Goal: Task Accomplishment & Management: Manage account settings

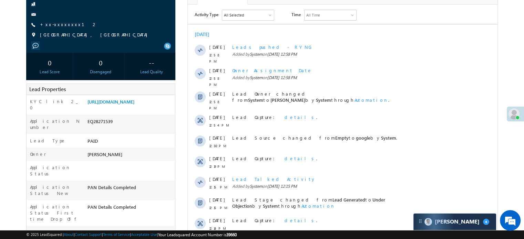
scroll to position [69, 0]
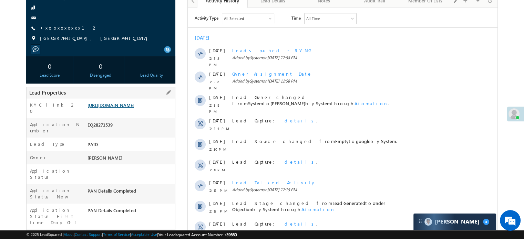
click at [133, 103] on link "[URL][DOMAIN_NAME]" at bounding box center [111, 105] width 47 height 6
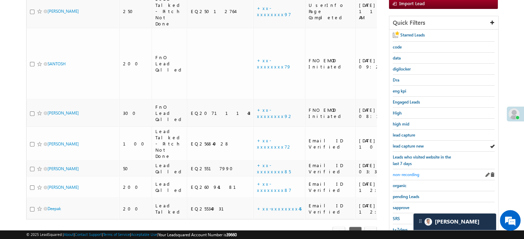
scroll to position [113, 0]
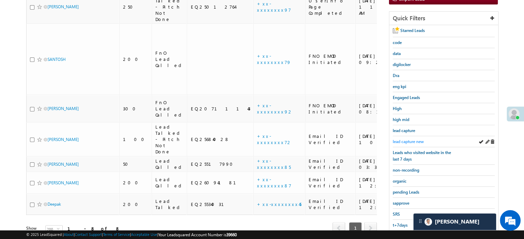
click at [404, 139] on span "lead capture new" at bounding box center [408, 141] width 31 height 5
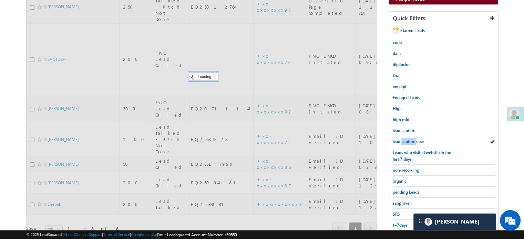
click at [404, 139] on span "lead capture new" at bounding box center [408, 141] width 31 height 5
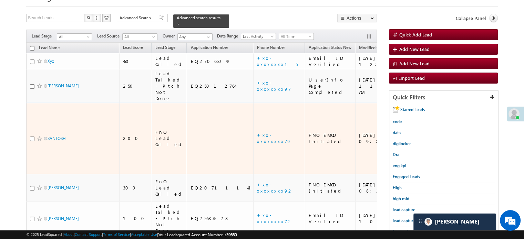
scroll to position [44, 0]
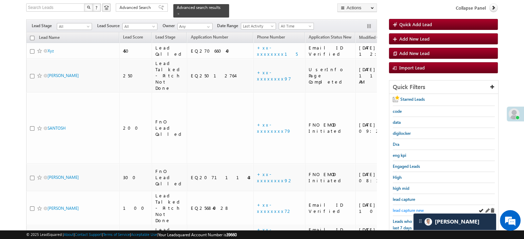
click at [408, 207] on link "lead capture new" at bounding box center [408, 210] width 31 height 7
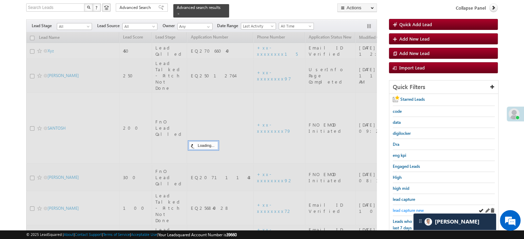
click at [407, 208] on span "lead capture new" at bounding box center [408, 210] width 31 height 5
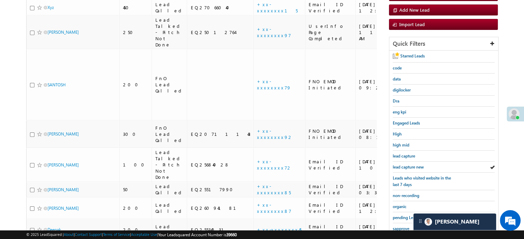
scroll to position [148, 0]
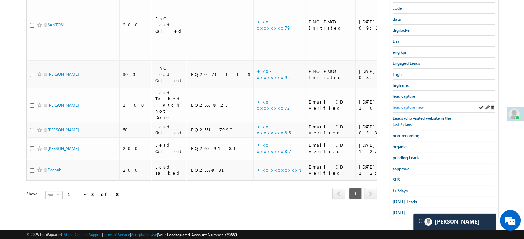
drag, startPoint x: 407, startPoint y: 101, endPoint x: 408, endPoint y: 105, distance: 4.3
click at [408, 104] on div "lead capture new" at bounding box center [444, 107] width 102 height 11
click at [408, 107] on span "lead capture new" at bounding box center [408, 107] width 31 height 5
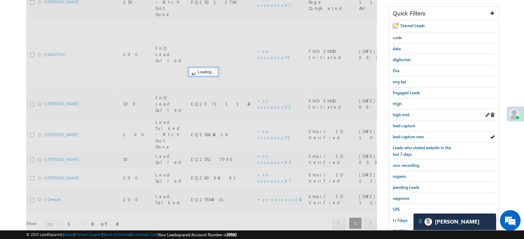
scroll to position [79, 0]
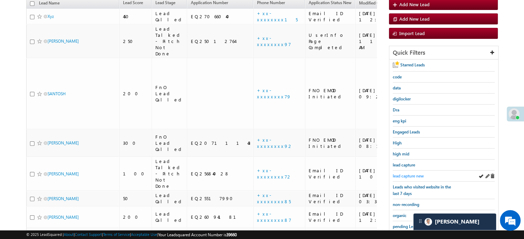
click at [404, 174] on span "lead capture new" at bounding box center [408, 176] width 31 height 5
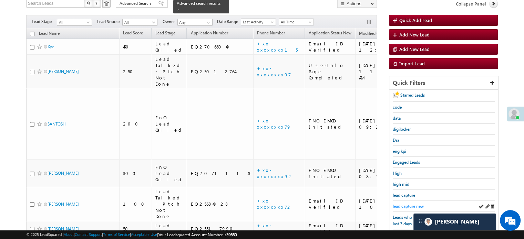
scroll to position [44, 0]
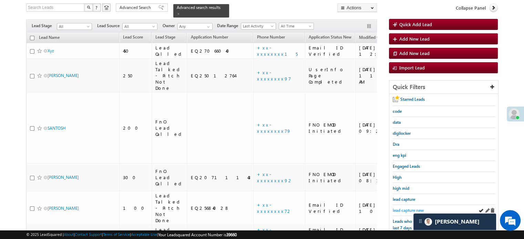
click at [402, 210] on span "lead capture new" at bounding box center [408, 210] width 31 height 5
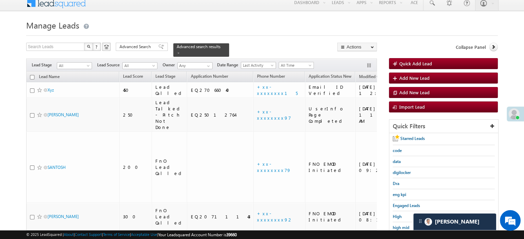
scroll to position [69, 0]
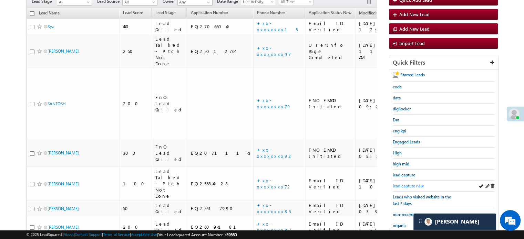
click at [400, 184] on span "lead capture new" at bounding box center [408, 186] width 31 height 5
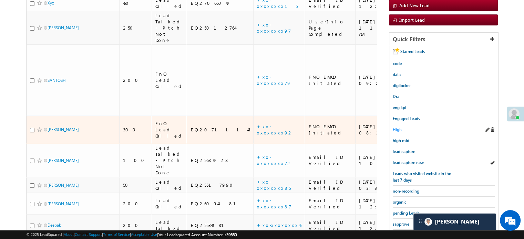
scroll to position [103, 0]
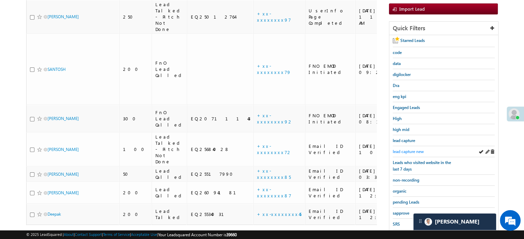
click at [411, 149] on span "lead capture new" at bounding box center [408, 151] width 31 height 5
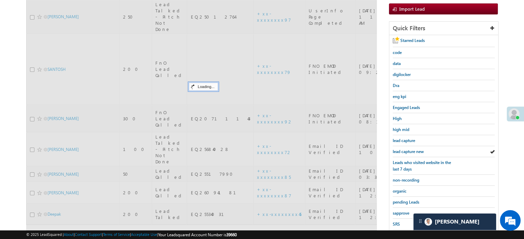
click at [411, 149] on span "lead capture new" at bounding box center [408, 151] width 31 height 5
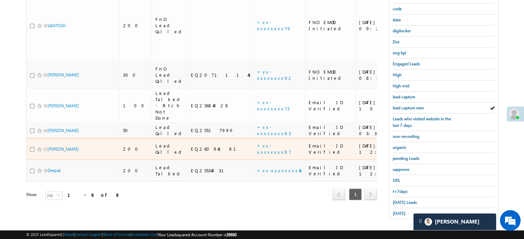
scroll to position [148, 0]
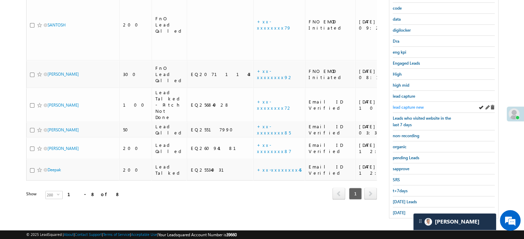
click at [413, 105] on span "lead capture new" at bounding box center [408, 107] width 31 height 5
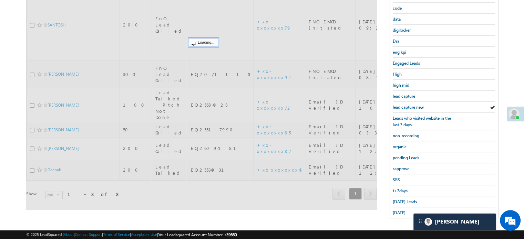
click at [413, 105] on span "lead capture new" at bounding box center [408, 107] width 31 height 5
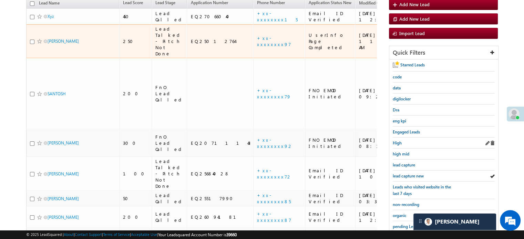
scroll to position [113, 0]
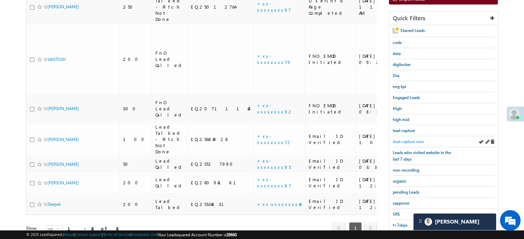
click at [402, 139] on span "lead capture new" at bounding box center [408, 141] width 31 height 5
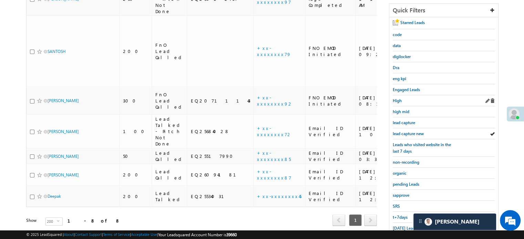
scroll to position [148, 0]
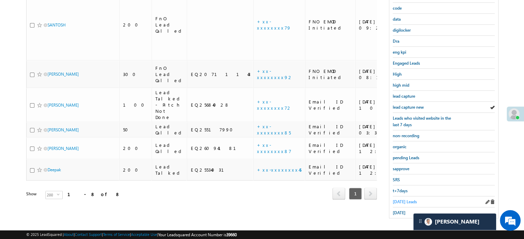
click at [402, 200] on span "Today's Leads" at bounding box center [405, 202] width 24 height 5
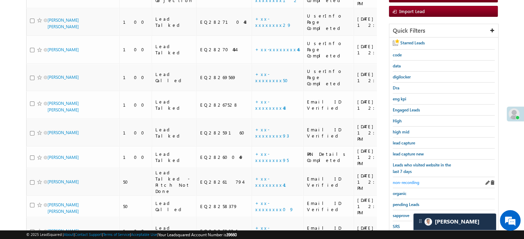
scroll to position [113, 0]
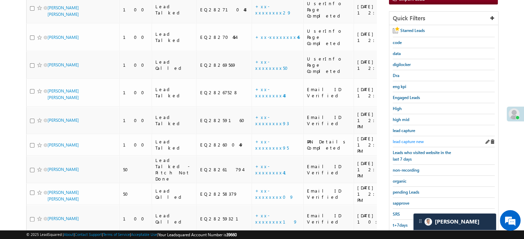
click at [412, 140] on span "lead capture new" at bounding box center [408, 141] width 31 height 5
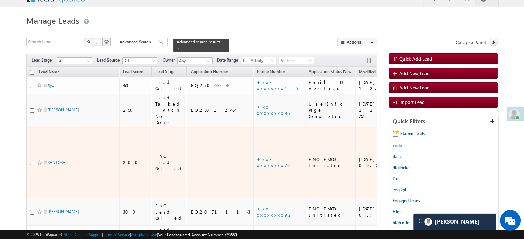
scroll to position [148, 0]
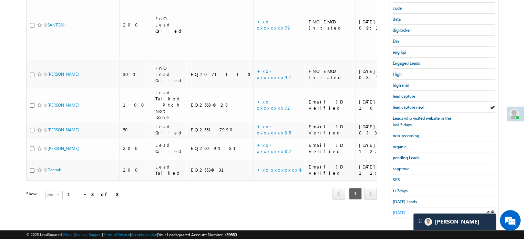
click at [406, 211] on span "yesterday" at bounding box center [399, 213] width 13 height 5
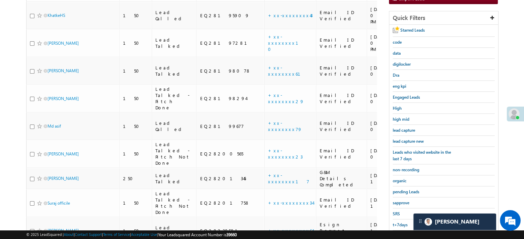
scroll to position [113, 0]
click at [402, 140] on span "lead capture new" at bounding box center [408, 141] width 31 height 5
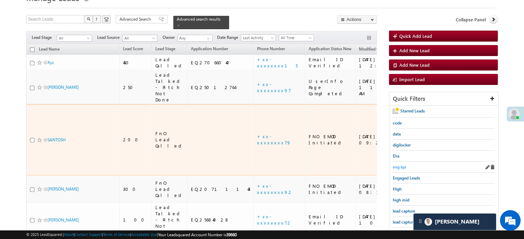
scroll to position [79, 0]
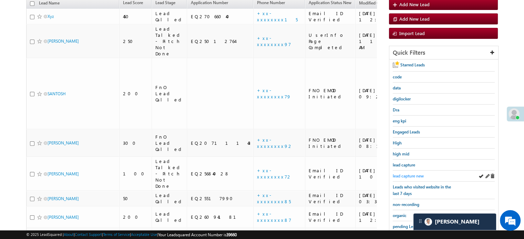
click at [407, 172] on div "lead capture new" at bounding box center [444, 176] width 102 height 11
click at [407, 174] on span "lead capture new" at bounding box center [408, 176] width 31 height 5
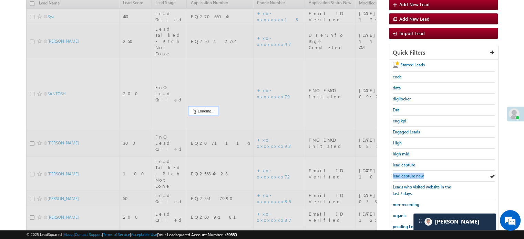
click at [407, 174] on span "lead capture new" at bounding box center [408, 176] width 31 height 5
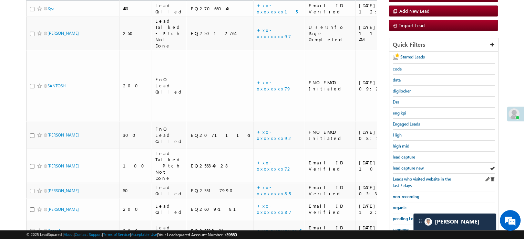
scroll to position [103, 0]
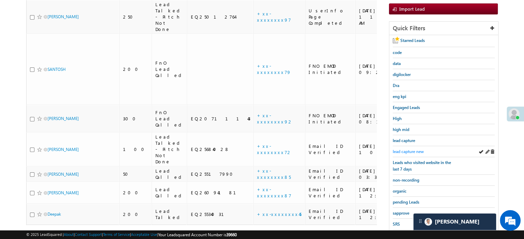
click at [412, 151] on span "lead capture new" at bounding box center [408, 151] width 31 height 5
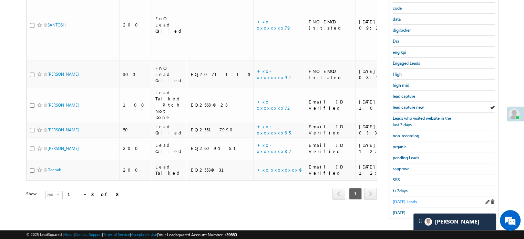
click at [404, 200] on span "Today's Leads" at bounding box center [405, 202] width 24 height 5
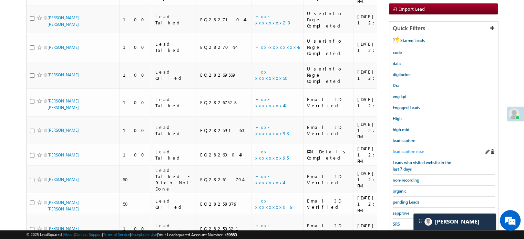
click at [401, 149] on span "lead capture new" at bounding box center [408, 151] width 31 height 5
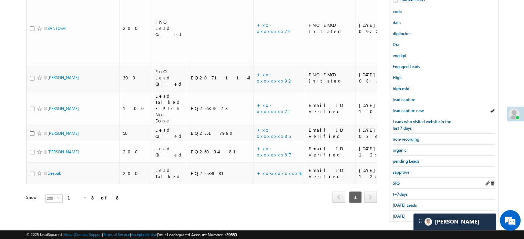
scroll to position [148, 0]
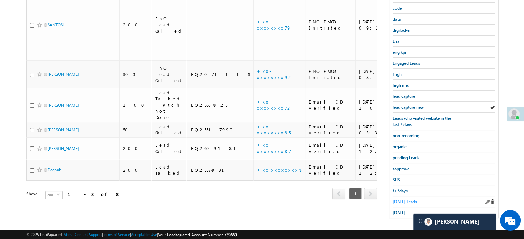
click at [405, 201] on span "Today's Leads" at bounding box center [405, 202] width 24 height 5
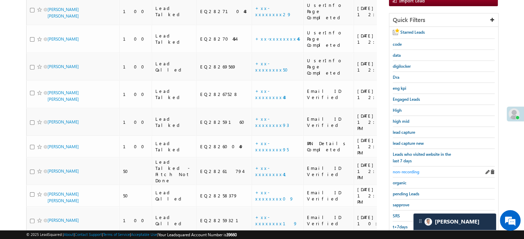
scroll to position [44, 0]
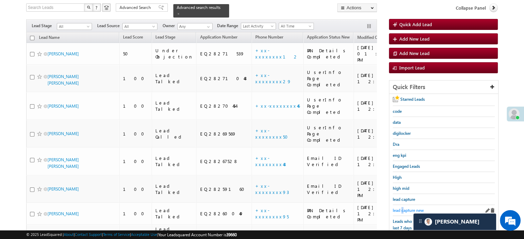
click at [402, 208] on span "lead capture new" at bounding box center [408, 210] width 31 height 5
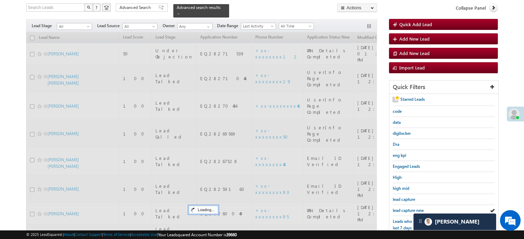
click at [402, 208] on span "lead capture new" at bounding box center [408, 210] width 31 height 5
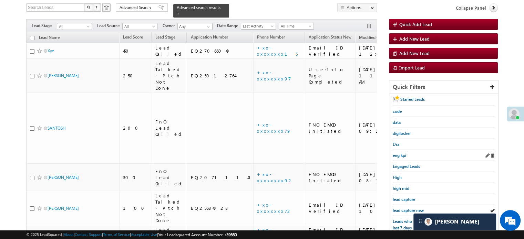
scroll to position [113, 0]
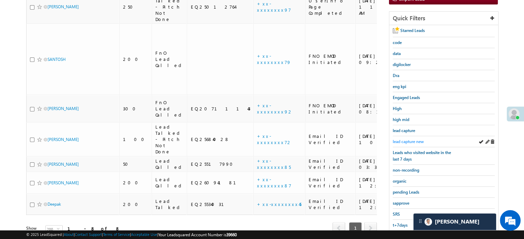
click at [418, 139] on span "lead capture new" at bounding box center [408, 141] width 31 height 5
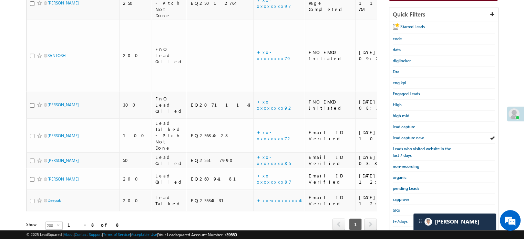
scroll to position [138, 0]
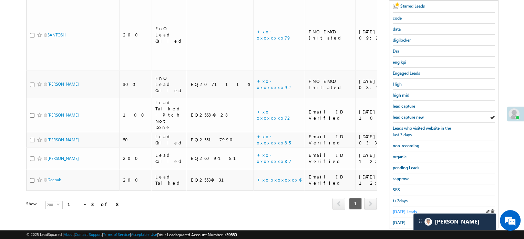
click at [404, 210] on span "Today's Leads" at bounding box center [405, 212] width 24 height 5
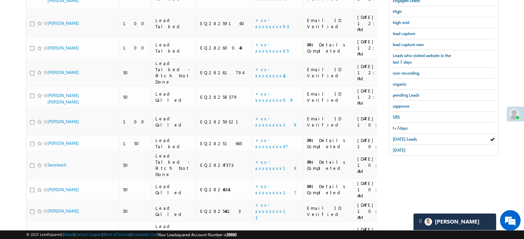
scroll to position [212, 0]
click at [397, 147] on span "yesterday" at bounding box center [399, 149] width 13 height 5
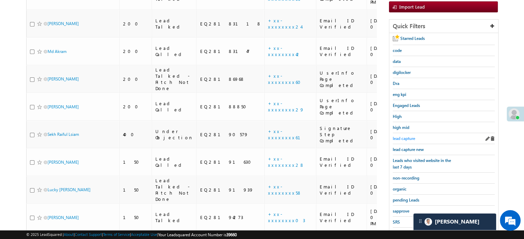
scroll to position [99, 0]
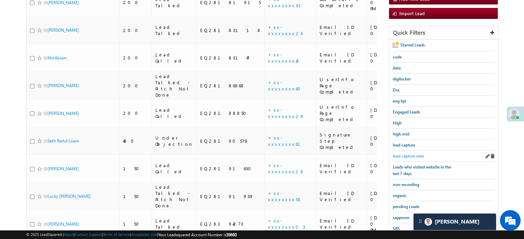
click at [409, 154] on span "lead capture new" at bounding box center [408, 156] width 31 height 5
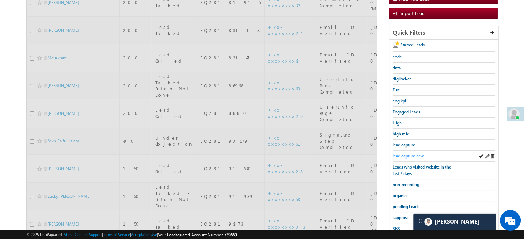
click at [409, 154] on span "lead capture new" at bounding box center [408, 156] width 31 height 5
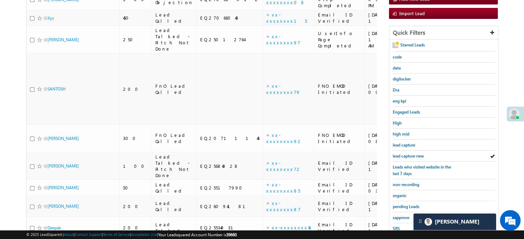
click at [410, 154] on span "lead capture new" at bounding box center [408, 156] width 31 height 5
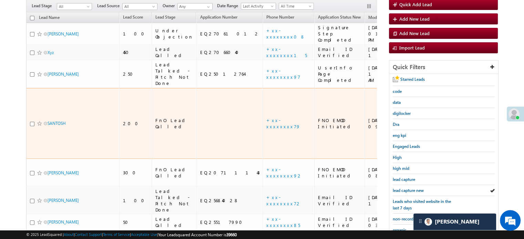
scroll to position [103, 0]
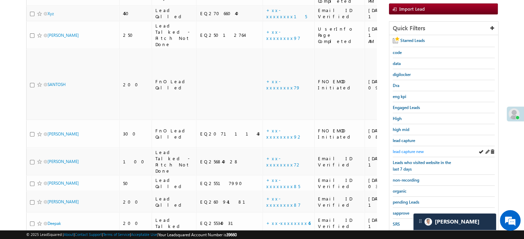
click at [411, 152] on span "lead capture new" at bounding box center [408, 151] width 31 height 5
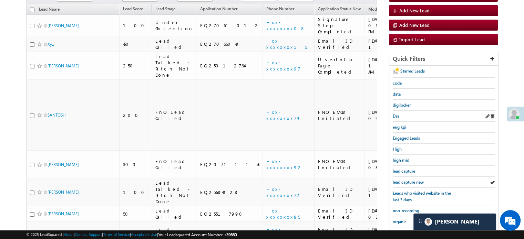
scroll to position [148, 0]
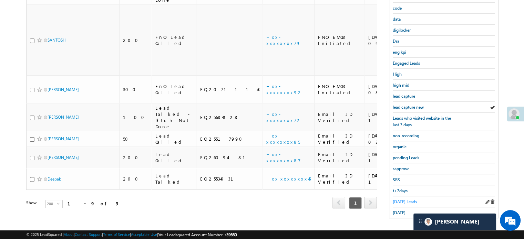
click at [397, 200] on span "Today's Leads" at bounding box center [405, 202] width 24 height 5
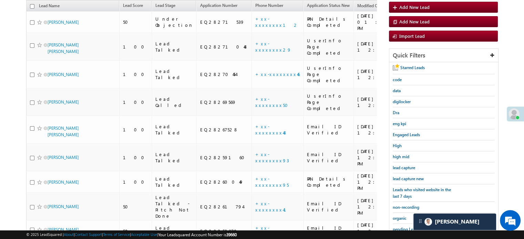
scroll to position [113, 0]
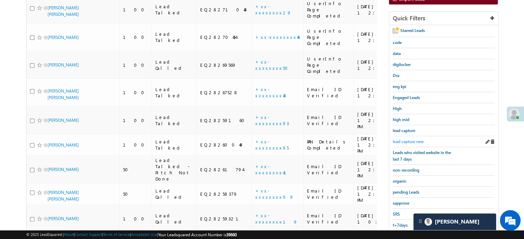
click at [406, 140] on span "lead capture new" at bounding box center [408, 141] width 31 height 5
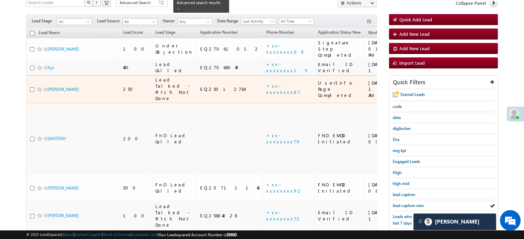
scroll to position [79, 0]
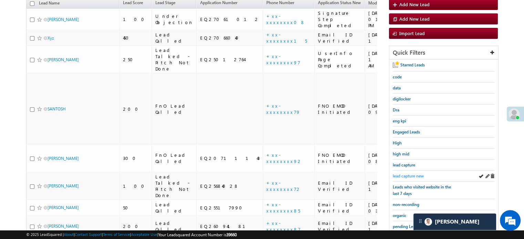
click at [411, 175] on span "lead capture new" at bounding box center [408, 176] width 31 height 5
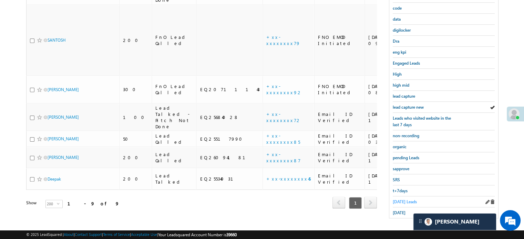
click at [406, 200] on span "Today's Leads" at bounding box center [405, 202] width 24 height 5
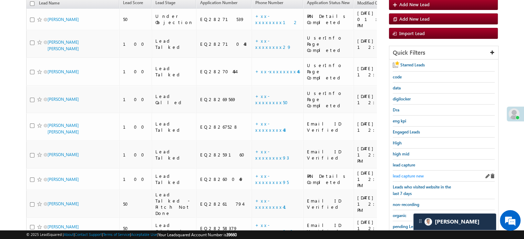
click at [408, 175] on span "lead capture new" at bounding box center [408, 176] width 31 height 5
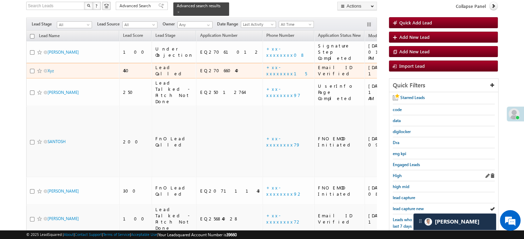
scroll to position [103, 0]
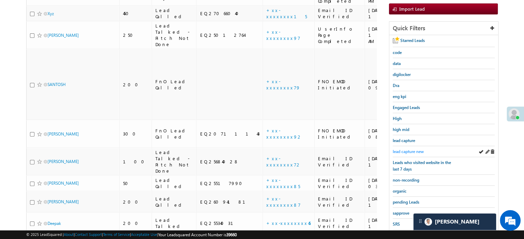
click at [408, 149] on link "lead capture new" at bounding box center [408, 152] width 31 height 7
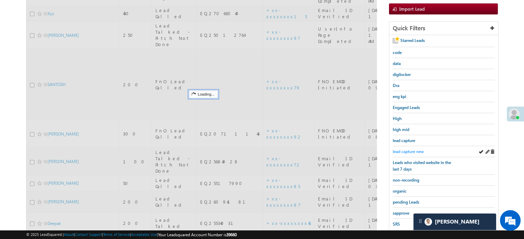
click at [409, 149] on span "lead capture new" at bounding box center [408, 151] width 31 height 5
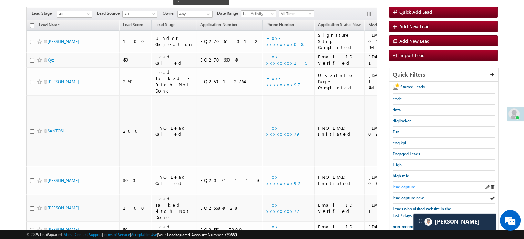
scroll to position [69, 0]
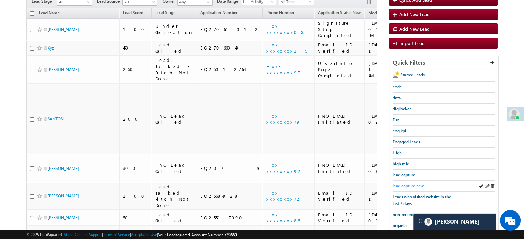
click at [397, 184] on span "lead capture new" at bounding box center [408, 186] width 31 height 5
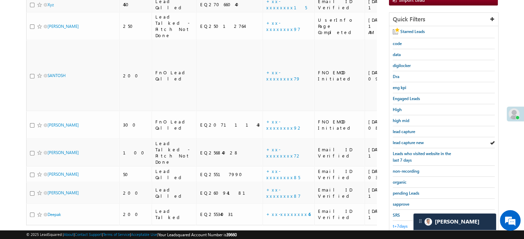
scroll to position [138, 0]
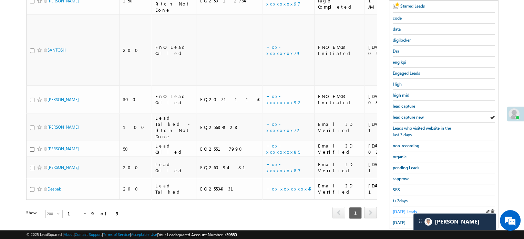
click at [402, 210] on span "[DATE] Leads" at bounding box center [405, 212] width 24 height 5
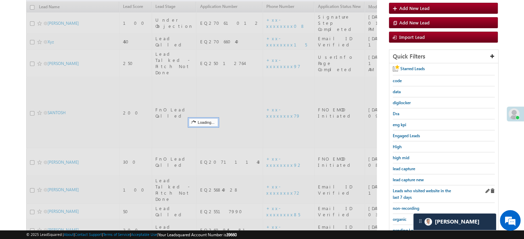
scroll to position [69, 0]
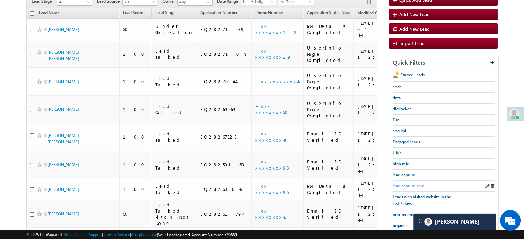
click at [408, 184] on span "lead capture new" at bounding box center [408, 186] width 31 height 5
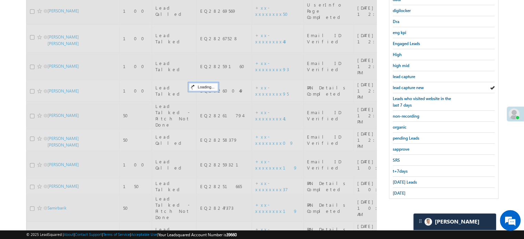
scroll to position [172, 0]
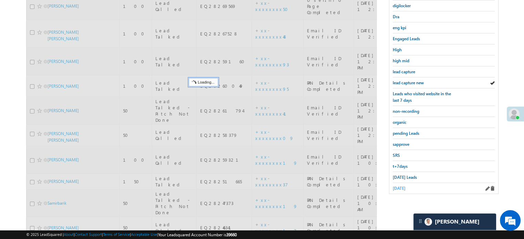
click at [404, 187] on span "[DATE]" at bounding box center [399, 188] width 13 height 5
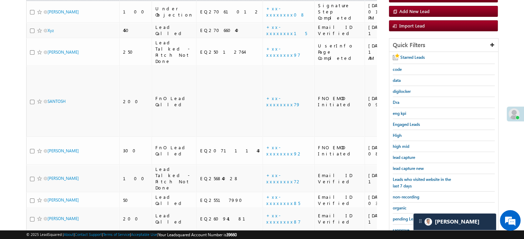
scroll to position [79, 0]
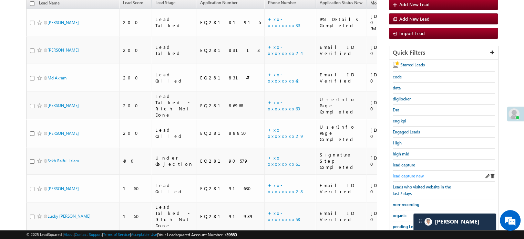
click at [407, 174] on span "lead capture new" at bounding box center [408, 176] width 31 height 5
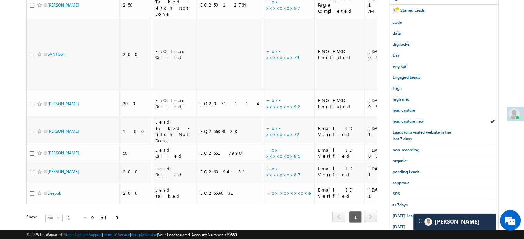
scroll to position [138, 0]
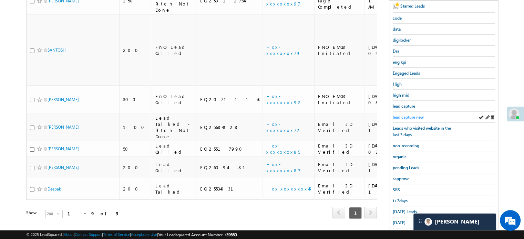
click at [416, 115] on span "lead capture new" at bounding box center [408, 117] width 31 height 5
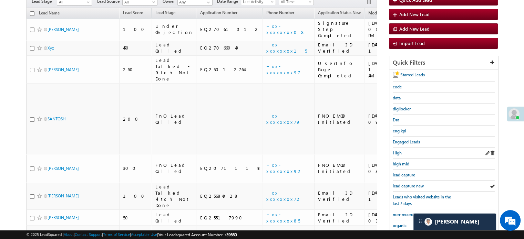
scroll to position [148, 0]
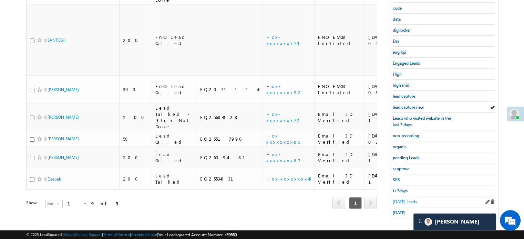
click at [400, 201] on span "[DATE] Leads" at bounding box center [405, 202] width 24 height 5
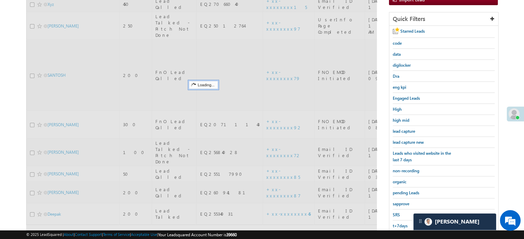
scroll to position [79, 0]
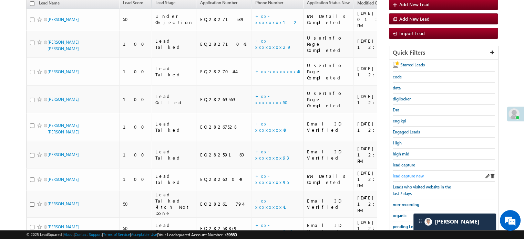
click at [410, 175] on span "lead capture new" at bounding box center [408, 176] width 31 height 5
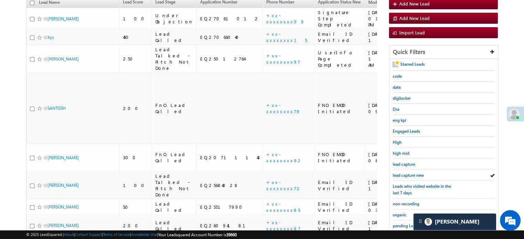
scroll to position [113, 0]
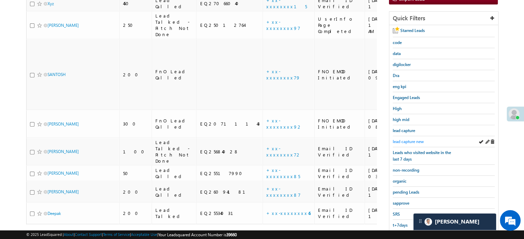
click at [402, 139] on span "lead capture new" at bounding box center [408, 141] width 31 height 5
click at [416, 139] on span "lead capture new" at bounding box center [408, 141] width 31 height 5
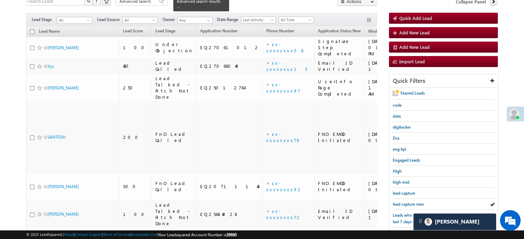
scroll to position [148, 0]
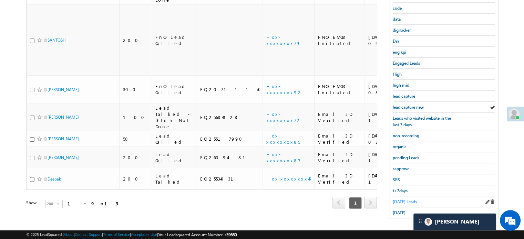
click at [402, 200] on span "[DATE] Leads" at bounding box center [405, 202] width 24 height 5
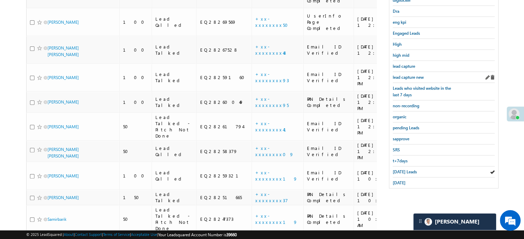
scroll to position [233, 0]
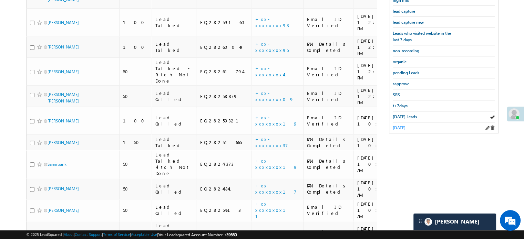
click at [402, 126] on span "[DATE]" at bounding box center [399, 127] width 13 height 5
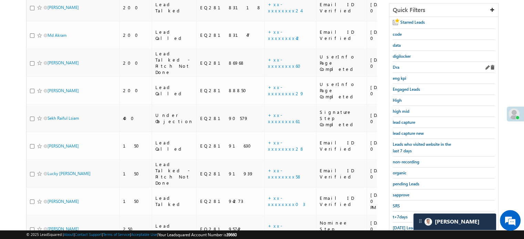
scroll to position [130, 0]
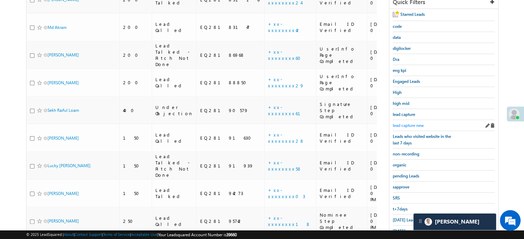
click at [405, 124] on span "lead capture new" at bounding box center [408, 125] width 31 height 5
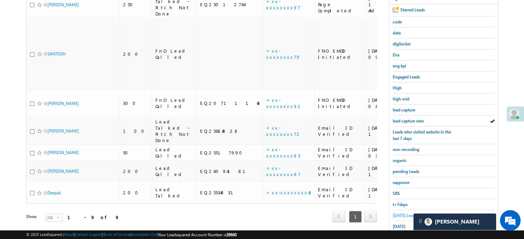
scroll to position [148, 0]
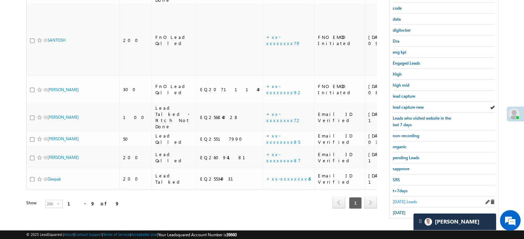
click at [399, 197] on div "Today's Leads" at bounding box center [444, 202] width 102 height 11
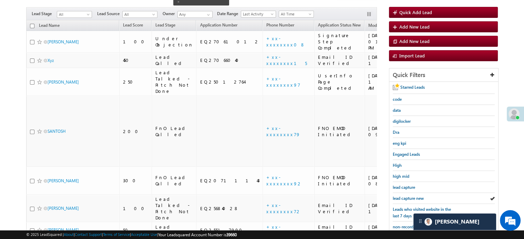
scroll to position [44, 0]
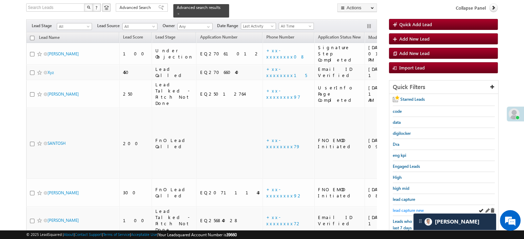
click at [403, 210] on span "lead capture new" at bounding box center [408, 210] width 31 height 5
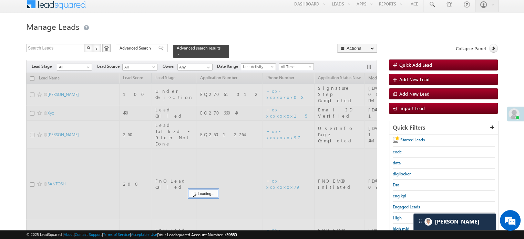
scroll to position [0, 0]
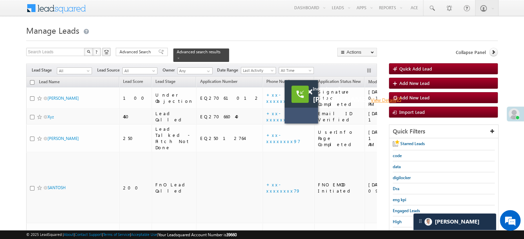
click at [387, 101] on link "View Details open_in_new" at bounding box center [386, 100] width 31 height 7
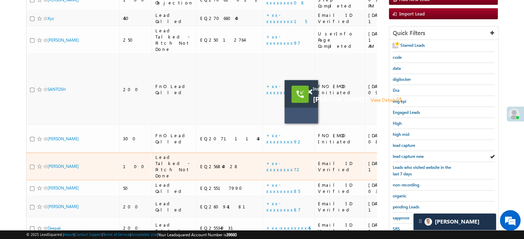
scroll to position [103, 0]
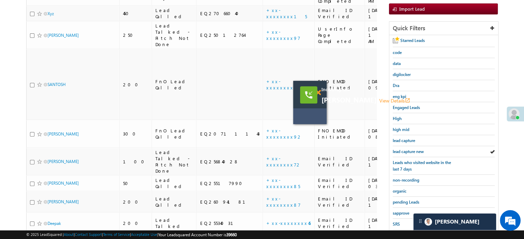
click at [310, 93] on body "Incoming call RAHUL MONDAL View Details open_in_new Menu Priya Rathore priya .r…" at bounding box center [262, 85] width 524 height 376
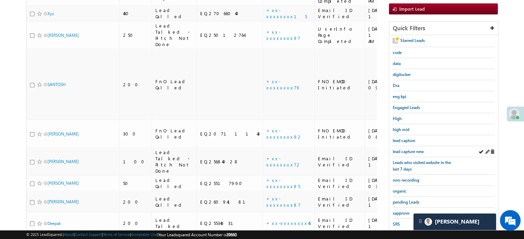
click at [409, 154] on div "lead capture new" at bounding box center [444, 151] width 102 height 11
click at [409, 151] on span "lead capture new" at bounding box center [408, 151] width 31 height 5
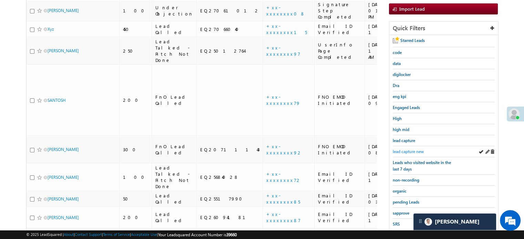
click at [404, 150] on span "lead capture new" at bounding box center [408, 151] width 31 height 5
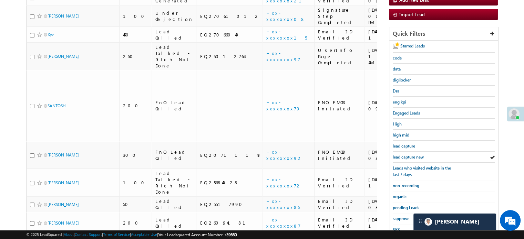
scroll to position [148, 0]
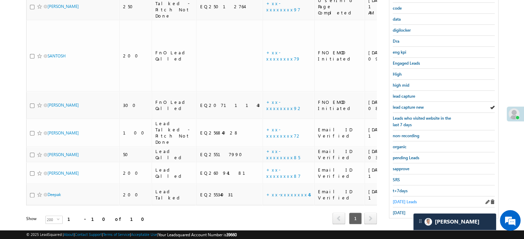
click at [401, 200] on span "Today's Leads" at bounding box center [405, 202] width 24 height 5
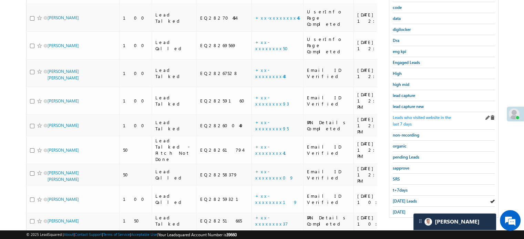
scroll to position [182, 0]
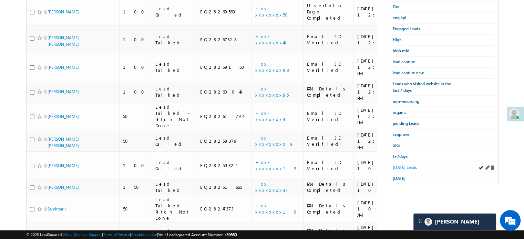
click at [404, 165] on span "Today's Leads" at bounding box center [405, 167] width 24 height 5
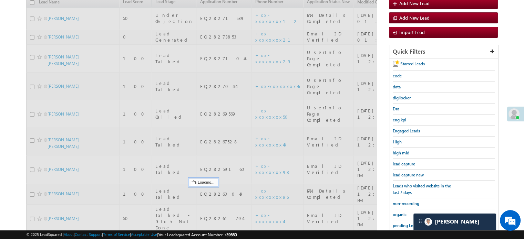
scroll to position [79, 0]
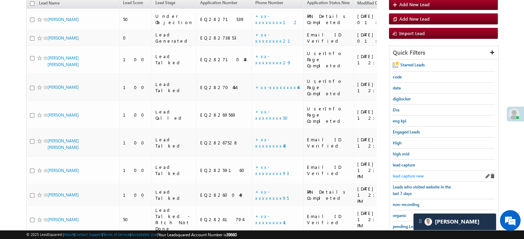
click at [408, 176] on span "lead capture new" at bounding box center [408, 176] width 31 height 5
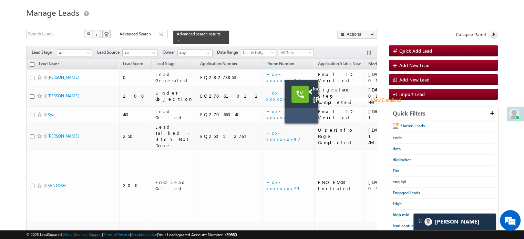
scroll to position [34, 0]
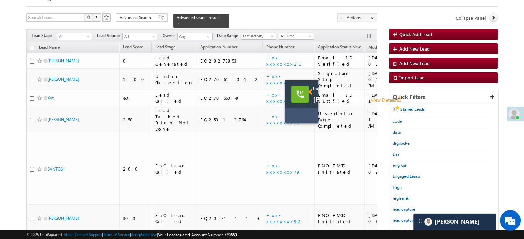
click at [311, 91] on div "Incoming call RAHUL MONDAL View Details open_in_new" at bounding box center [301, 94] width 33 height 28
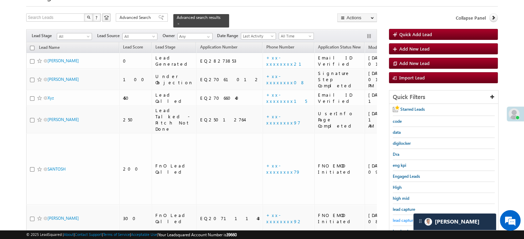
click at [407, 218] on span "lead capture new" at bounding box center [408, 220] width 31 height 5
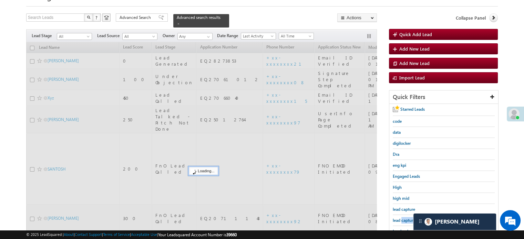
click at [407, 218] on span "lead capture new" at bounding box center [408, 220] width 31 height 5
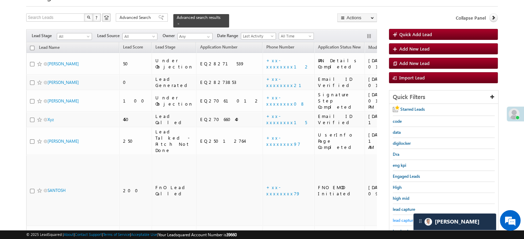
click at [406, 218] on span "lead capture new" at bounding box center [408, 220] width 31 height 5
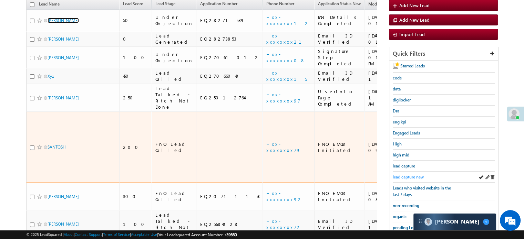
scroll to position [103, 0]
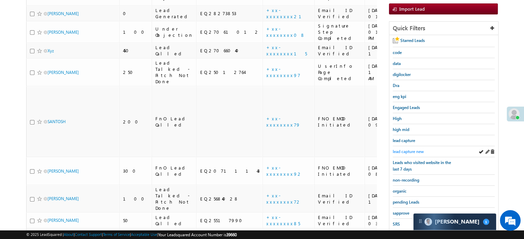
click at [399, 151] on span "lead capture new" at bounding box center [408, 151] width 31 height 5
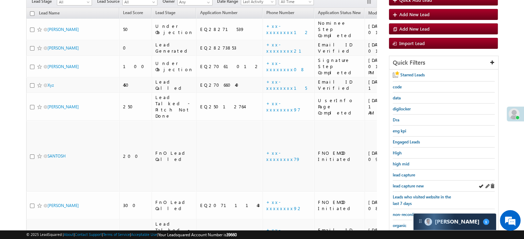
scroll to position [148, 0]
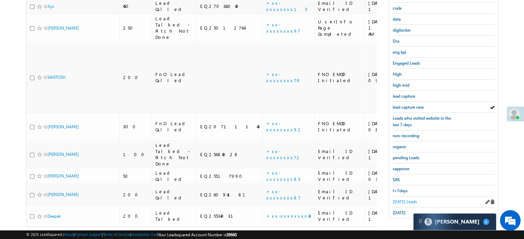
click at [398, 199] on link "Today's Leads" at bounding box center [405, 202] width 24 height 7
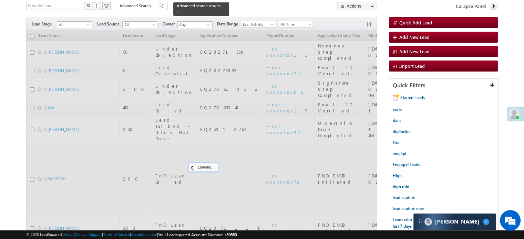
scroll to position [44, 0]
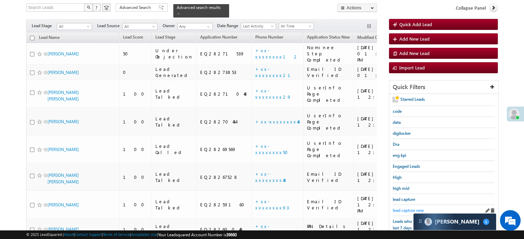
click at [410, 208] on span "lead capture new" at bounding box center [408, 210] width 31 height 5
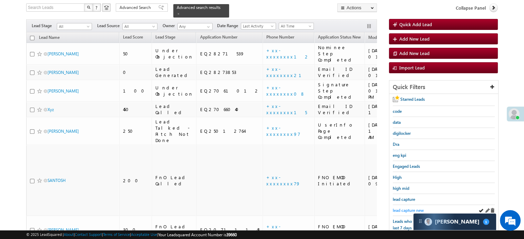
click at [415, 208] on span "lead capture new" at bounding box center [408, 210] width 31 height 5
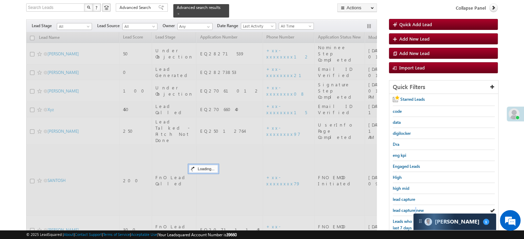
click at [415, 208] on span "lead capture new" at bounding box center [408, 210] width 31 height 5
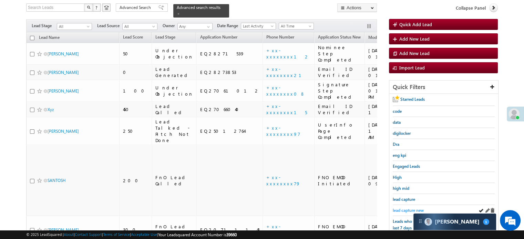
click at [416, 208] on span "lead capture new" at bounding box center [408, 210] width 31 height 5
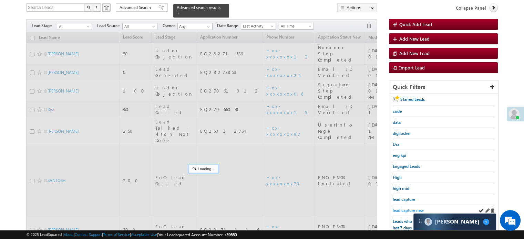
click at [416, 208] on span "lead capture new" at bounding box center [408, 210] width 31 height 5
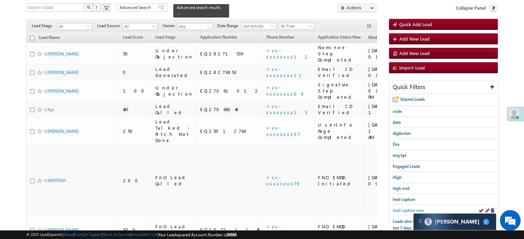
click at [413, 208] on span "lead capture new" at bounding box center [408, 210] width 31 height 5
click at [416, 208] on span "lead capture new" at bounding box center [408, 210] width 31 height 5
click at [405, 208] on span "lead capture new" at bounding box center [408, 210] width 31 height 5
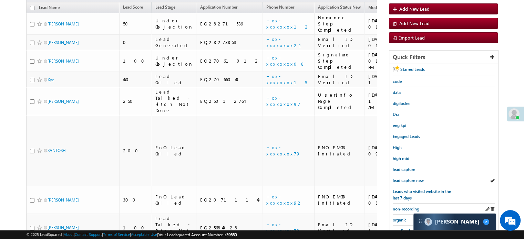
scroll to position [148, 0]
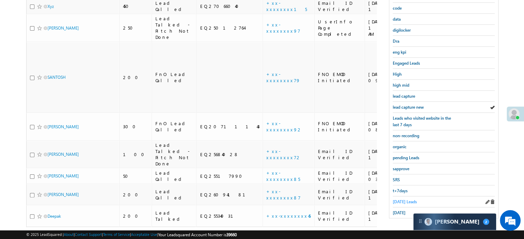
click at [404, 199] on link "Today's Leads" at bounding box center [405, 202] width 24 height 7
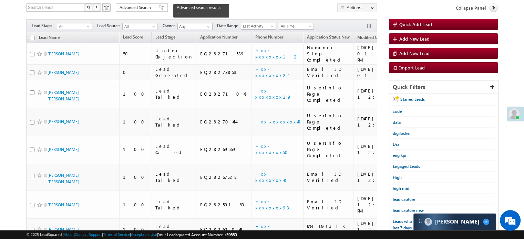
scroll to position [79, 0]
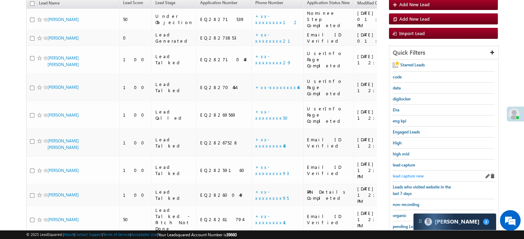
click at [407, 175] on span "lead capture new" at bounding box center [408, 176] width 31 height 5
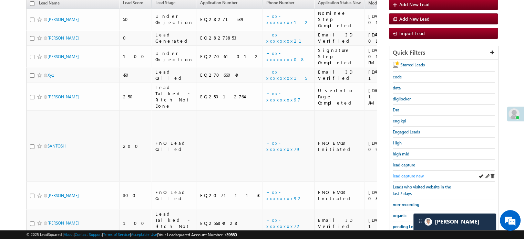
click at [414, 174] on span "lead capture new" at bounding box center [408, 176] width 31 height 5
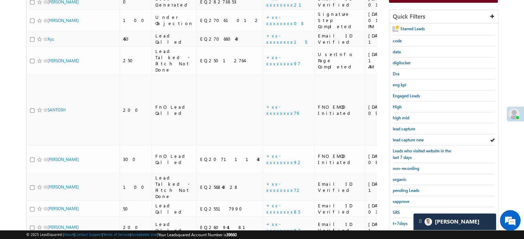
scroll to position [148, 0]
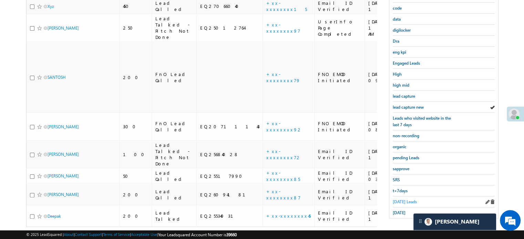
click at [405, 200] on span "Today's Leads" at bounding box center [405, 202] width 24 height 5
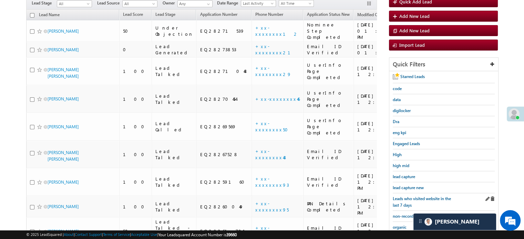
scroll to position [79, 0]
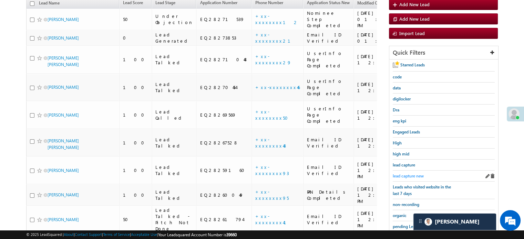
click at [402, 177] on link "lead capture new" at bounding box center [408, 176] width 31 height 7
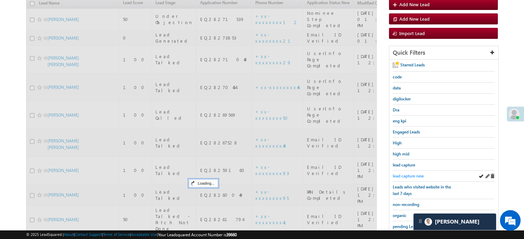
click at [402, 175] on span "lead capture new" at bounding box center [408, 176] width 31 height 5
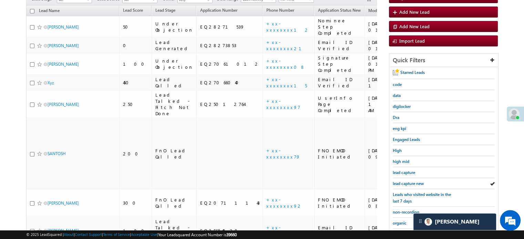
scroll to position [148, 0]
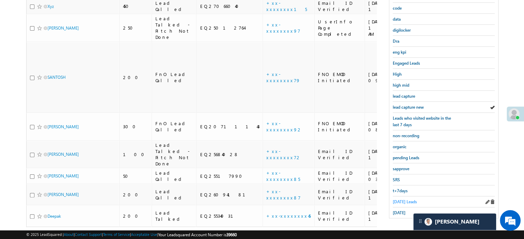
click at [401, 200] on span "Today's Leads" at bounding box center [405, 202] width 24 height 5
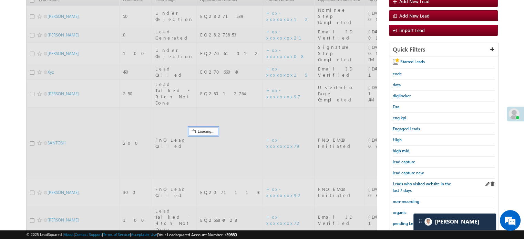
scroll to position [79, 0]
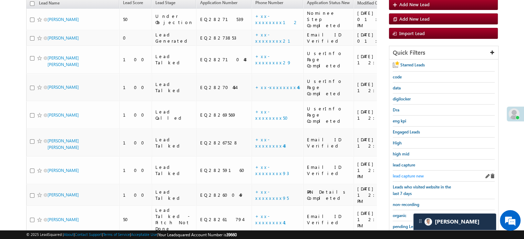
click at [400, 176] on span "lead capture new" at bounding box center [408, 176] width 31 height 5
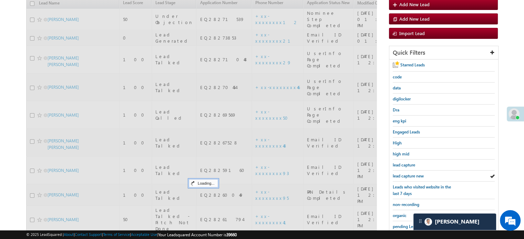
click at [400, 175] on span "lead capture new" at bounding box center [408, 176] width 31 height 5
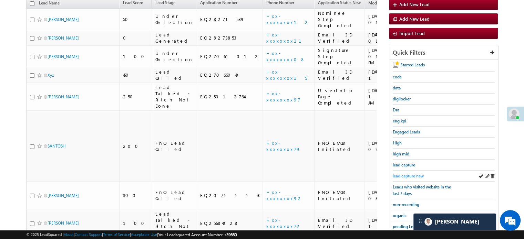
click at [400, 174] on span "lead capture new" at bounding box center [408, 176] width 31 height 5
click at [402, 175] on span "lead capture new" at bounding box center [408, 176] width 31 height 5
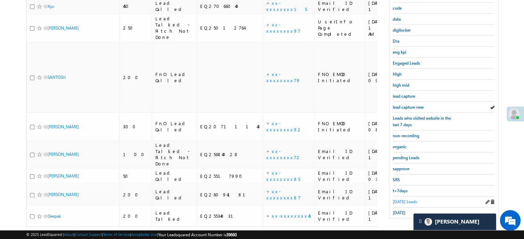
click at [399, 200] on span "Today's Leads" at bounding box center [405, 202] width 24 height 5
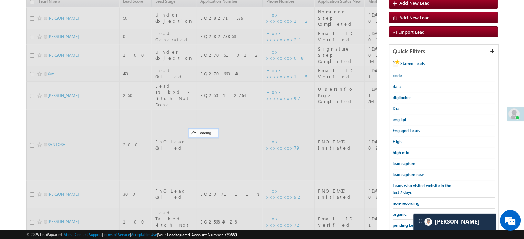
scroll to position [79, 0]
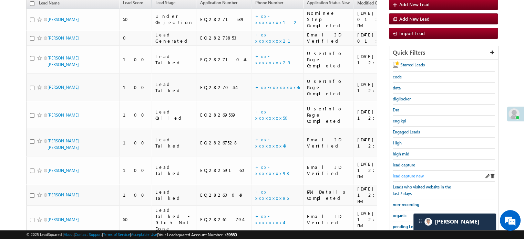
click at [406, 174] on span "lead capture new" at bounding box center [408, 176] width 31 height 5
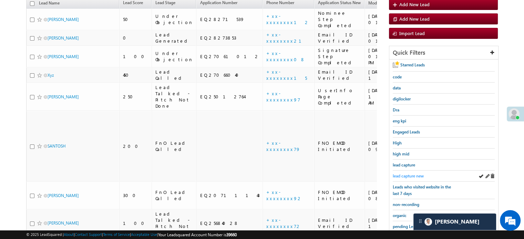
click at [413, 174] on span "lead capture new" at bounding box center [408, 176] width 31 height 5
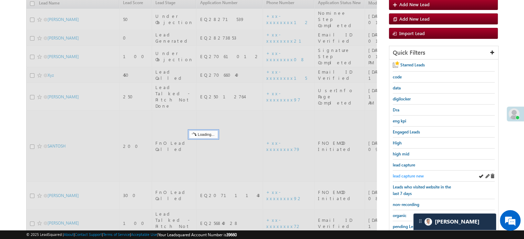
click at [411, 174] on span "lead capture new" at bounding box center [408, 176] width 31 height 5
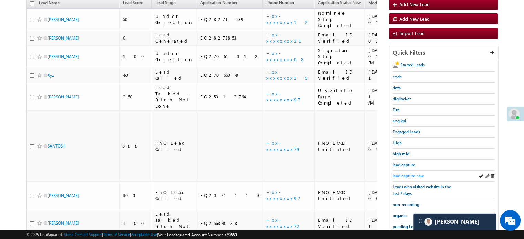
click at [403, 174] on span "lead capture new" at bounding box center [408, 176] width 31 height 5
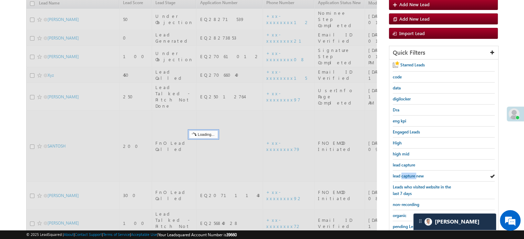
click at [403, 174] on span "lead capture new" at bounding box center [408, 176] width 31 height 5
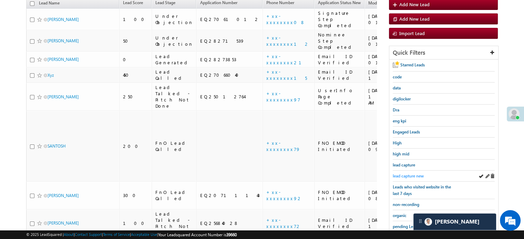
click at [404, 174] on span "lead capture new" at bounding box center [408, 176] width 31 height 5
click at [416, 174] on span "lead capture new" at bounding box center [408, 176] width 31 height 5
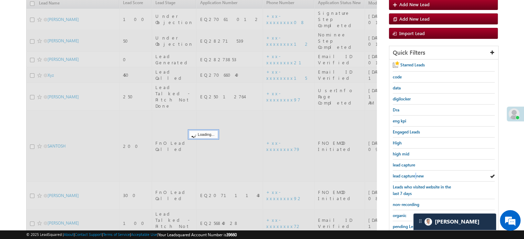
click at [416, 174] on span "lead capture new" at bounding box center [408, 176] width 31 height 5
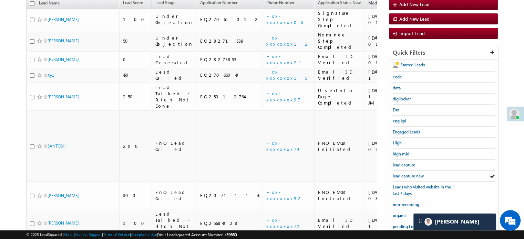
click at [416, 174] on span "lead capture new" at bounding box center [408, 176] width 31 height 5
click at [412, 174] on span "lead capture new" at bounding box center [408, 176] width 31 height 5
click at [412, 178] on div "lead capture new" at bounding box center [444, 176] width 102 height 11
click at [404, 175] on span "lead capture new" at bounding box center [408, 176] width 31 height 5
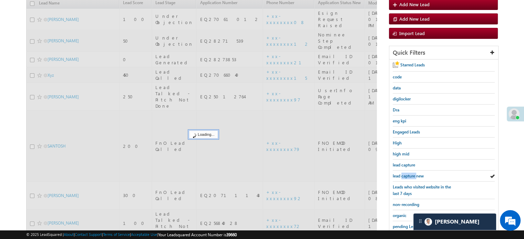
click at [404, 175] on span "lead capture new" at bounding box center [408, 176] width 31 height 5
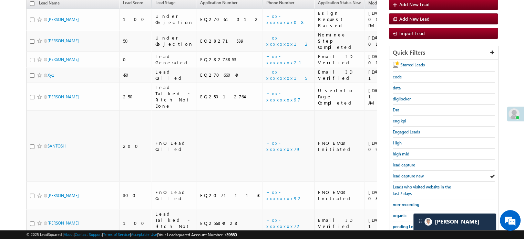
click at [404, 175] on span "lead capture new" at bounding box center [408, 176] width 31 height 5
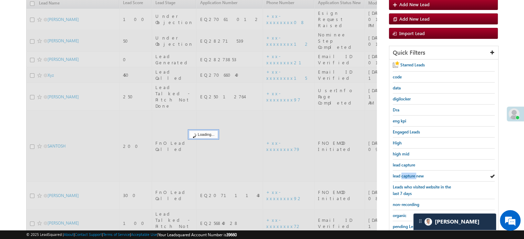
click at [404, 175] on span "lead capture new" at bounding box center [408, 176] width 31 height 5
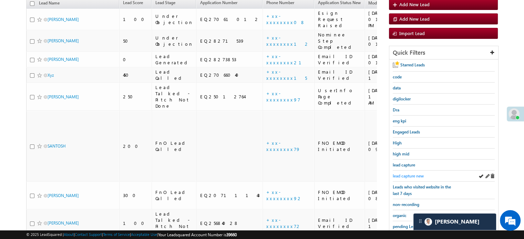
click at [418, 174] on span "lead capture new" at bounding box center [408, 176] width 31 height 5
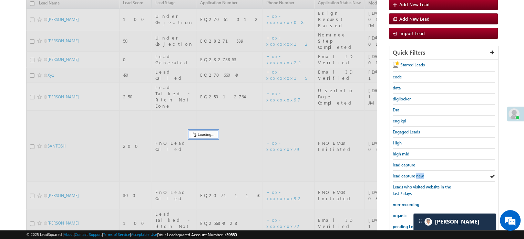
click at [418, 174] on span "lead capture new" at bounding box center [408, 176] width 31 height 5
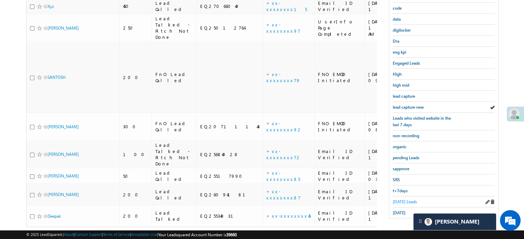
click at [406, 199] on link "Today's Leads" at bounding box center [405, 202] width 24 height 7
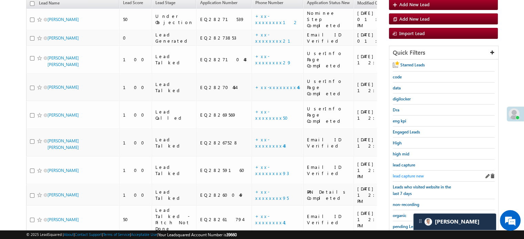
click at [412, 173] on link "lead capture new" at bounding box center [408, 176] width 31 height 7
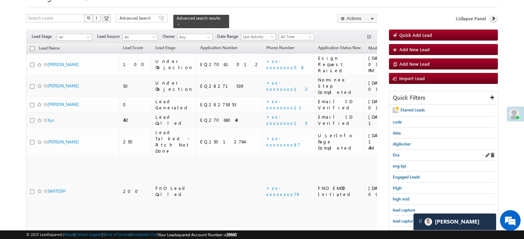
scroll to position [69, 0]
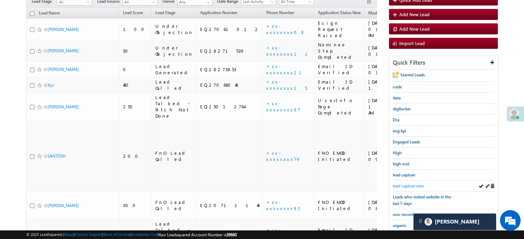
click at [417, 185] on span "lead capture new" at bounding box center [408, 186] width 31 height 5
click at [417, 184] on span "lead capture new" at bounding box center [408, 186] width 31 height 5
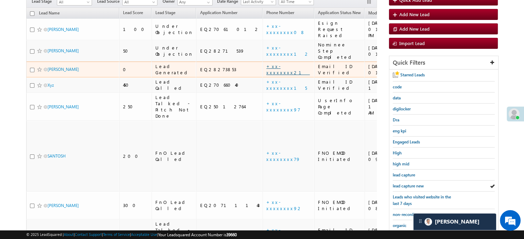
click at [266, 63] on link "+xx-xxxxxxxx21" at bounding box center [287, 69] width 43 height 12
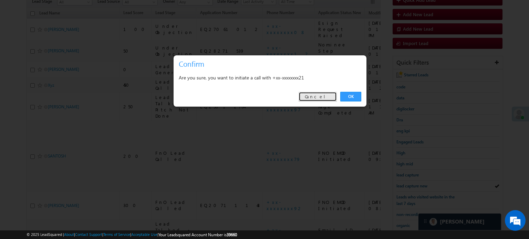
click at [329, 95] on link "Cancel" at bounding box center [318, 97] width 38 height 10
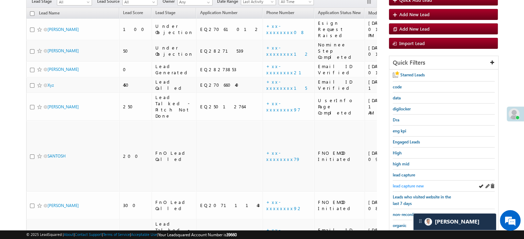
click at [414, 184] on span "lead capture new" at bounding box center [408, 186] width 31 height 5
click at [404, 185] on span "lead capture new" at bounding box center [408, 186] width 31 height 5
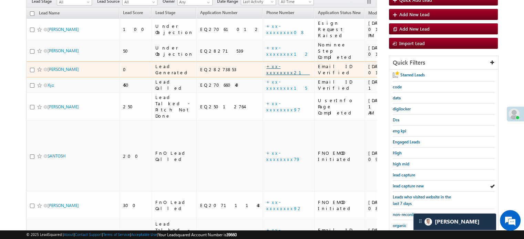
click at [266, 63] on link "+xx-xxxxxxxx21" at bounding box center [287, 69] width 43 height 12
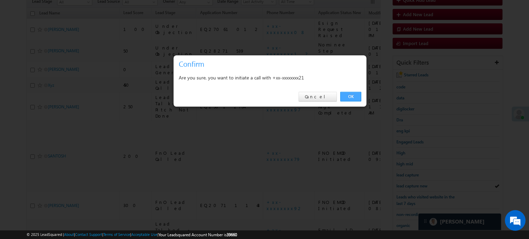
click at [356, 96] on link "OK" at bounding box center [350, 97] width 21 height 10
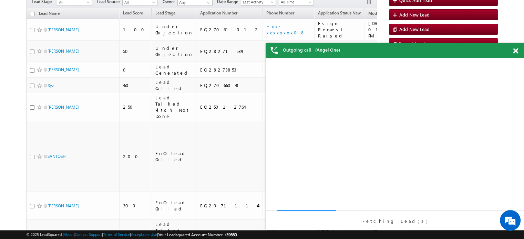
scroll to position [0, 0]
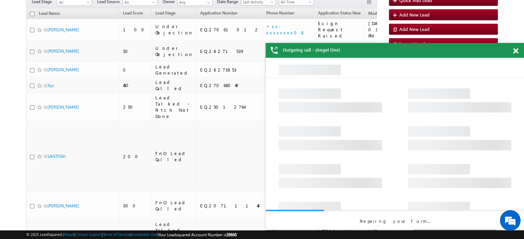
click at [517, 50] on span at bounding box center [515, 51] width 5 height 6
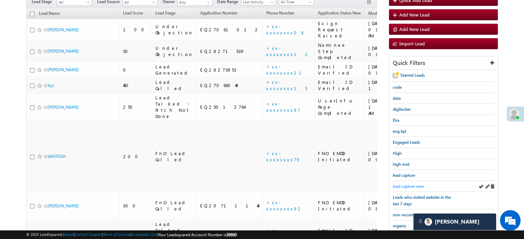
click at [419, 187] on span "lead capture new" at bounding box center [408, 186] width 31 height 5
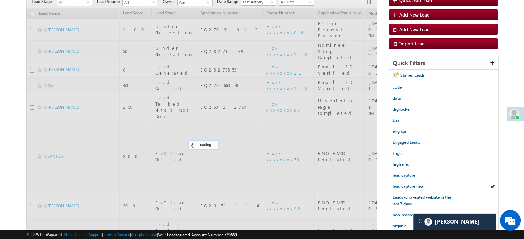
click at [419, 187] on span "lead capture new" at bounding box center [408, 186] width 31 height 5
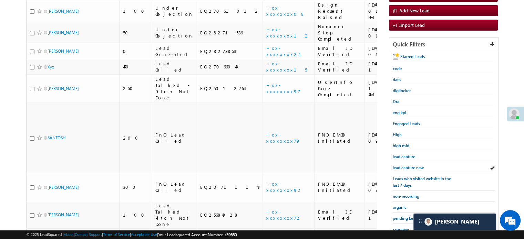
scroll to position [69, 0]
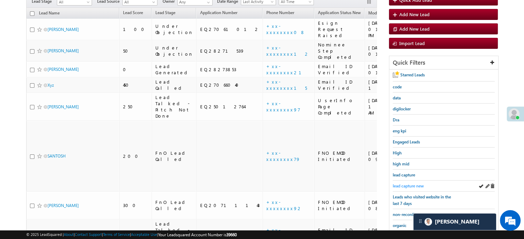
click at [418, 187] on span "lead capture new" at bounding box center [408, 186] width 31 height 5
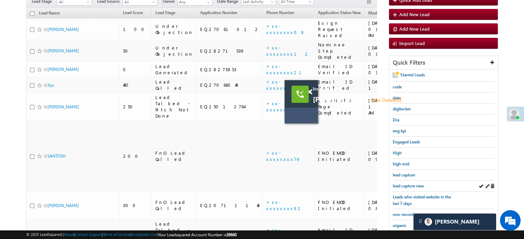
click at [419, 188] on div "lead capture new" at bounding box center [444, 186] width 102 height 11
click at [412, 187] on div "lead capture new" at bounding box center [444, 186] width 102 height 11
click at [411, 184] on span "lead capture new" at bounding box center [408, 186] width 31 height 5
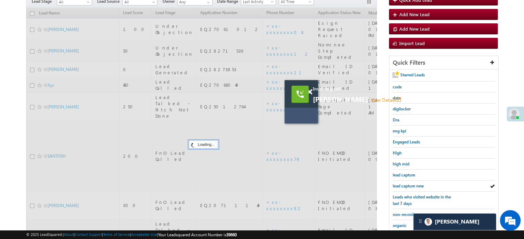
click at [411, 184] on span "lead capture new" at bounding box center [408, 186] width 31 height 5
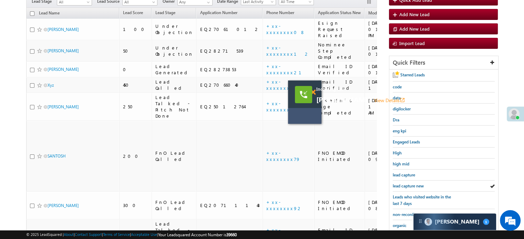
click at [309, 92] on body "Incoming call RAHUL MONDAL View Details open_in_new Menu Priya Rathore priya .r…" at bounding box center [262, 137] width 524 height 413
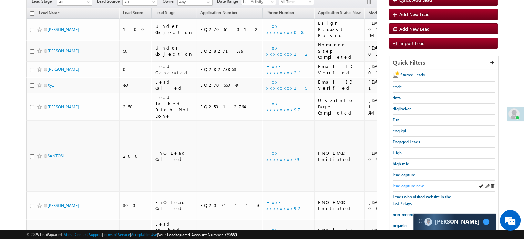
click at [408, 186] on span "lead capture new" at bounding box center [408, 186] width 31 height 5
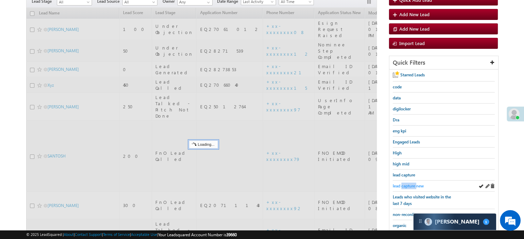
click at [408, 185] on span "lead capture new" at bounding box center [408, 186] width 31 height 5
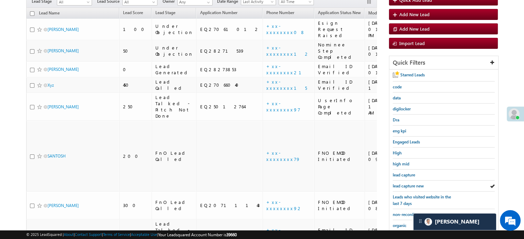
click at [410, 184] on span "lead capture new" at bounding box center [408, 186] width 31 height 5
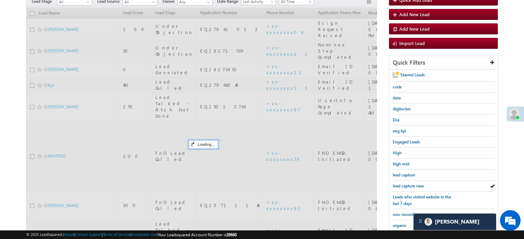
scroll to position [148, 0]
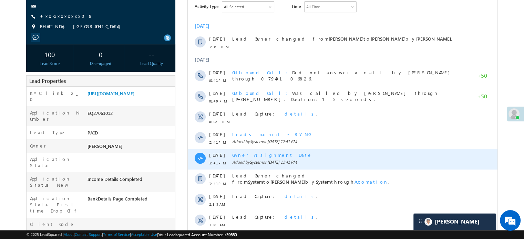
scroll to position [69, 0]
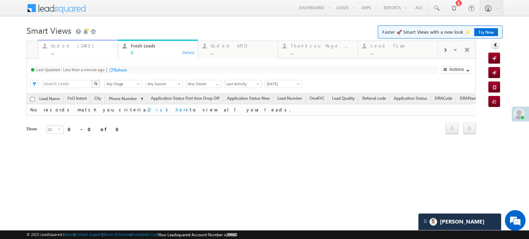
click at [61, 48] on div "Coded Today" at bounding box center [82, 46] width 63 height 6
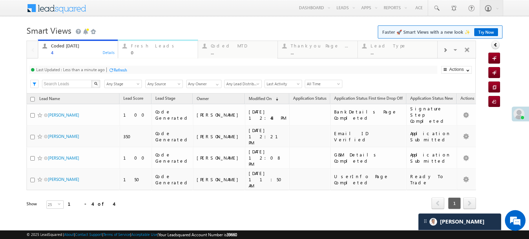
click at [136, 46] on div "Fresh Leads" at bounding box center [162, 46] width 63 height 6
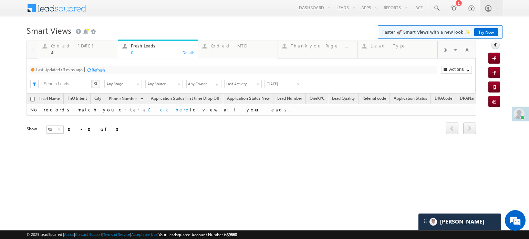
click at [99, 73] on div "Refresh" at bounding box center [95, 70] width 19 height 7
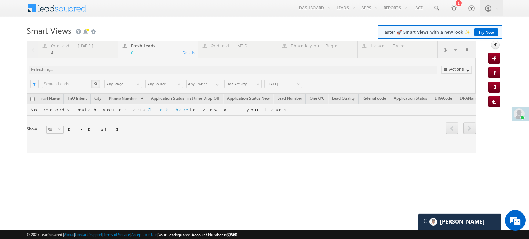
click at [100, 70] on div at bounding box center [252, 97] width 450 height 113
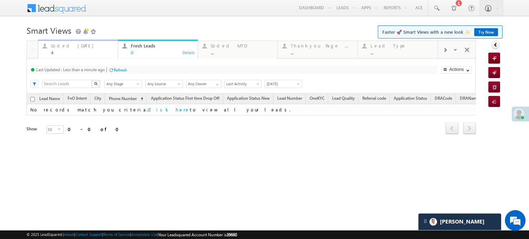
click at [71, 49] on div "Coded Today 4" at bounding box center [82, 48] width 63 height 13
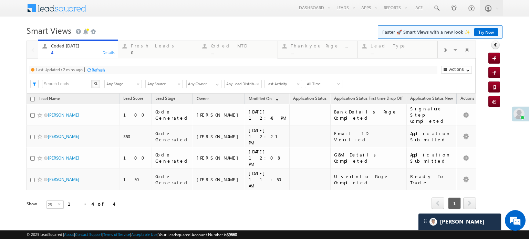
click at [96, 69] on div "Refresh" at bounding box center [98, 70] width 13 height 5
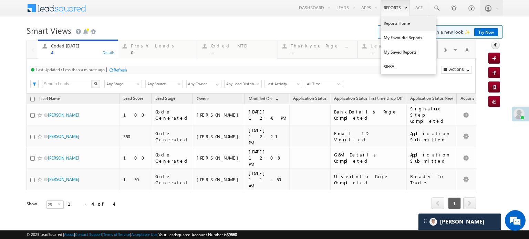
click at [402, 24] on link "Reports Home" at bounding box center [408, 23] width 55 height 14
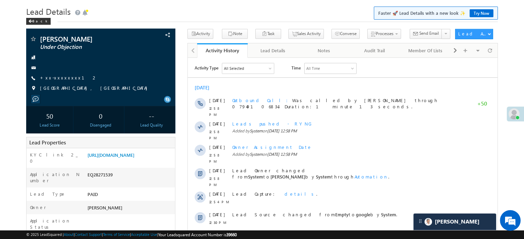
scroll to position [34, 0]
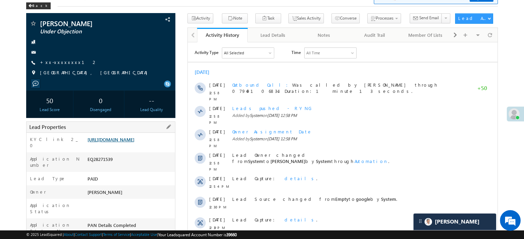
click at [124, 143] on link "https://angelbroking1-pk3em7sa.customui-test.leadsquared.com?leadId=0f588fb6-ac…" at bounding box center [111, 140] width 47 height 6
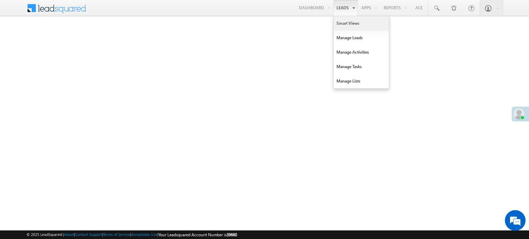
click at [345, 20] on link "Smart Views" at bounding box center [361, 23] width 55 height 14
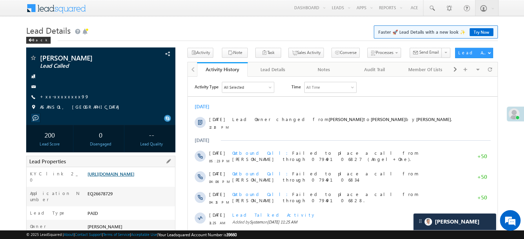
click at [127, 177] on link "https://angelbroking1-pk3em7sa.customui-test.leadsquared.com?leadId=ed4ee282-e0…" at bounding box center [111, 174] width 47 height 6
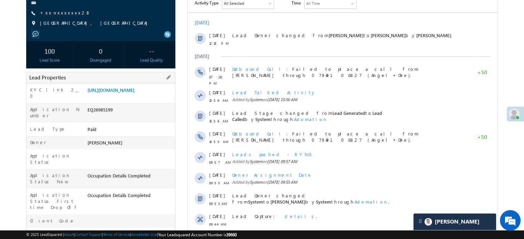
scroll to position [103, 0]
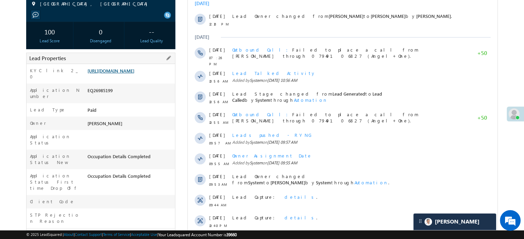
click at [134, 74] on link "https://angelbroking1-pk3em7sa.customui-test.leadsquared.com?leadId=98effe49-84…" at bounding box center [111, 71] width 47 height 6
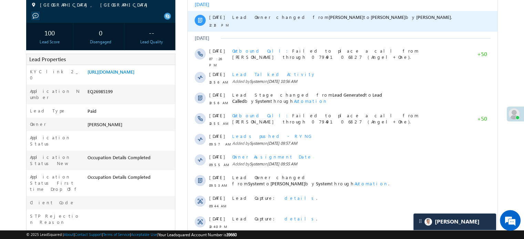
scroll to position [0, 0]
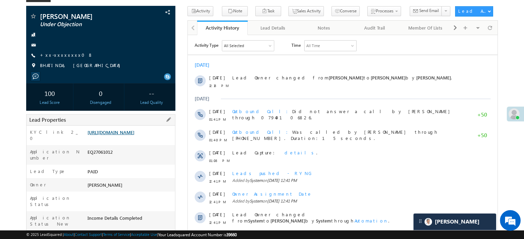
scroll to position [34, 0]
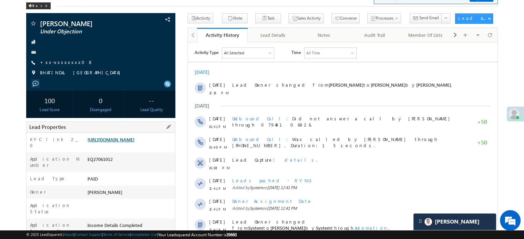
click at [124, 137] on link "https://angelbroking1-pk3em7sa.customui-test.leadsquared.com?leadId=7812ab9d-fc…" at bounding box center [111, 140] width 47 height 6
click at [123, 143] on link "https://angelbroking1-pk3em7sa.customui-test.leadsquared.com?leadId=7812ab9d-fc…" at bounding box center [111, 140] width 47 height 6
click at [134, 142] on link "https://angelbroking1-pk3em7sa.customui-test.leadsquared.com?leadId=7812ab9d-fc…" at bounding box center [111, 140] width 47 height 6
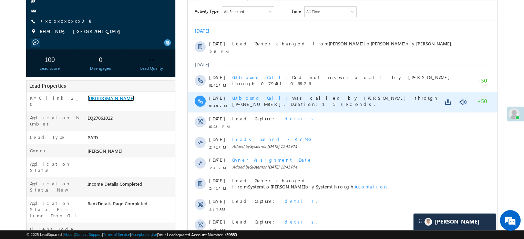
scroll to position [138, 0]
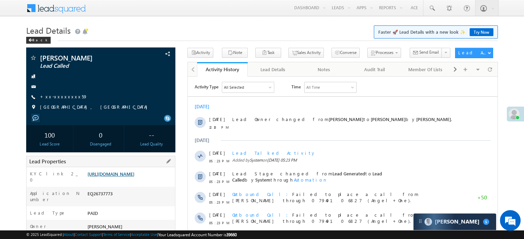
click at [134, 177] on link "https://angelbroking1-pk3em7sa.customui-test.leadsquared.com?leadId=2fd6facb-2a…" at bounding box center [111, 174] width 47 height 6
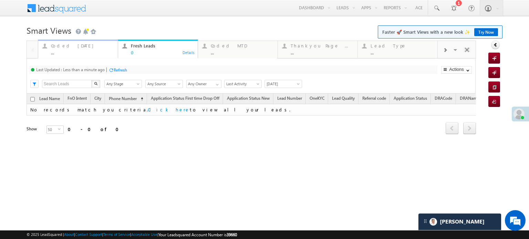
click at [69, 51] on div "..." at bounding box center [82, 52] width 63 height 5
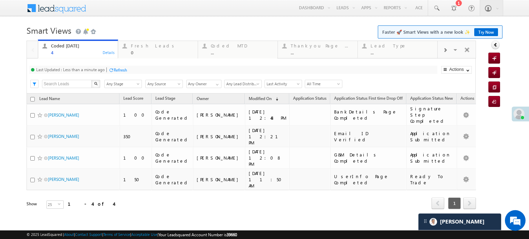
click at [127, 73] on div "Refresh" at bounding box center [120, 70] width 13 height 5
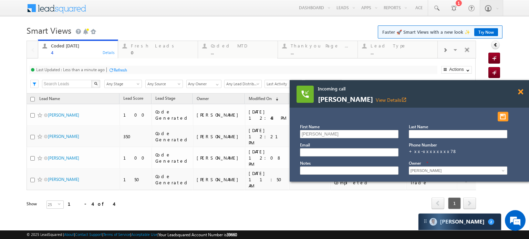
click at [520, 94] on span at bounding box center [520, 92] width 5 height 6
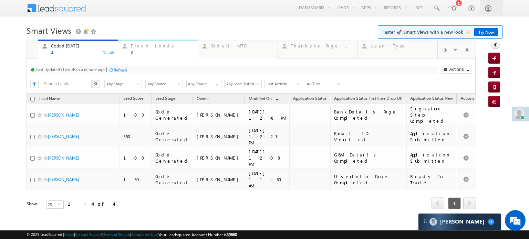
drag, startPoint x: 145, startPoint y: 51, endPoint x: 126, endPoint y: 57, distance: 19.6
click at [145, 51] on div "0" at bounding box center [162, 52] width 63 height 5
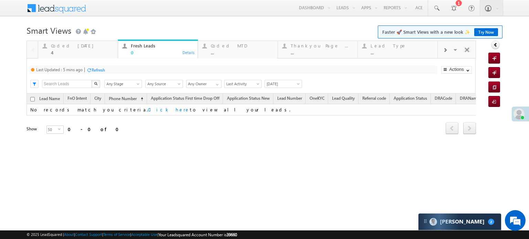
drag, startPoint x: 96, startPoint y: 63, endPoint x: 98, endPoint y: 67, distance: 4.3
click at [98, 65] on div "Last Updated : 5 mins ago Refresh Refreshing... Search X Lead Stage Any Stage A…" at bounding box center [251, 76] width 449 height 35
click at [99, 68] on div "Refresh" at bounding box center [98, 70] width 13 height 5
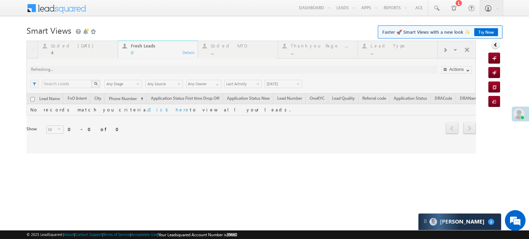
click at [99, 68] on div at bounding box center [252, 97] width 450 height 113
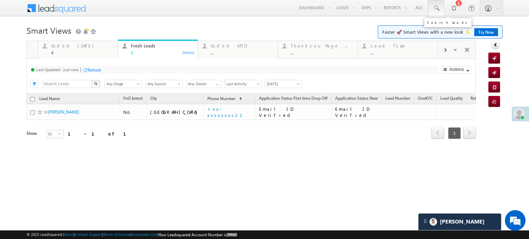
click at [440, 8] on span at bounding box center [436, 8] width 7 height 7
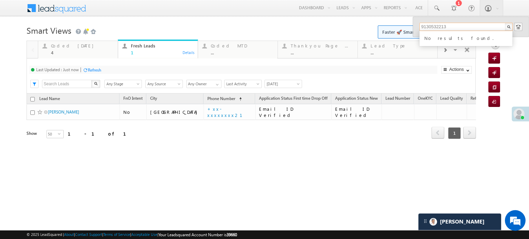
click at [436, 29] on input "9130532213" at bounding box center [466, 27] width 93 height 8
click at [475, 26] on input "9130532213" at bounding box center [466, 27] width 93 height 8
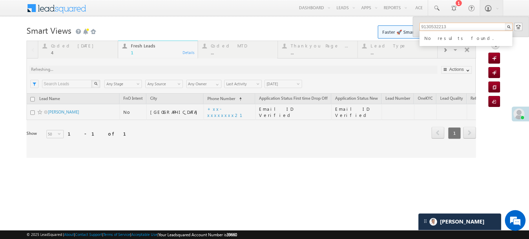
click at [472, 28] on input "9130532213" at bounding box center [466, 27] width 93 height 8
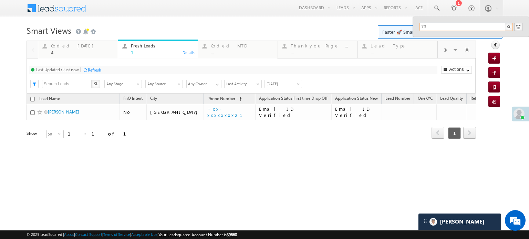
type input "7"
click at [69, 46] on div "Coded Today" at bounding box center [82, 46] width 63 height 6
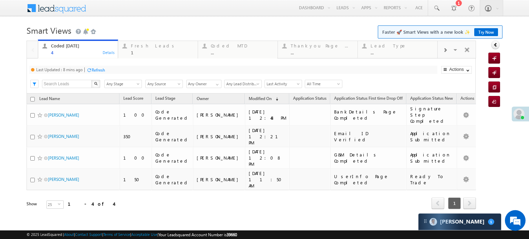
click at [97, 70] on div "Refresh" at bounding box center [98, 70] width 13 height 5
click at [142, 46] on div "Fresh Leads" at bounding box center [162, 46] width 63 height 6
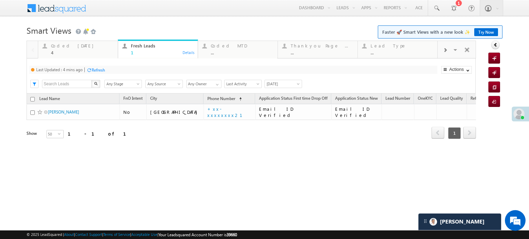
click at [91, 72] on div at bounding box center [88, 70] width 5 height 5
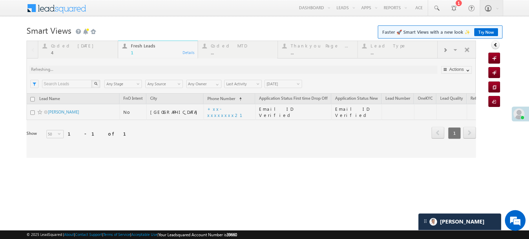
click at [96, 70] on div at bounding box center [252, 100] width 450 height 118
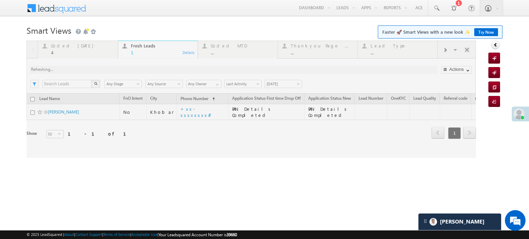
click at [71, 48] on div at bounding box center [252, 100] width 450 height 118
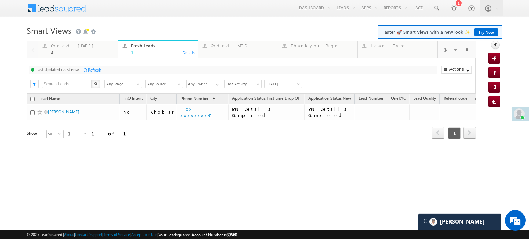
click at [70, 48] on div "Coded Today" at bounding box center [82, 46] width 63 height 6
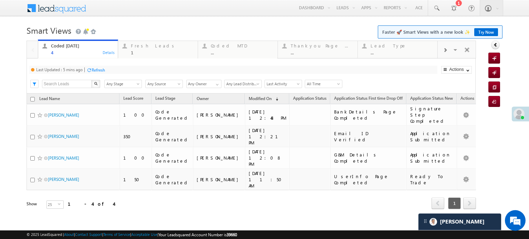
click at [93, 70] on div "Refresh" at bounding box center [98, 70] width 13 height 5
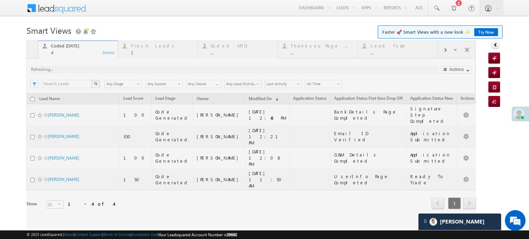
click at [93, 70] on div at bounding box center [252, 135] width 450 height 188
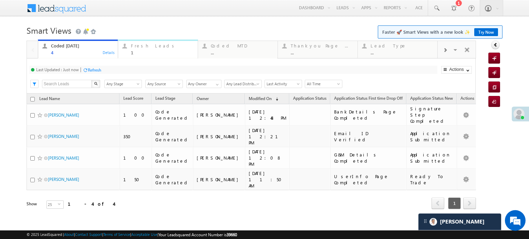
click at [150, 50] on div "1" at bounding box center [162, 52] width 63 height 5
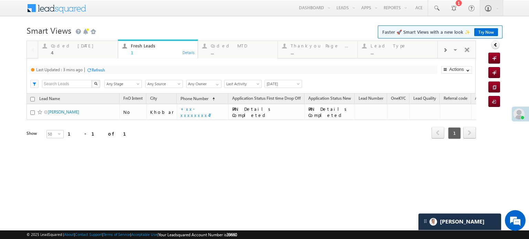
click at [95, 69] on div "Refresh" at bounding box center [98, 70] width 13 height 5
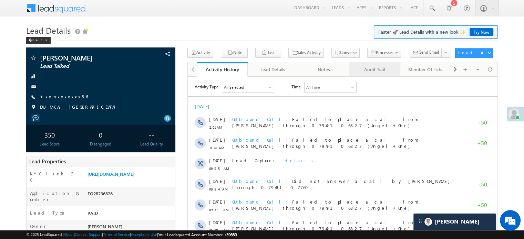
click at [381, 72] on div "Audit Trail" at bounding box center [374, 69] width 39 height 8
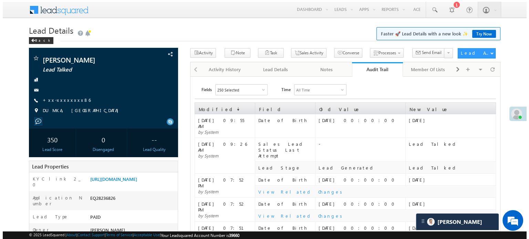
scroll to position [34, 0]
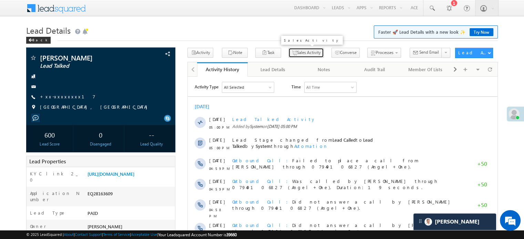
click at [290, 53] on button "Sales Activity" at bounding box center [305, 53] width 35 height 10
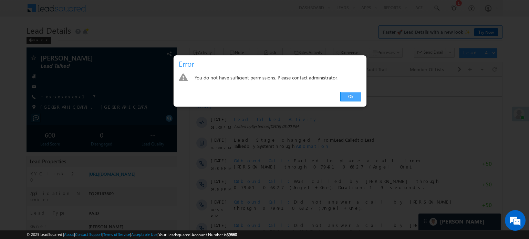
click at [346, 95] on link "Ok" at bounding box center [350, 97] width 21 height 10
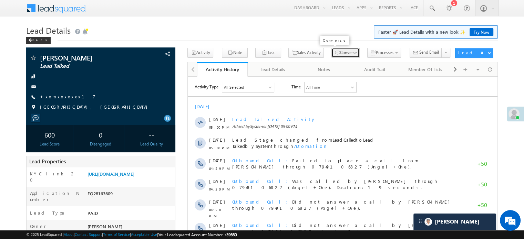
click at [332, 57] on button "Converse" at bounding box center [346, 53] width 28 height 10
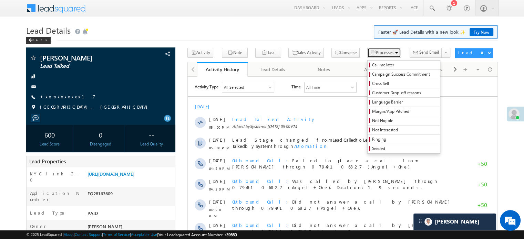
click at [370, 53] on span "button" at bounding box center [373, 53] width 6 height 7
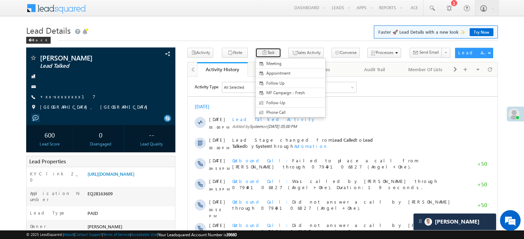
click at [262, 50] on icon "button" at bounding box center [265, 53] width 6 height 7
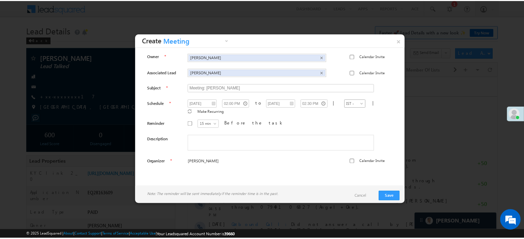
scroll to position [351, 0]
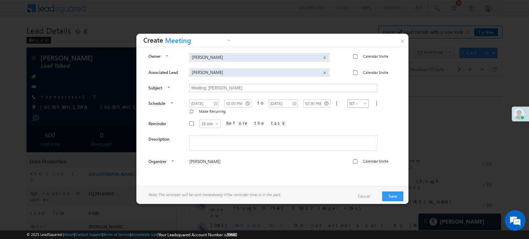
click at [348, 102] on span "IST - (GMT+05:30) Chennai, Kolkata, Mumbai, New Delhi" at bounding box center [354, 119] width 13 height 37
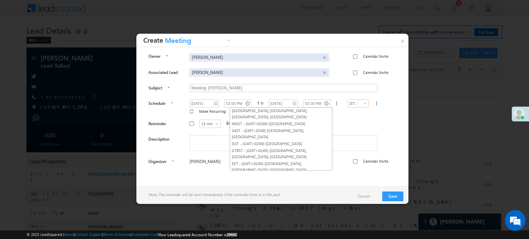
click at [333, 119] on div "Owner Priya Rathore Priya Rathore × Calendar Invite Associated Lead Dheeraj Mis…" at bounding box center [273, 110] width 262 height 116
click at [349, 120] on div "15 min 30 min 45 min 1 hr 15 min Before the task" at bounding box center [289, 125] width 199 height 10
click at [377, 127] on div "Owner Priya Rathore Priya Rathore × Calendar Invite Associated Lead Dheeraj Mis…" at bounding box center [273, 110] width 262 height 116
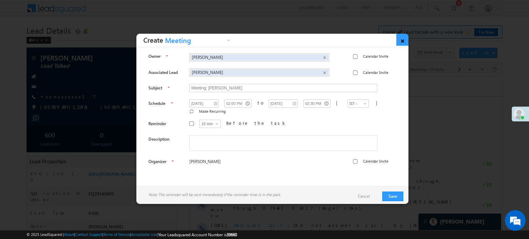
click at [404, 42] on link "×" at bounding box center [403, 40] width 12 height 12
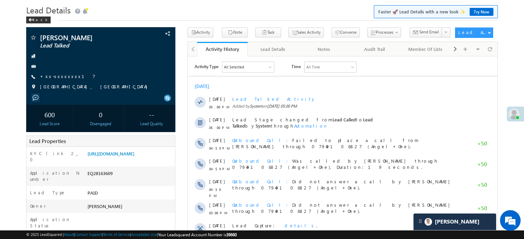
scroll to position [0, 0]
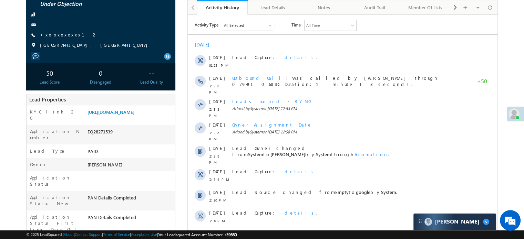
scroll to position [103, 0]
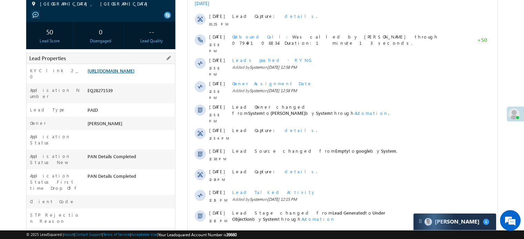
click at [134, 69] on link "[URL][DOMAIN_NAME]" at bounding box center [111, 71] width 47 height 6
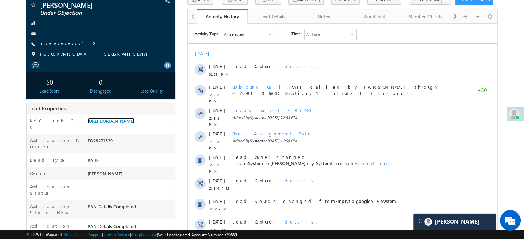
scroll to position [0, 0]
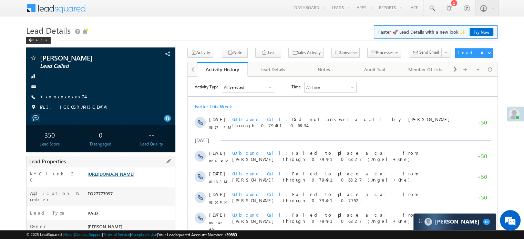
click at [117, 175] on link "[URL][DOMAIN_NAME]" at bounding box center [111, 174] width 47 height 6
click at [134, 174] on link "[URL][DOMAIN_NAME]" at bounding box center [111, 174] width 47 height 6
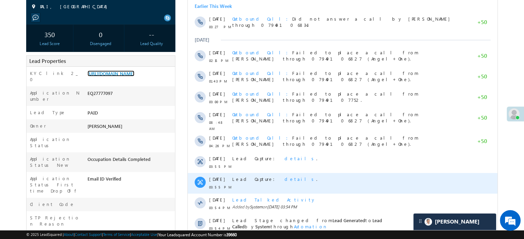
scroll to position [138, 0]
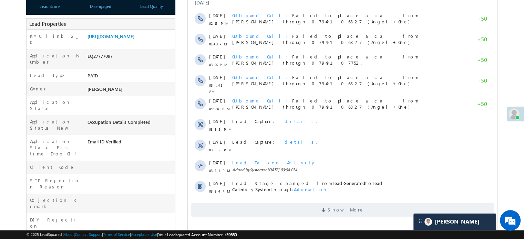
click at [324, 198] on div "Show More" at bounding box center [343, 207] width 310 height 19
click at [323, 207] on span "Show More" at bounding box center [342, 210] width 303 height 14
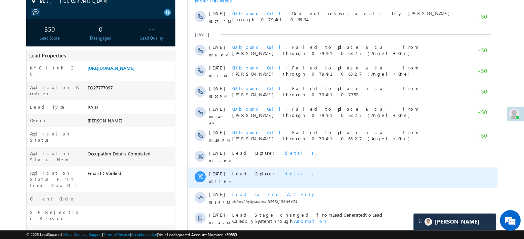
scroll to position [0, 0]
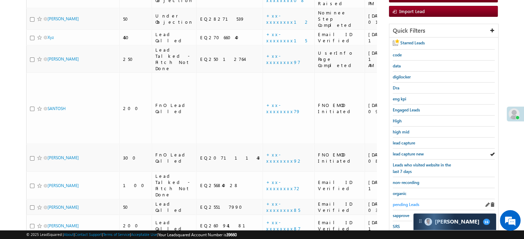
scroll to position [77, 0]
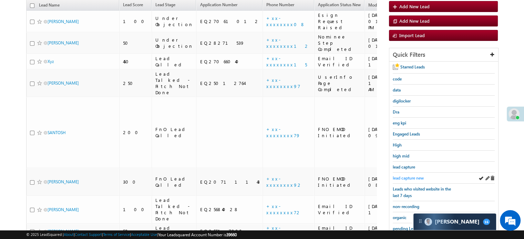
click at [408, 179] on span "lead capture new" at bounding box center [408, 178] width 31 height 5
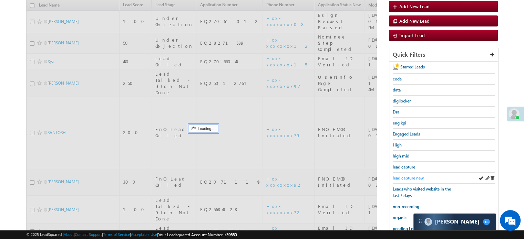
click at [408, 176] on span "lead capture new" at bounding box center [408, 178] width 31 height 5
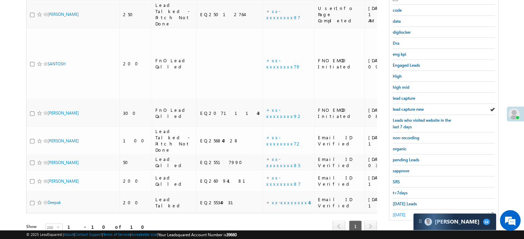
scroll to position [148, 0]
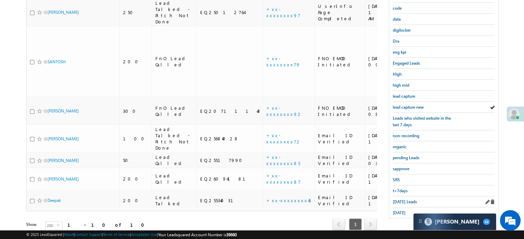
click at [403, 197] on div "Today's Leads" at bounding box center [444, 202] width 102 height 11
click at [406, 200] on span "Today's Leads" at bounding box center [405, 202] width 24 height 5
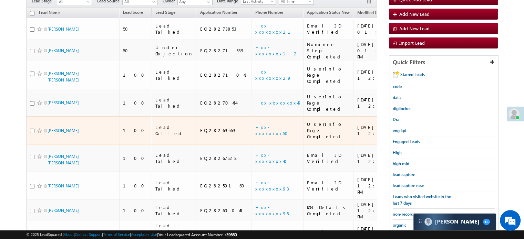
scroll to position [79, 0]
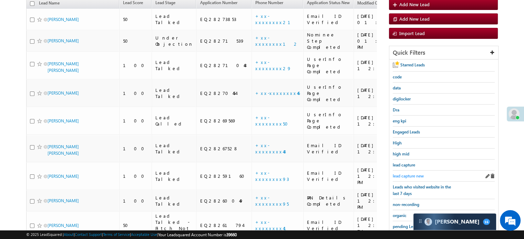
click at [412, 174] on span "lead capture new" at bounding box center [408, 176] width 31 height 5
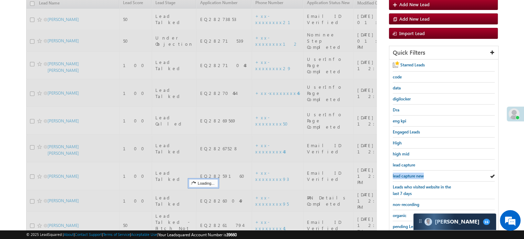
click at [412, 174] on span "lead capture new" at bounding box center [408, 176] width 31 height 5
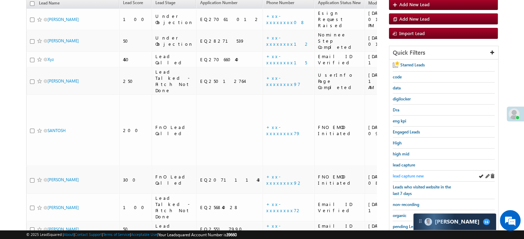
click at [408, 174] on span "lead capture new" at bounding box center [408, 176] width 31 height 5
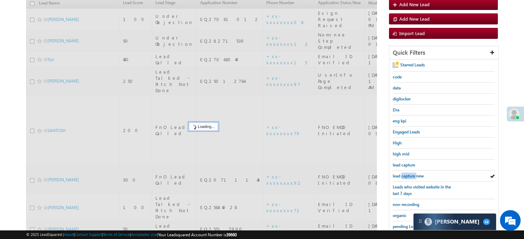
click at [408, 174] on span "lead capture new" at bounding box center [408, 176] width 31 height 5
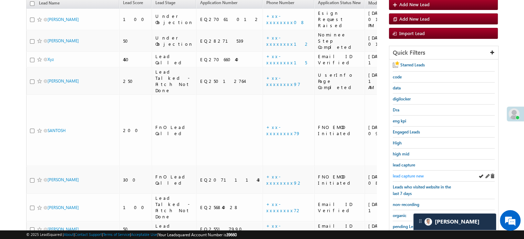
click at [411, 174] on span "lead capture new" at bounding box center [408, 176] width 31 height 5
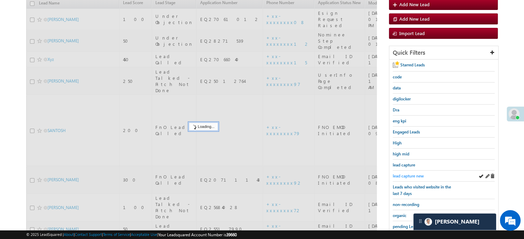
drag, startPoint x: 411, startPoint y: 172, endPoint x: 407, endPoint y: 172, distance: 4.8
click at [407, 174] on span "lead capture new" at bounding box center [408, 176] width 31 height 5
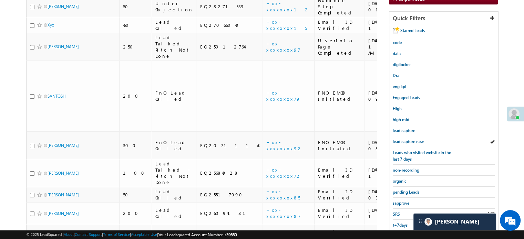
scroll to position [148, 0]
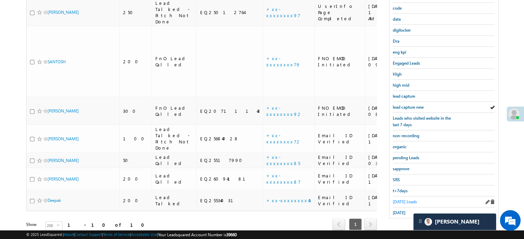
click at [402, 200] on span "[DATE] Leads" at bounding box center [405, 202] width 24 height 5
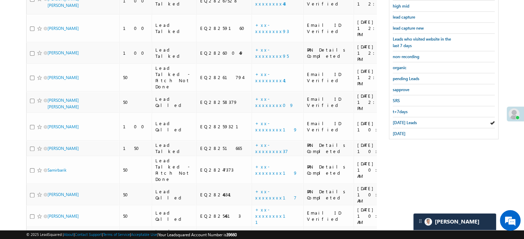
scroll to position [55, 0]
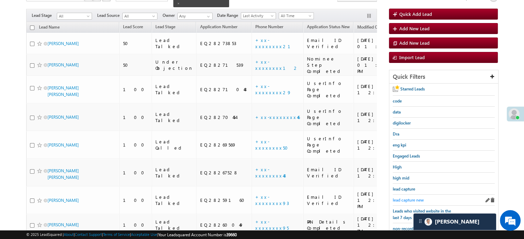
click at [402, 198] on span "lead capture new" at bounding box center [408, 200] width 31 height 5
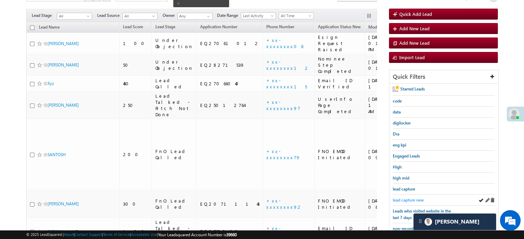
click at [409, 201] on span "lead capture new" at bounding box center [408, 200] width 31 height 5
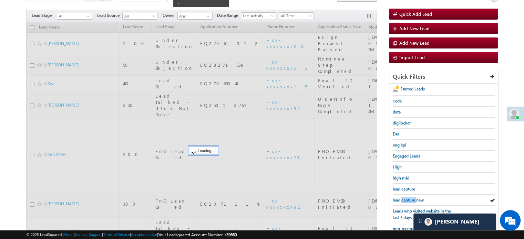
click at [408, 201] on span "lead capture new" at bounding box center [408, 200] width 31 height 5
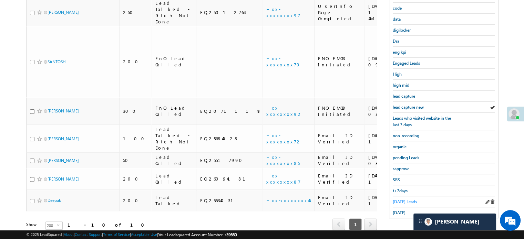
click at [405, 200] on span "[DATE] Leads" at bounding box center [405, 202] width 24 height 5
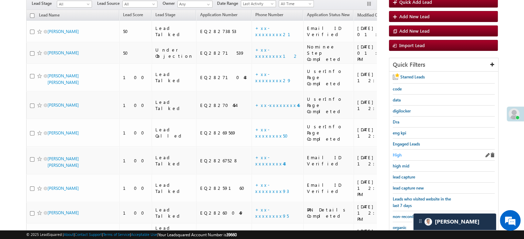
scroll to position [79, 0]
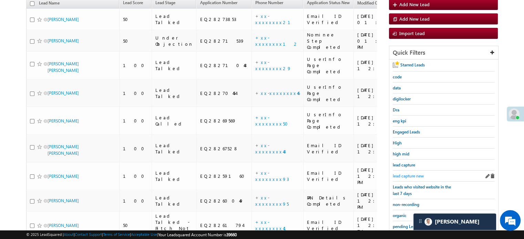
click at [401, 175] on span "lead capture new" at bounding box center [408, 176] width 31 height 5
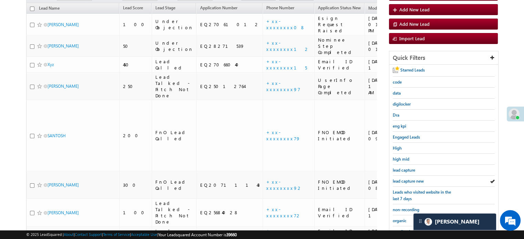
scroll to position [0, 0]
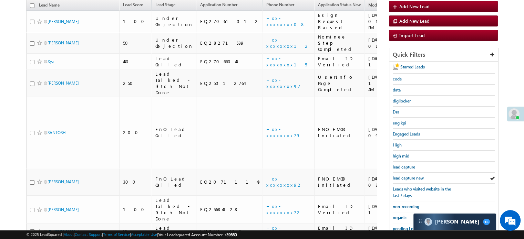
scroll to position [103, 0]
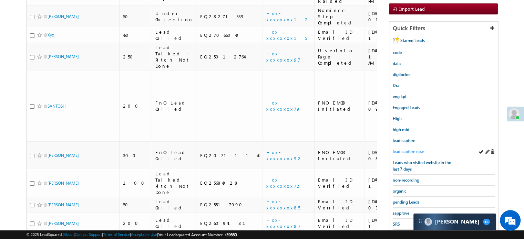
click at [400, 151] on span "lead capture new" at bounding box center [408, 151] width 31 height 5
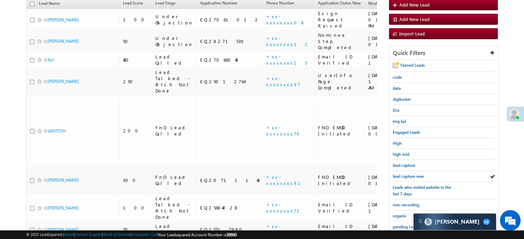
scroll to position [148, 0]
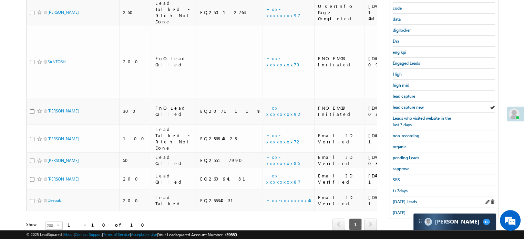
click at [403, 202] on div "[DATE] Leads" at bounding box center [444, 202] width 102 height 11
click at [403, 201] on span "[DATE] Leads" at bounding box center [405, 202] width 24 height 5
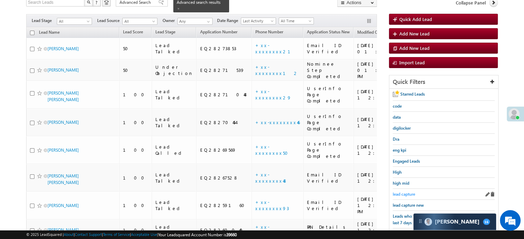
scroll to position [113, 0]
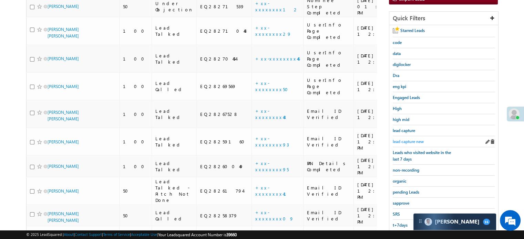
click at [408, 143] on link "lead capture new" at bounding box center [408, 142] width 31 height 7
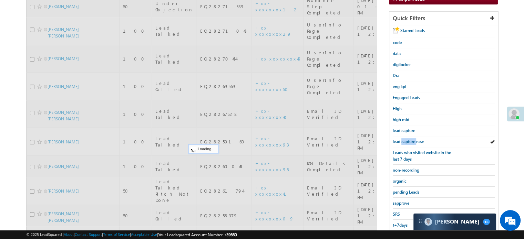
click at [408, 143] on link "lead capture new" at bounding box center [408, 142] width 31 height 7
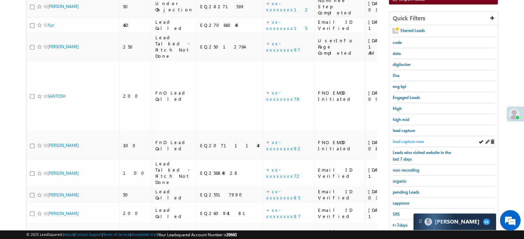
click at [413, 142] on span "lead capture new" at bounding box center [408, 141] width 31 height 5
click at [418, 139] on span "lead capture new" at bounding box center [408, 141] width 31 height 5
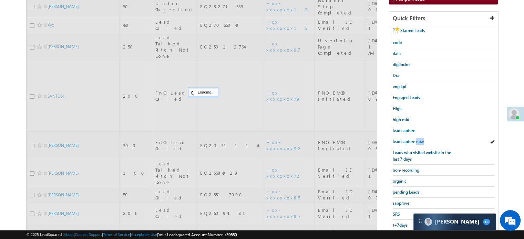
click at [418, 139] on span "lead capture new" at bounding box center [408, 141] width 31 height 5
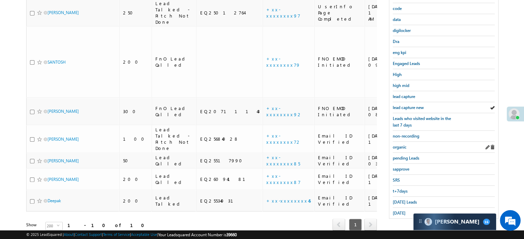
scroll to position [148, 0]
click at [412, 200] on span "[DATE] Leads" at bounding box center [405, 202] width 24 height 5
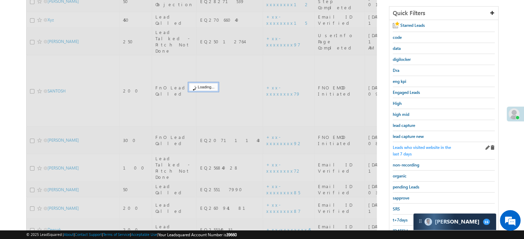
scroll to position [79, 0]
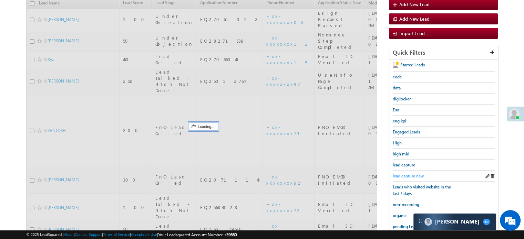
click at [407, 175] on span "lead capture new" at bounding box center [408, 176] width 31 height 5
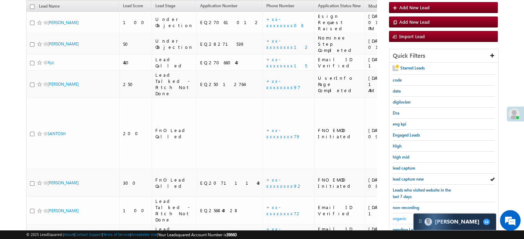
scroll to position [113, 0]
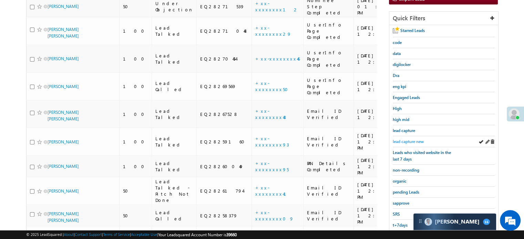
click at [407, 140] on span "lead capture new" at bounding box center [408, 141] width 31 height 5
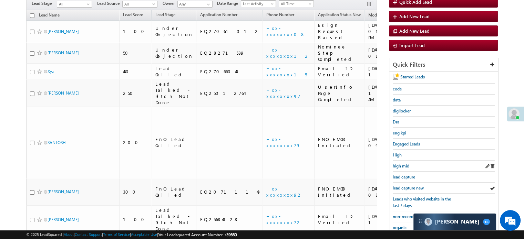
scroll to position [79, 0]
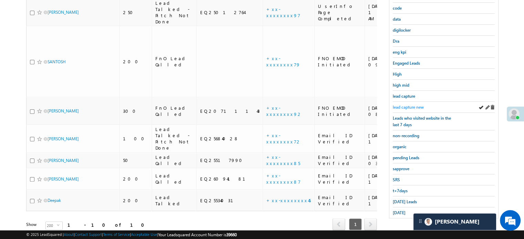
click at [410, 105] on span "lead capture new" at bounding box center [408, 107] width 31 height 5
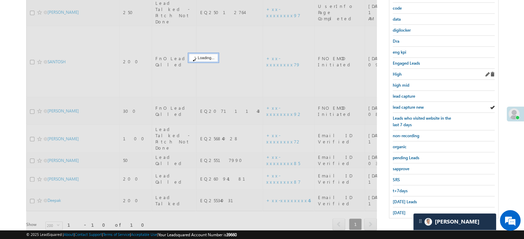
scroll to position [113, 0]
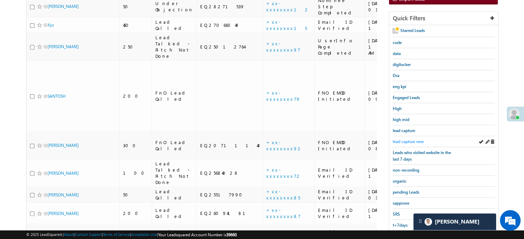
drag, startPoint x: 411, startPoint y: 133, endPoint x: 411, endPoint y: 137, distance: 3.8
click at [411, 135] on div "Starred Leads code data digilocker Dra eng kpi Engaged Leads High high mid lead…" at bounding box center [443, 139] width 109 height 228
click at [411, 139] on span "lead capture new" at bounding box center [408, 141] width 31 height 5
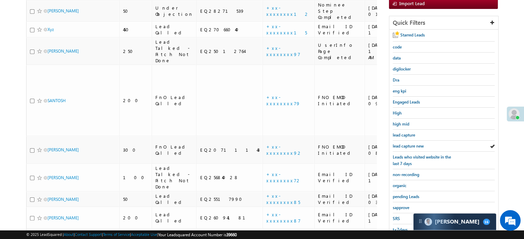
scroll to position [148, 0]
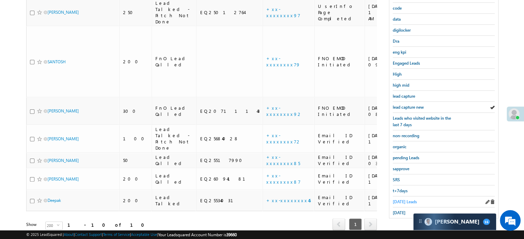
click at [402, 200] on span "[DATE] Leads" at bounding box center [405, 202] width 24 height 5
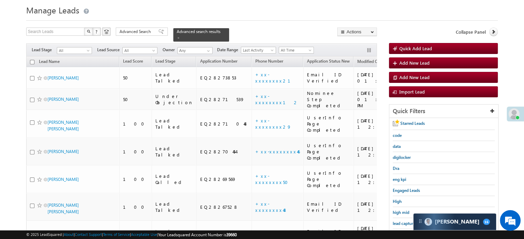
scroll to position [0, 0]
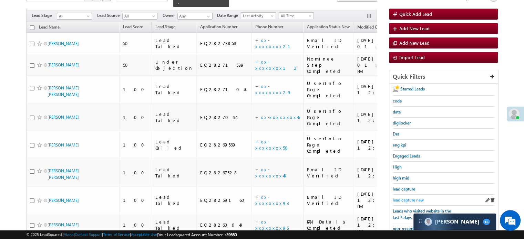
click at [405, 198] on span "lead capture new" at bounding box center [408, 200] width 31 height 5
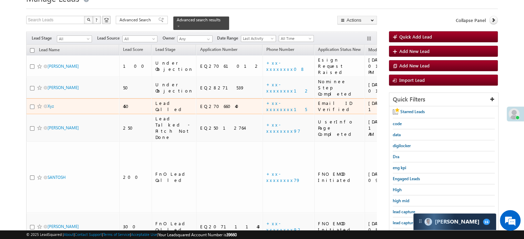
scroll to position [69, 0]
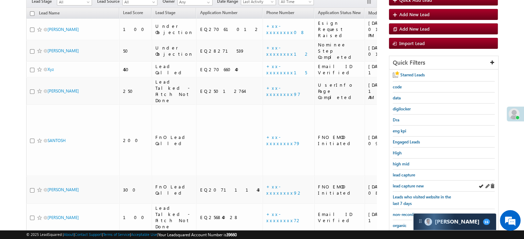
click at [413, 188] on div "lead capture new" at bounding box center [444, 186] width 102 height 11
click at [410, 185] on span "lead capture new" at bounding box center [408, 186] width 31 height 5
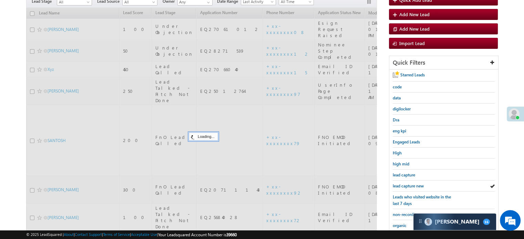
click at [410, 185] on span "lead capture new" at bounding box center [408, 186] width 31 height 5
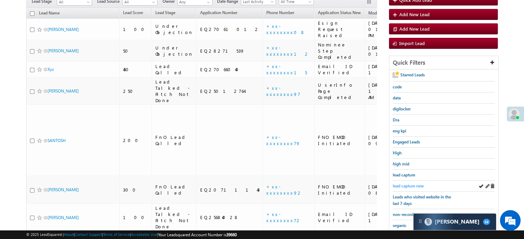
click at [411, 185] on span "lead capture new" at bounding box center [408, 186] width 31 height 5
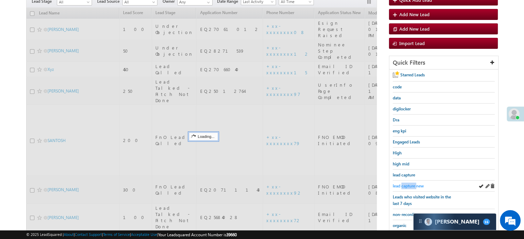
click at [411, 185] on span "lead capture new" at bounding box center [408, 186] width 31 height 5
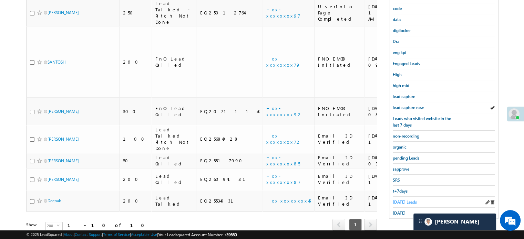
click at [400, 200] on span "Today's Leads" at bounding box center [405, 202] width 24 height 5
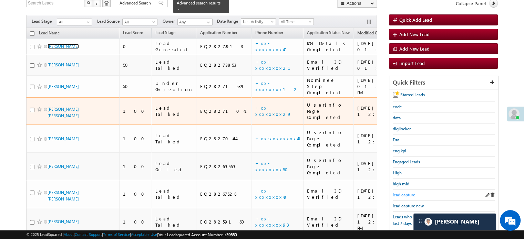
scroll to position [113, 0]
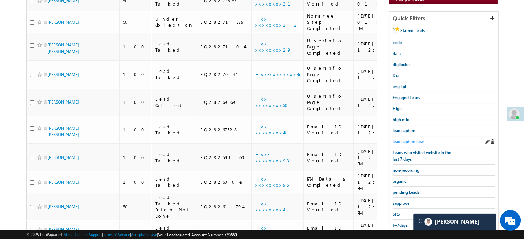
click at [408, 142] on span "lead capture new" at bounding box center [408, 141] width 31 height 5
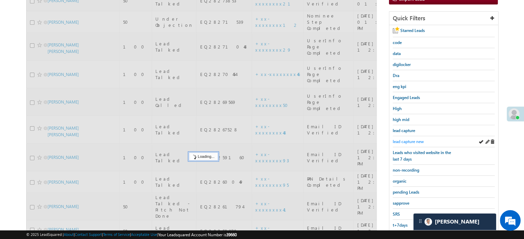
click at [408, 140] on span "lead capture new" at bounding box center [408, 141] width 31 height 5
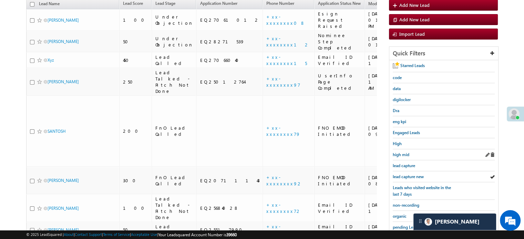
scroll to position [79, 0]
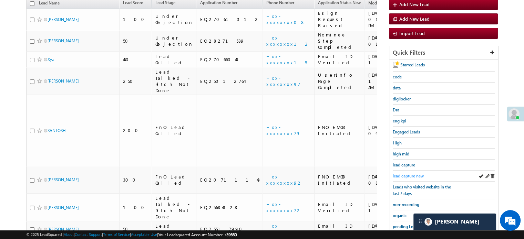
click at [404, 174] on span "lead capture new" at bounding box center [408, 176] width 31 height 5
click at [413, 174] on span "lead capture new" at bounding box center [408, 176] width 31 height 5
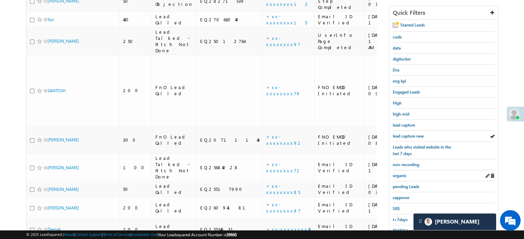
scroll to position [148, 0]
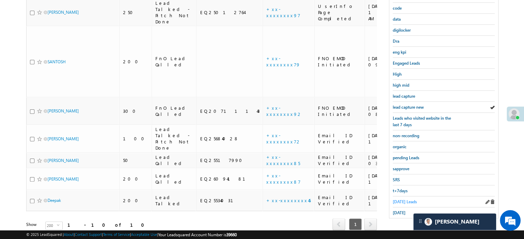
click at [393, 200] on span "Today's Leads" at bounding box center [405, 202] width 24 height 5
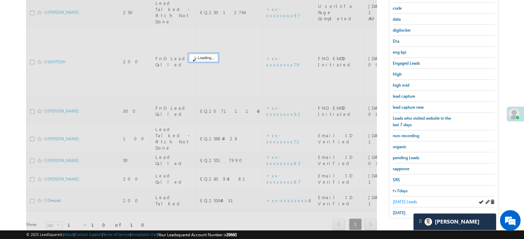
click at [402, 200] on span "Today's Leads" at bounding box center [405, 202] width 24 height 5
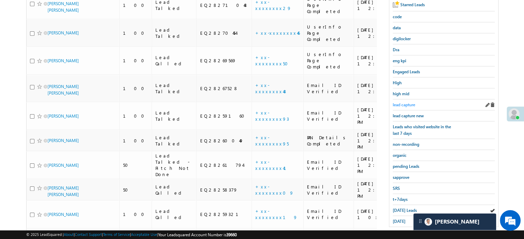
scroll to position [44, 0]
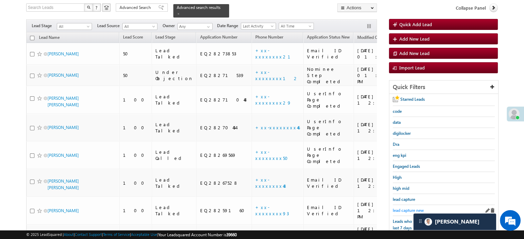
click at [408, 208] on span "lead capture new" at bounding box center [408, 210] width 31 height 5
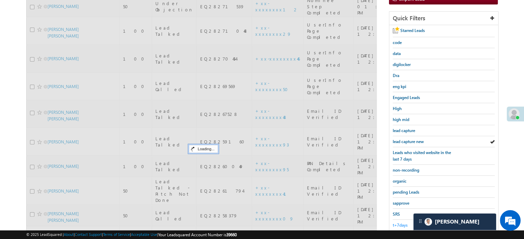
scroll to position [182, 0]
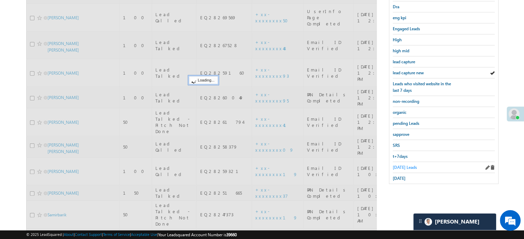
click at [406, 165] on span "Today's Leads" at bounding box center [405, 167] width 24 height 5
click at [407, 165] on span "Today's Leads" at bounding box center [405, 167] width 24 height 5
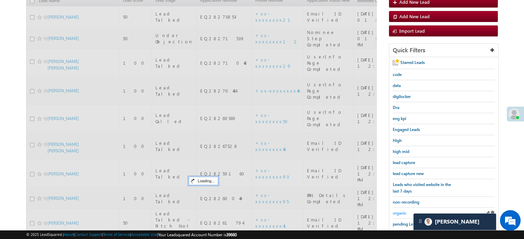
scroll to position [79, 0]
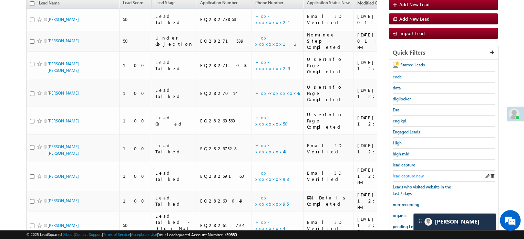
click at [412, 174] on span "lead capture new" at bounding box center [408, 176] width 31 height 5
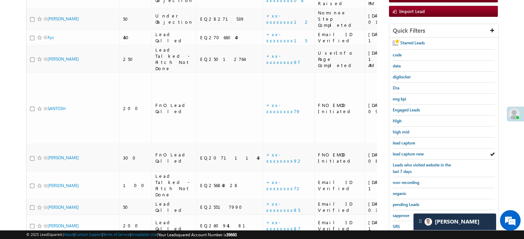
scroll to position [103, 0]
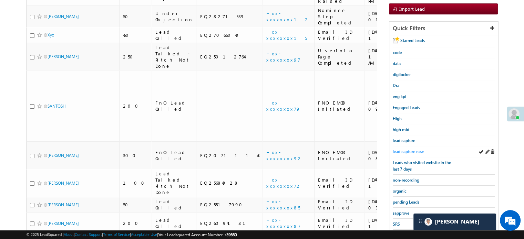
click at [412, 149] on span "lead capture new" at bounding box center [408, 151] width 31 height 5
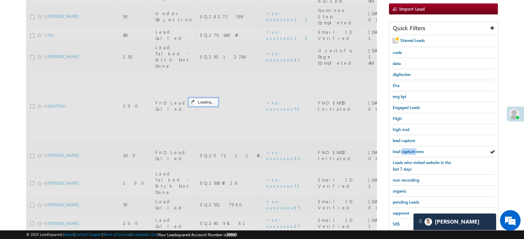
click at [412, 149] on span "lead capture new" at bounding box center [408, 151] width 31 height 5
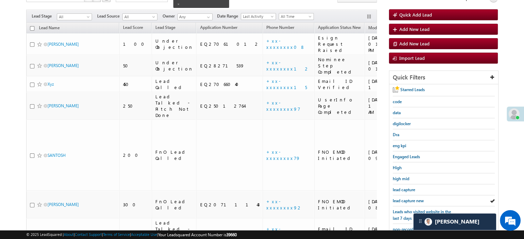
scroll to position [138, 0]
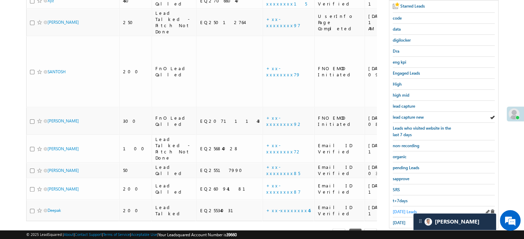
click at [401, 211] on span "Today's Leads" at bounding box center [405, 212] width 24 height 5
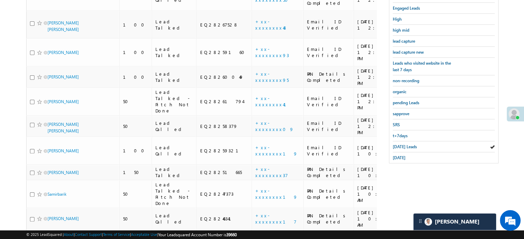
scroll to position [207, 0]
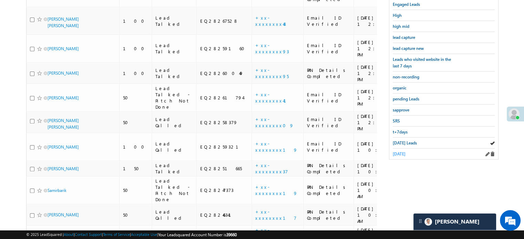
click at [402, 152] on span "yesterday" at bounding box center [399, 154] width 13 height 5
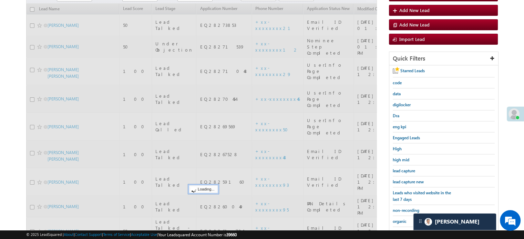
scroll to position [69, 0]
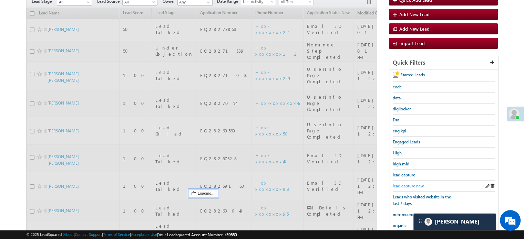
click at [407, 185] on span "lead capture new" at bounding box center [408, 186] width 31 height 5
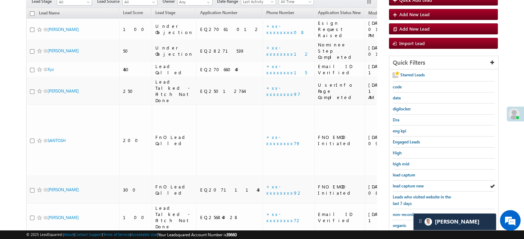
click at [411, 185] on span "lead capture new" at bounding box center [408, 186] width 31 height 5
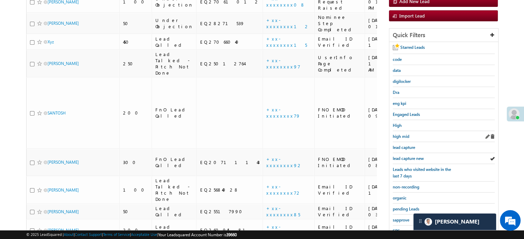
scroll to position [148, 0]
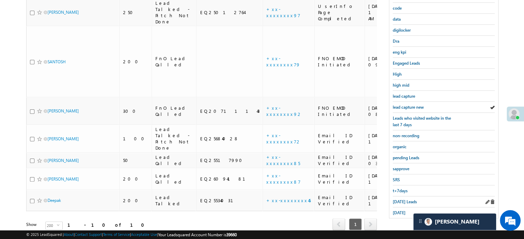
click at [406, 203] on div "Today's Leads" at bounding box center [444, 202] width 102 height 11
click at [405, 200] on span "Today's Leads" at bounding box center [405, 202] width 24 height 5
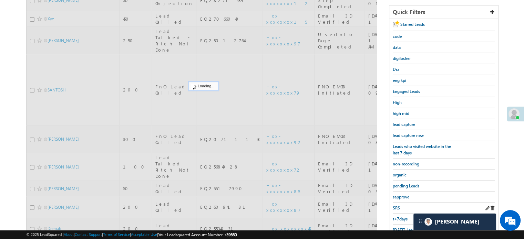
scroll to position [79, 0]
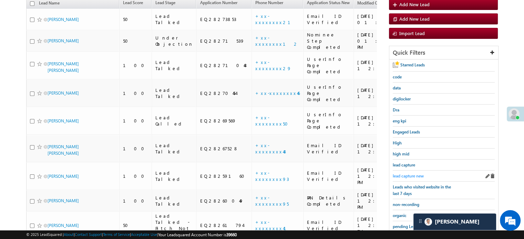
click at [409, 171] on div "lead capture new" at bounding box center [444, 176] width 102 height 11
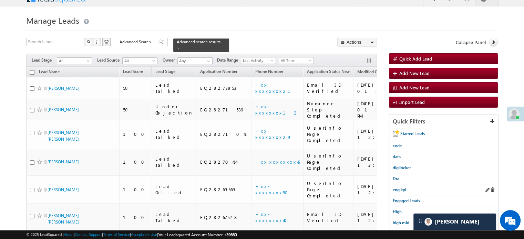
scroll to position [44, 0]
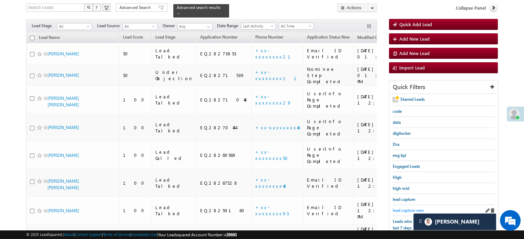
click at [409, 211] on span "lead capture new" at bounding box center [408, 210] width 31 height 5
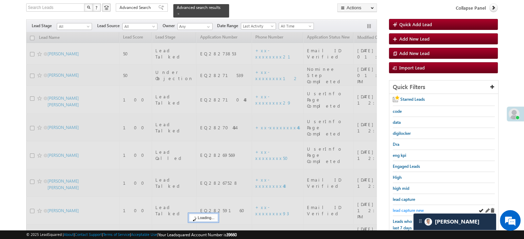
click at [406, 209] on span "lead capture new" at bounding box center [408, 210] width 31 height 5
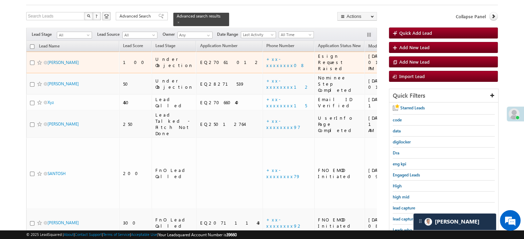
scroll to position [69, 0]
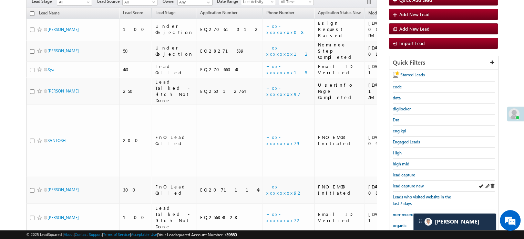
click at [412, 187] on div "lead capture new" at bounding box center [444, 186] width 102 height 11
click at [411, 186] on span "lead capture new" at bounding box center [408, 186] width 31 height 5
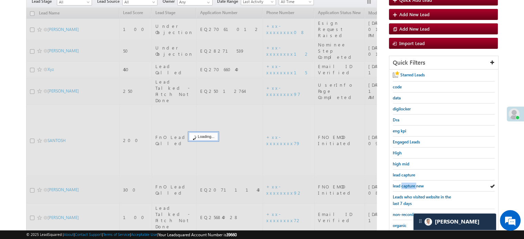
click at [411, 186] on span "lead capture new" at bounding box center [408, 186] width 31 height 5
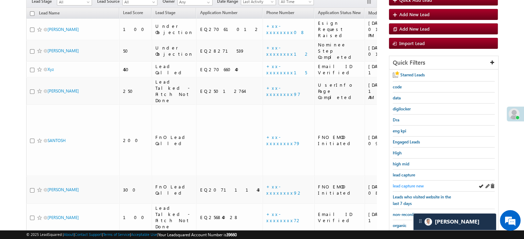
click at [413, 186] on span "lead capture new" at bounding box center [408, 186] width 31 height 5
click at [410, 184] on span "lead capture new" at bounding box center [408, 186] width 31 height 5
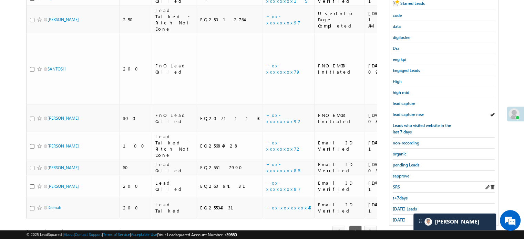
scroll to position [148, 0]
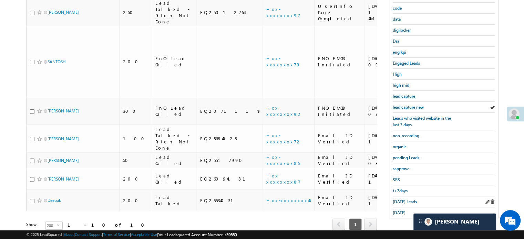
click at [401, 197] on div "Today's Leads" at bounding box center [444, 202] width 102 height 11
click at [401, 200] on span "Today's Leads" at bounding box center [405, 202] width 24 height 5
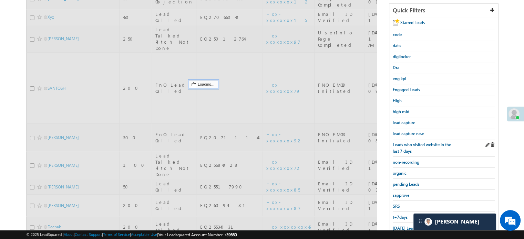
scroll to position [79, 0]
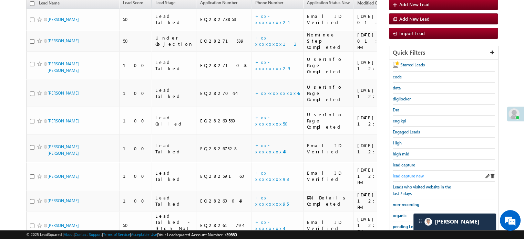
click at [405, 174] on span "lead capture new" at bounding box center [408, 176] width 31 height 5
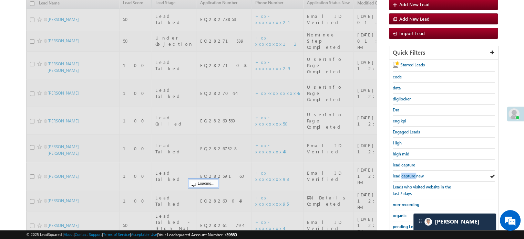
click at [405, 174] on span "lead capture new" at bounding box center [408, 176] width 31 height 5
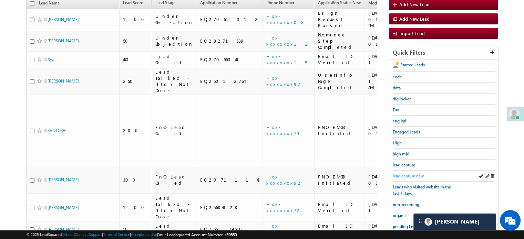
click at [413, 176] on span "lead capture new" at bounding box center [408, 176] width 31 height 5
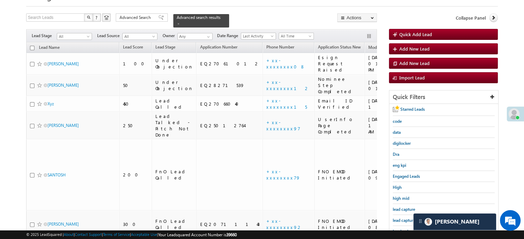
scroll to position [44, 0]
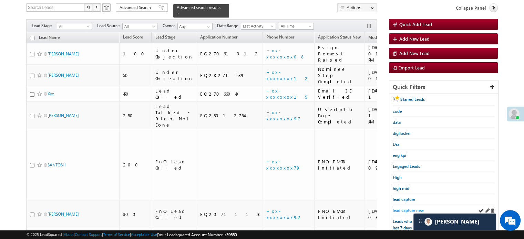
click at [406, 208] on span "lead capture new" at bounding box center [408, 210] width 31 height 5
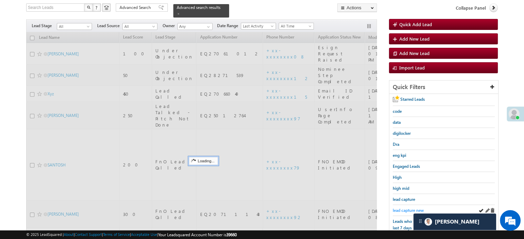
click at [406, 208] on span "lead capture new" at bounding box center [408, 210] width 31 height 5
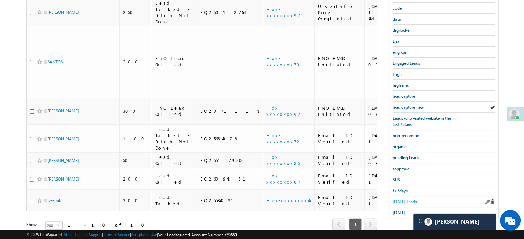
click at [397, 200] on span "Today's Leads" at bounding box center [405, 202] width 24 height 5
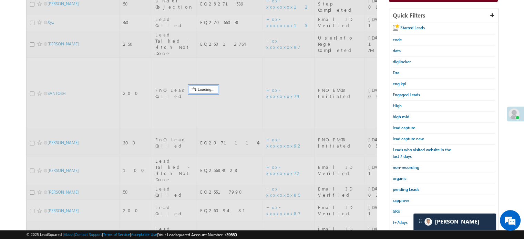
scroll to position [79, 0]
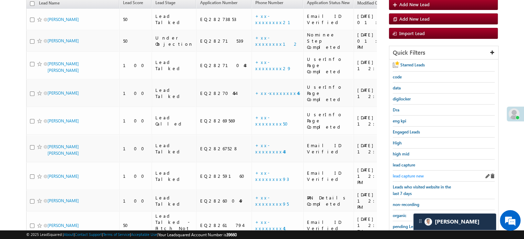
click at [404, 175] on span "lead capture new" at bounding box center [408, 176] width 31 height 5
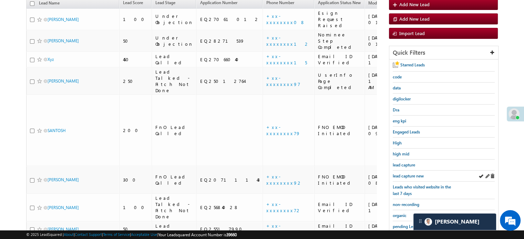
click at [413, 173] on link "lead capture new" at bounding box center [408, 176] width 31 height 7
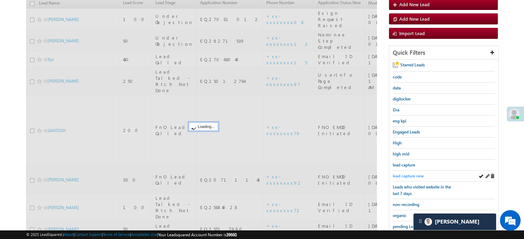
click at [411, 174] on span "lead capture new" at bounding box center [408, 176] width 31 height 5
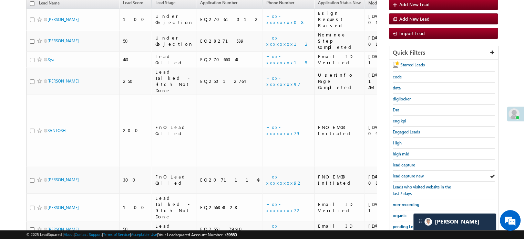
click at [411, 174] on span "lead capture new" at bounding box center [408, 176] width 31 height 5
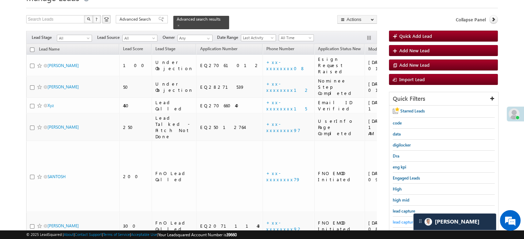
scroll to position [44, 0]
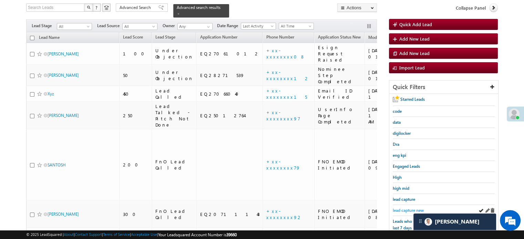
click at [408, 208] on span "lead capture new" at bounding box center [408, 210] width 31 height 5
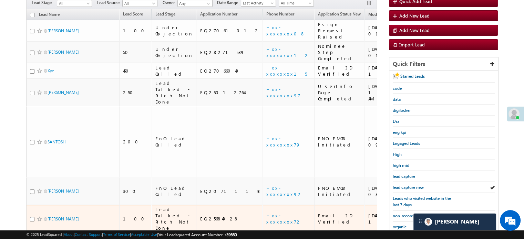
scroll to position [113, 0]
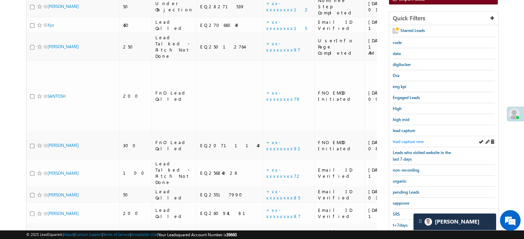
click at [410, 141] on span "lead capture new" at bounding box center [408, 141] width 31 height 5
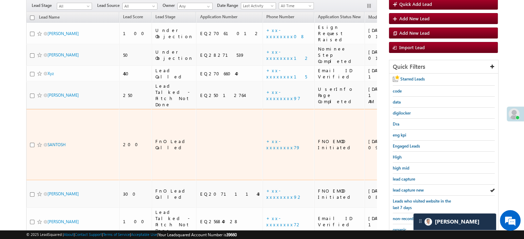
scroll to position [79, 0]
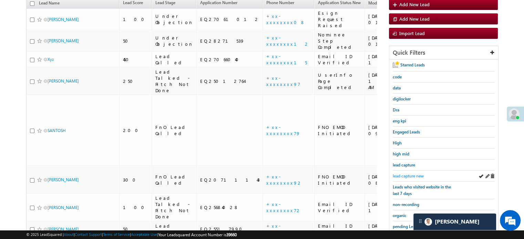
click at [409, 175] on span "lead capture new" at bounding box center [408, 176] width 31 height 5
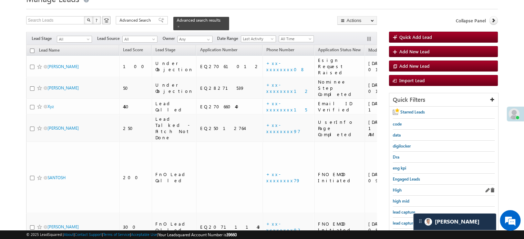
scroll to position [69, 0]
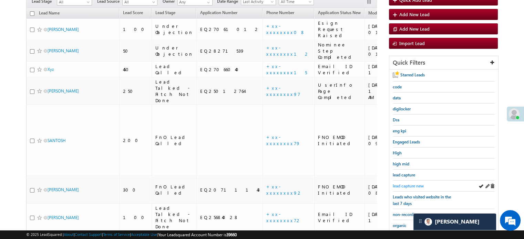
click at [408, 184] on span "lead capture new" at bounding box center [408, 186] width 31 height 5
click at [404, 184] on span "lead capture new" at bounding box center [408, 186] width 31 height 5
click at [409, 184] on span "lead capture new" at bounding box center [408, 186] width 31 height 5
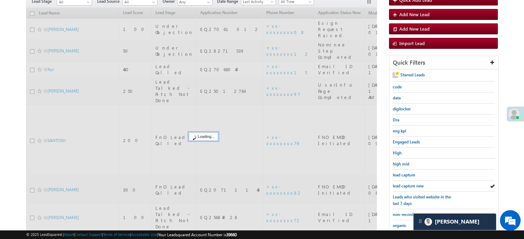
click at [409, 184] on span "lead capture new" at bounding box center [408, 186] width 31 height 5
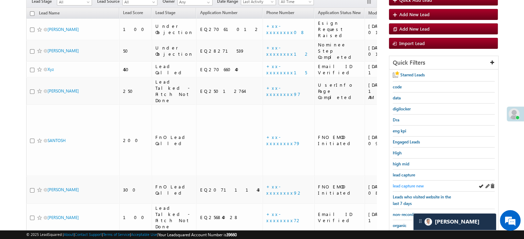
click at [411, 184] on span "lead capture new" at bounding box center [408, 186] width 31 height 5
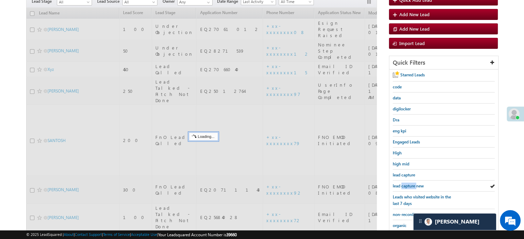
click at [411, 184] on span "lead capture new" at bounding box center [408, 186] width 31 height 5
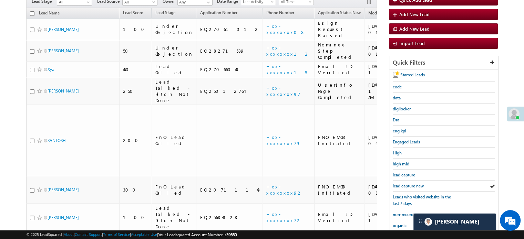
click at [411, 184] on span "lead capture new" at bounding box center [408, 186] width 31 height 5
click at [404, 186] on span "lead capture new" at bounding box center [408, 186] width 31 height 5
click at [406, 184] on span "lead capture new" at bounding box center [408, 186] width 31 height 5
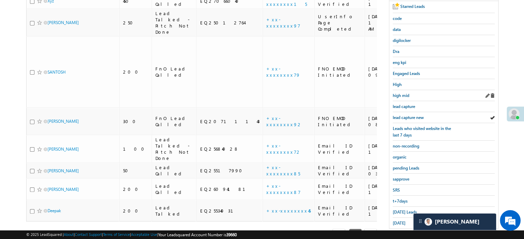
scroll to position [138, 0]
click at [401, 210] on span "Today's Leads" at bounding box center [405, 212] width 24 height 5
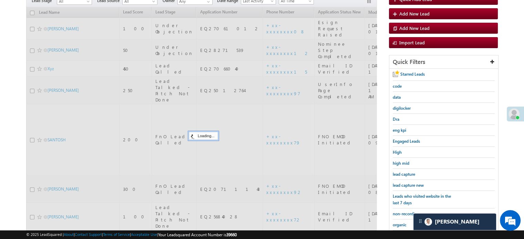
scroll to position [69, 0]
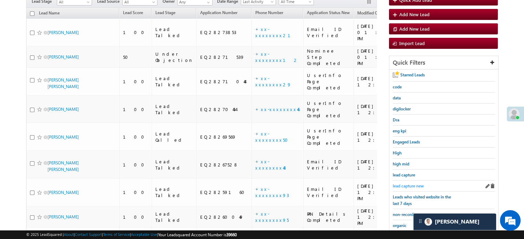
click at [408, 184] on span "lead capture new" at bounding box center [408, 186] width 31 height 5
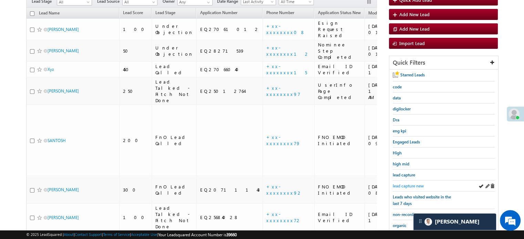
click at [407, 186] on span "lead capture new" at bounding box center [408, 186] width 31 height 5
click at [405, 184] on span "lead capture new" at bounding box center [408, 186] width 31 height 5
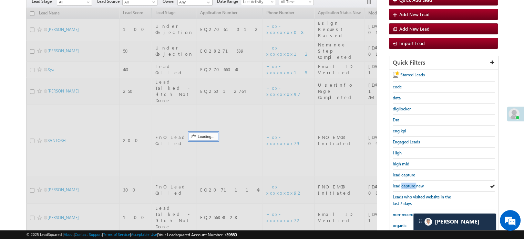
click at [405, 184] on span "lead capture new" at bounding box center [408, 186] width 31 height 5
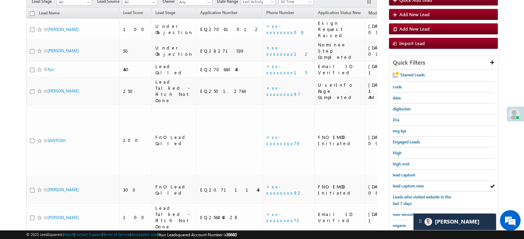
click at [405, 184] on span "lead capture new" at bounding box center [408, 186] width 31 height 5
click at [408, 184] on span "lead capture new" at bounding box center [408, 186] width 31 height 5
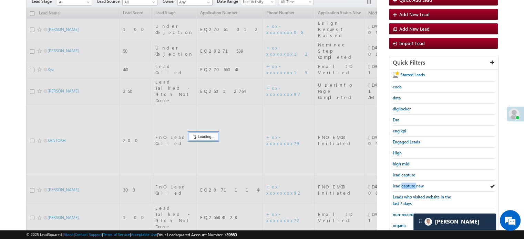
click at [408, 184] on span "lead capture new" at bounding box center [408, 186] width 31 height 5
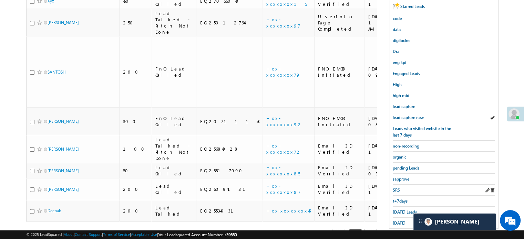
scroll to position [138, 0]
click at [396, 211] on span "[DATE] Leads" at bounding box center [405, 212] width 24 height 5
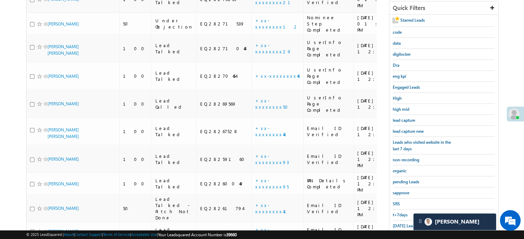
scroll to position [42, 0]
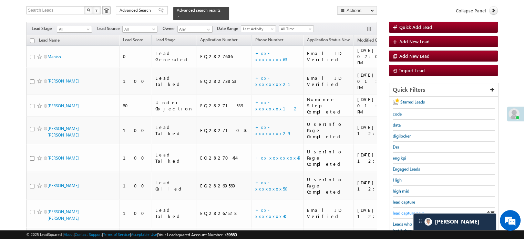
click at [412, 210] on link "lead capture new" at bounding box center [408, 213] width 31 height 7
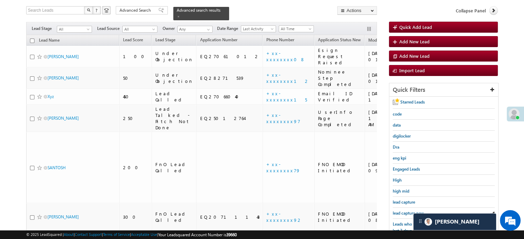
click at [412, 210] on link "lead capture new" at bounding box center [408, 213] width 31 height 7
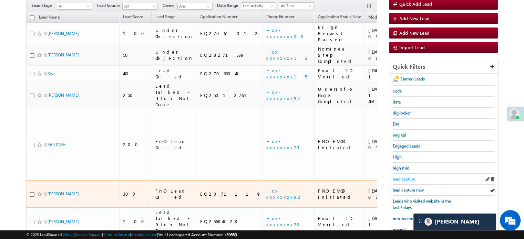
scroll to position [76, 0]
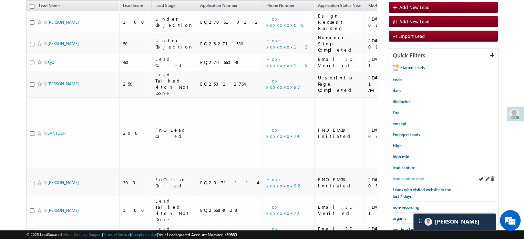
click at [420, 176] on span "lead capture new" at bounding box center [408, 178] width 31 height 5
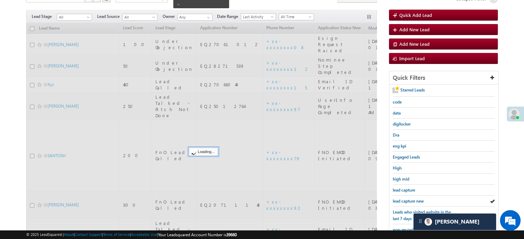
scroll to position [42, 0]
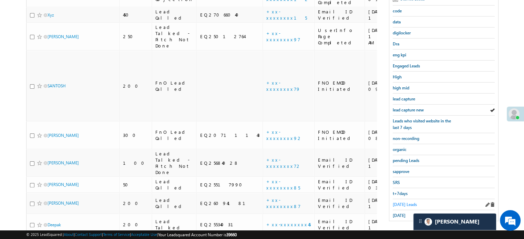
click at [398, 202] on span "Today's Leads" at bounding box center [405, 204] width 24 height 5
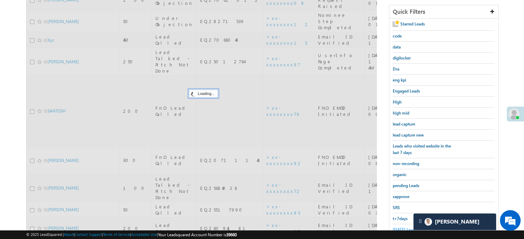
scroll to position [76, 0]
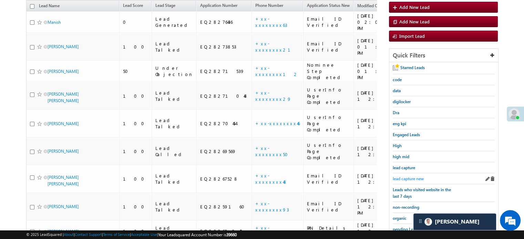
click at [405, 179] on span "lead capture new" at bounding box center [408, 178] width 31 height 5
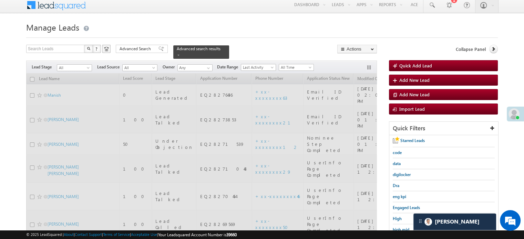
scroll to position [0, 0]
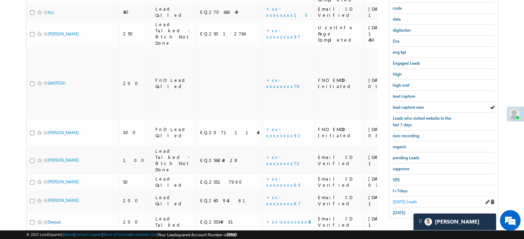
click at [401, 200] on span "Today's Leads" at bounding box center [405, 202] width 24 height 5
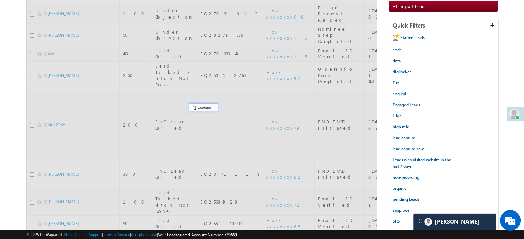
scroll to position [44, 0]
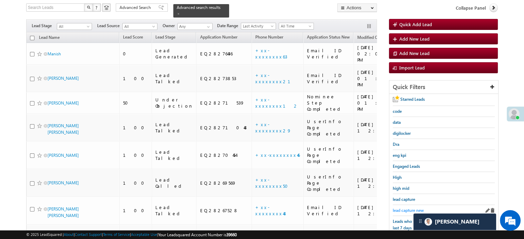
click at [406, 208] on span "lead capture new" at bounding box center [408, 210] width 31 height 5
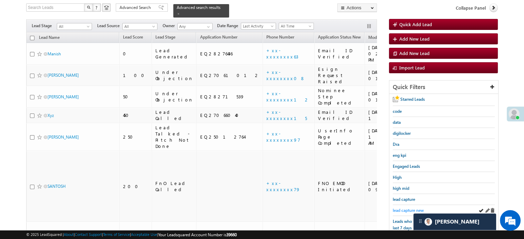
click at [402, 209] on span "lead capture new" at bounding box center [408, 210] width 31 height 5
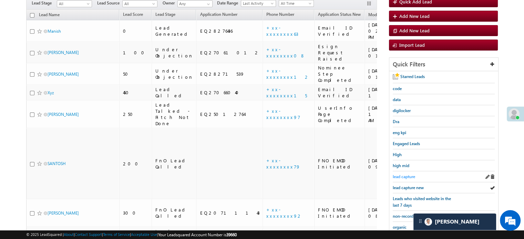
scroll to position [79, 0]
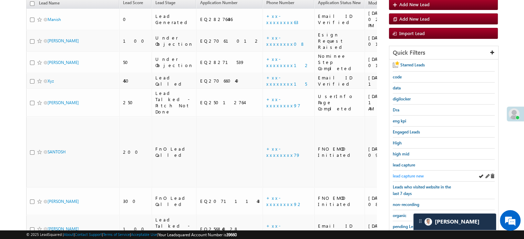
click at [411, 177] on span "lead capture new" at bounding box center [408, 176] width 31 height 5
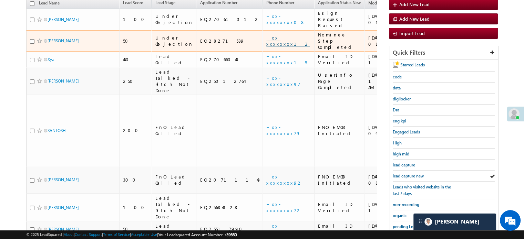
click at [266, 35] on link "+xx-xxxxxxxx12" at bounding box center [287, 41] width 43 height 12
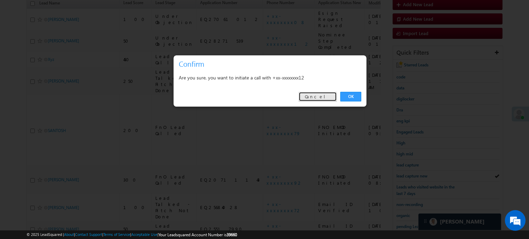
click at [330, 94] on link "Cancel" at bounding box center [318, 97] width 38 height 10
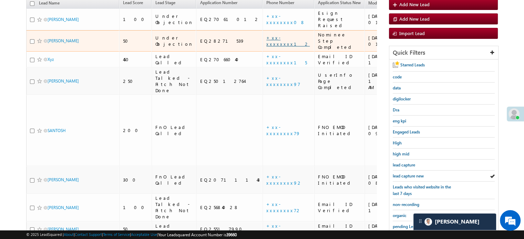
click at [266, 35] on link "+xx-xxxxxxxx12" at bounding box center [287, 41] width 43 height 12
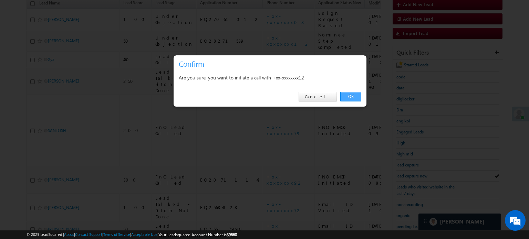
click at [348, 93] on link "OK" at bounding box center [350, 97] width 21 height 10
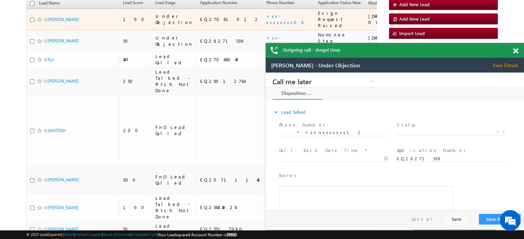
scroll to position [0, 0]
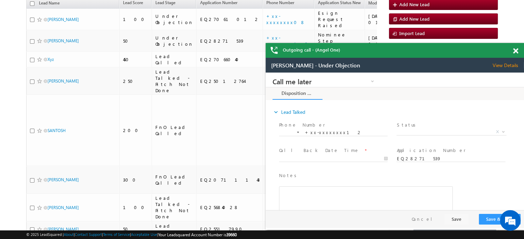
click at [516, 47] on div at bounding box center [519, 49] width 9 height 13
click at [516, 49] on span at bounding box center [515, 51] width 5 height 6
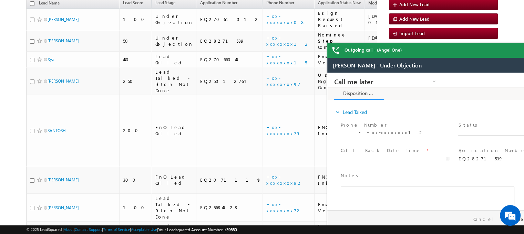
click at [517, 53] on body "Outgoing call - (Angel One) Menu Priya Rathore priya .rath ore@a ngelb rokin" at bounding box center [262, 110] width 524 height 416
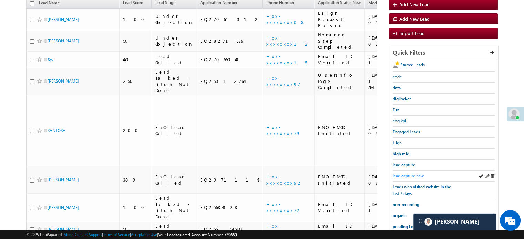
click at [412, 176] on span "lead capture new" at bounding box center [408, 176] width 31 height 5
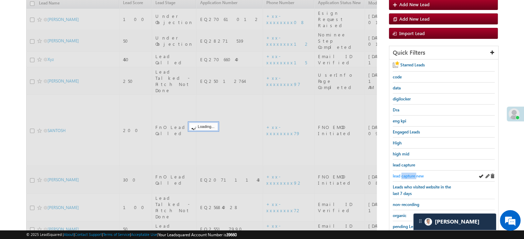
click at [412, 175] on span "lead capture new" at bounding box center [408, 176] width 31 height 5
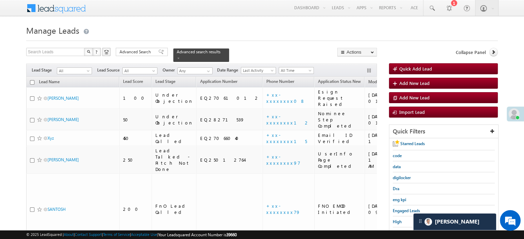
scroll to position [69, 0]
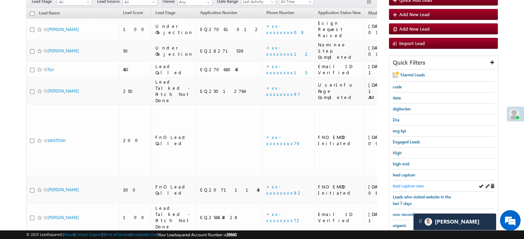
click at [407, 184] on span "lead capture new" at bounding box center [408, 186] width 31 height 5
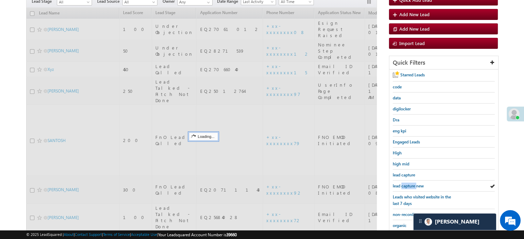
click at [407, 184] on span "lead capture new" at bounding box center [408, 186] width 31 height 5
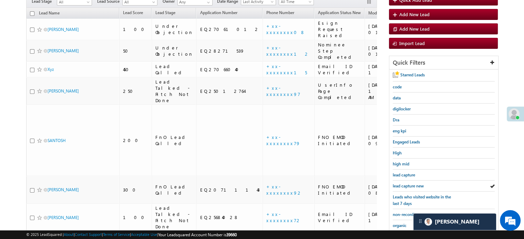
click at [407, 184] on span "lead capture new" at bounding box center [408, 186] width 31 height 5
click at [414, 185] on span "lead capture new" at bounding box center [408, 186] width 31 height 5
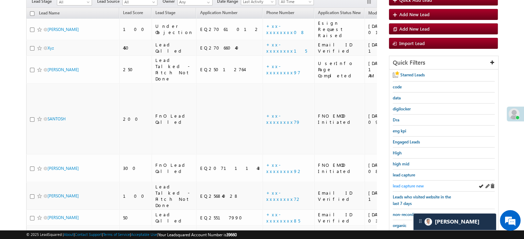
click at [410, 184] on span "lead capture new" at bounding box center [408, 186] width 31 height 5
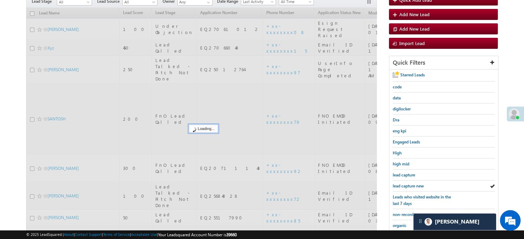
click at [410, 184] on span "lead capture new" at bounding box center [408, 186] width 31 height 5
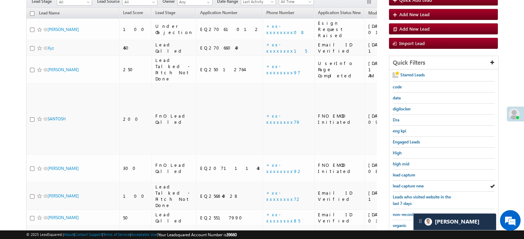
click at [410, 184] on span "lead capture new" at bounding box center [408, 186] width 31 height 5
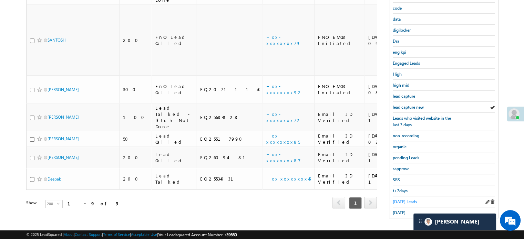
click at [401, 201] on span "Today's Leads" at bounding box center [405, 202] width 24 height 5
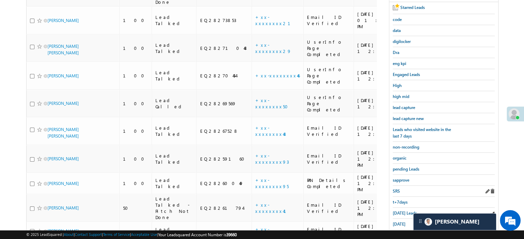
scroll to position [148, 0]
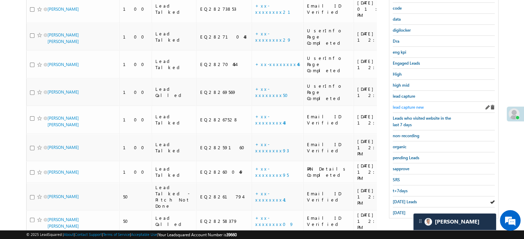
click at [409, 106] on span "lead capture new" at bounding box center [408, 107] width 31 height 5
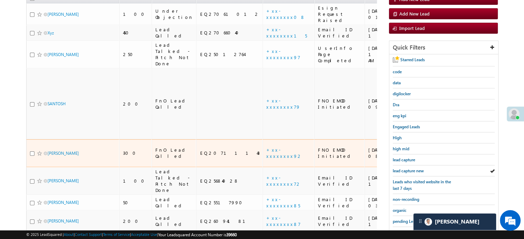
scroll to position [113, 0]
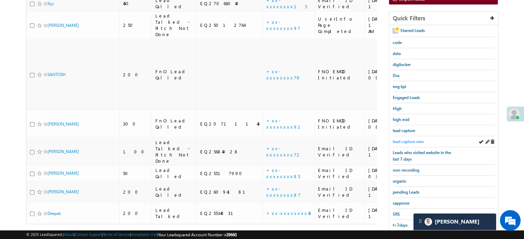
click at [419, 140] on span "lead capture new" at bounding box center [408, 141] width 31 height 5
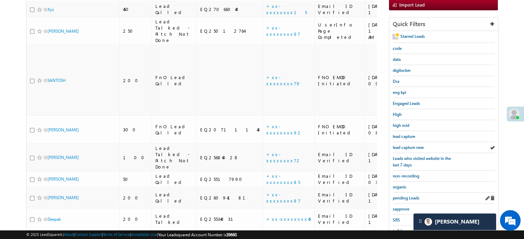
scroll to position [148, 0]
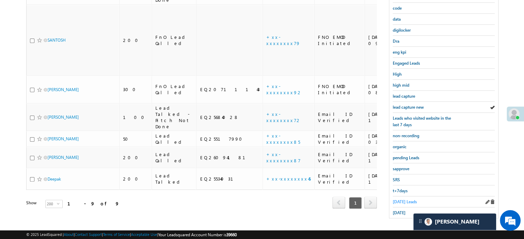
drag, startPoint x: 391, startPoint y: 197, endPoint x: 395, endPoint y: 198, distance: 3.9
click at [391, 197] on div "Starred Leads code data digilocker Dra eng kpi Engaged Leads High high mid lead…" at bounding box center [443, 105] width 109 height 228
click at [396, 200] on span "Today's Leads" at bounding box center [405, 202] width 24 height 5
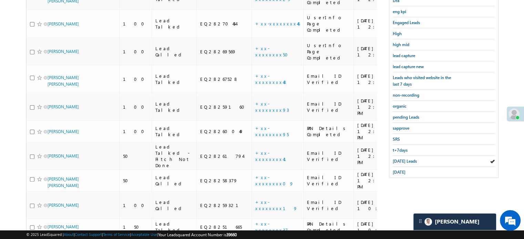
scroll to position [197, 0]
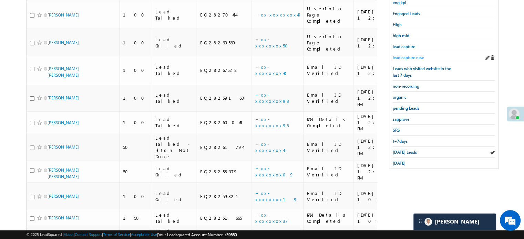
click at [408, 58] on span "lead capture new" at bounding box center [408, 57] width 31 height 5
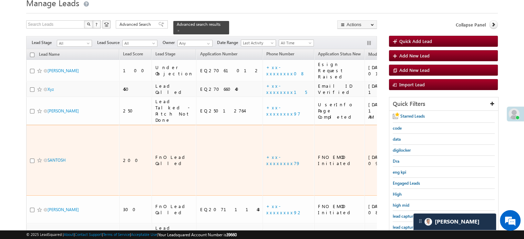
scroll to position [69, 0]
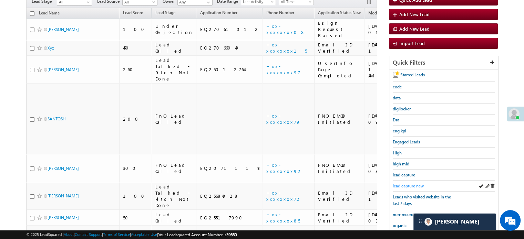
click at [416, 187] on span "lead capture new" at bounding box center [408, 186] width 31 height 5
click at [409, 184] on span "lead capture new" at bounding box center [408, 186] width 31 height 5
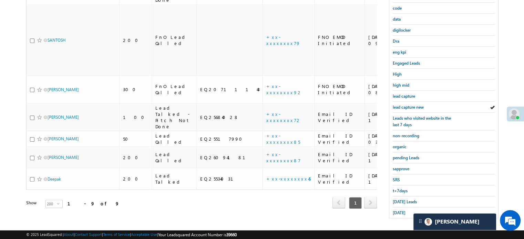
drag, startPoint x: 397, startPoint y: 198, endPoint x: 389, endPoint y: 165, distance: 34.1
click at [396, 200] on span "Today's Leads" at bounding box center [405, 202] width 24 height 5
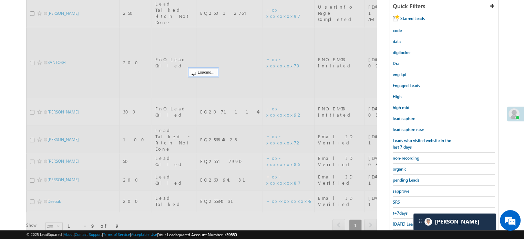
scroll to position [79, 0]
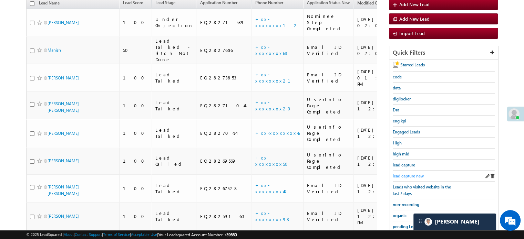
click at [399, 175] on span "lead capture new" at bounding box center [408, 176] width 31 height 5
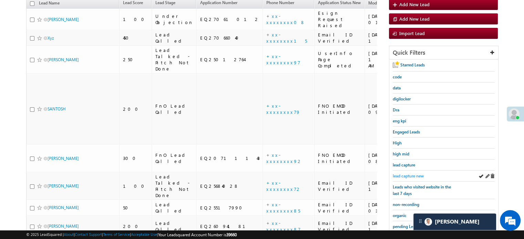
click at [420, 174] on span "lead capture new" at bounding box center [408, 176] width 31 height 5
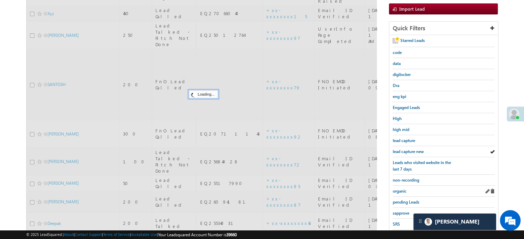
scroll to position [148, 0]
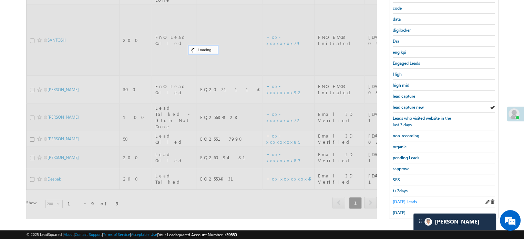
click at [402, 200] on span "Today's Leads" at bounding box center [405, 202] width 24 height 5
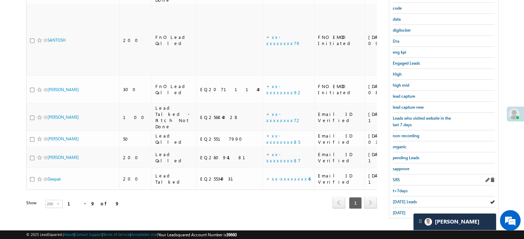
scroll to position [79, 0]
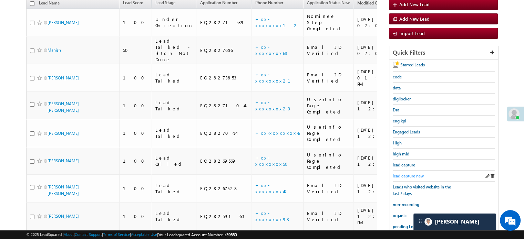
click at [401, 174] on span "lead capture new" at bounding box center [408, 176] width 31 height 5
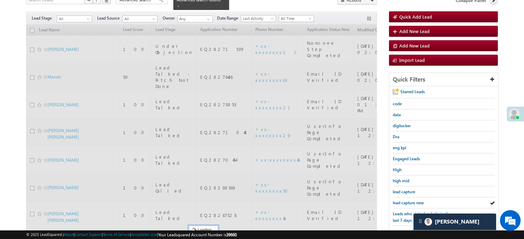
scroll to position [69, 0]
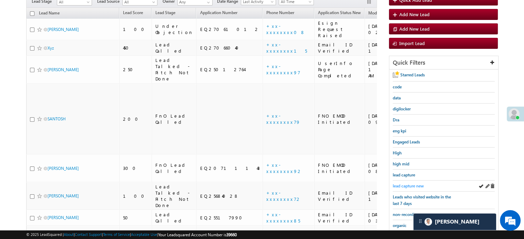
click at [413, 184] on span "lead capture new" at bounding box center [408, 186] width 31 height 5
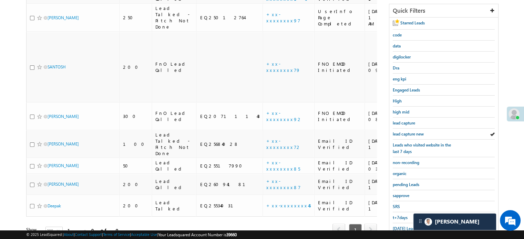
scroll to position [148, 0]
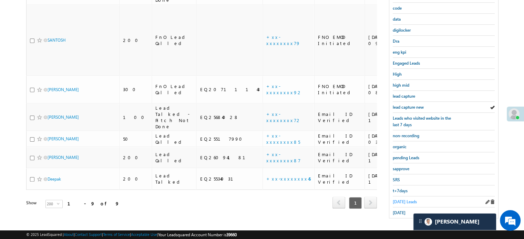
click at [399, 200] on span "Today's Leads" at bounding box center [405, 202] width 24 height 5
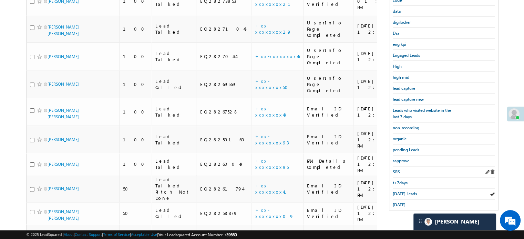
scroll to position [182, 0]
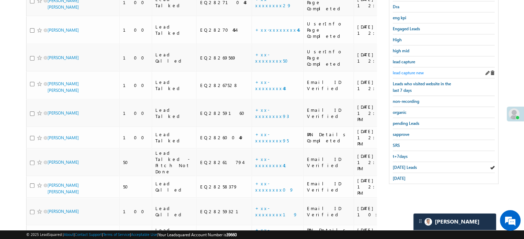
click at [408, 70] on span "lead capture new" at bounding box center [408, 72] width 31 height 5
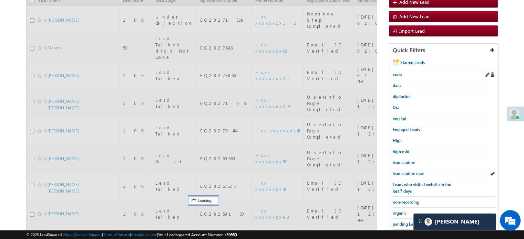
scroll to position [79, 0]
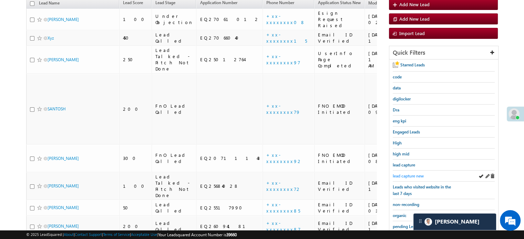
click at [410, 175] on span "lead capture new" at bounding box center [408, 176] width 31 height 5
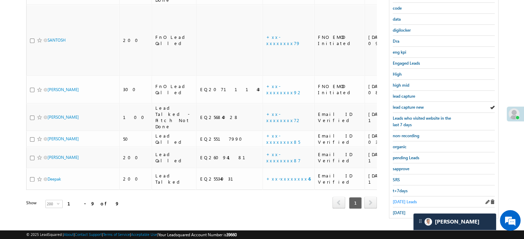
click at [396, 201] on span "Today's Leads" at bounding box center [405, 202] width 24 height 5
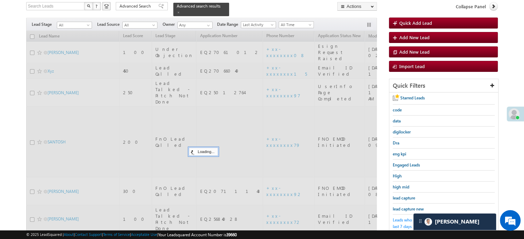
scroll to position [44, 0]
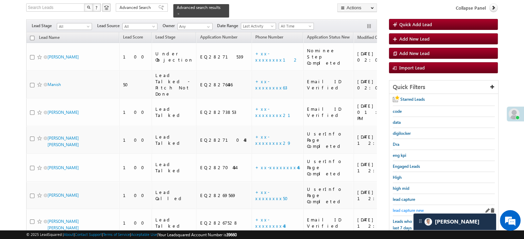
click at [405, 208] on span "lead capture new" at bounding box center [408, 210] width 31 height 5
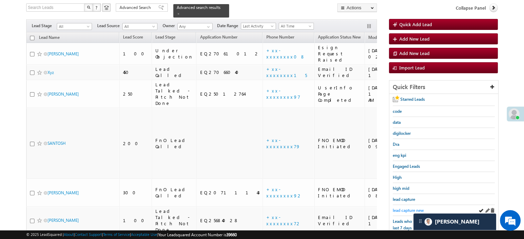
click at [395, 205] on div "lead capture new" at bounding box center [444, 210] width 102 height 11
click at [397, 208] on span "lead capture new" at bounding box center [408, 210] width 31 height 5
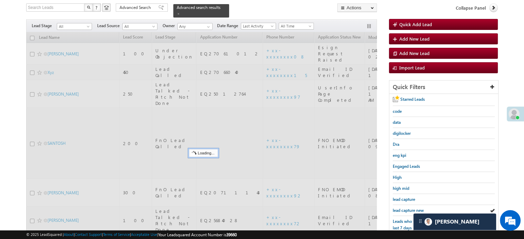
click at [397, 208] on span "lead capture new" at bounding box center [408, 210] width 31 height 5
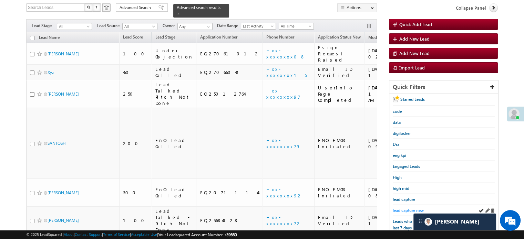
click at [405, 208] on span "lead capture new" at bounding box center [408, 210] width 31 height 5
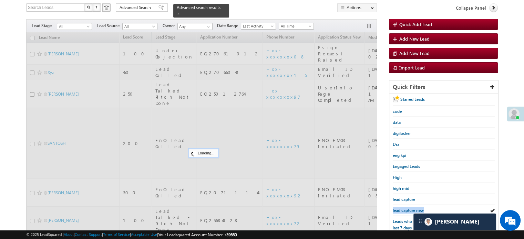
click at [405, 208] on span "lead capture new" at bounding box center [408, 210] width 31 height 5
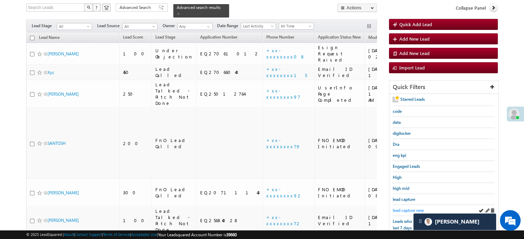
click at [405, 208] on span "lead capture new" at bounding box center [408, 210] width 31 height 5
click at [407, 205] on div "lead capture new" at bounding box center [444, 210] width 102 height 11
click at [407, 208] on span "lead capture new" at bounding box center [408, 210] width 31 height 5
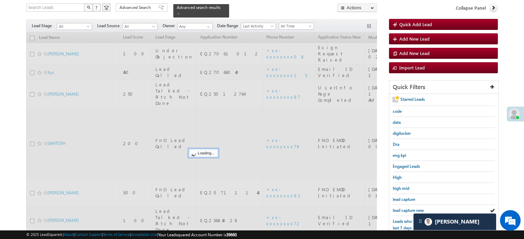
click at [407, 208] on span "lead capture new" at bounding box center [408, 210] width 31 height 5
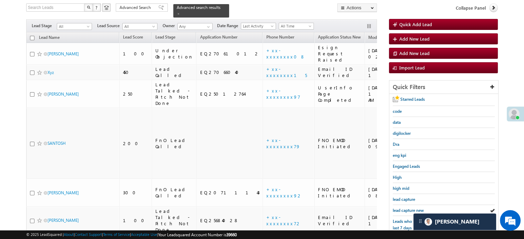
click at [407, 208] on span "lead capture new" at bounding box center [408, 210] width 31 height 5
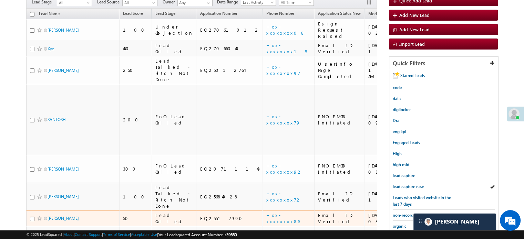
scroll to position [79, 0]
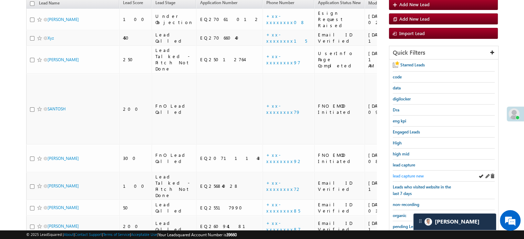
click at [405, 174] on span "lead capture new" at bounding box center [408, 176] width 31 height 5
click at [421, 171] on div "lead capture new" at bounding box center [444, 176] width 102 height 11
click at [420, 171] on div "lead capture new" at bounding box center [444, 176] width 102 height 11
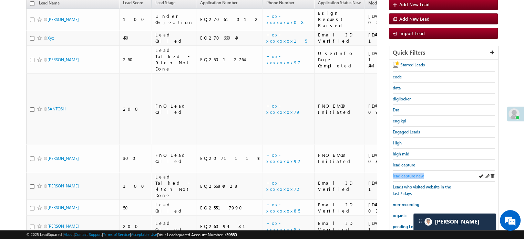
click at [416, 174] on span "lead capture new" at bounding box center [408, 176] width 31 height 5
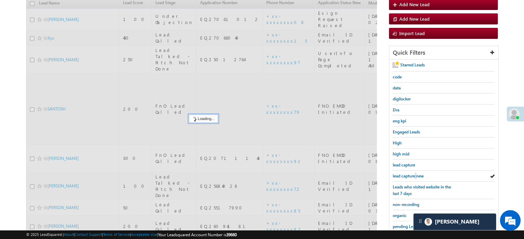
click at [416, 174] on span "lead capture new" at bounding box center [408, 176] width 31 height 5
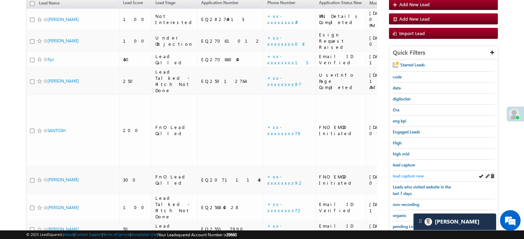
click at [412, 174] on span "lead capture new" at bounding box center [408, 176] width 31 height 5
click at [404, 176] on span "lead capture new" at bounding box center [408, 176] width 31 height 5
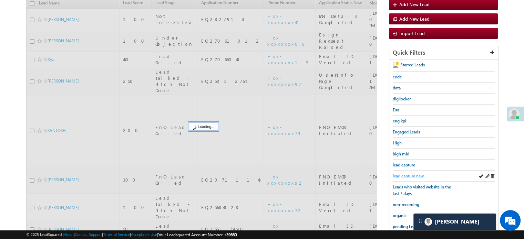
click at [404, 174] on span "lead capture new" at bounding box center [408, 176] width 31 height 5
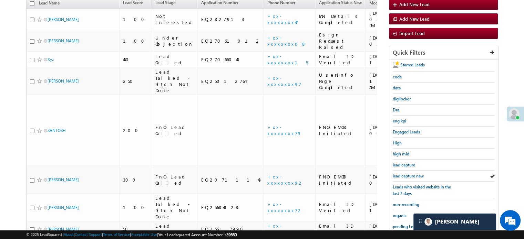
click at [404, 174] on span "lead capture new" at bounding box center [408, 176] width 31 height 5
click at [406, 174] on span "lead capture new" at bounding box center [408, 176] width 31 height 5
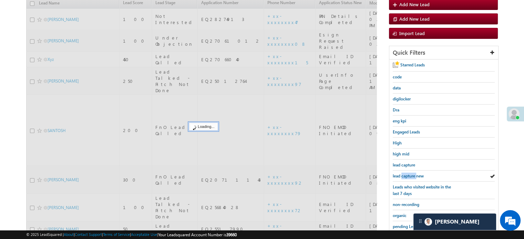
click at [406, 174] on span "lead capture new" at bounding box center [408, 176] width 31 height 5
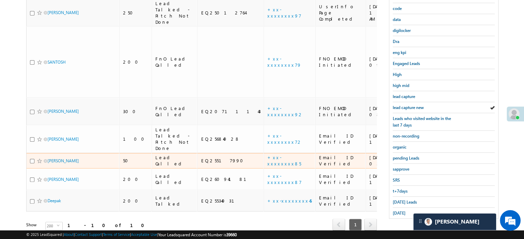
scroll to position [148, 0]
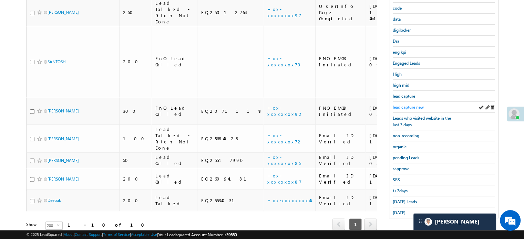
drag, startPoint x: 404, startPoint y: 110, endPoint x: 406, endPoint y: 105, distance: 5.0
click at [404, 110] on div "lead capture new" at bounding box center [444, 107] width 102 height 11
click at [408, 105] on span "lead capture new" at bounding box center [408, 107] width 31 height 5
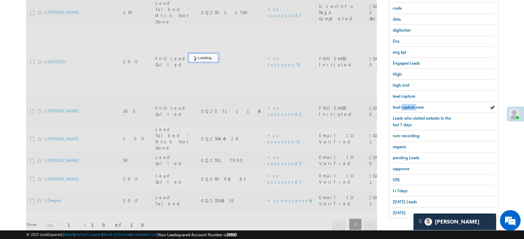
click at [408, 105] on span "lead capture new" at bounding box center [408, 107] width 31 height 5
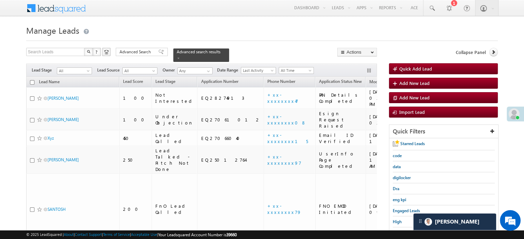
scroll to position [34, 0]
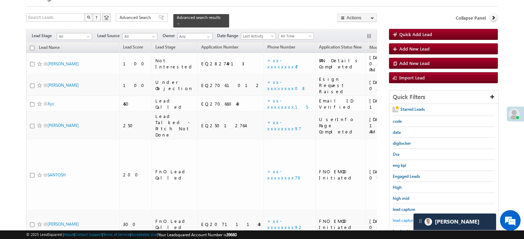
click at [397, 218] on span "lead capture new" at bounding box center [408, 220] width 31 height 5
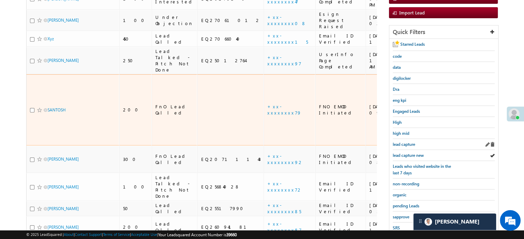
scroll to position [103, 0]
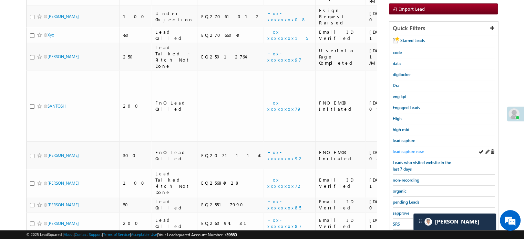
click at [408, 151] on span "lead capture new" at bounding box center [408, 151] width 31 height 5
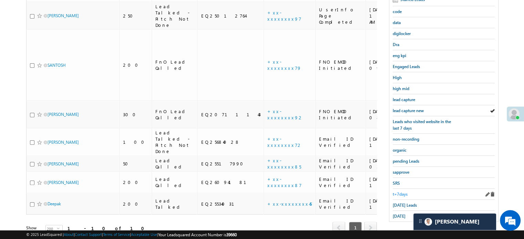
scroll to position [148, 0]
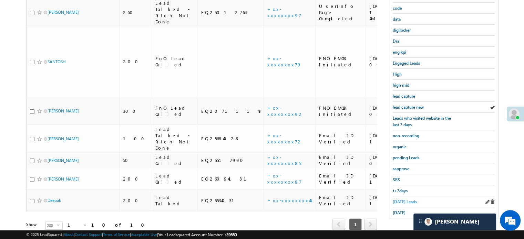
click at [398, 200] on span "Today's Leads" at bounding box center [405, 202] width 24 height 5
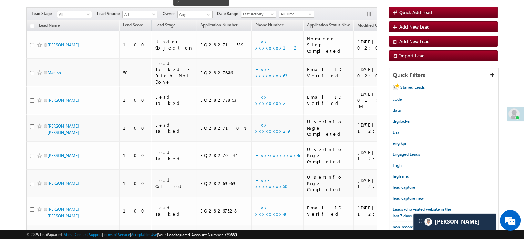
scroll to position [44, 0]
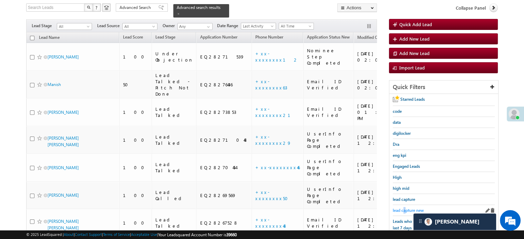
click at [405, 208] on span "lead capture new" at bounding box center [408, 210] width 31 height 5
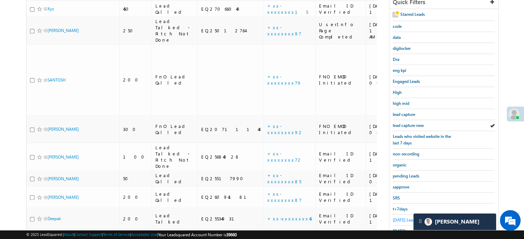
scroll to position [148, 0]
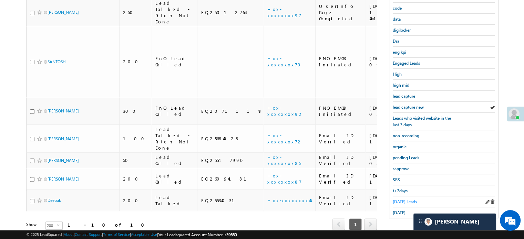
click at [400, 200] on span "Today's Leads" at bounding box center [405, 202] width 24 height 5
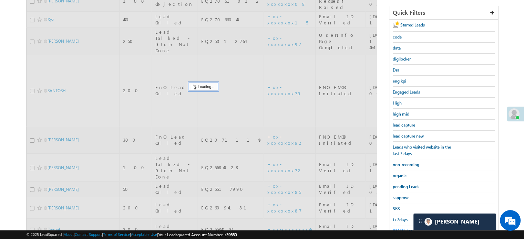
scroll to position [79, 0]
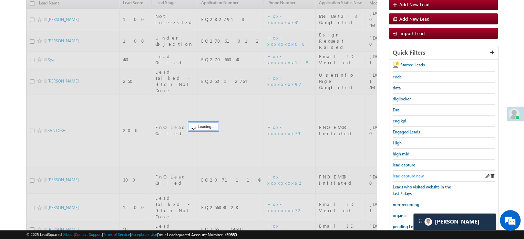
click at [407, 176] on span "lead capture new" at bounding box center [408, 176] width 31 height 5
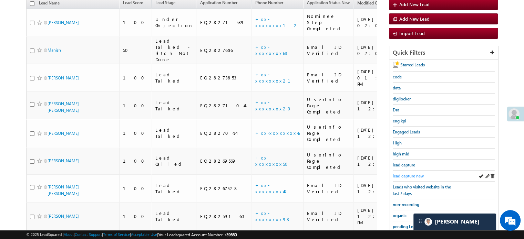
click at [400, 177] on span "lead capture new" at bounding box center [408, 176] width 31 height 5
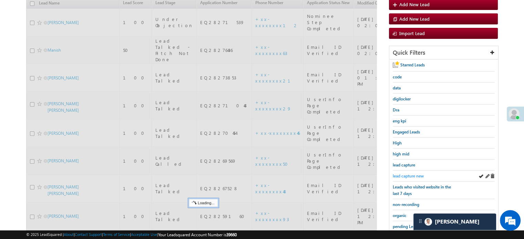
click at [405, 175] on span "lead capture new" at bounding box center [408, 176] width 31 height 5
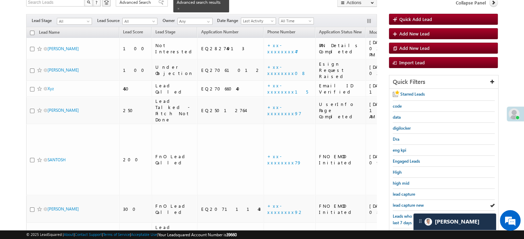
scroll to position [138, 0]
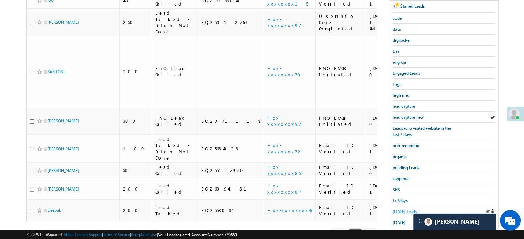
click at [397, 212] on link "Today's Leads" at bounding box center [405, 212] width 24 height 7
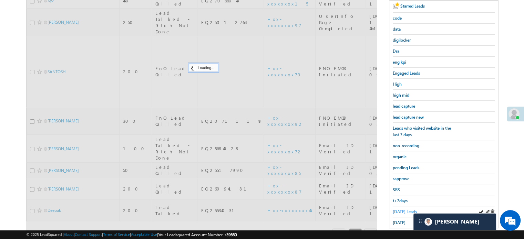
scroll to position [34, 0]
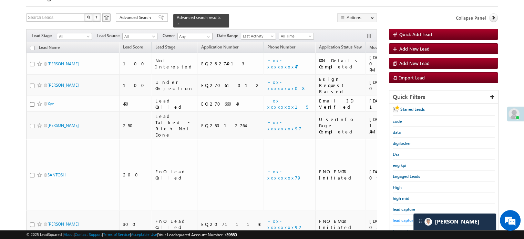
click at [405, 218] on span "lead capture new" at bounding box center [408, 220] width 31 height 5
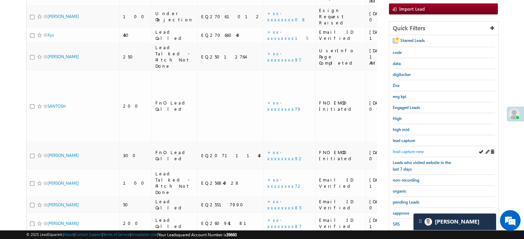
click at [409, 149] on span "lead capture new" at bounding box center [408, 151] width 31 height 5
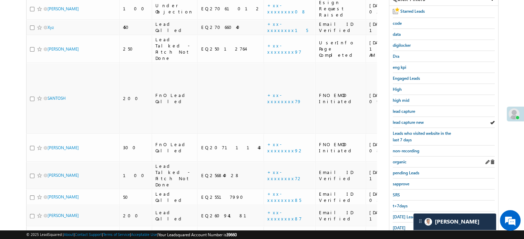
scroll to position [138, 0]
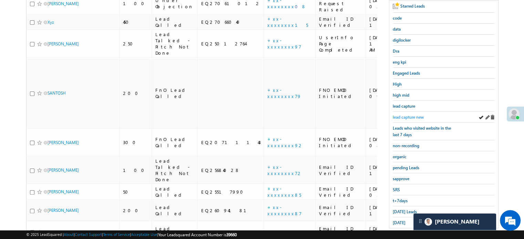
click at [409, 117] on span "lead capture new" at bounding box center [408, 117] width 31 height 5
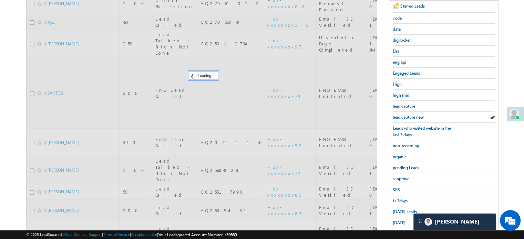
scroll to position [69, 0]
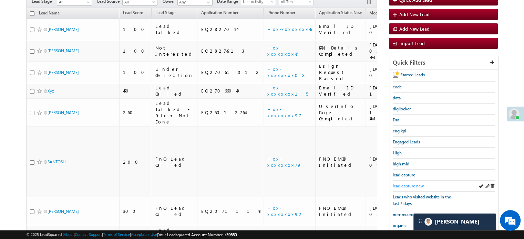
click at [421, 185] on span "lead capture new" at bounding box center [408, 186] width 31 height 5
click at [416, 184] on span "lead capture new" at bounding box center [408, 186] width 31 height 5
click at [421, 186] on span "lead capture new" at bounding box center [408, 186] width 31 height 5
click at [413, 184] on span "lead capture new" at bounding box center [408, 186] width 31 height 5
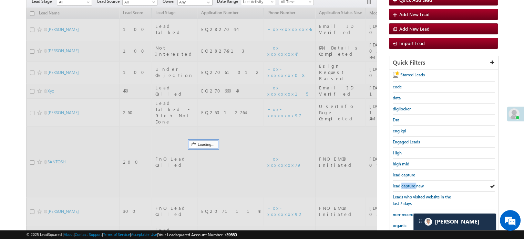
click at [413, 184] on span "lead capture new" at bounding box center [408, 186] width 31 height 5
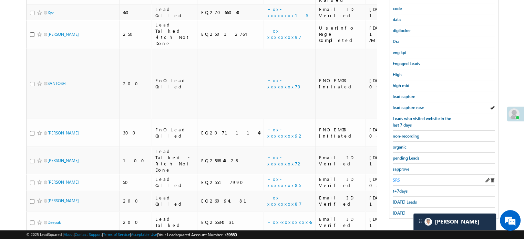
scroll to position [148, 0]
click at [394, 200] on span "Today's Leads" at bounding box center [405, 202] width 24 height 5
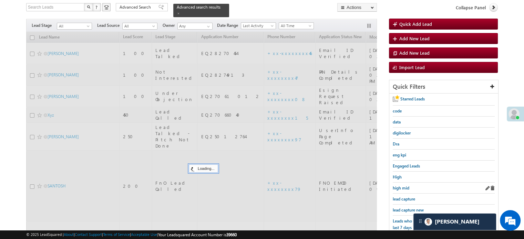
scroll to position [44, 0]
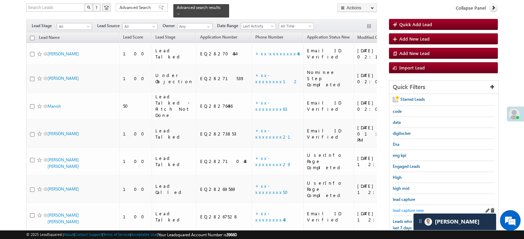
click at [406, 208] on span "lead capture new" at bounding box center [408, 210] width 31 height 5
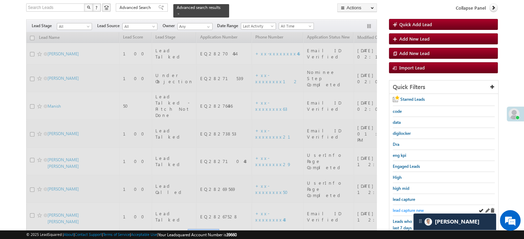
click at [411, 208] on span "lead capture new" at bounding box center [408, 210] width 31 height 5
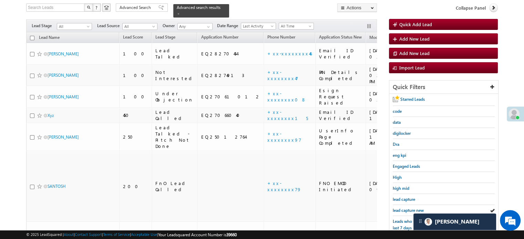
click at [411, 208] on span "lead capture new" at bounding box center [408, 210] width 31 height 5
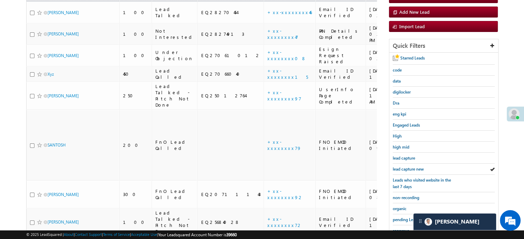
scroll to position [148, 0]
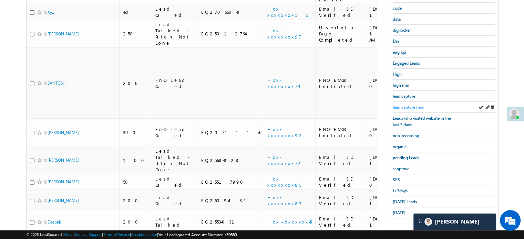
click at [399, 105] on span "lead capture new" at bounding box center [408, 107] width 31 height 5
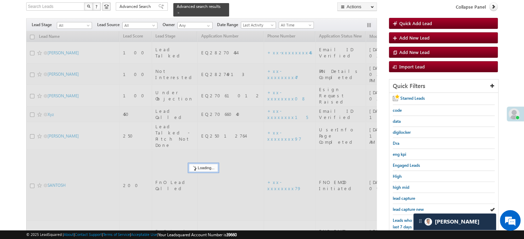
scroll to position [44, 0]
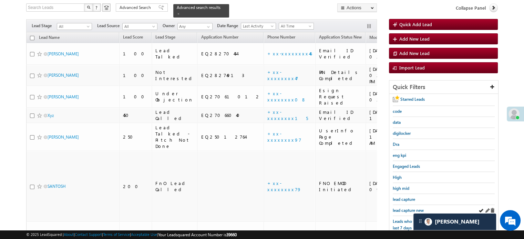
click at [410, 212] on div "lead capture new" at bounding box center [444, 210] width 102 height 11
click at [410, 208] on span "lead capture new" at bounding box center [408, 210] width 31 height 5
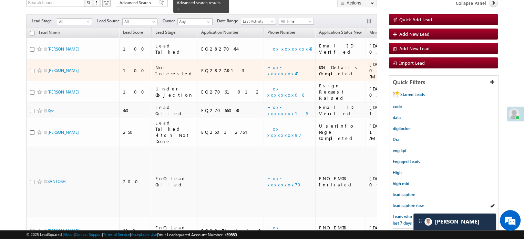
scroll to position [113, 0]
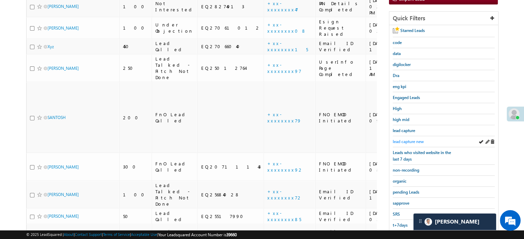
click at [406, 140] on span "lead capture new" at bounding box center [408, 141] width 31 height 5
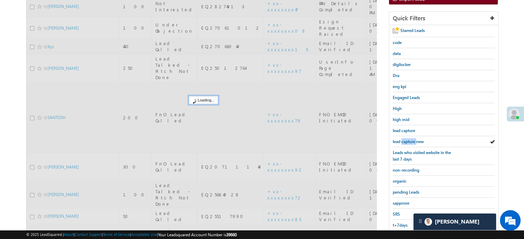
click at [406, 140] on span "lead capture new" at bounding box center [408, 141] width 31 height 5
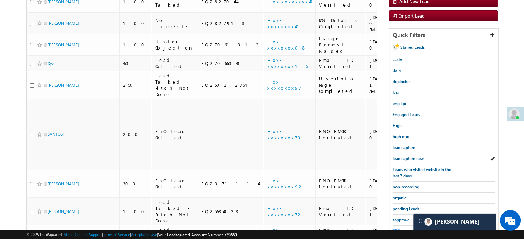
scroll to position [148, 0]
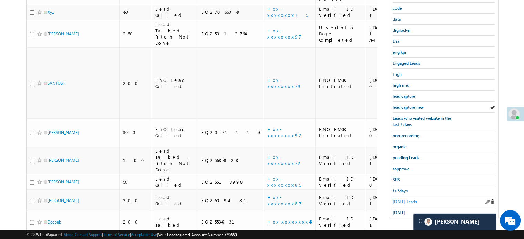
click at [400, 201] on span "Today's Leads" at bounding box center [405, 202] width 24 height 5
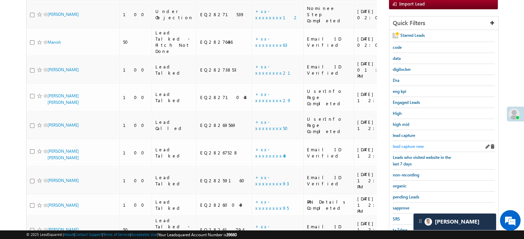
scroll to position [113, 0]
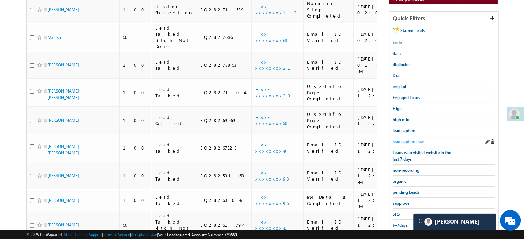
click at [404, 142] on span "lead capture new" at bounding box center [408, 141] width 31 height 5
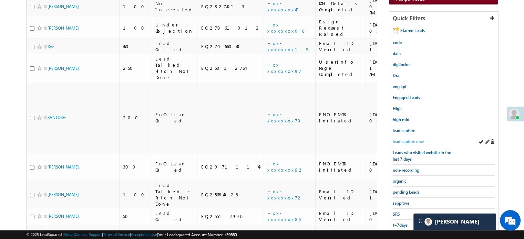
click at [405, 139] on span "lead capture new" at bounding box center [408, 141] width 31 height 5
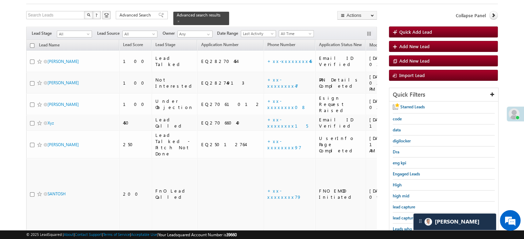
scroll to position [79, 0]
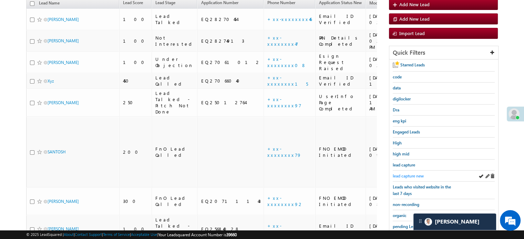
click at [408, 174] on span "lead capture new" at bounding box center [408, 176] width 31 height 5
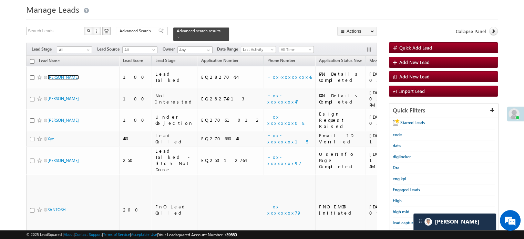
scroll to position [10, 0]
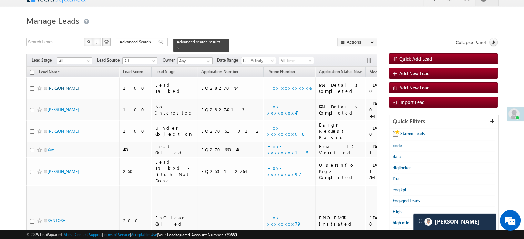
drag, startPoint x: 57, startPoint y: 46, endPoint x: 53, endPoint y: 80, distance: 34.7
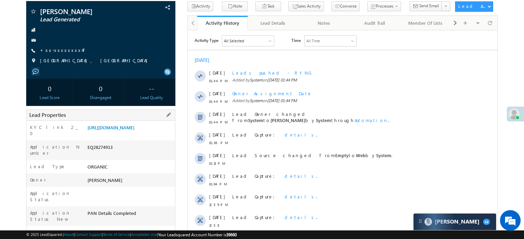
scroll to position [34, 0]
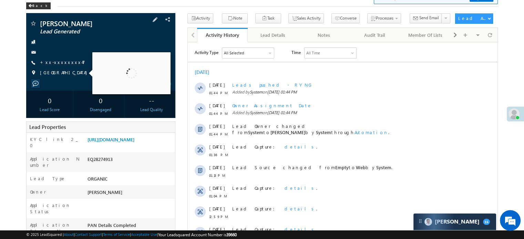
click at [66, 71] on span "[GEOGRAPHIC_DATA], [GEOGRAPHIC_DATA]" at bounding box center [95, 73] width 111 height 7
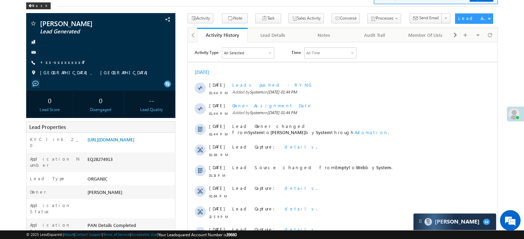
scroll to position [0, 0]
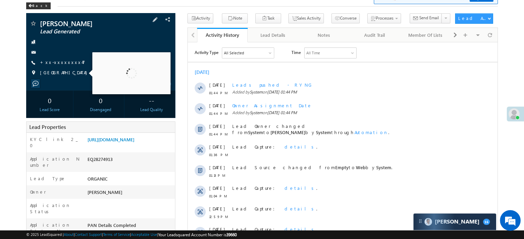
click at [67, 73] on span "[GEOGRAPHIC_DATA], [GEOGRAPHIC_DATA]" at bounding box center [95, 73] width 111 height 7
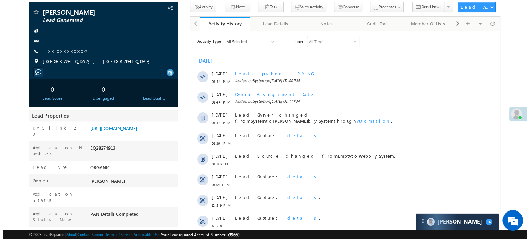
scroll to position [34, 0]
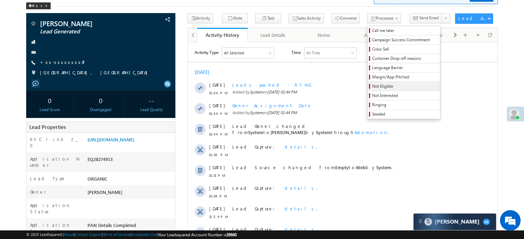
click at [368, 83] on link "Not Eligible" at bounding box center [404, 86] width 72 height 9
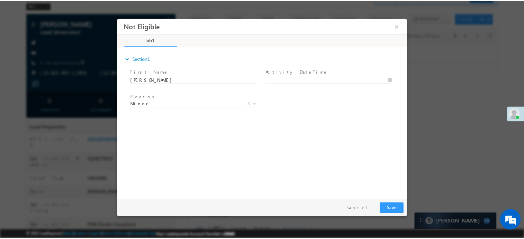
scroll to position [0, 0]
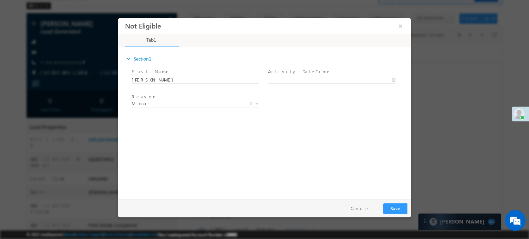
click at [297, 75] on div at bounding box center [335, 79] width 134 height 8
type input "09/03/25 1:46 PM"
click at [297, 79] on input "09/03/25 1:46 PM" at bounding box center [332, 80] width 128 height 7
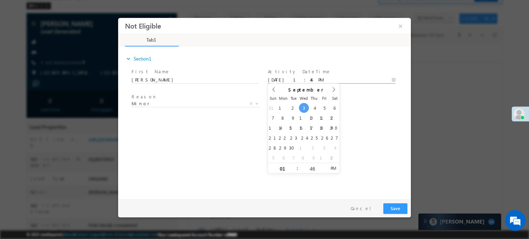
drag, startPoint x: 136, startPoint y: 109, endPoint x: 147, endPoint y: 105, distance: 11.2
click at [137, 109] on span at bounding box center [195, 112] width 127 height 8
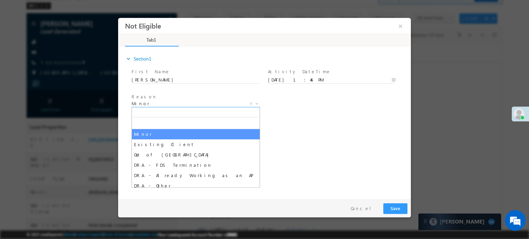
click at [147, 105] on span "Minor" at bounding box center [188, 103] width 112 height 6
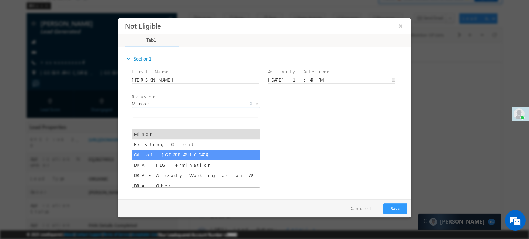
drag, startPoint x: 154, startPoint y: 153, endPoint x: 165, endPoint y: 159, distance: 12.7
select select "Out of India"
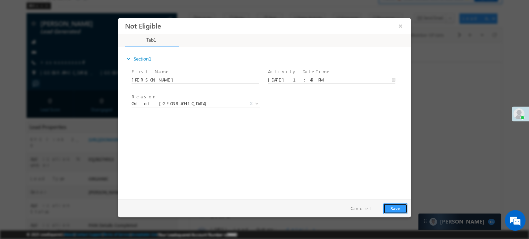
click at [402, 210] on button "Save" at bounding box center [396, 208] width 24 height 11
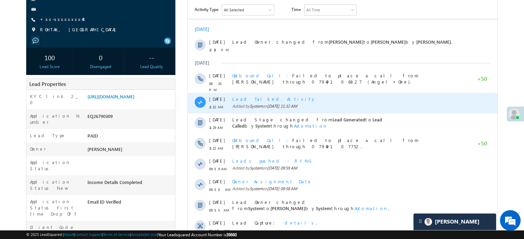
scroll to position [69, 0]
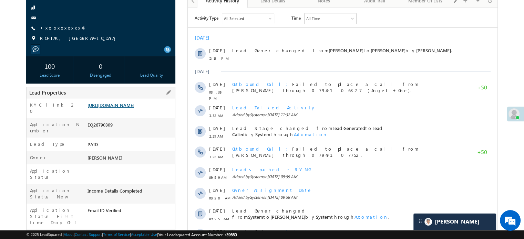
click at [134, 108] on link "[URL][DOMAIN_NAME]" at bounding box center [111, 105] width 47 height 6
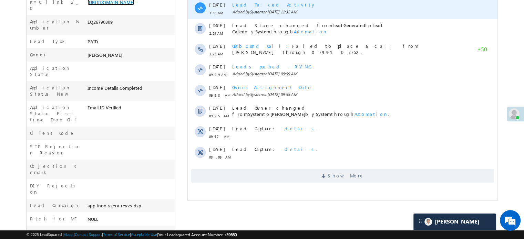
scroll to position [172, 0]
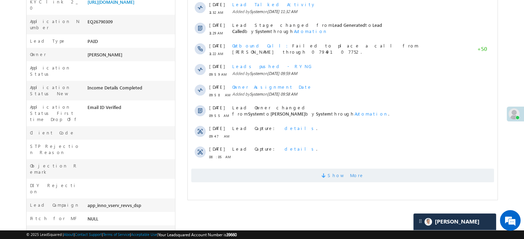
click at [269, 172] on span "Show More" at bounding box center [342, 176] width 303 height 14
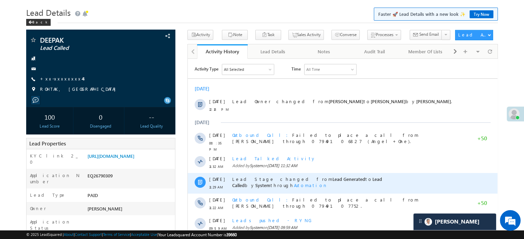
scroll to position [0, 0]
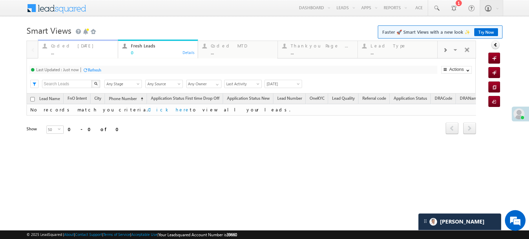
click at [67, 50] on div "..." at bounding box center [82, 52] width 63 height 5
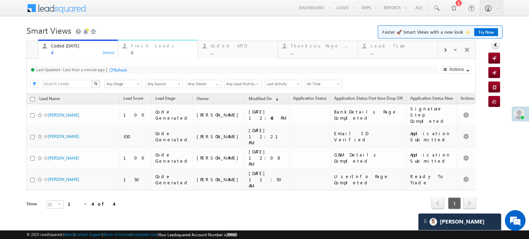
click at [150, 44] on div "Fresh Leads" at bounding box center [162, 46] width 63 height 6
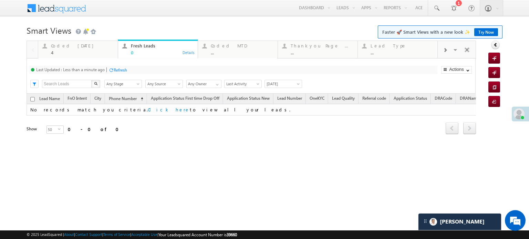
click at [115, 70] on div "Refresh" at bounding box center [120, 70] width 13 height 5
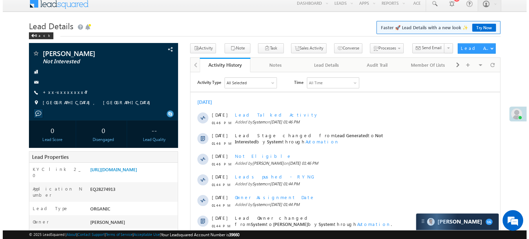
scroll to position [0, 0]
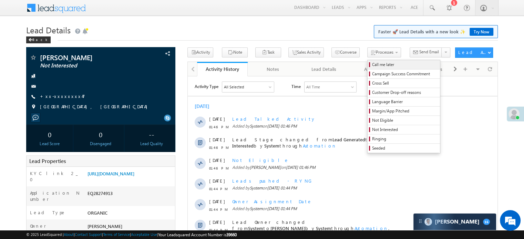
click at [372, 63] on span "Call me later" at bounding box center [404, 65] width 65 height 6
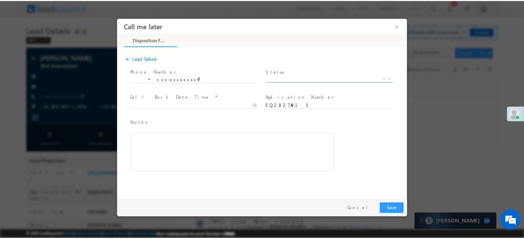
scroll to position [0, 0]
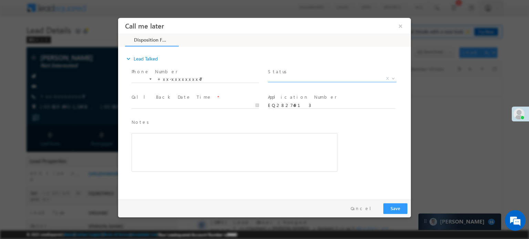
click at [292, 81] on span "X" at bounding box center [332, 78] width 129 height 7
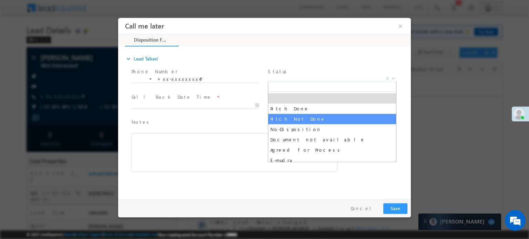
select select "Pitch Not Done"
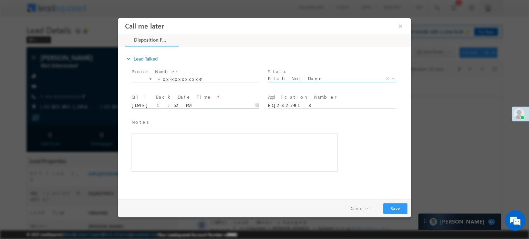
click at [157, 104] on input "09/03/25 1:52 PM" at bounding box center [196, 105] width 128 height 7
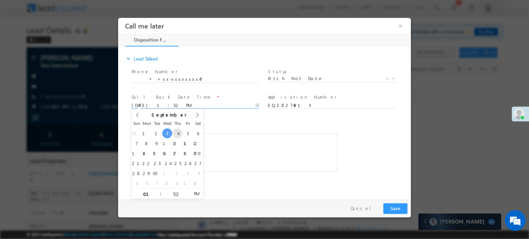
type input "09/04/25 1:52 PM"
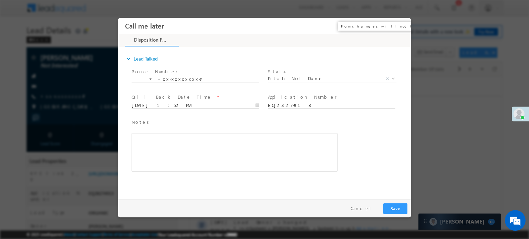
click at [402, 29] on button "×" at bounding box center [401, 25] width 12 height 13
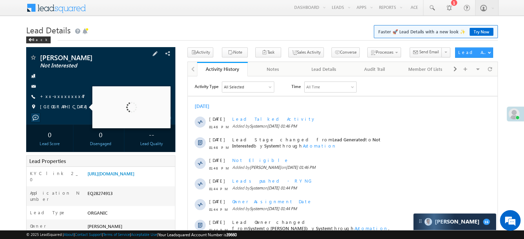
click at [55, 107] on span "[GEOGRAPHIC_DATA], [GEOGRAPHIC_DATA]" at bounding box center [95, 107] width 111 height 7
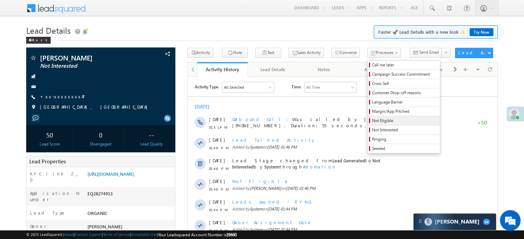
click at [374, 120] on span "Not Eligible" at bounding box center [404, 121] width 65 height 6
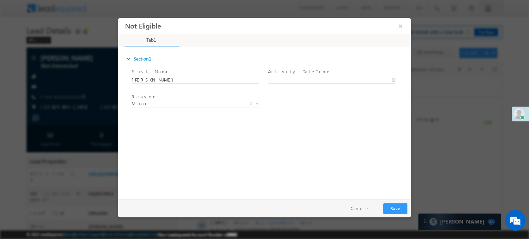
click at [303, 83] on span at bounding box center [331, 87] width 127 height 8
type input "[DATE] 1:54 PM"
click at [302, 82] on body "Not Eligible ×" at bounding box center [264, 107] width 293 height 179
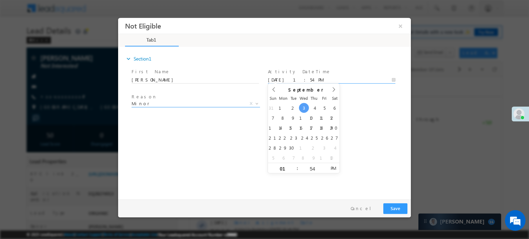
click at [210, 105] on span "Minor" at bounding box center [188, 103] width 112 height 6
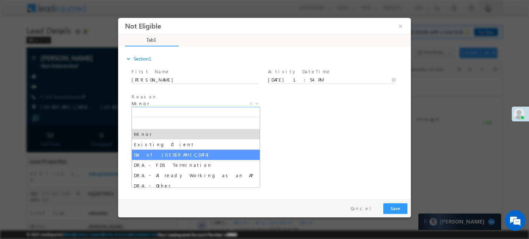
select select "Out of India"
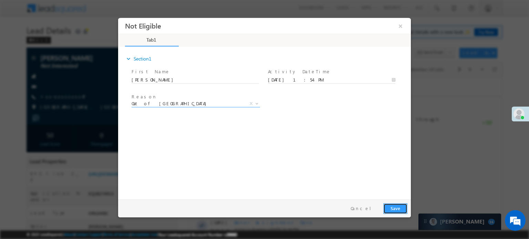
click at [398, 207] on button "Save" at bounding box center [396, 208] width 24 height 11
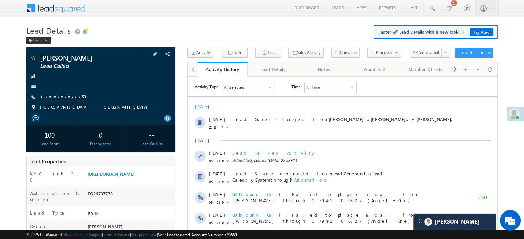
click at [51, 98] on link "+xx-xxxxxxxx59" at bounding box center [64, 97] width 48 height 6
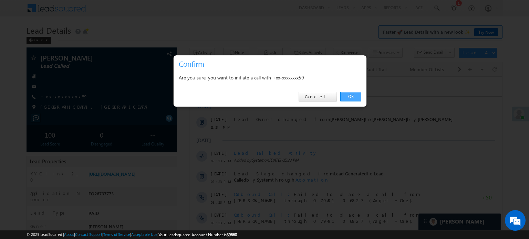
click at [356, 98] on link "OK" at bounding box center [350, 97] width 21 height 10
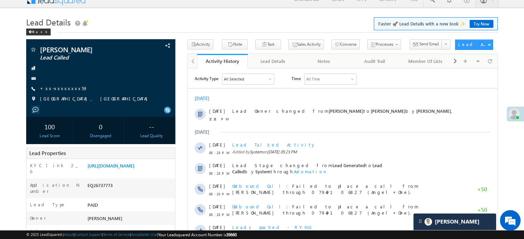
scroll to position [34, 0]
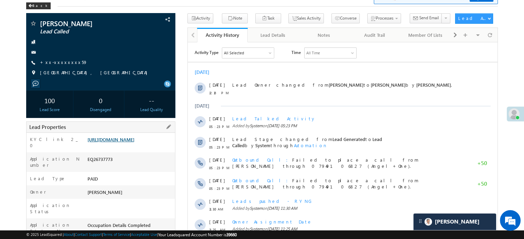
click at [132, 139] on link "https://angelbroking1-pk3em7sa.customui-test.leadsquared.com?leadId=2fd6facb-2a…" at bounding box center [111, 140] width 47 height 6
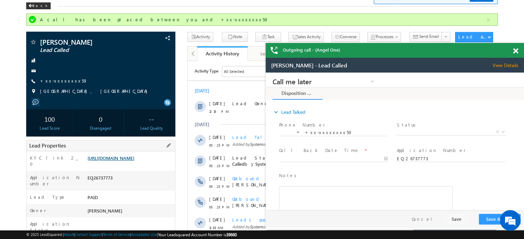
scroll to position [0, 0]
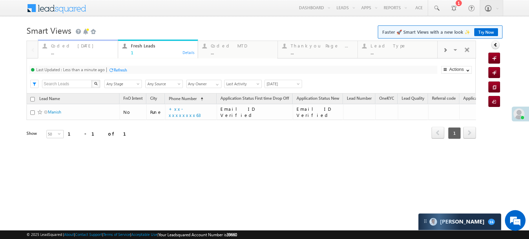
click at [78, 45] on div "Coded [DATE]" at bounding box center [82, 46] width 63 height 6
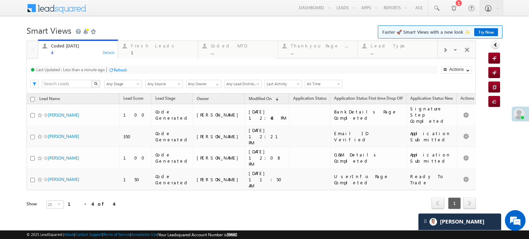
click at [117, 68] on div "Refresh" at bounding box center [120, 70] width 13 height 5
click at [142, 44] on div "Fresh Leads" at bounding box center [162, 46] width 63 height 6
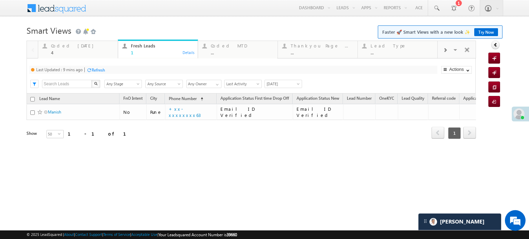
click at [106, 70] on div "Last Updated : 9 mins ago Refresh Refreshing..." at bounding box center [233, 70] width 408 height 8
click at [99, 70] on div "Refresh" at bounding box center [98, 70] width 13 height 5
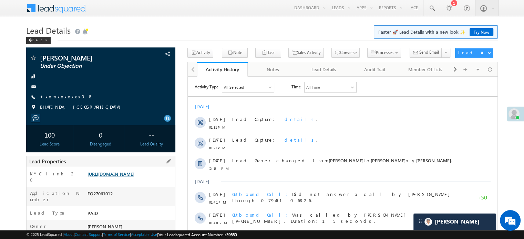
click at [113, 177] on link "https://angelbroking1-pk3em7sa.customui-test.leadsquared.com?leadId=7812ab9d-fc…" at bounding box center [111, 174] width 47 height 6
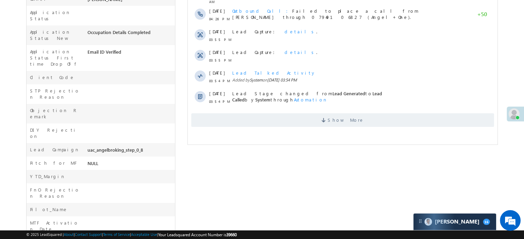
scroll to position [262, 0]
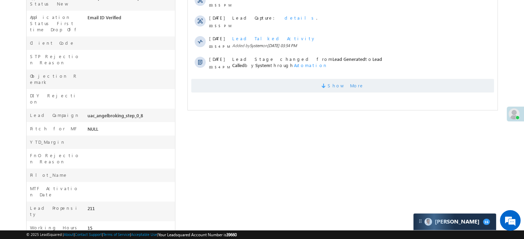
click at [407, 81] on span "Show More" at bounding box center [342, 86] width 303 height 14
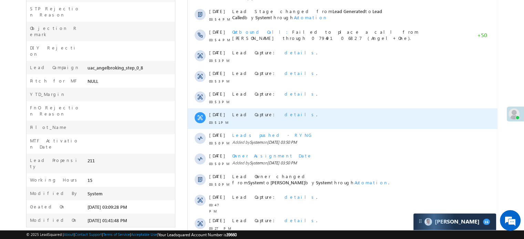
scroll to position [347, 0]
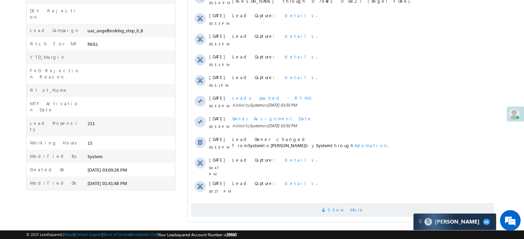
click at [328, 208] on span at bounding box center [325, 211] width 6 height 7
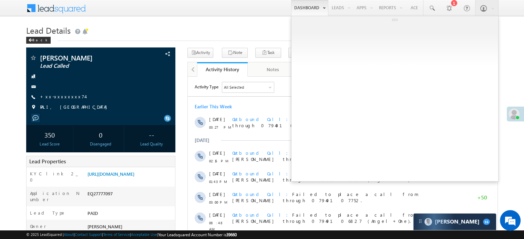
scroll to position [0, 0]
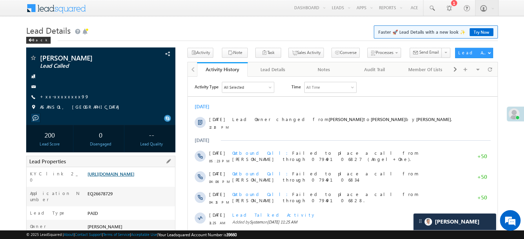
drag, startPoint x: 0, startPoint y: 0, endPoint x: 105, endPoint y: 180, distance: 208.3
click at [105, 177] on link "https://angelbroking1-pk3em7sa.customui-test.leadsquared.com?leadId=ed4ee282-e0…" at bounding box center [111, 174] width 47 height 6
click at [51, 93] on div "Sukhdev Singh Lead Called +xx-xxxxxxxx99" at bounding box center [101, 84] width 142 height 60
click at [52, 95] on link "+xx-xxxxxxxx99" at bounding box center [64, 97] width 49 height 6
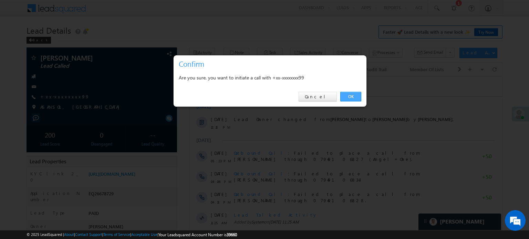
click at [347, 97] on link "OK" at bounding box center [350, 97] width 21 height 10
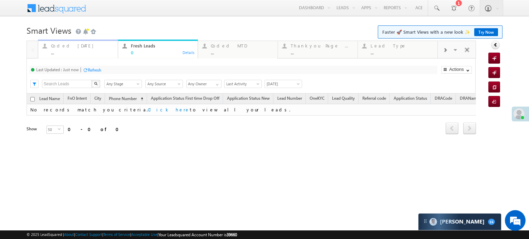
click at [69, 47] on div "Coded [DATE]" at bounding box center [82, 46] width 63 height 6
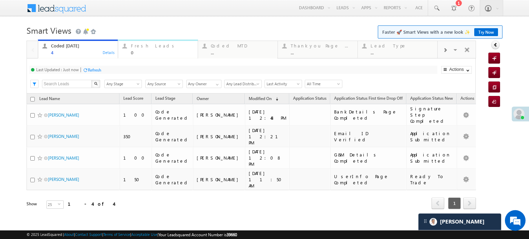
click at [149, 49] on div "Fresh Leads 0" at bounding box center [162, 48] width 63 height 13
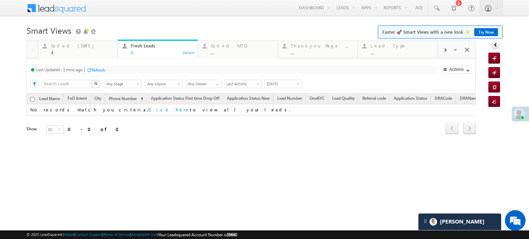
click at [89, 71] on div at bounding box center [88, 70] width 5 height 5
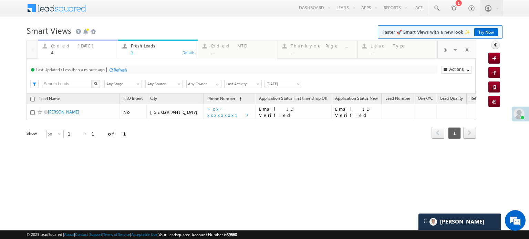
click at [64, 49] on div "Coded Today 4" at bounding box center [82, 48] width 63 height 13
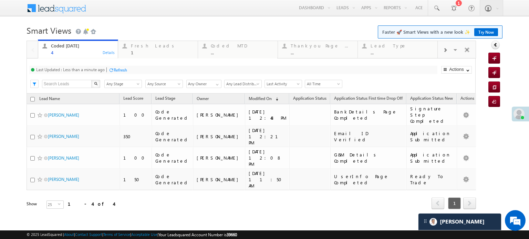
drag, startPoint x: 103, startPoint y: 72, endPoint x: 120, endPoint y: 69, distance: 16.7
click at [104, 71] on div "Last Updated : Less than a minute ago" at bounding box center [70, 69] width 69 height 5
click at [120, 69] on div "Refresh" at bounding box center [120, 70] width 13 height 5
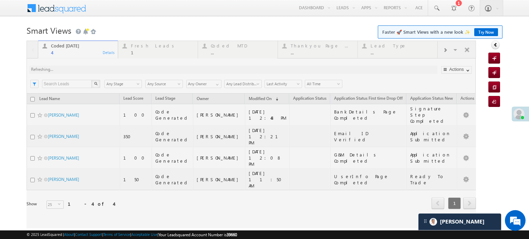
click at [120, 69] on div at bounding box center [252, 135] width 450 height 188
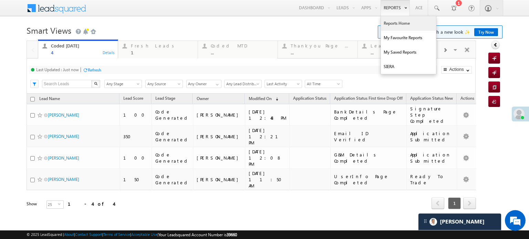
click at [396, 20] on link "Reports Home" at bounding box center [408, 23] width 55 height 14
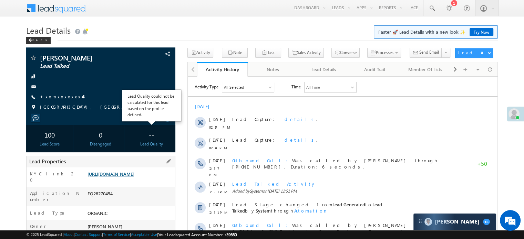
click at [128, 176] on link "[URL][DOMAIN_NAME]" at bounding box center [111, 174] width 47 height 6
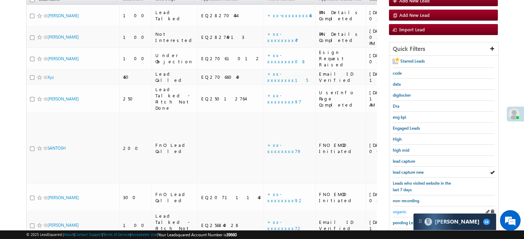
scroll to position [103, 0]
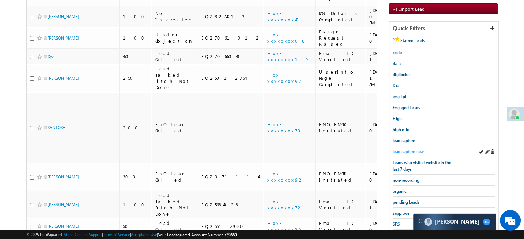
click at [418, 149] on span "lead capture new" at bounding box center [408, 151] width 31 height 5
click at [411, 151] on span "lead capture new" at bounding box center [408, 151] width 31 height 5
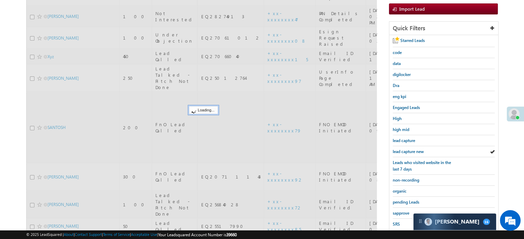
click at [411, 151] on span "lead capture new" at bounding box center [408, 151] width 31 height 5
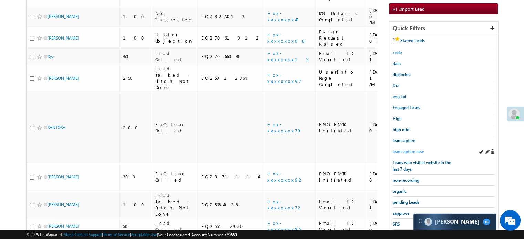
click at [409, 150] on span "lead capture new" at bounding box center [408, 151] width 31 height 5
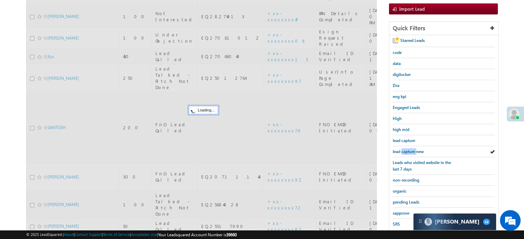
click at [409, 150] on span "lead capture new" at bounding box center [408, 151] width 31 height 5
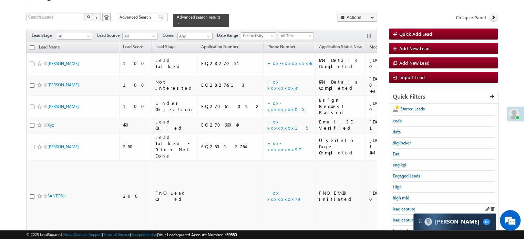
scroll to position [69, 0]
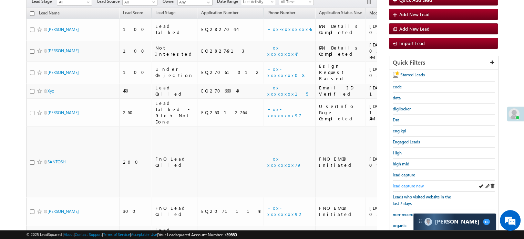
click at [400, 187] on span "lead capture new" at bounding box center [408, 186] width 31 height 5
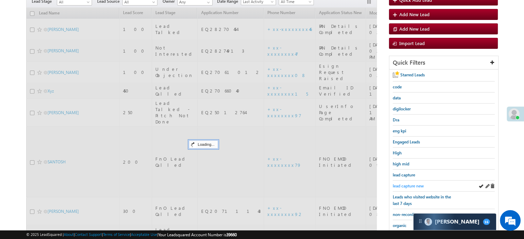
click at [402, 184] on span "lead capture new" at bounding box center [408, 186] width 31 height 5
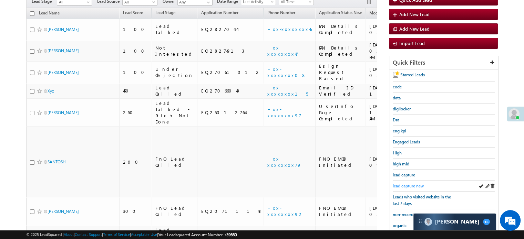
click at [402, 184] on span "lead capture new" at bounding box center [408, 186] width 31 height 5
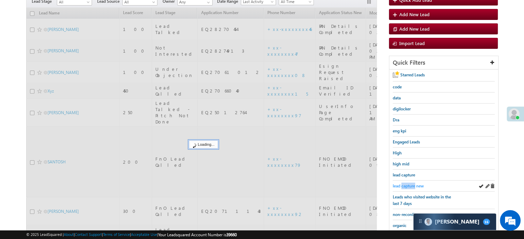
click at [402, 184] on span "lead capture new" at bounding box center [408, 186] width 31 height 5
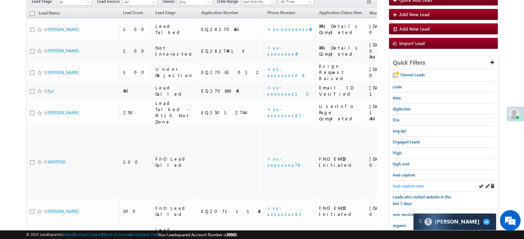
click at [410, 186] on span "lead capture new" at bounding box center [408, 186] width 31 height 5
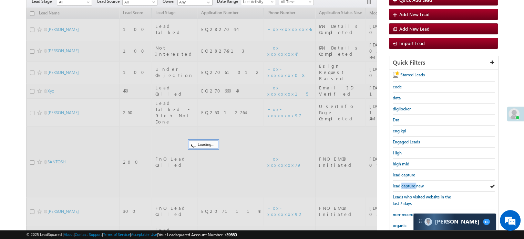
click at [410, 186] on span "lead capture new" at bounding box center [408, 186] width 31 height 5
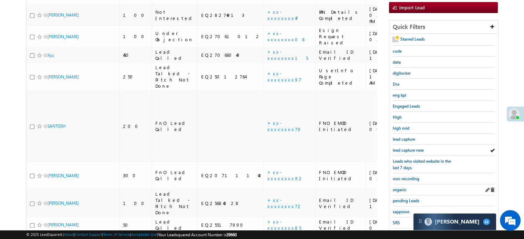
scroll to position [138, 0]
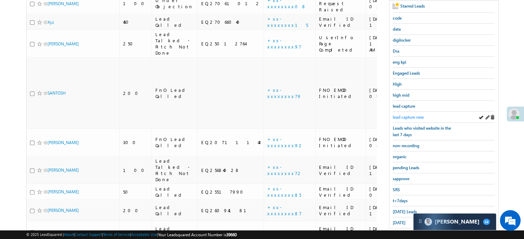
click at [407, 115] on span "lead capture new" at bounding box center [408, 117] width 31 height 5
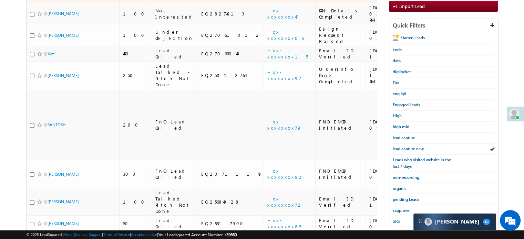
scroll to position [69, 0]
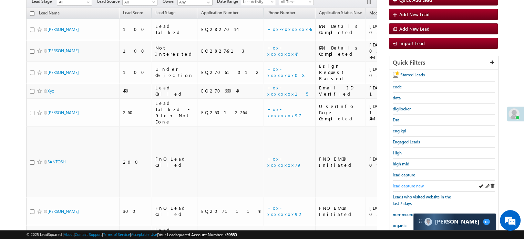
click at [408, 184] on span "lead capture new" at bounding box center [408, 186] width 31 height 5
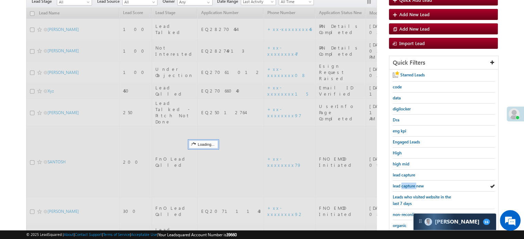
click at [408, 184] on span "lead capture new" at bounding box center [408, 186] width 31 height 5
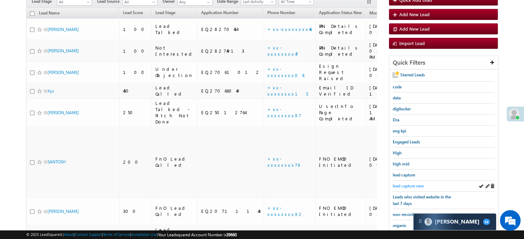
click at [412, 186] on span "lead capture new" at bounding box center [408, 186] width 31 height 5
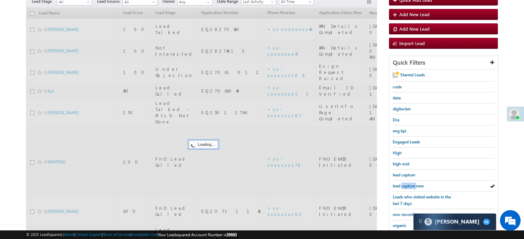
click at [412, 186] on span "lead capture new" at bounding box center [408, 186] width 31 height 5
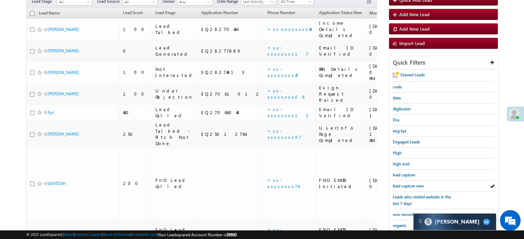
click at [412, 186] on span "lead capture new" at bounding box center [408, 186] width 31 height 5
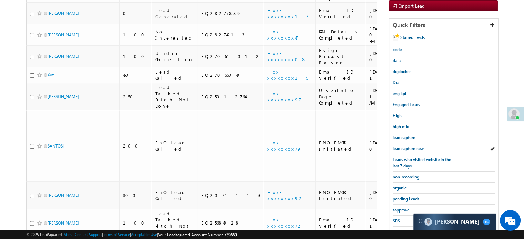
scroll to position [148, 0]
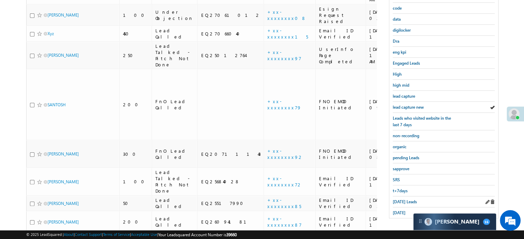
click at [399, 202] on div "Today's Leads" at bounding box center [444, 202] width 102 height 11
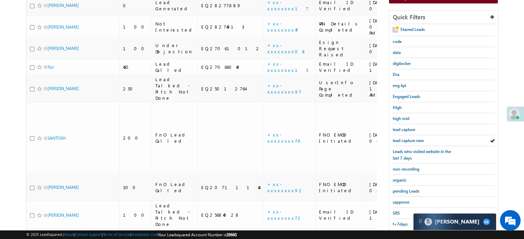
scroll to position [79, 0]
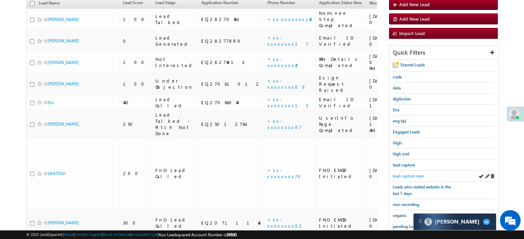
click at [409, 174] on span "lead capture new" at bounding box center [408, 176] width 31 height 5
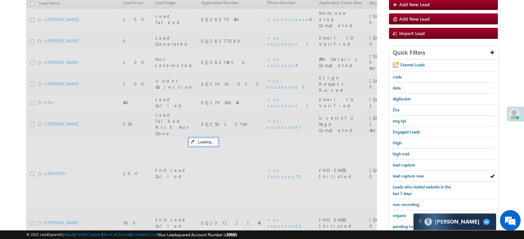
click at [409, 174] on span "lead capture new" at bounding box center [408, 176] width 31 height 5
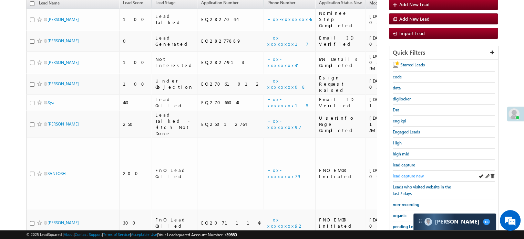
scroll to position [44, 0]
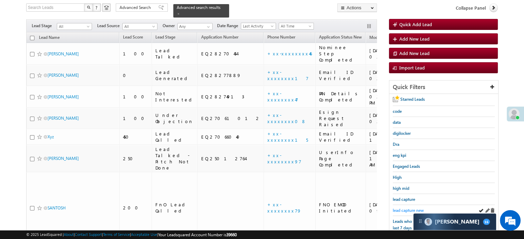
click at [408, 210] on span "lead capture new" at bounding box center [408, 210] width 31 height 5
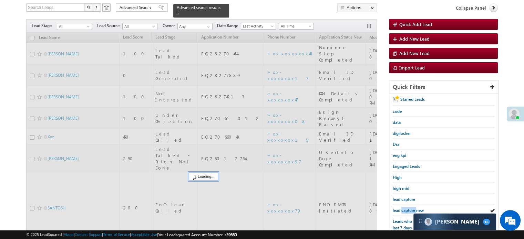
click at [408, 210] on span "lead capture new" at bounding box center [408, 210] width 31 height 5
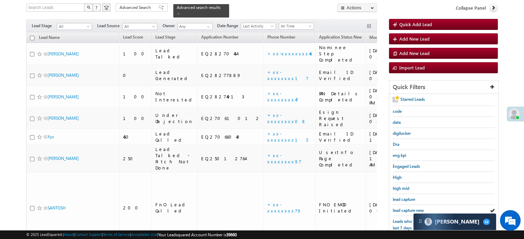
click at [408, 210] on span "lead capture new" at bounding box center [408, 210] width 31 height 5
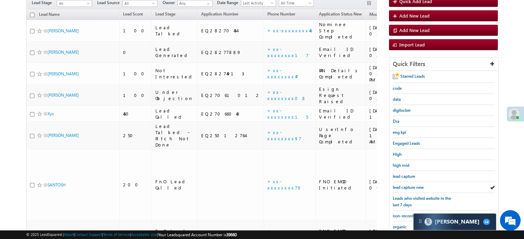
scroll to position [79, 0]
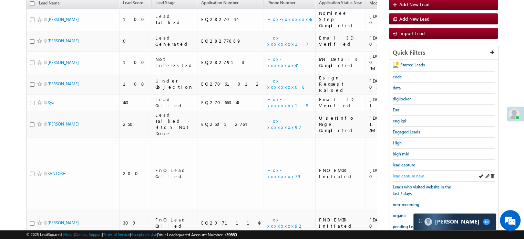
click at [405, 175] on span "lead capture new" at bounding box center [408, 176] width 31 height 5
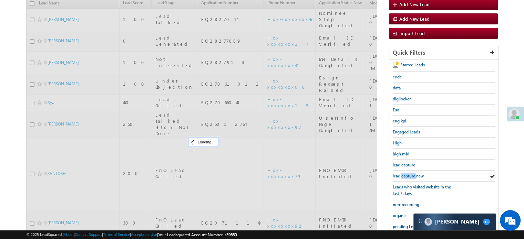
click at [405, 175] on span "lead capture new" at bounding box center [408, 176] width 31 height 5
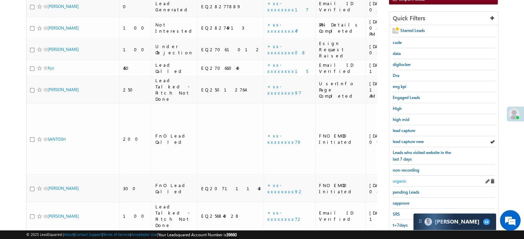
scroll to position [148, 0]
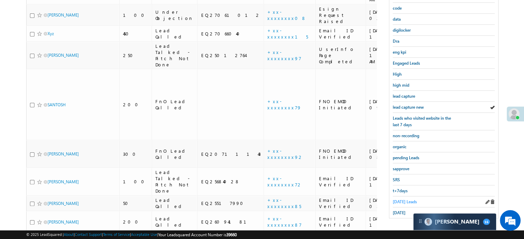
click at [398, 202] on link "Today's Leads" at bounding box center [405, 202] width 24 height 7
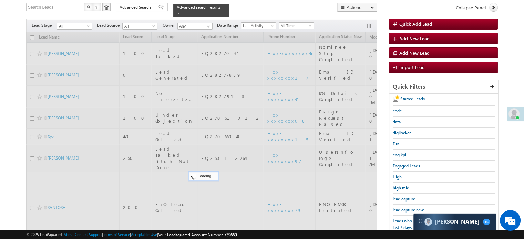
scroll to position [44, 0]
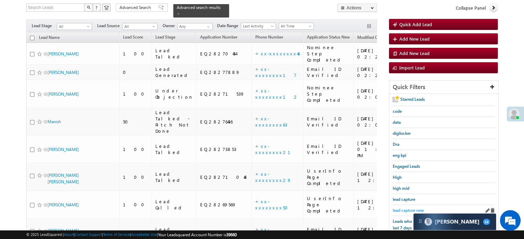
click at [404, 208] on span "lead capture new" at bounding box center [408, 210] width 31 height 5
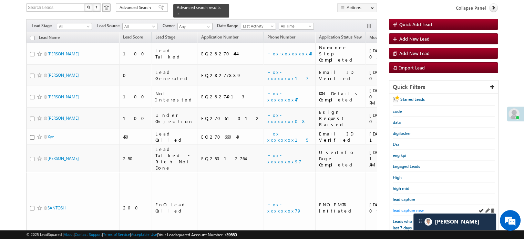
click at [404, 210] on span "lead capture new" at bounding box center [408, 210] width 31 height 5
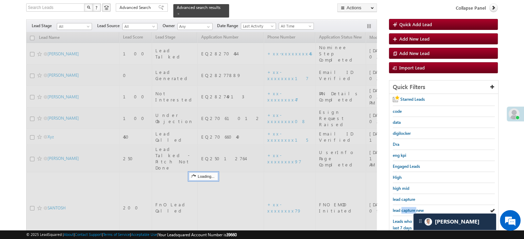
click at [404, 210] on span "lead capture new" at bounding box center [408, 210] width 31 height 5
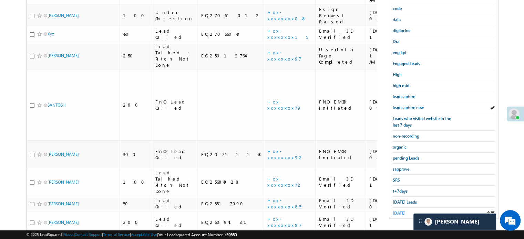
scroll to position [148, 0]
click at [406, 200] on span "Today's Leads" at bounding box center [405, 202] width 24 height 5
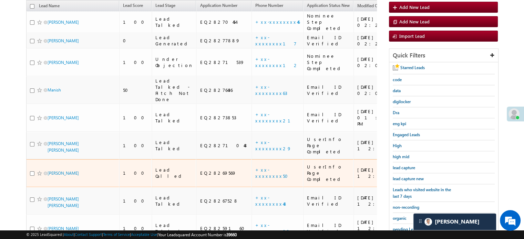
scroll to position [79, 0]
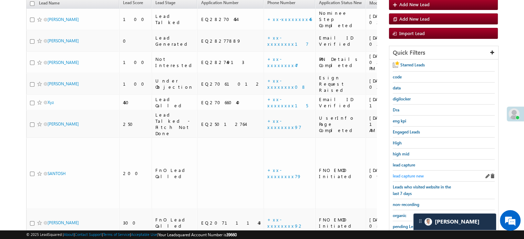
click at [412, 175] on span "lead capture new" at bounding box center [408, 176] width 31 height 5
click at [397, 174] on span "lead capture new" at bounding box center [408, 176] width 31 height 5
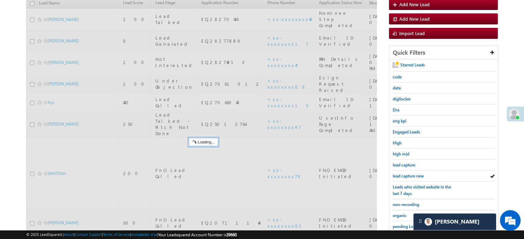
click at [399, 174] on span "lead capture new" at bounding box center [408, 176] width 31 height 5
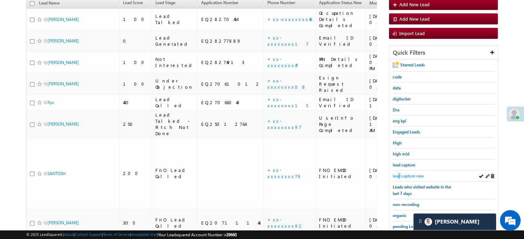
click at [399, 174] on span "lead capture new" at bounding box center [408, 176] width 31 height 5
click at [406, 175] on span "lead capture new" at bounding box center [408, 176] width 31 height 5
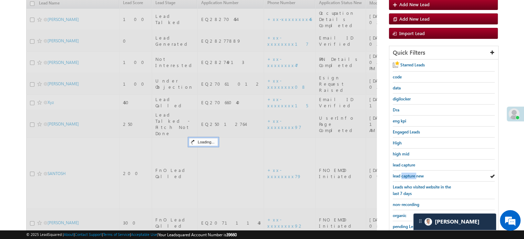
click at [406, 175] on span "lead capture new" at bounding box center [408, 176] width 31 height 5
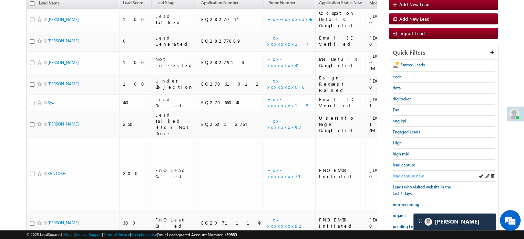
click at [407, 176] on span "lead capture new" at bounding box center [408, 176] width 31 height 5
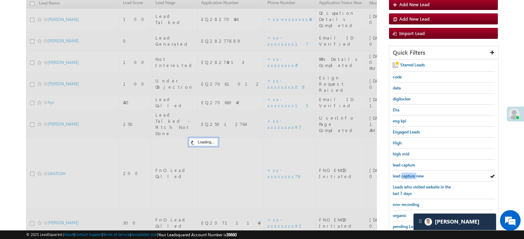
click at [407, 176] on span "lead capture new" at bounding box center [408, 176] width 31 height 5
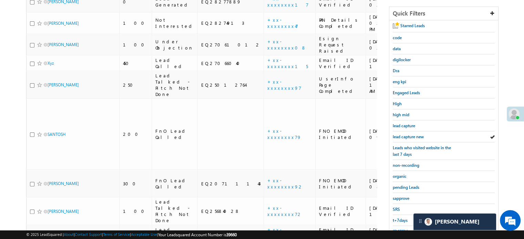
scroll to position [148, 0]
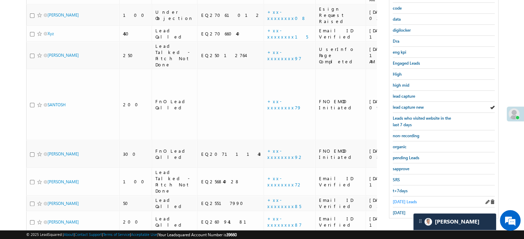
click at [401, 200] on span "Today's Leads" at bounding box center [405, 202] width 24 height 5
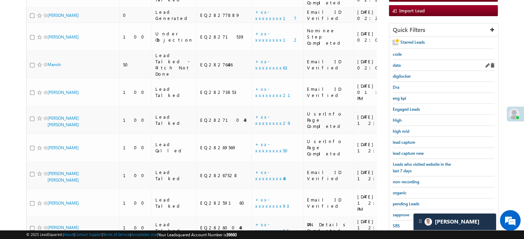
scroll to position [113, 0]
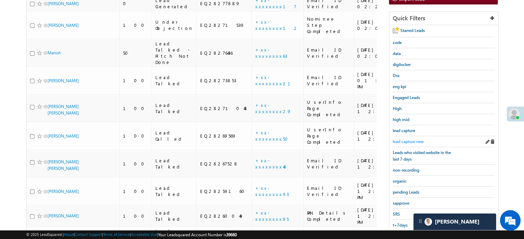
click at [410, 139] on span "lead capture new" at bounding box center [408, 141] width 31 height 5
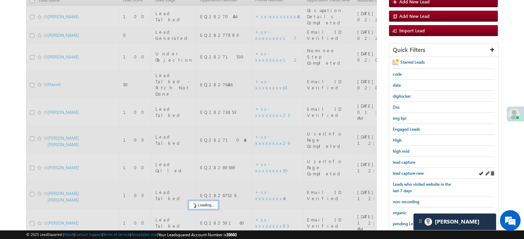
scroll to position [10, 0]
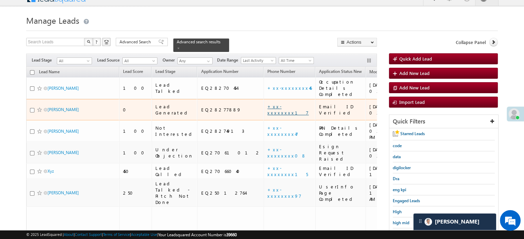
click at [267, 104] on link "+xx-xxxxxxxx17" at bounding box center [287, 110] width 41 height 12
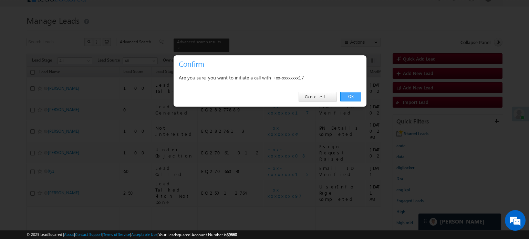
click at [358, 94] on link "OK" at bounding box center [350, 97] width 21 height 10
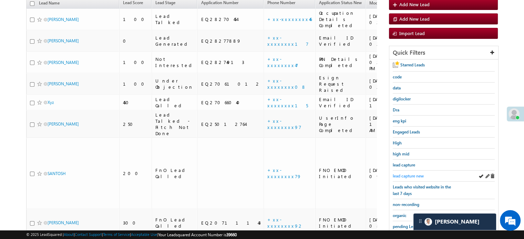
click at [409, 174] on span "lead capture new" at bounding box center [408, 176] width 31 height 5
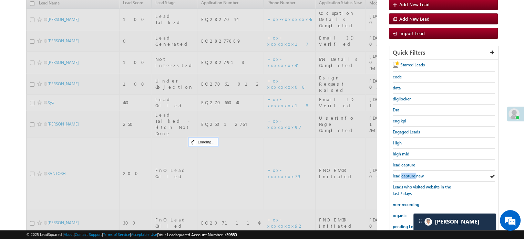
click at [409, 174] on span "lead capture new" at bounding box center [408, 176] width 31 height 5
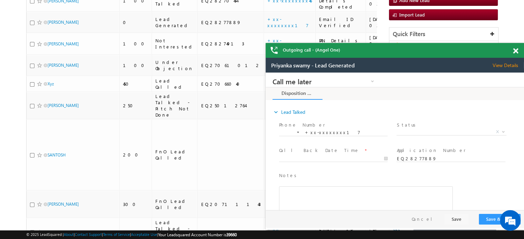
scroll to position [0, 0]
drag, startPoint x: 516, startPoint y: 51, endPoint x: 175, endPoint y: 0, distance: 344.9
click at [516, 51] on span at bounding box center [515, 51] width 5 height 6
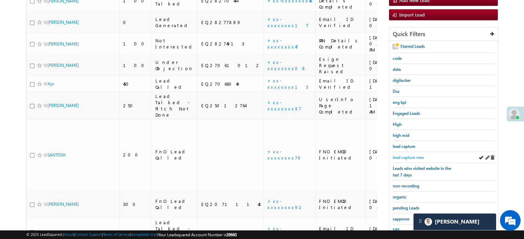
click at [412, 156] on span "lead capture new" at bounding box center [408, 157] width 31 height 5
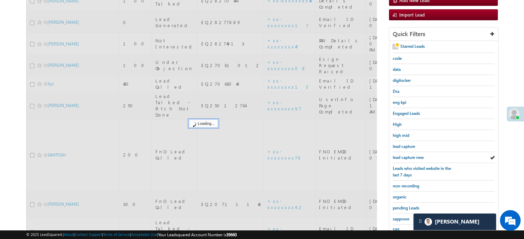
click at [412, 156] on span "lead capture new" at bounding box center [408, 157] width 31 height 5
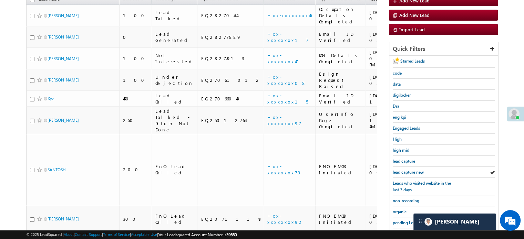
scroll to position [138, 0]
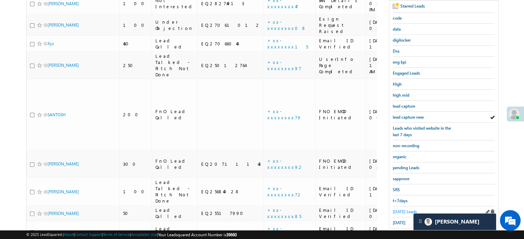
click at [404, 211] on span "Today's Leads" at bounding box center [405, 212] width 24 height 5
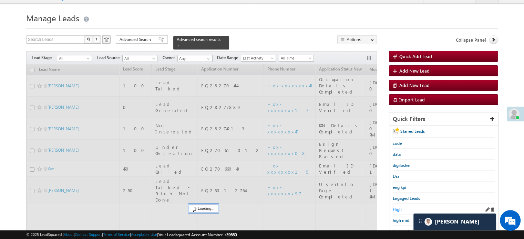
scroll to position [0, 0]
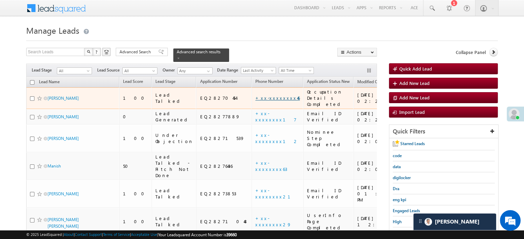
click at [255, 95] on link "+xx-xxxxxxxx46" at bounding box center [277, 98] width 44 height 6
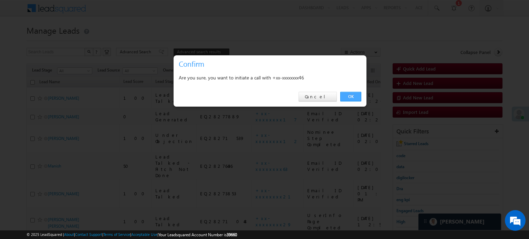
click at [354, 94] on link "OK" at bounding box center [350, 97] width 21 height 10
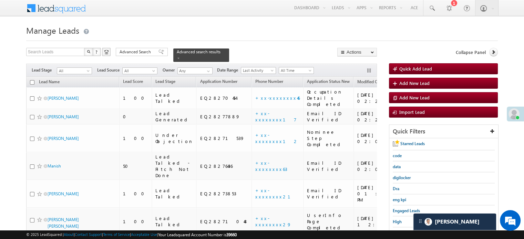
scroll to position [69, 0]
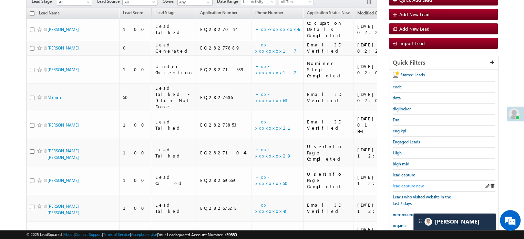
click at [413, 184] on span "lead capture new" at bounding box center [408, 186] width 31 height 5
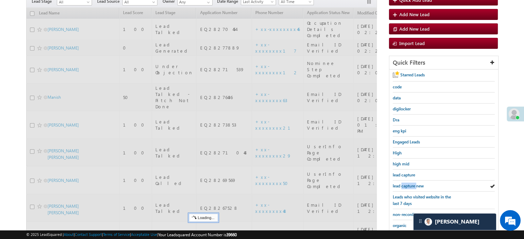
scroll to position [87, 0]
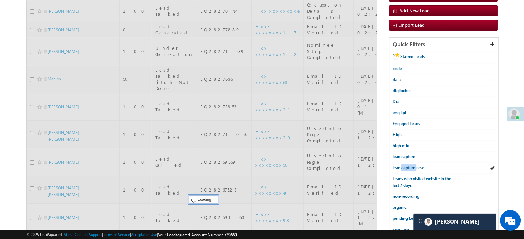
click at [413, 171] on span "lead capture new" at bounding box center [408, 167] width 31 height 5
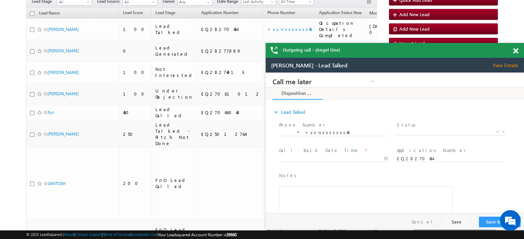
scroll to position [0, 0]
click at [516, 53] on span at bounding box center [515, 51] width 5 height 6
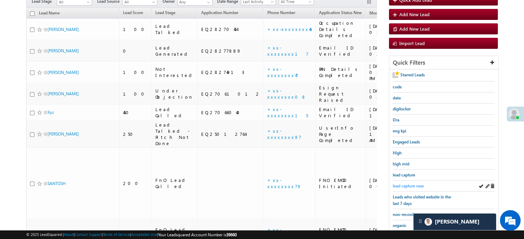
click at [396, 184] on span "lead capture new" at bounding box center [408, 186] width 31 height 5
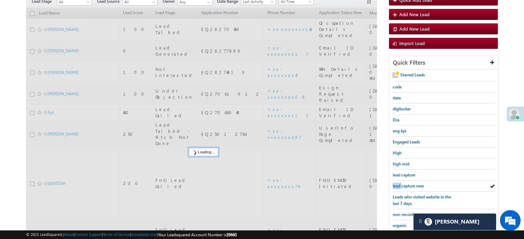
click at [396, 184] on span "lead capture new" at bounding box center [408, 186] width 31 height 5
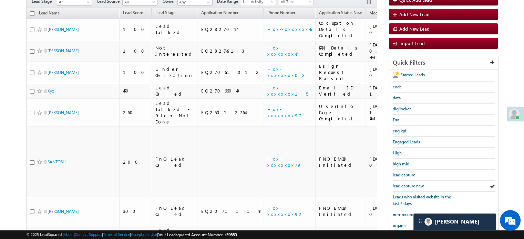
click at [396, 184] on span "lead capture new" at bounding box center [408, 186] width 31 height 5
click at [406, 184] on span "lead capture new" at bounding box center [408, 186] width 31 height 5
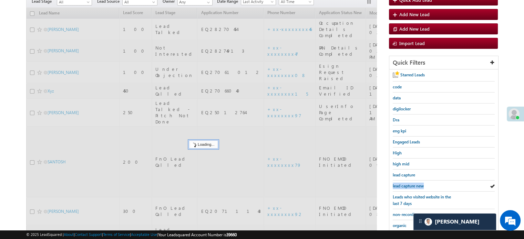
click at [406, 184] on span "lead capture new" at bounding box center [408, 186] width 31 height 5
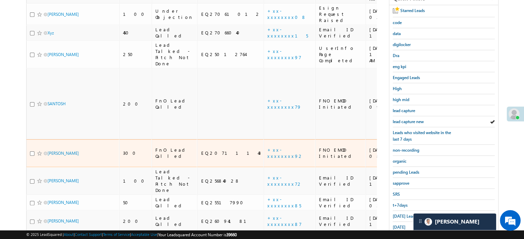
scroll to position [138, 0]
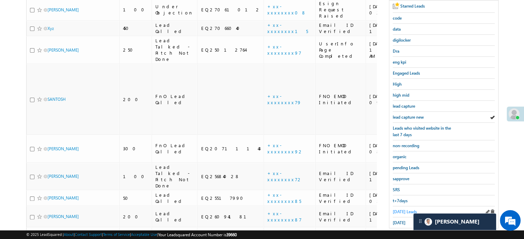
click at [401, 210] on span "[DATE] Leads" at bounding box center [405, 212] width 24 height 5
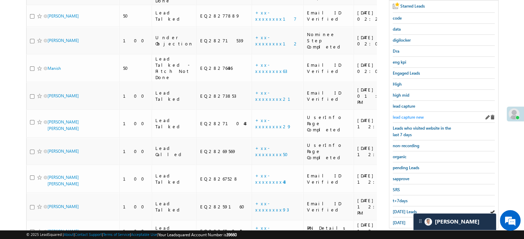
click at [397, 118] on span "lead capture new" at bounding box center [408, 117] width 31 height 5
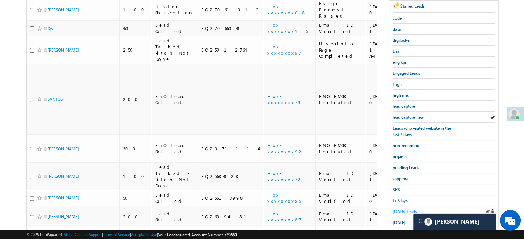
click at [408, 210] on span "[DATE] Leads" at bounding box center [405, 212] width 24 height 5
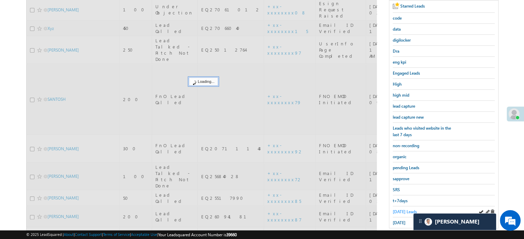
scroll to position [103, 0]
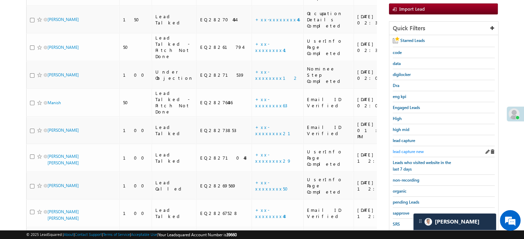
click at [409, 151] on span "lead capture new" at bounding box center [408, 151] width 31 height 5
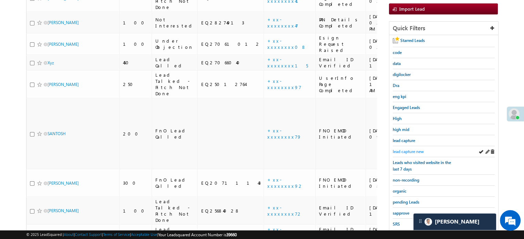
click at [409, 151] on span "lead capture new" at bounding box center [408, 151] width 31 height 5
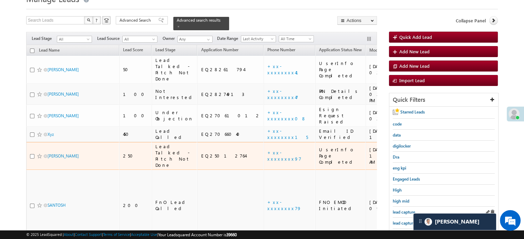
scroll to position [34, 0]
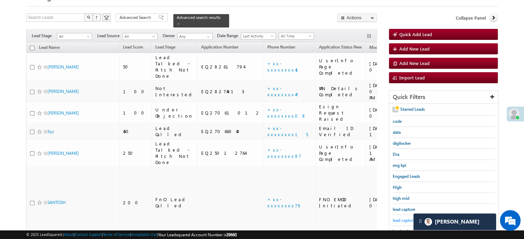
click at [406, 219] on span "lead capture new" at bounding box center [408, 220] width 31 height 5
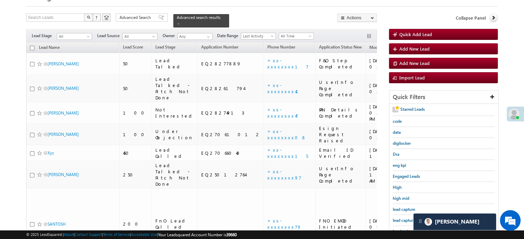
click at [406, 219] on span "lead capture new" at bounding box center [408, 220] width 31 height 5
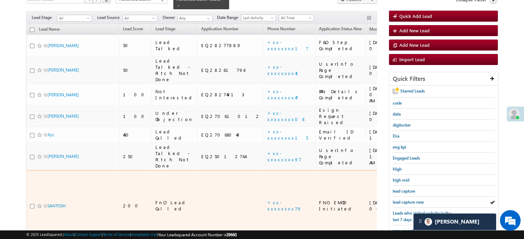
scroll to position [69, 0]
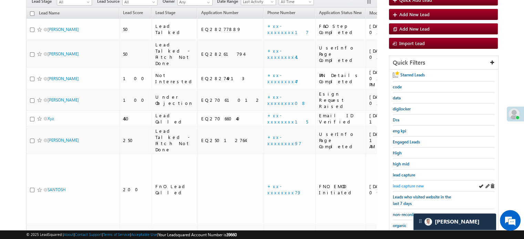
click at [407, 184] on span "lead capture new" at bounding box center [408, 186] width 31 height 5
click at [408, 184] on span "lead capture new" at bounding box center [408, 186] width 31 height 5
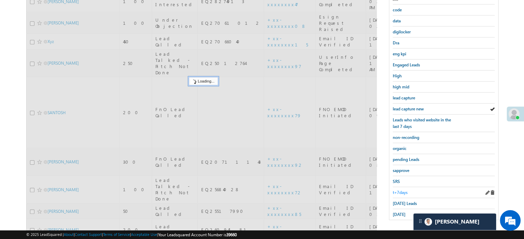
scroll to position [157, 0]
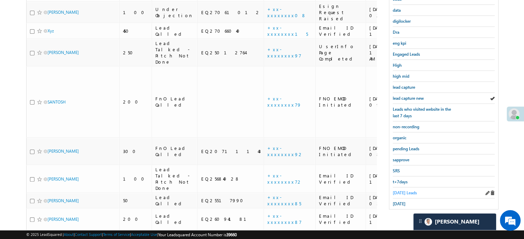
click at [401, 191] on span "Today's Leads" at bounding box center [405, 193] width 24 height 5
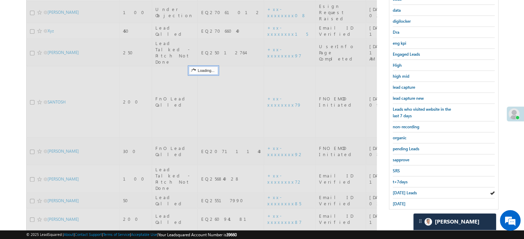
scroll to position [88, 0]
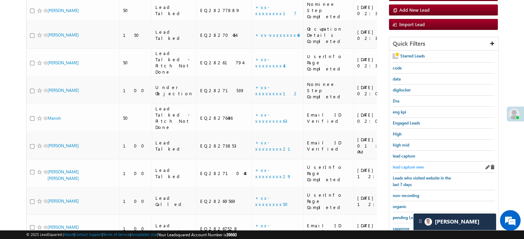
click at [407, 166] on span "lead capture new" at bounding box center [408, 167] width 31 height 5
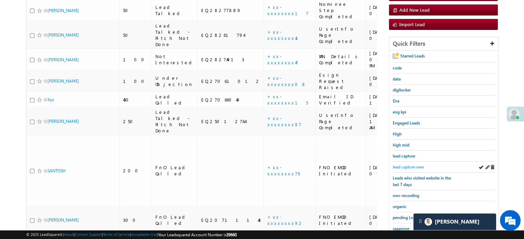
click at [409, 165] on span "lead capture new" at bounding box center [408, 167] width 31 height 5
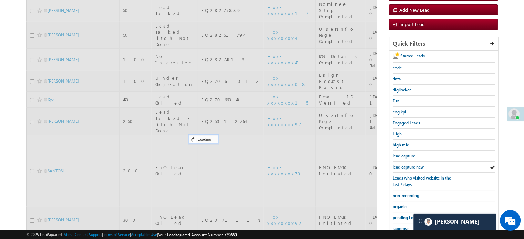
click at [409, 165] on span "lead capture new" at bounding box center [408, 167] width 31 height 5
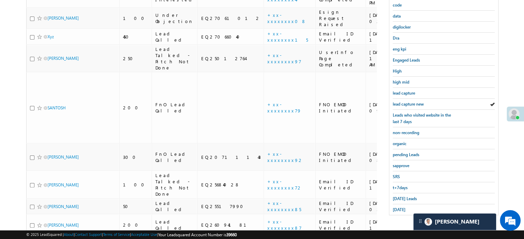
scroll to position [157, 0]
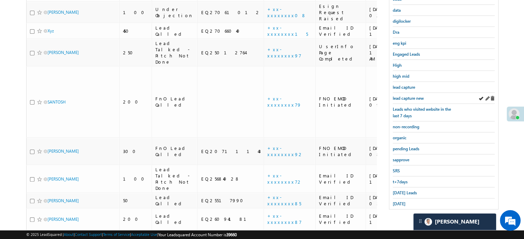
click at [409, 93] on div "lead capture new" at bounding box center [444, 98] width 102 height 11
click at [409, 96] on span "lead capture new" at bounding box center [408, 98] width 31 height 5
click at [399, 191] on span "Today's Leads" at bounding box center [405, 193] width 24 height 5
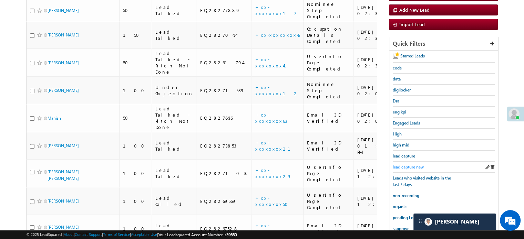
scroll to position [53, 0]
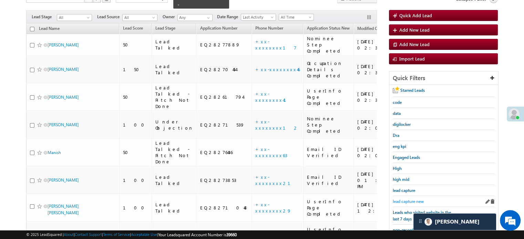
click at [411, 199] on span "lead capture new" at bounding box center [408, 201] width 31 height 5
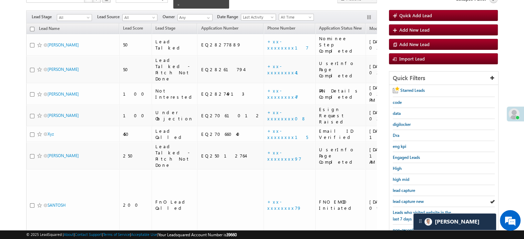
click at [411, 199] on span "lead capture new" at bounding box center [408, 201] width 31 height 5
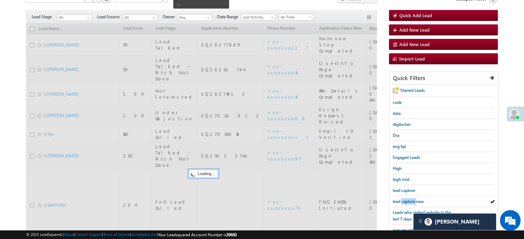
click at [411, 199] on span "lead capture new" at bounding box center [408, 201] width 31 height 5
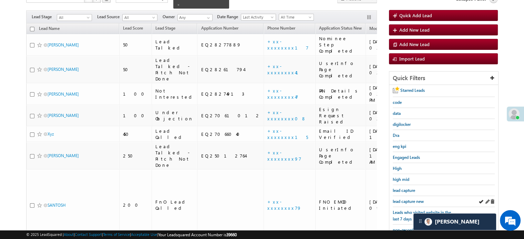
click at [411, 196] on div "lead capture new" at bounding box center [444, 201] width 102 height 11
click at [407, 200] on span "lead capture new" at bounding box center [408, 201] width 31 height 5
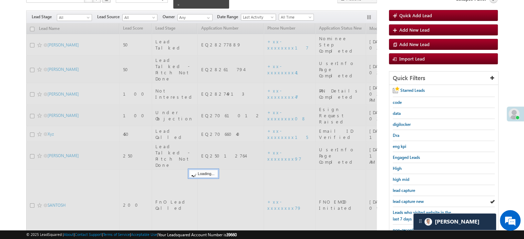
click at [407, 200] on span "lead capture new" at bounding box center [408, 201] width 31 height 5
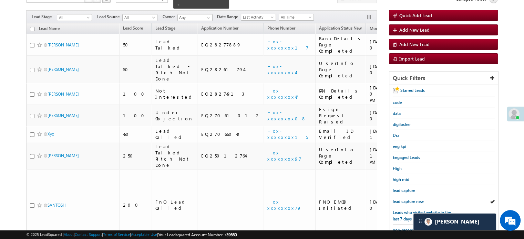
click at [407, 200] on span "lead capture new" at bounding box center [408, 201] width 31 height 5
click at [414, 199] on span "lead capture new" at bounding box center [408, 201] width 31 height 5
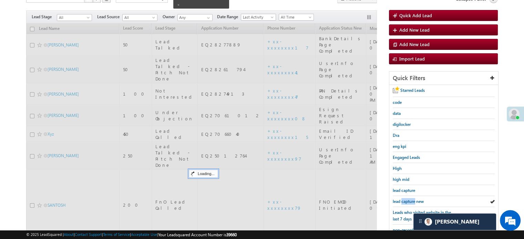
click at [413, 199] on span "lead capture new" at bounding box center [408, 201] width 31 height 5
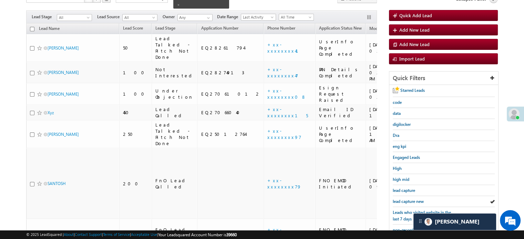
click at [413, 199] on span "lead capture new" at bounding box center [408, 201] width 31 height 5
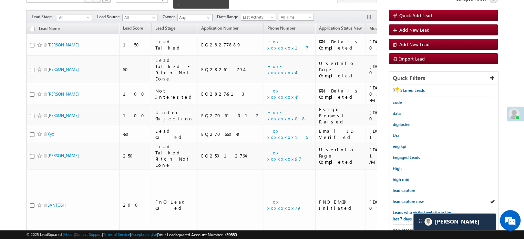
click at [413, 199] on span "lead capture new" at bounding box center [408, 201] width 31 height 5
click at [414, 200] on span "lead capture new" at bounding box center [408, 201] width 31 height 5
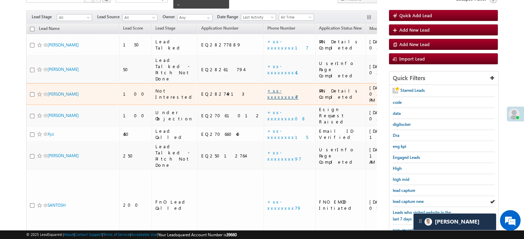
click at [267, 88] on link "+xx-xxxxxxxx47" at bounding box center [282, 94] width 31 height 12
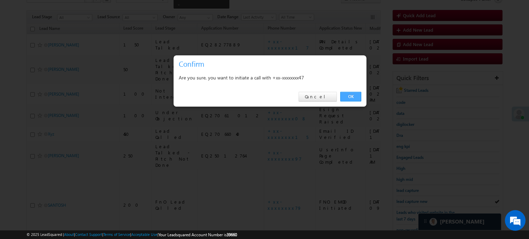
click at [357, 95] on link "OK" at bounding box center [350, 97] width 21 height 10
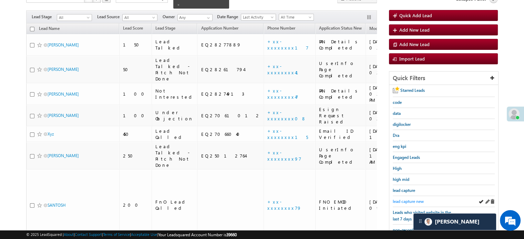
click at [412, 194] on div "Starred Leads code data digilocker Dra eng kpi Engaged Leads High high mid lead…" at bounding box center [443, 199] width 109 height 228
click at [413, 199] on span "lead capture new" at bounding box center [408, 201] width 31 height 5
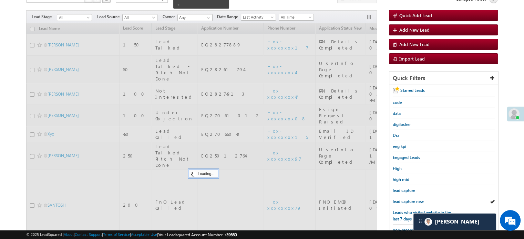
click at [414, 199] on span "lead capture new" at bounding box center [408, 201] width 31 height 5
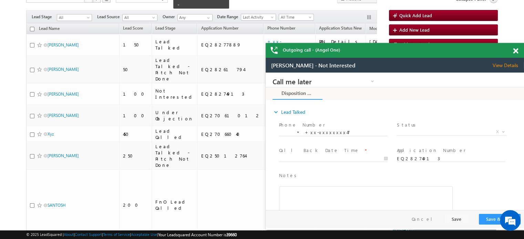
scroll to position [0, 0]
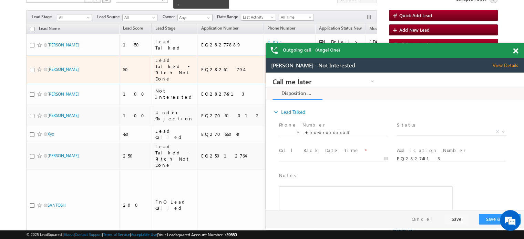
click at [267, 63] on link "+xx-xxxxxxxx41" at bounding box center [286, 69] width 39 height 12
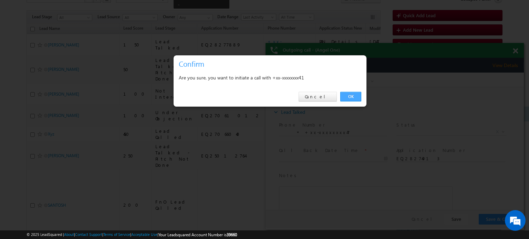
click at [355, 95] on link "OK" at bounding box center [350, 97] width 21 height 10
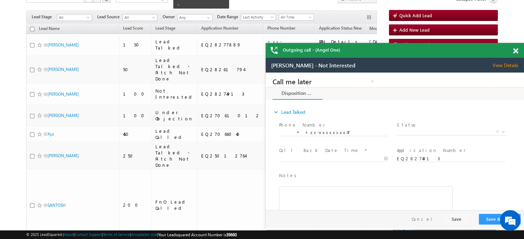
drag, startPoint x: 518, startPoint y: 49, endPoint x: 90, endPoint y: 0, distance: 430.5
click at [518, 49] on span at bounding box center [515, 51] width 5 height 6
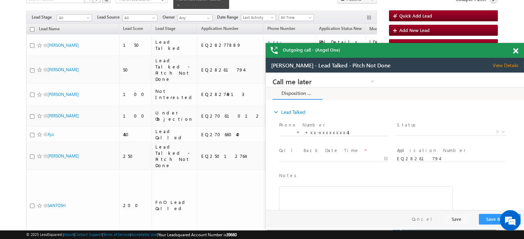
click at [515, 53] on span at bounding box center [515, 51] width 5 height 6
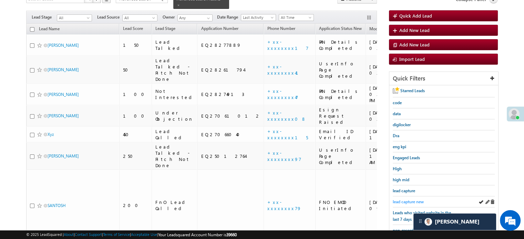
click at [412, 199] on link "lead capture new" at bounding box center [408, 202] width 31 height 7
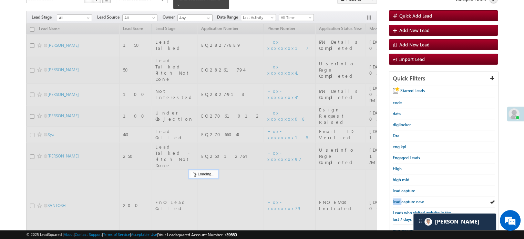
click at [412, 199] on link "lead capture new" at bounding box center [408, 202] width 31 height 7
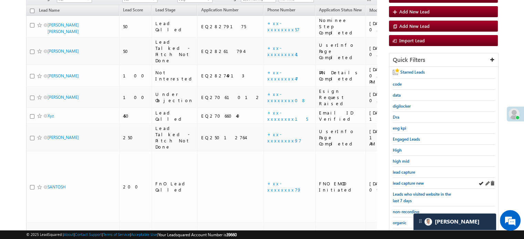
scroll to position [53, 0]
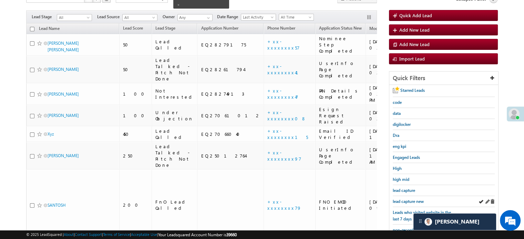
click at [412, 196] on div "lead capture new" at bounding box center [444, 201] width 102 height 11
click at [410, 199] on span "lead capture new" at bounding box center [408, 201] width 31 height 5
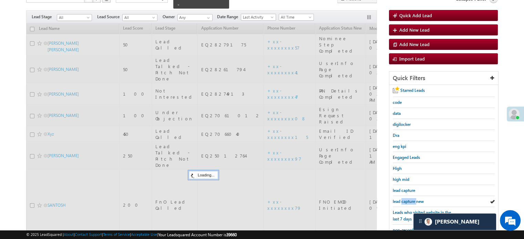
click at [410, 199] on span "lead capture new" at bounding box center [408, 201] width 31 height 5
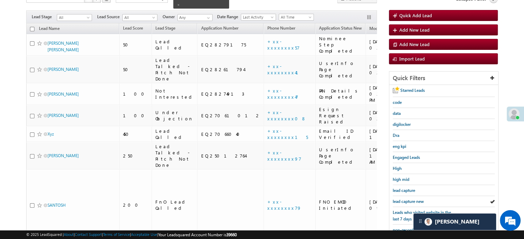
click at [410, 199] on span "lead capture new" at bounding box center [408, 201] width 31 height 5
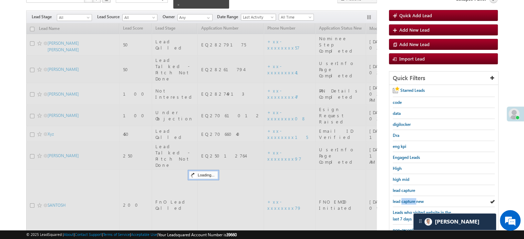
click at [410, 199] on span "lead capture new" at bounding box center [408, 201] width 31 height 5
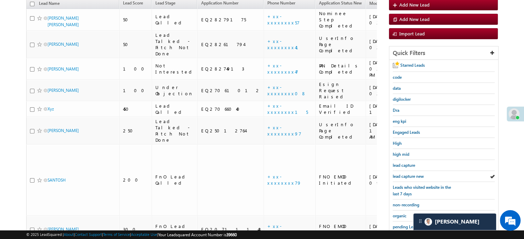
scroll to position [157, 0]
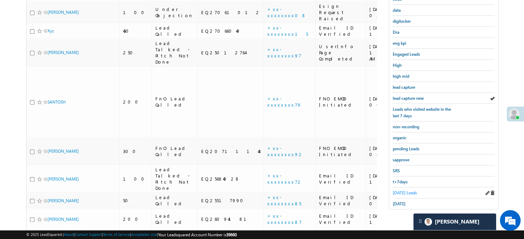
click at [407, 191] on span "Today's Leads" at bounding box center [405, 193] width 24 height 5
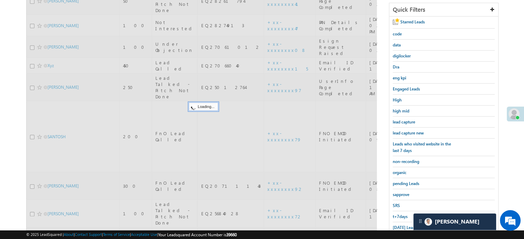
scroll to position [53, 0]
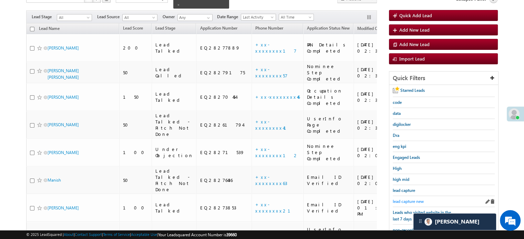
click at [406, 200] on span "lead capture new" at bounding box center [408, 201] width 31 height 5
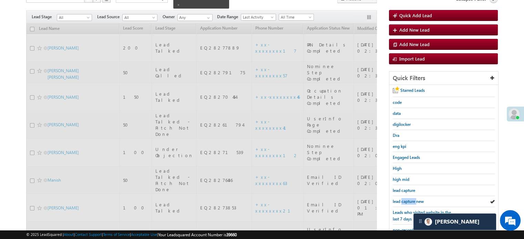
click at [405, 200] on span "lead capture new" at bounding box center [408, 201] width 31 height 5
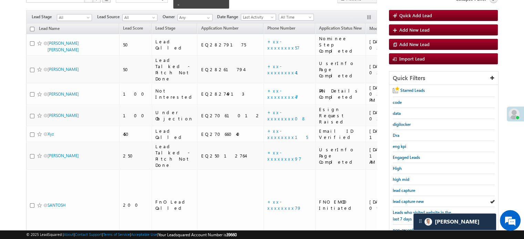
click at [405, 200] on span "lead capture new" at bounding box center [408, 201] width 31 height 5
click at [407, 199] on span "lead capture new" at bounding box center [408, 201] width 31 height 5
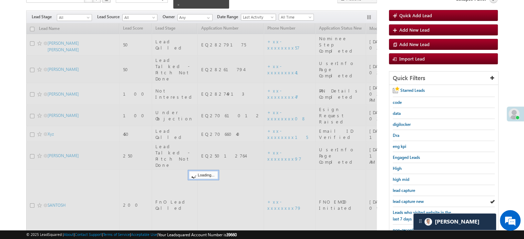
click at [407, 199] on span "lead capture new" at bounding box center [408, 201] width 31 height 5
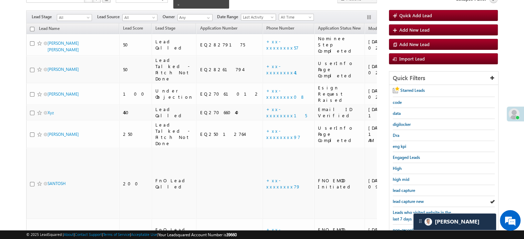
click at [407, 199] on span "lead capture new" at bounding box center [408, 201] width 31 height 5
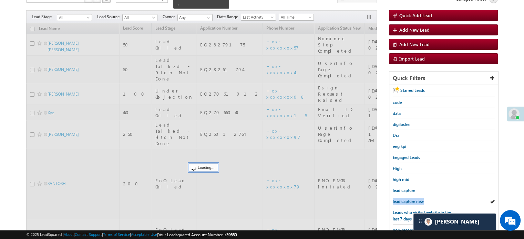
click at [407, 199] on span "lead capture new" at bounding box center [408, 201] width 31 height 5
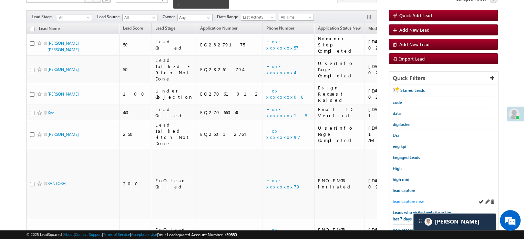
click at [409, 199] on span "lead capture new" at bounding box center [408, 201] width 31 height 5
click at [407, 198] on div "lead capture new" at bounding box center [444, 201] width 102 height 11
click at [407, 199] on span "lead capture new" at bounding box center [408, 201] width 31 height 5
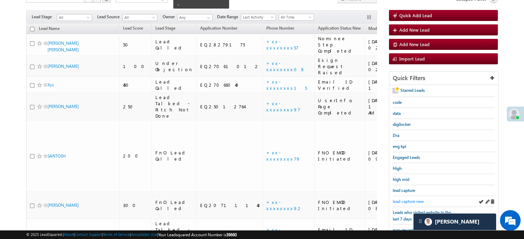
click at [407, 199] on span "lead capture new" at bounding box center [408, 201] width 31 height 5
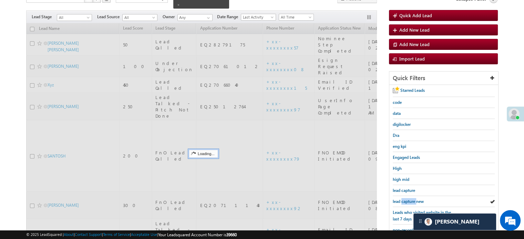
click at [407, 199] on span "lead capture new" at bounding box center [408, 201] width 31 height 5
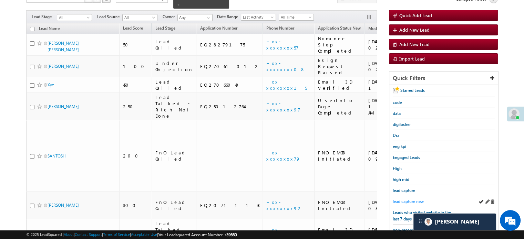
click at [407, 199] on span "lead capture new" at bounding box center [408, 201] width 31 height 5
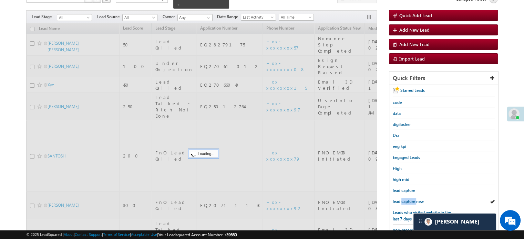
click at [407, 199] on span "lead capture new" at bounding box center [408, 201] width 31 height 5
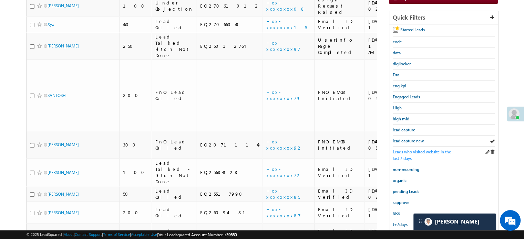
scroll to position [122, 0]
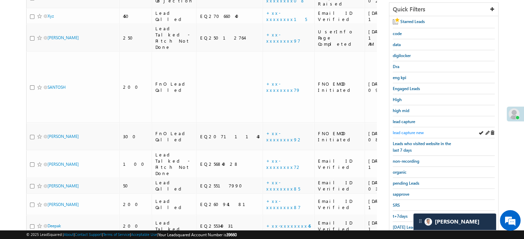
click at [404, 131] on span "lead capture new" at bounding box center [408, 132] width 31 height 5
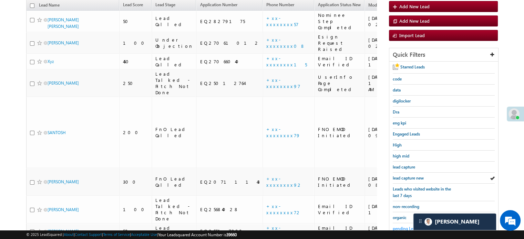
scroll to position [148, 0]
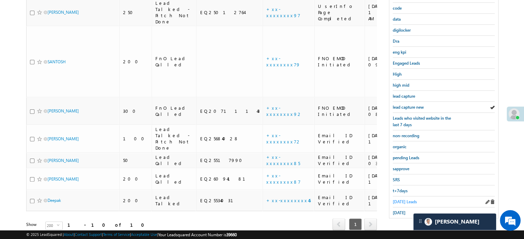
click at [402, 200] on span "Today's Leads" at bounding box center [405, 202] width 24 height 5
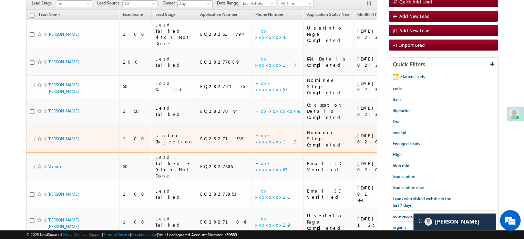
scroll to position [79, 0]
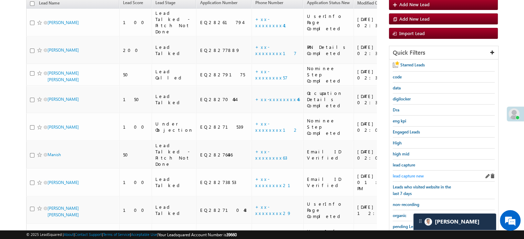
click at [405, 174] on span "lead capture new" at bounding box center [408, 176] width 31 height 5
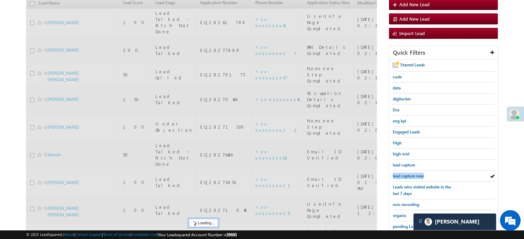
click at [405, 174] on span "lead capture new" at bounding box center [408, 176] width 31 height 5
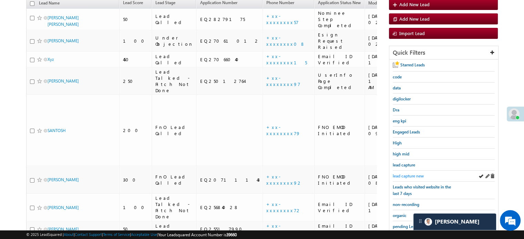
click at [406, 174] on span "lead capture new" at bounding box center [408, 176] width 31 height 5
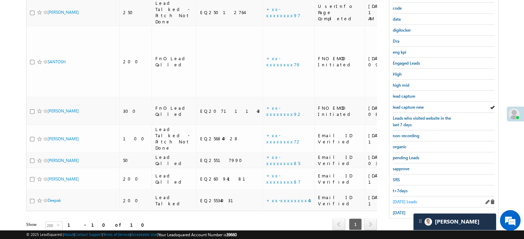
click at [401, 200] on span "Today's Leads" at bounding box center [405, 202] width 24 height 5
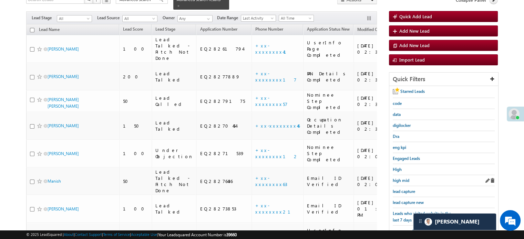
scroll to position [113, 0]
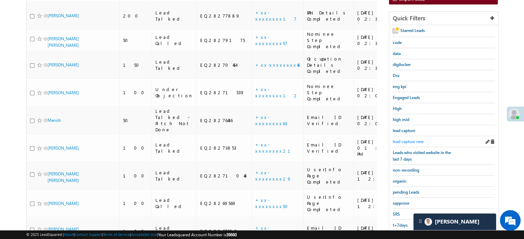
click at [413, 139] on span "lead capture new" at bounding box center [408, 141] width 31 height 5
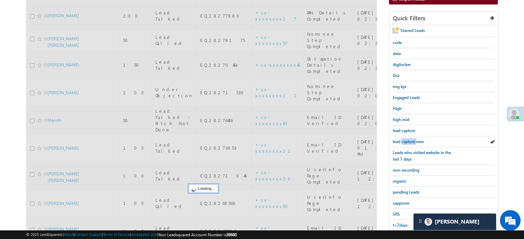
click at [413, 139] on span "lead capture new" at bounding box center [408, 141] width 31 height 5
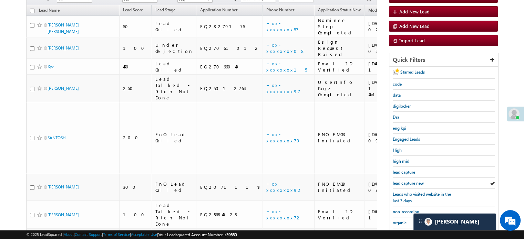
scroll to position [148, 0]
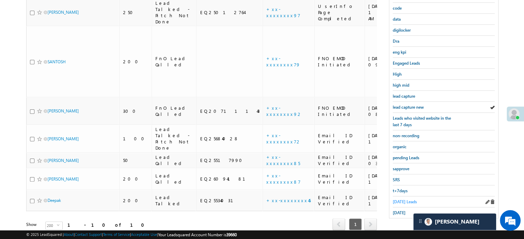
drag, startPoint x: 398, startPoint y: 192, endPoint x: 401, endPoint y: 200, distance: 8.1
click at [399, 192] on div "t+7days" at bounding box center [444, 191] width 102 height 11
click at [401, 200] on span "Today's Leads" at bounding box center [405, 202] width 24 height 5
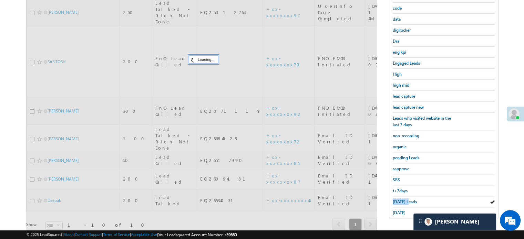
click at [401, 200] on span "Today's Leads" at bounding box center [405, 202] width 24 height 5
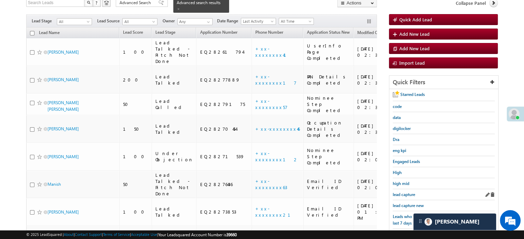
scroll to position [113, 0]
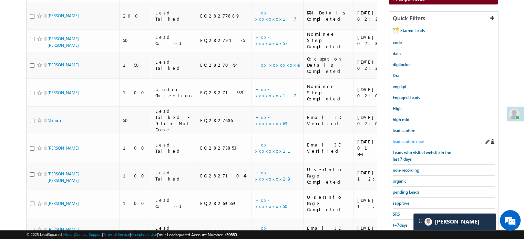
click at [410, 141] on span "lead capture new" at bounding box center [408, 141] width 31 height 5
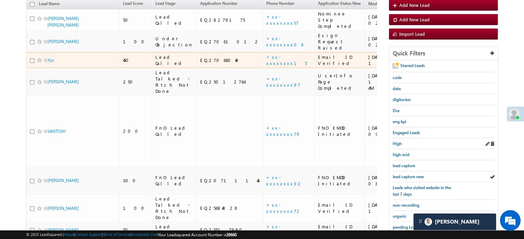
scroll to position [79, 0]
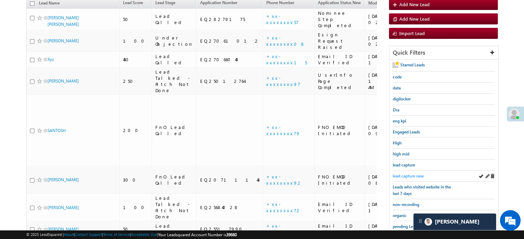
click at [410, 174] on span "lead capture new" at bounding box center [408, 176] width 31 height 5
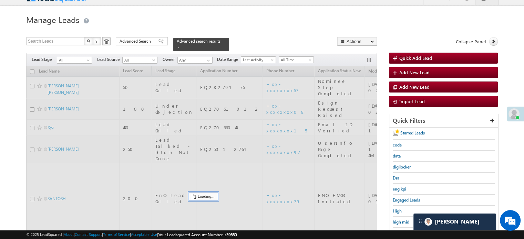
scroll to position [10, 0]
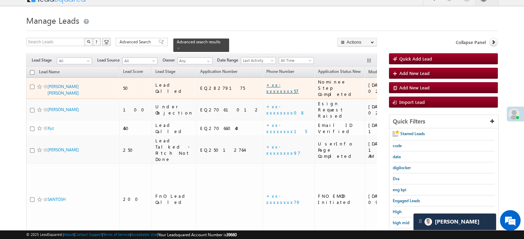
click at [266, 82] on link "+xx-xxxxxxxx57" at bounding box center [282, 88] width 32 height 12
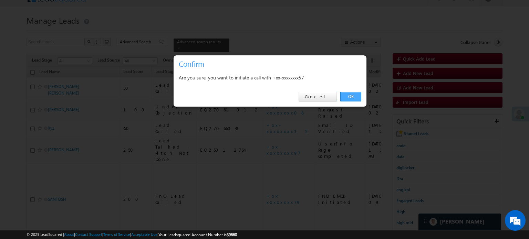
click at [353, 99] on link "OK" at bounding box center [350, 97] width 21 height 10
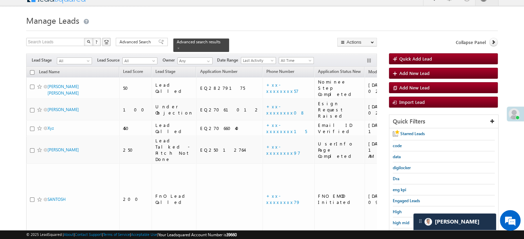
scroll to position [79, 0]
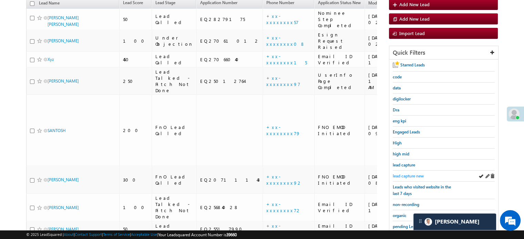
click at [400, 176] on span "lead capture new" at bounding box center [408, 176] width 31 height 5
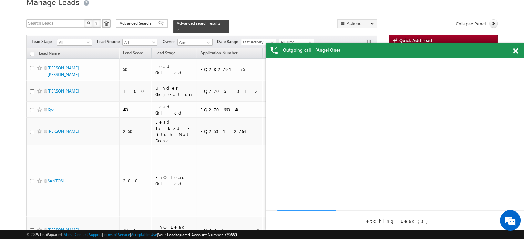
scroll to position [0, 0]
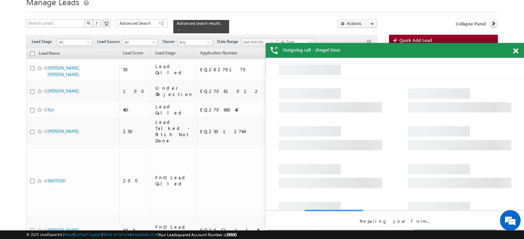
click at [514, 48] on span at bounding box center [515, 51] width 5 height 6
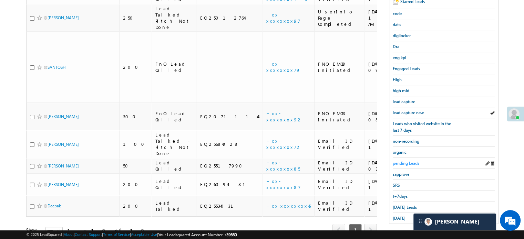
scroll to position [148, 0]
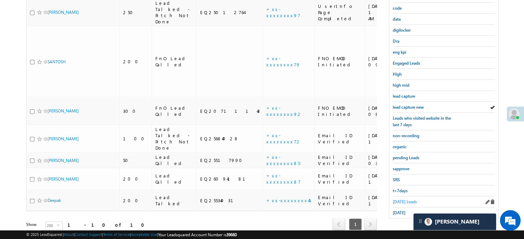
click at [405, 200] on span "Today's Leads" at bounding box center [405, 202] width 24 height 5
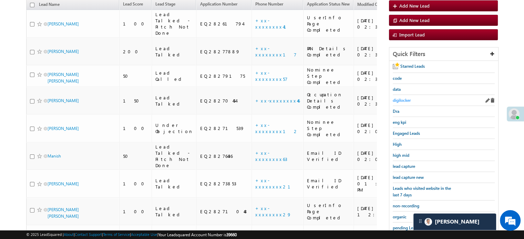
scroll to position [79, 0]
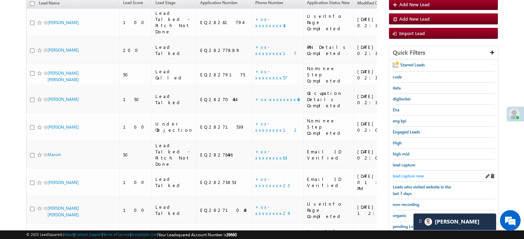
click at [407, 174] on span "lead capture new" at bounding box center [408, 176] width 31 height 5
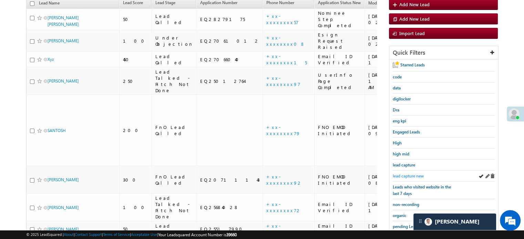
click at [413, 176] on span "lead capture new" at bounding box center [408, 176] width 31 height 5
click at [414, 174] on span "lead capture new" at bounding box center [408, 176] width 31 height 5
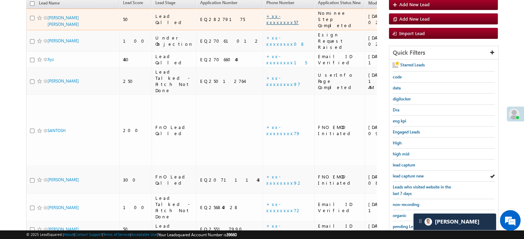
click at [266, 14] on link "+xx-xxxxxxxx57" at bounding box center [282, 19] width 32 height 12
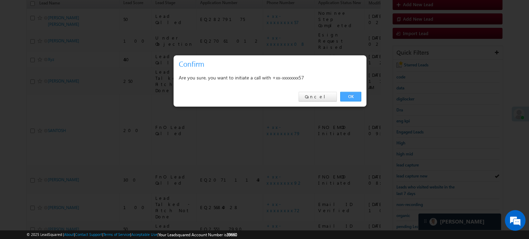
click at [350, 100] on link "OK" at bounding box center [350, 97] width 21 height 10
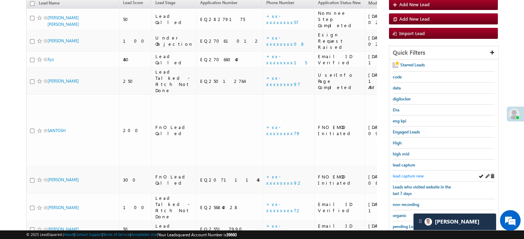
click at [412, 175] on span "lead capture new" at bounding box center [408, 176] width 31 height 5
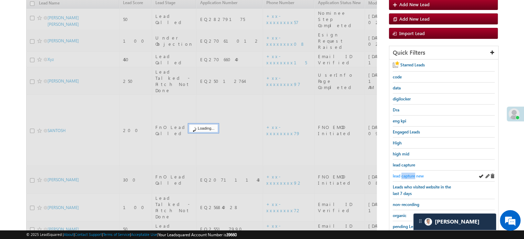
click at [412, 175] on span "lead capture new" at bounding box center [408, 176] width 31 height 5
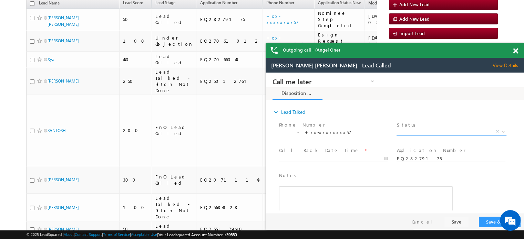
scroll to position [0, 0]
click at [513, 51] on span at bounding box center [515, 51] width 5 height 6
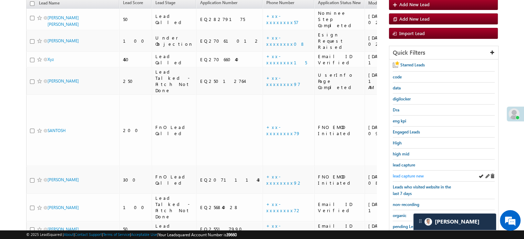
click at [412, 175] on span "lead capture new" at bounding box center [408, 176] width 31 height 5
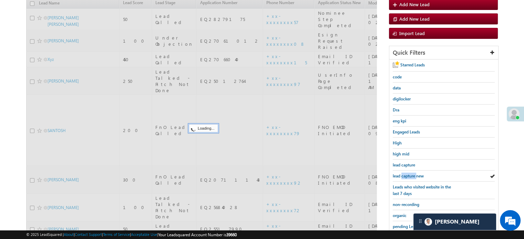
click at [412, 175] on span "lead capture new" at bounding box center [408, 176] width 31 height 5
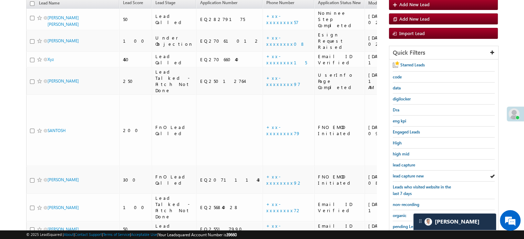
click at [412, 175] on span "lead capture new" at bounding box center [408, 176] width 31 height 5
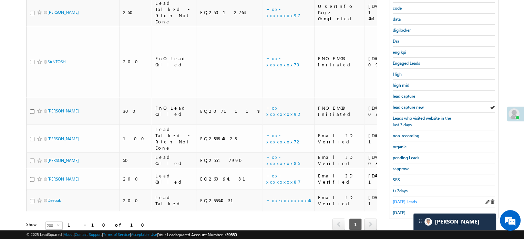
click at [401, 200] on span "Today's Leads" at bounding box center [405, 202] width 24 height 5
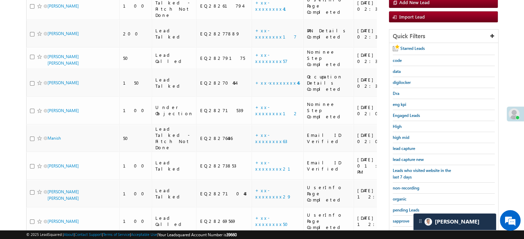
scroll to position [138, 0]
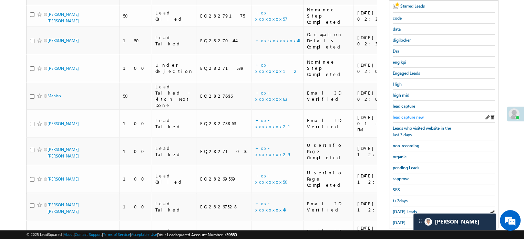
click at [399, 115] on span "lead capture new" at bounding box center [408, 117] width 31 height 5
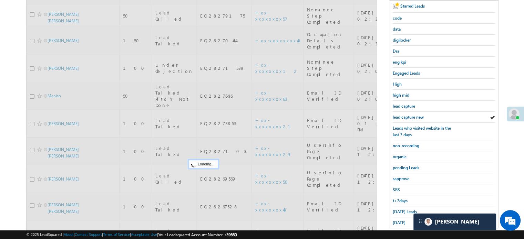
click at [399, 115] on span "lead capture new" at bounding box center [408, 117] width 31 height 5
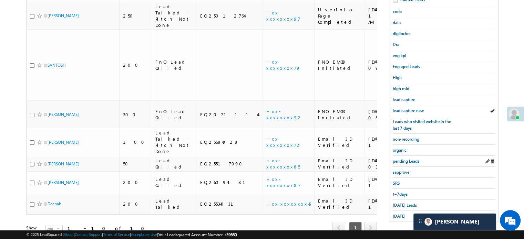
scroll to position [148, 0]
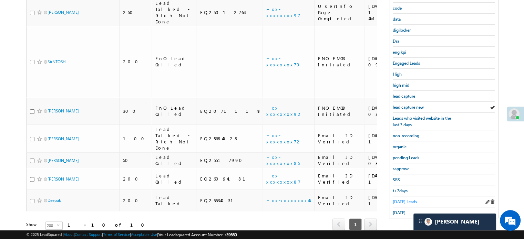
click at [406, 200] on span "Today's Leads" at bounding box center [405, 202] width 24 height 5
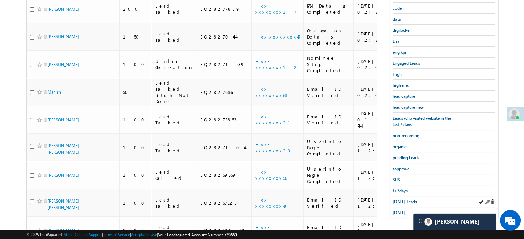
click at [417, 203] on div "Today's Leads" at bounding box center [444, 202] width 102 height 11
click at [398, 200] on span "Today's Leads" at bounding box center [405, 202] width 24 height 5
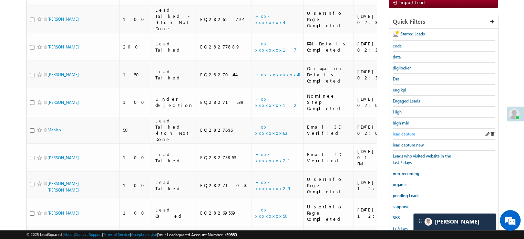
scroll to position [113, 0]
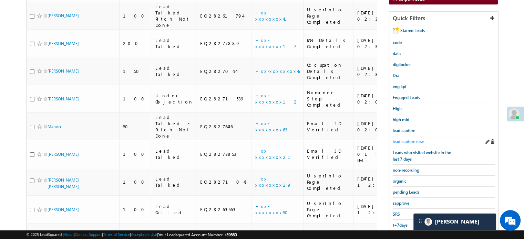
click at [409, 141] on span "lead capture new" at bounding box center [408, 141] width 31 height 5
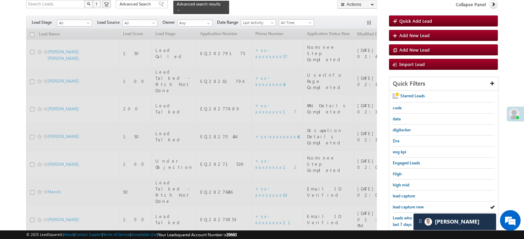
scroll to position [44, 0]
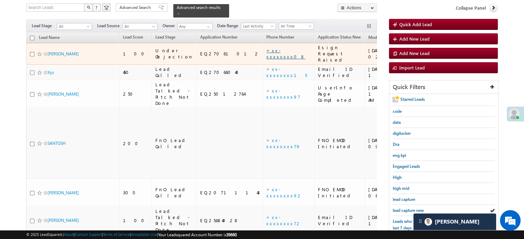
click at [266, 48] on link "+xx-xxxxxxxx08" at bounding box center [285, 54] width 39 height 12
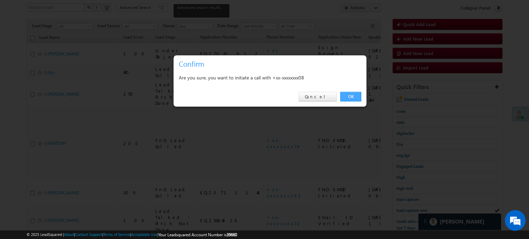
click at [343, 97] on link "OK" at bounding box center [350, 97] width 21 height 10
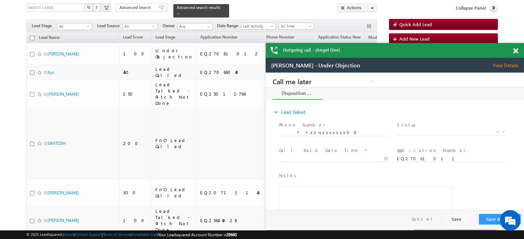
scroll to position [0, 0]
click at [514, 53] on span at bounding box center [515, 51] width 5 height 6
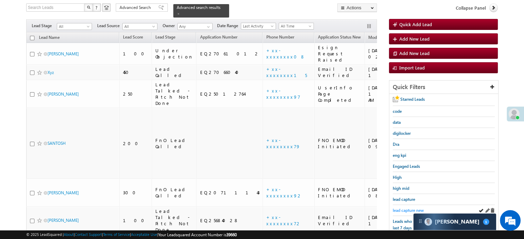
click at [408, 210] on span "lead capture new" at bounding box center [408, 210] width 31 height 5
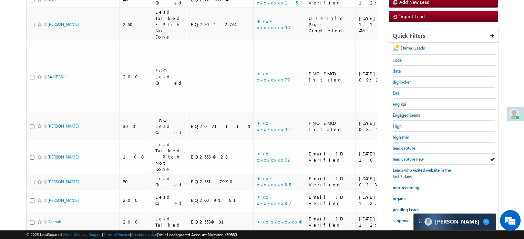
scroll to position [148, 0]
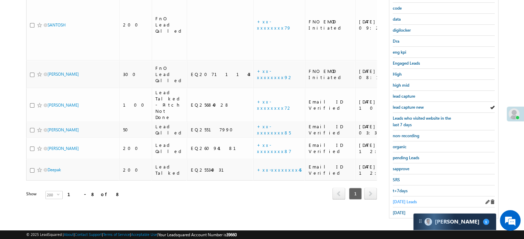
click at [404, 200] on span "Today's Leads" at bounding box center [405, 202] width 24 height 5
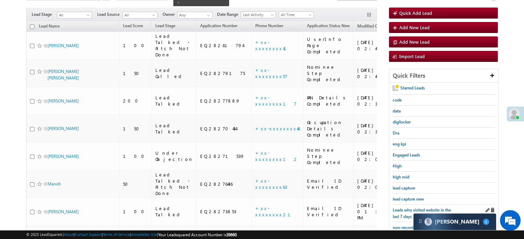
scroll to position [68, 0]
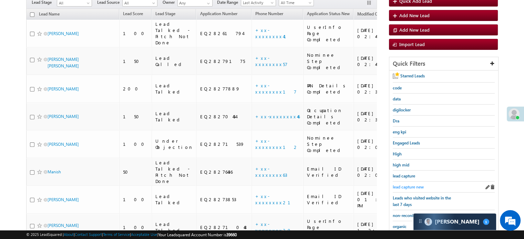
click at [400, 187] on span "lead capture new" at bounding box center [408, 187] width 31 height 5
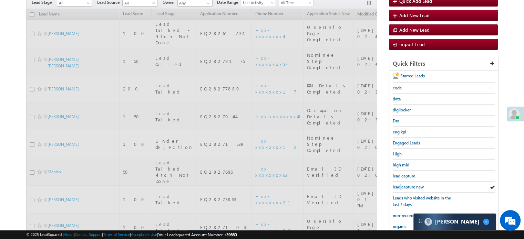
click at [400, 187] on span "lead capture new" at bounding box center [408, 187] width 31 height 5
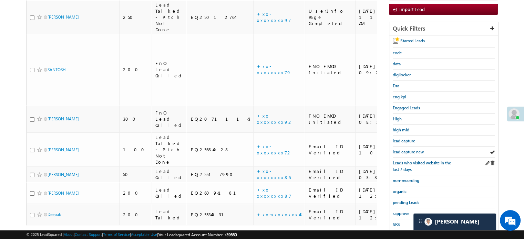
scroll to position [103, 0]
click at [409, 146] on div "lead capture new" at bounding box center [444, 151] width 102 height 11
click at [409, 149] on span "lead capture new" at bounding box center [408, 151] width 31 height 5
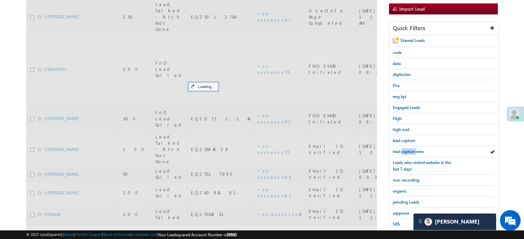
click at [409, 149] on span "lead capture new" at bounding box center [408, 151] width 31 height 5
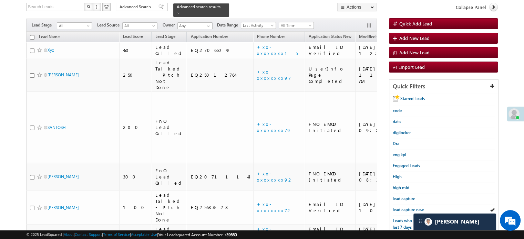
scroll to position [138, 0]
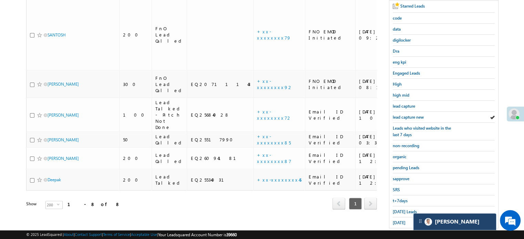
click at [458, 220] on div "[PERSON_NAME]" at bounding box center [455, 222] width 83 height 17
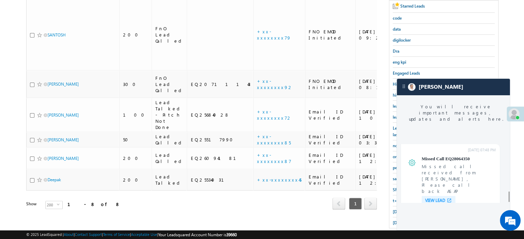
scroll to position [2683, 0]
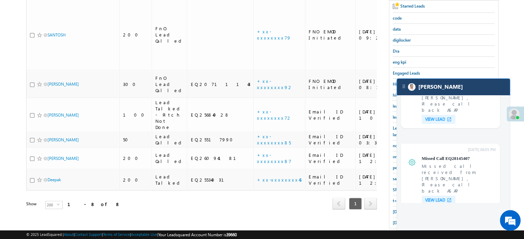
click at [453, 90] on div "[PERSON_NAME]" at bounding box center [453, 87] width 113 height 17
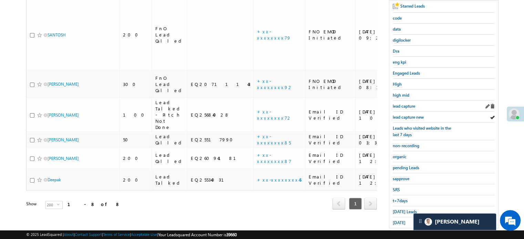
scroll to position [2722, 0]
click at [422, 117] on span "lead capture new" at bounding box center [408, 117] width 31 height 5
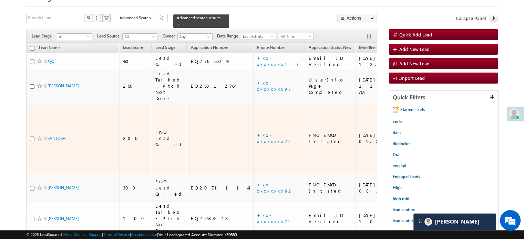
scroll to position [69, 0]
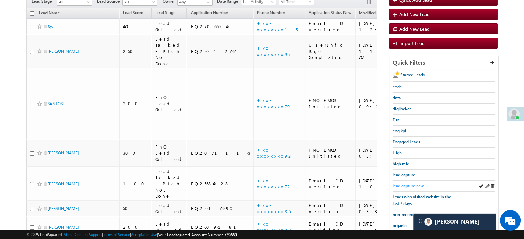
click at [407, 185] on span "lead capture new" at bounding box center [408, 186] width 31 height 5
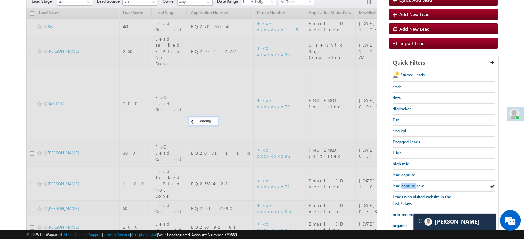
click at [407, 185] on span "lead capture new" at bounding box center [408, 186] width 31 height 5
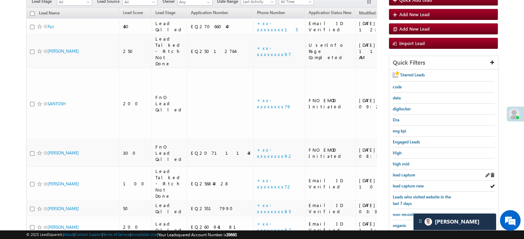
scroll to position [148, 0]
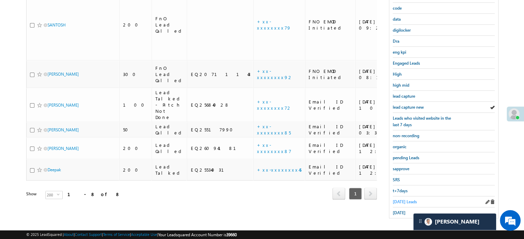
click at [402, 200] on span "Today's Leads" at bounding box center [405, 202] width 24 height 5
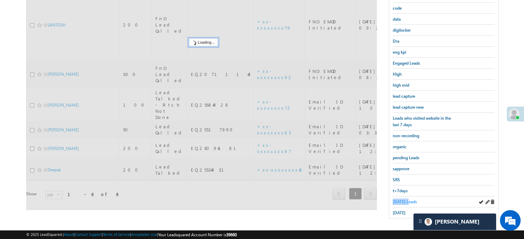
click at [402, 200] on span "Today's Leads" at bounding box center [405, 202] width 24 height 5
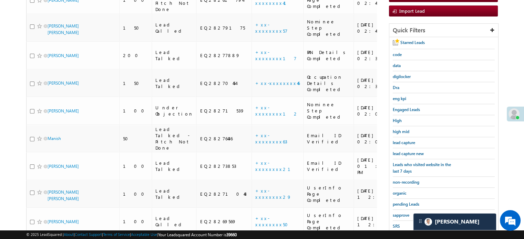
scroll to position [102, 0]
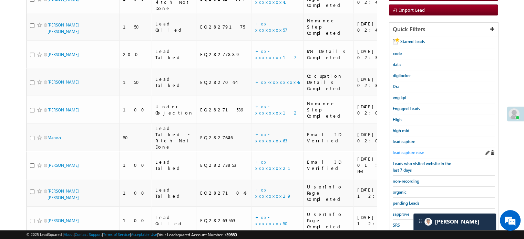
click at [393, 152] on span "lead capture new" at bounding box center [408, 152] width 31 height 5
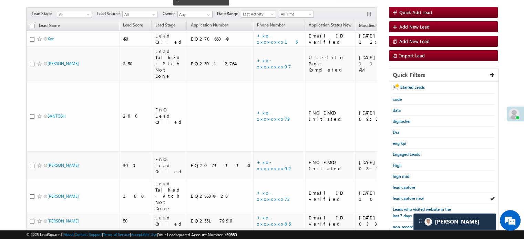
scroll to position [68, 0]
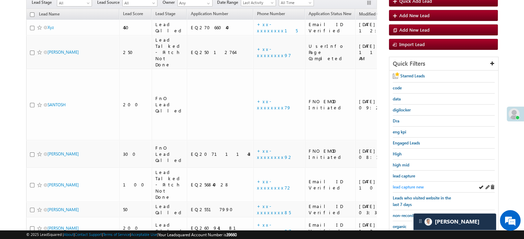
click at [415, 187] on span "lead capture new" at bounding box center [408, 187] width 31 height 5
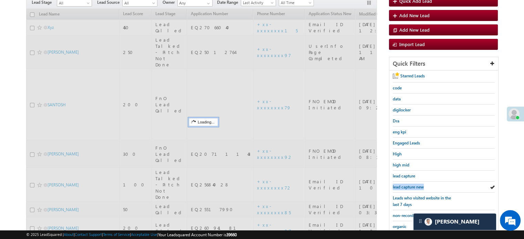
click at [415, 187] on span "lead capture new" at bounding box center [408, 187] width 31 height 5
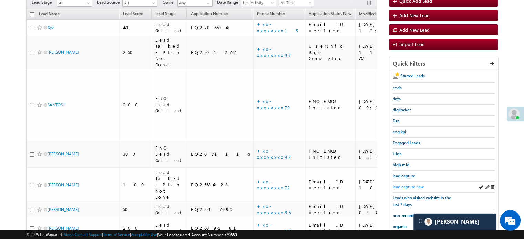
click at [415, 186] on span "lead capture new" at bounding box center [408, 187] width 31 height 5
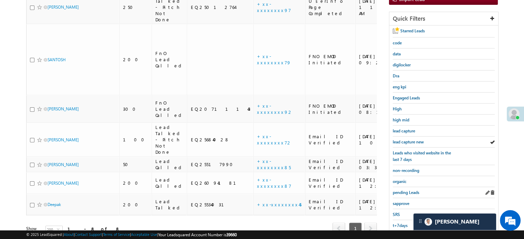
scroll to position [148, 0]
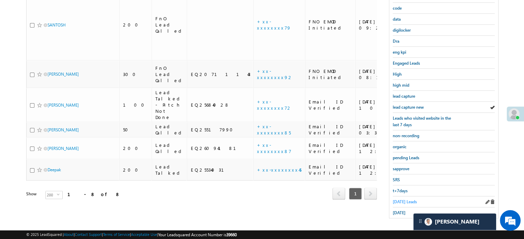
click at [406, 201] on span "Today's Leads" at bounding box center [405, 202] width 24 height 5
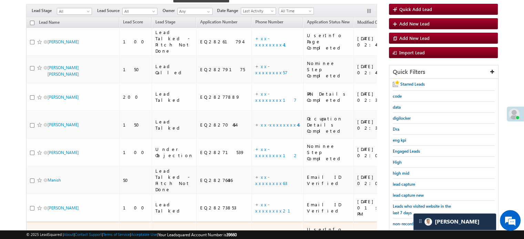
scroll to position [33, 0]
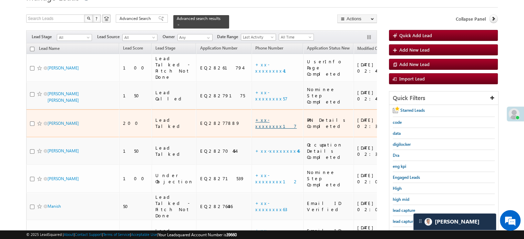
click at [255, 117] on link "+xx-xxxxxxxx17" at bounding box center [275, 123] width 41 height 12
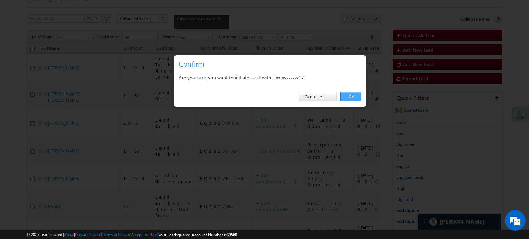
click at [351, 93] on link "OK" at bounding box center [350, 97] width 21 height 10
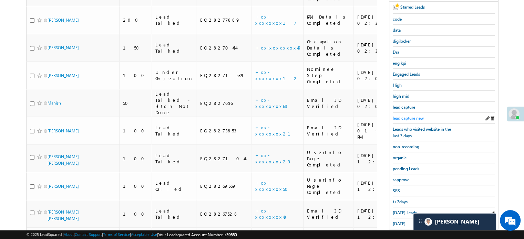
click at [405, 116] on span "lead capture new" at bounding box center [408, 118] width 31 height 5
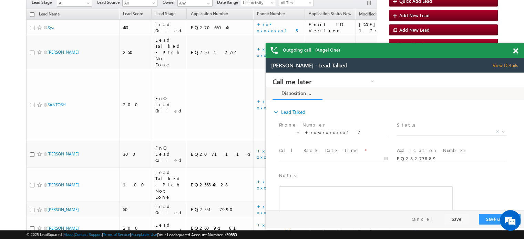
scroll to position [0, 0]
click at [514, 52] on span at bounding box center [515, 51] width 5 height 6
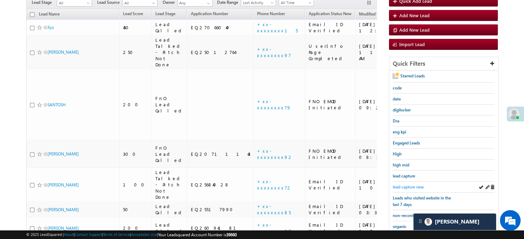
click at [407, 185] on span "lead capture new" at bounding box center [408, 187] width 31 height 5
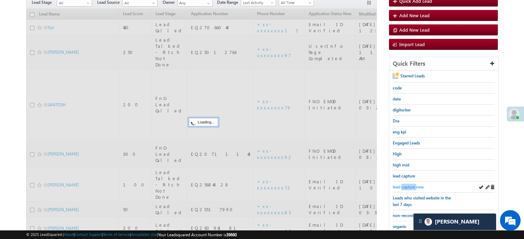
click at [407, 185] on span "lead capture new" at bounding box center [408, 187] width 31 height 5
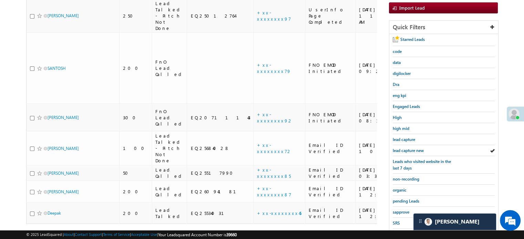
scroll to position [148, 0]
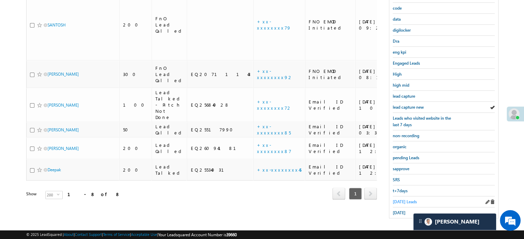
click at [407, 200] on span "Today's Leads" at bounding box center [405, 202] width 24 height 5
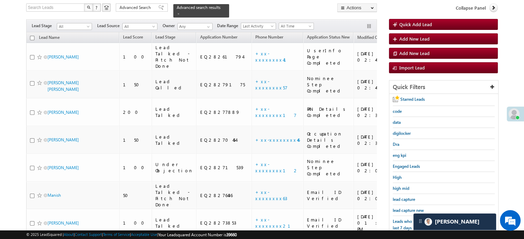
scroll to position [309, 0]
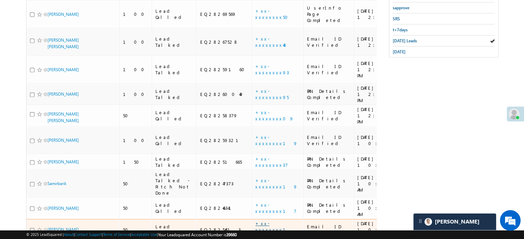
click at [255, 221] on link "+xx-xxxxxxxx11" at bounding box center [274, 230] width 39 height 18
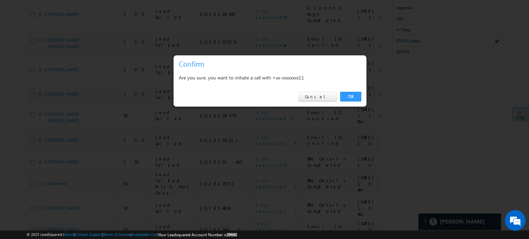
click at [354, 88] on div "OK Cancel" at bounding box center [270, 97] width 193 height 20
click at [350, 96] on link "OK" at bounding box center [350, 97] width 21 height 10
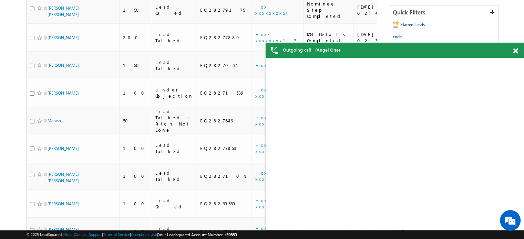
scroll to position [0, 0]
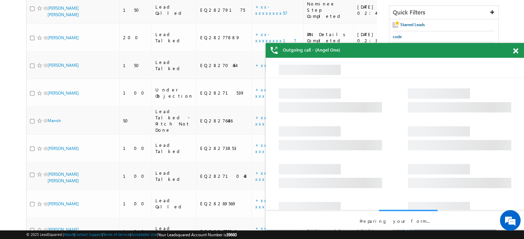
click at [517, 51] on span at bounding box center [515, 51] width 5 height 6
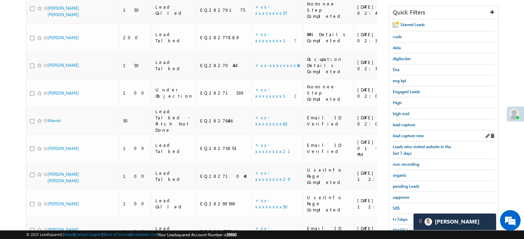
click at [417, 131] on div "lead capture new" at bounding box center [444, 136] width 102 height 11
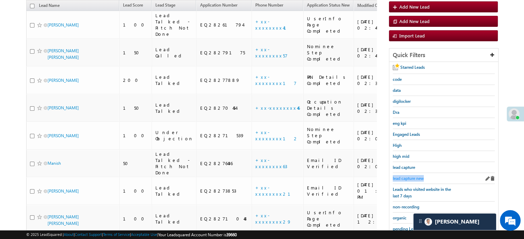
scroll to position [138, 0]
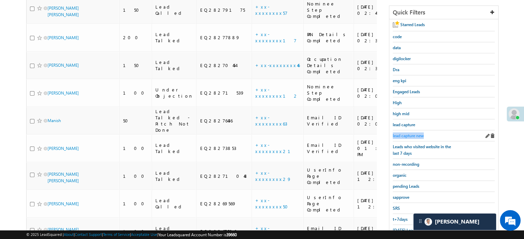
click at [407, 135] on span "lead capture new" at bounding box center [408, 135] width 31 height 5
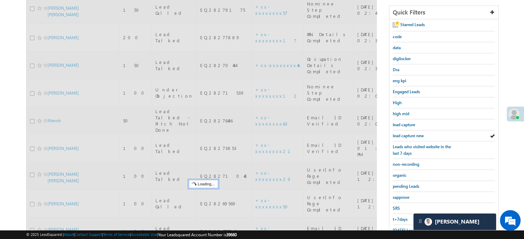
click at [407, 135] on span "lead capture new" at bounding box center [408, 135] width 31 height 5
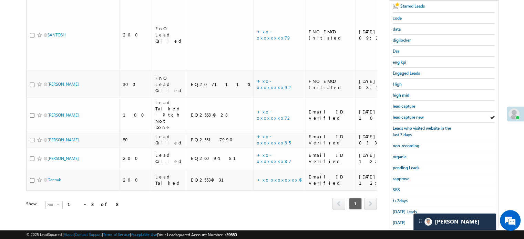
scroll to position [148, 0]
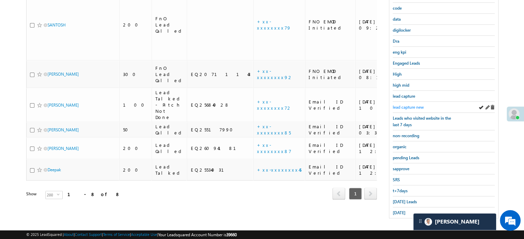
click at [401, 105] on span "lead capture new" at bounding box center [408, 107] width 31 height 5
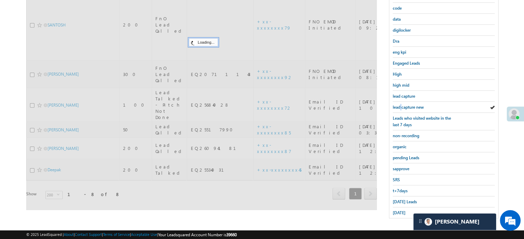
click at [401, 105] on span "lead capture new" at bounding box center [408, 107] width 31 height 5
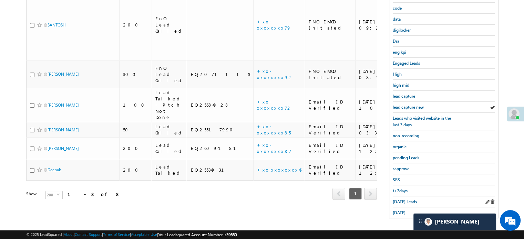
click at [398, 202] on div "Today's Leads" at bounding box center [444, 202] width 102 height 11
click at [398, 201] on span "Today's Leads" at bounding box center [405, 202] width 24 height 5
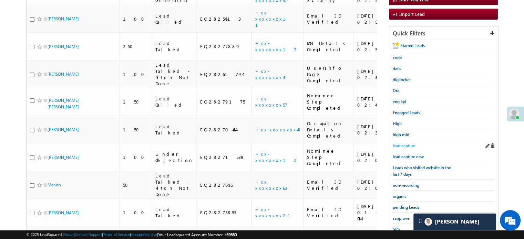
scroll to position [103, 0]
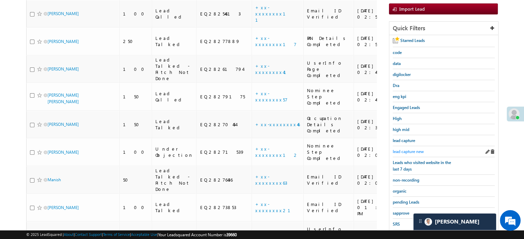
click at [409, 151] on span "lead capture new" at bounding box center [408, 151] width 31 height 5
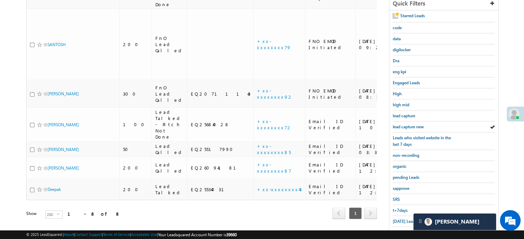
scroll to position [148, 0]
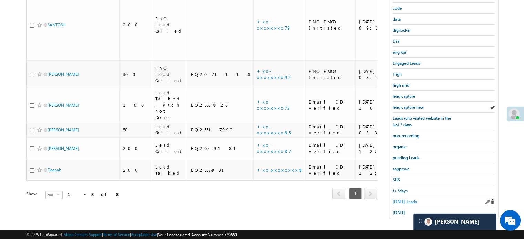
click at [398, 200] on span "Today's Leads" at bounding box center [405, 202] width 24 height 5
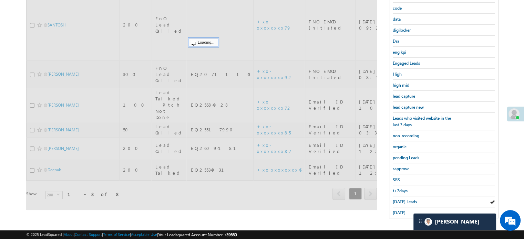
click at [400, 200] on span "Today's Leads" at bounding box center [405, 202] width 24 height 5
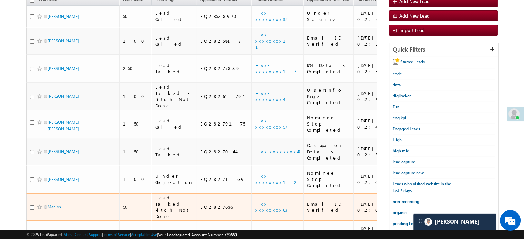
scroll to position [113, 0]
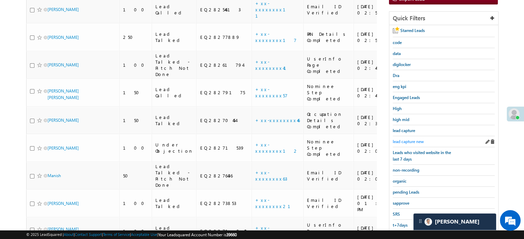
click at [411, 139] on span "lead capture new" at bounding box center [408, 141] width 31 height 5
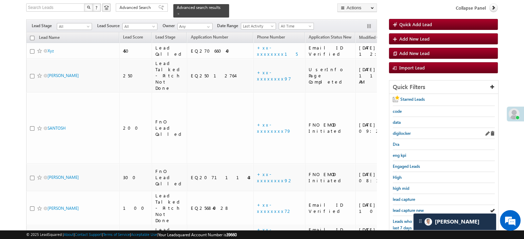
scroll to position [148, 0]
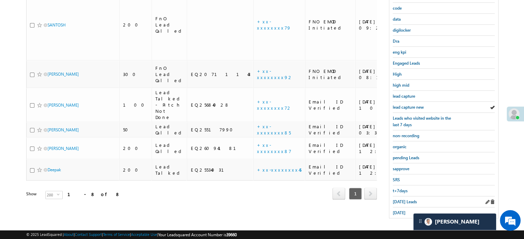
click at [410, 197] on div "Today's Leads" at bounding box center [444, 202] width 102 height 11
click at [410, 199] on link "Today's Leads" at bounding box center [405, 202] width 24 height 7
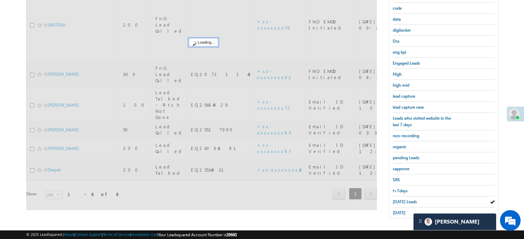
click at [411, 200] on span "Today's Leads" at bounding box center [405, 202] width 24 height 5
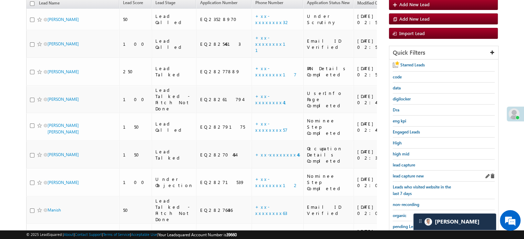
scroll to position [44, 0]
click at [411, 175] on span "lead capture new" at bounding box center [408, 176] width 31 height 5
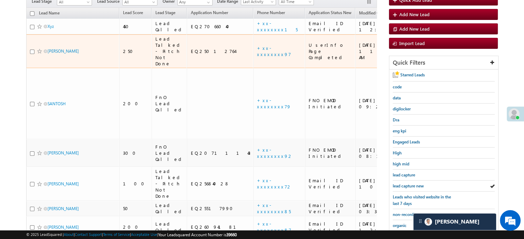
scroll to position [0, 0]
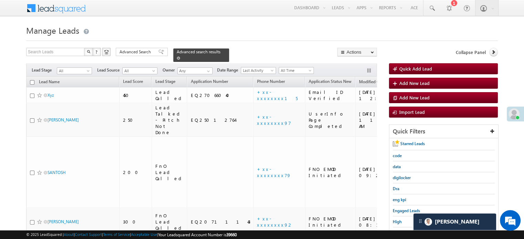
click at [180, 57] on span at bounding box center [178, 58] width 3 height 3
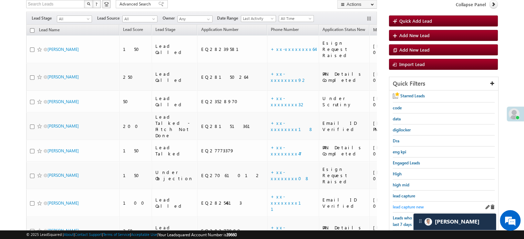
scroll to position [138, 0]
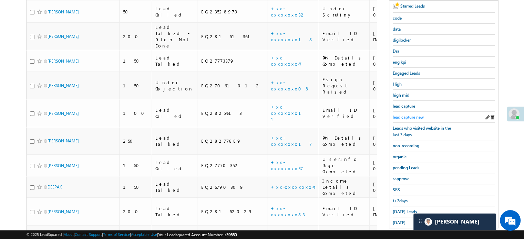
click at [411, 116] on span "lead capture new" at bounding box center [408, 117] width 31 height 5
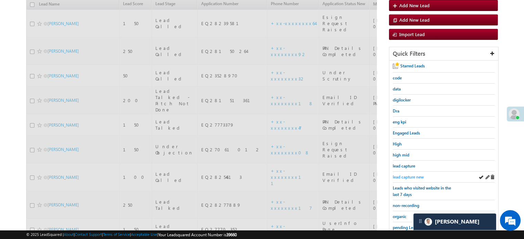
scroll to position [69, 0]
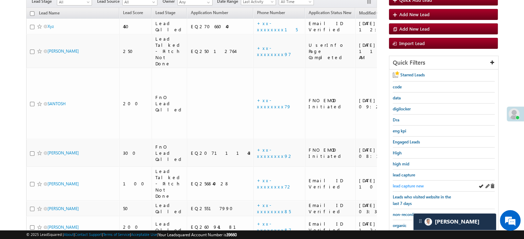
click at [411, 184] on span "lead capture new" at bounding box center [408, 186] width 31 height 5
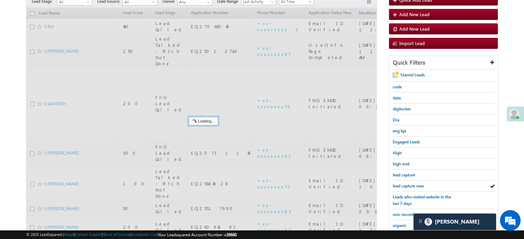
click at [411, 184] on span "lead capture new" at bounding box center [408, 186] width 31 height 5
click at [412, 184] on span "lead capture new" at bounding box center [408, 186] width 31 height 5
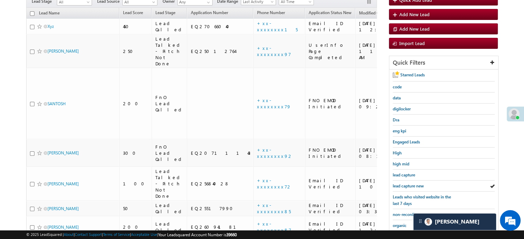
click at [412, 184] on span "lead capture new" at bounding box center [408, 186] width 31 height 5
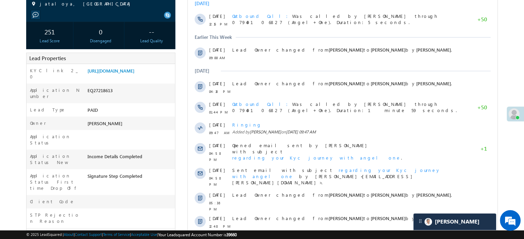
scroll to position [69, 0]
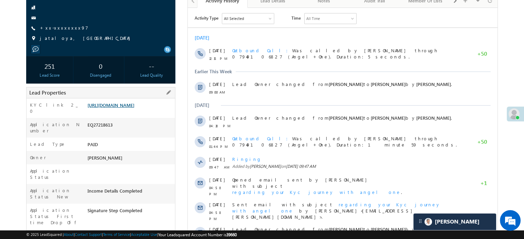
click at [134, 106] on link "[URL][DOMAIN_NAME]" at bounding box center [111, 105] width 47 height 6
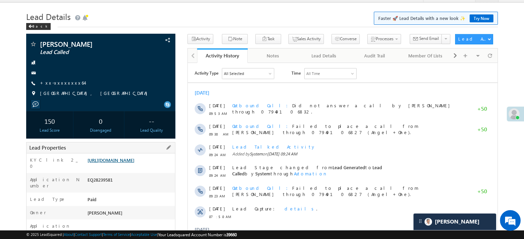
click at [115, 163] on link "[URL][DOMAIN_NAME]" at bounding box center [111, 160] width 47 height 6
click at [134, 160] on link "[URL][DOMAIN_NAME]" at bounding box center [111, 160] width 47 height 6
drag, startPoint x: 86, startPoint y: 161, endPoint x: 166, endPoint y: 174, distance: 80.7
click at [166, 167] on div "[URL][DOMAIN_NAME]" at bounding box center [130, 162] width 89 height 10
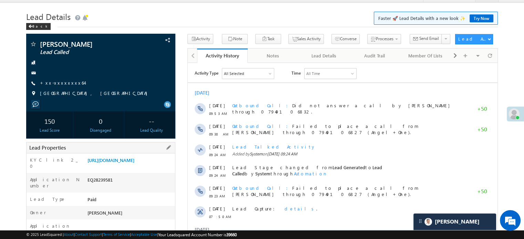
copy link "[URL][DOMAIN_NAME]"
click at [116, 70] on div at bounding box center [101, 73] width 142 height 7
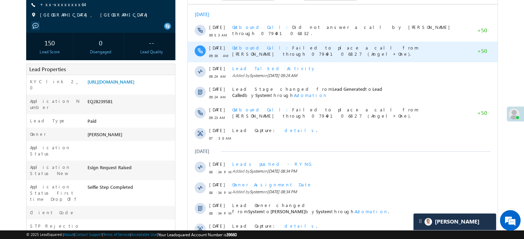
scroll to position [106, 0]
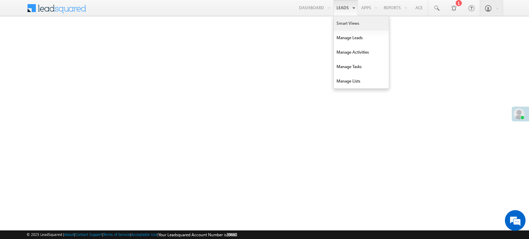
click at [341, 20] on link "Smart Views" at bounding box center [361, 23] width 55 height 14
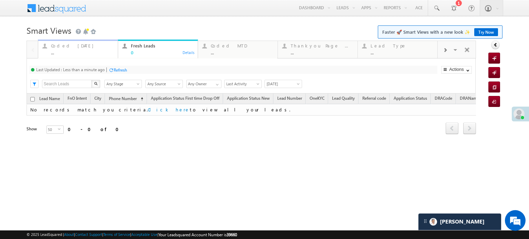
click at [63, 48] on div "Coded [DATE]" at bounding box center [82, 46] width 63 height 6
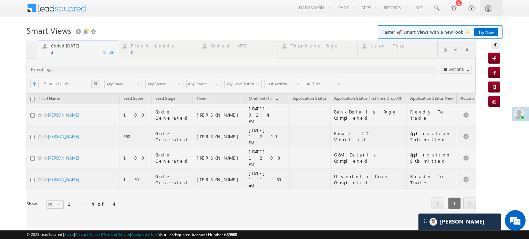
scroll to position [3236, 0]
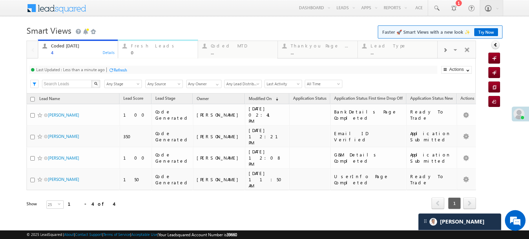
click at [156, 47] on div "Fresh Leads" at bounding box center [162, 46] width 63 height 6
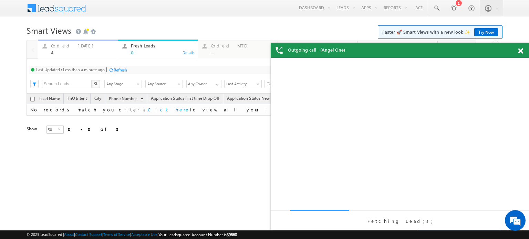
scroll to position [0, 0]
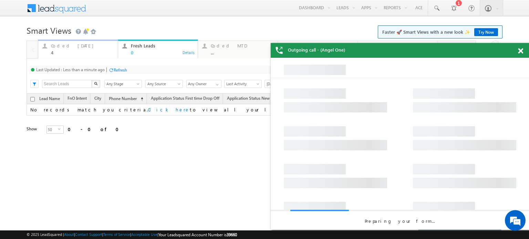
click at [67, 50] on div "4" at bounding box center [82, 52] width 63 height 5
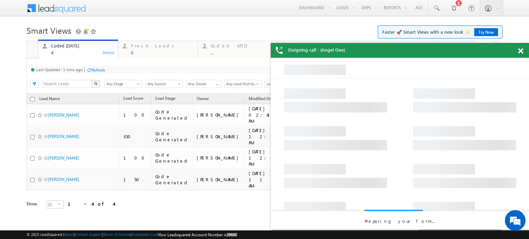
click at [94, 69] on div "Refresh" at bounding box center [98, 70] width 13 height 5
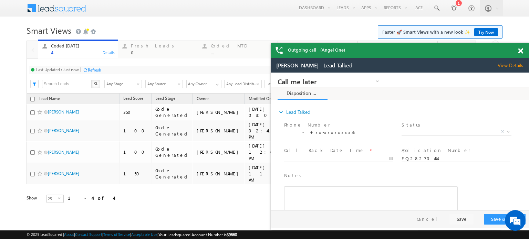
click at [522, 51] on span at bounding box center [520, 51] width 5 height 6
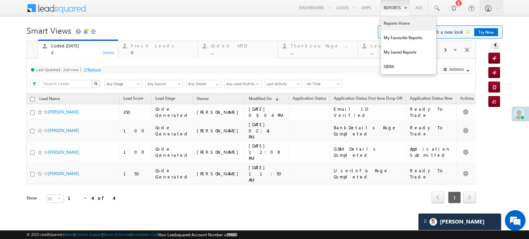
click at [391, 24] on link "Reports Home" at bounding box center [408, 23] width 55 height 14
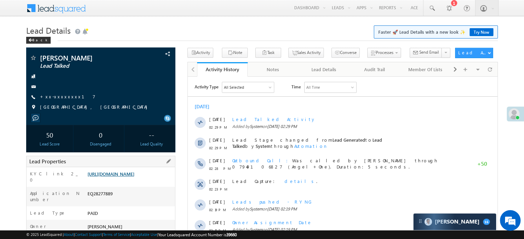
click at [126, 175] on link "[URL][DOMAIN_NAME]" at bounding box center [111, 174] width 47 height 6
click at [109, 175] on link "[URL][DOMAIN_NAME]" at bounding box center [111, 174] width 47 height 6
click at [55, 96] on link "+xx-xxxxxxxx17" at bounding box center [67, 97] width 55 height 6
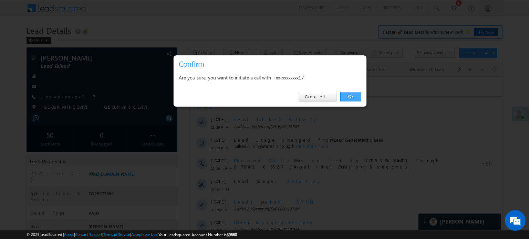
click at [354, 98] on link "OK" at bounding box center [350, 97] width 21 height 10
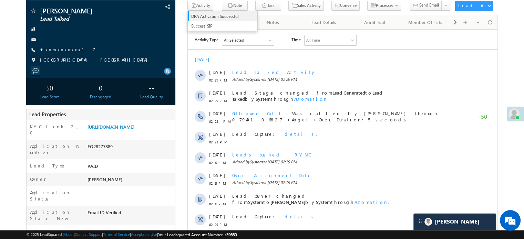
scroll to position [156, 0]
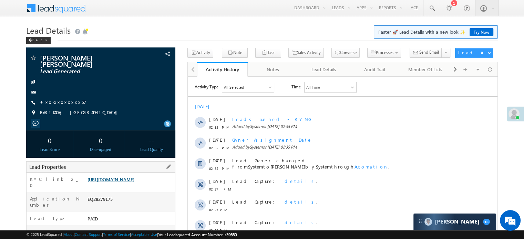
click at [121, 179] on link "[URL][DOMAIN_NAME]" at bounding box center [111, 180] width 47 height 6
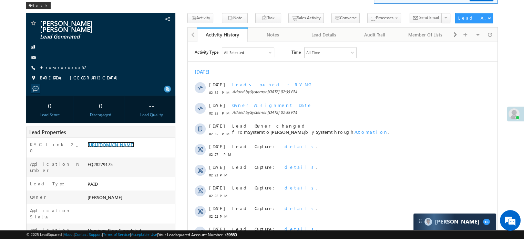
scroll to position [34, 0]
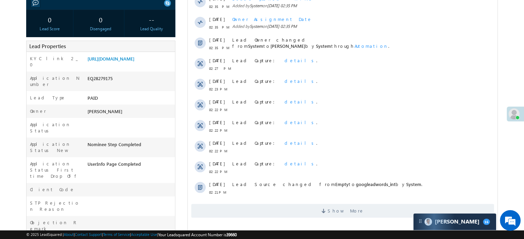
scroll to position [138, 0]
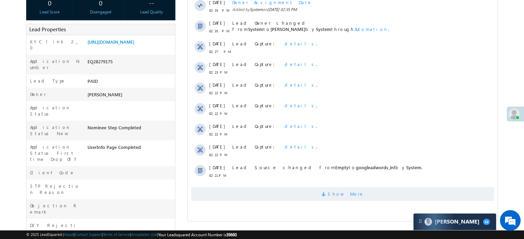
click at [282, 192] on span "Show More" at bounding box center [342, 194] width 303 height 14
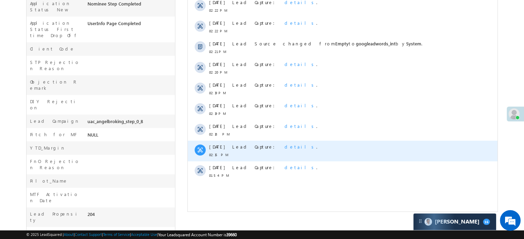
scroll to position [262, 0]
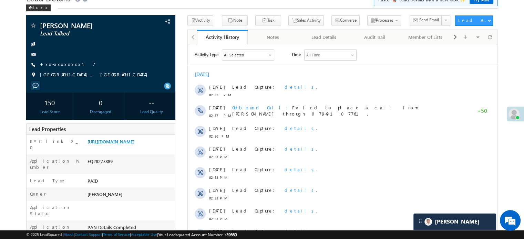
scroll to position [3236, 0]
click at [134, 144] on link "https://angelbroking1-pk3em7sa.customui-test.leadsquared.com?leadId=49a38d1c-f3…" at bounding box center [111, 142] width 47 height 6
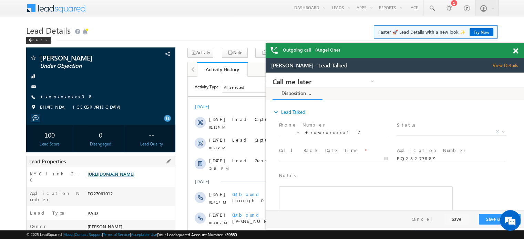
click at [114, 174] on link "[URL][DOMAIN_NAME]" at bounding box center [111, 174] width 47 height 6
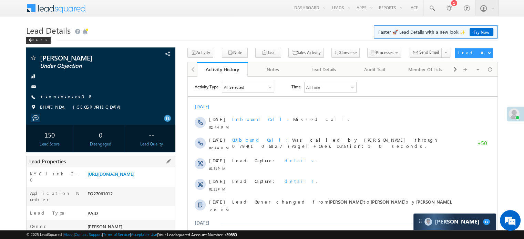
drag, startPoint x: 86, startPoint y: 176, endPoint x: 158, endPoint y: 191, distance: 73.5
click at [158, 181] on div "[URL][DOMAIN_NAME]" at bounding box center [130, 176] width 89 height 10
copy link "[URL][DOMAIN_NAME]"
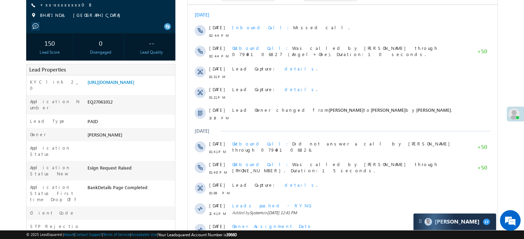
scroll to position [90, 0]
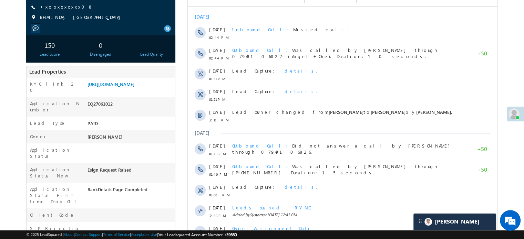
scroll to position [2722, 0]
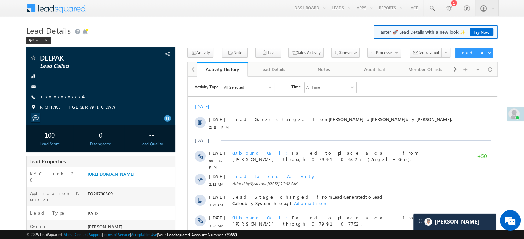
scroll to position [3236, 0]
click at [59, 98] on link "+xx-xxxxxxxx44" at bounding box center [61, 97] width 43 height 6
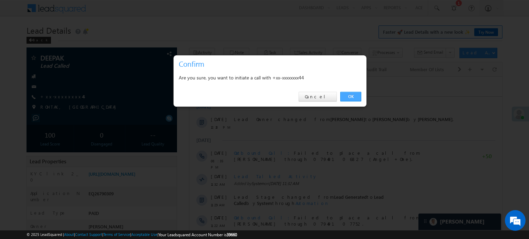
drag, startPoint x: 356, startPoint y: 96, endPoint x: 169, endPoint y: 19, distance: 202.7
click at [356, 96] on link "OK" at bounding box center [350, 97] width 21 height 10
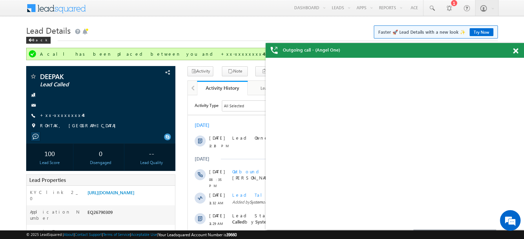
scroll to position [0, 0]
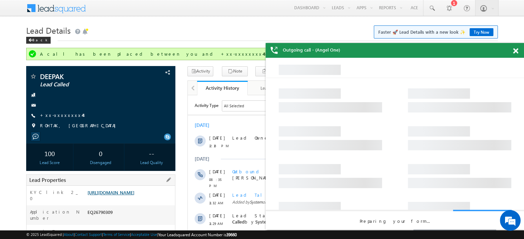
click at [113, 196] on link "https://angelbroking1-pk3em7sa.customui-test.leadsquared.com?leadId=8d569db2-f3…" at bounding box center [111, 193] width 47 height 6
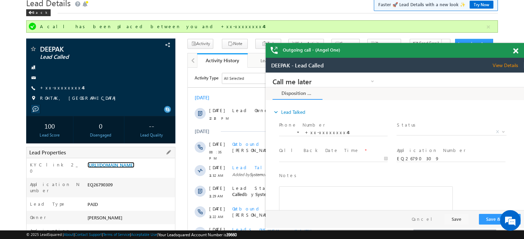
scroll to position [69, 0]
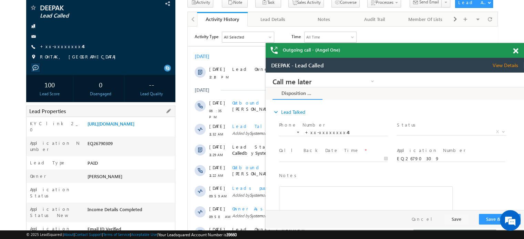
drag, startPoint x: 91, startPoint y: 123, endPoint x: 170, endPoint y: 134, distance: 79.7
click at [170, 130] on div "https://angelbroking1-pk3em7sa.customui-test.leadsquared.com?leadId=8d569db2-f3…" at bounding box center [130, 126] width 89 height 10
copy link "https://angelbroking1-pk3em7sa.customui-test.leadsquared.com?leadId=8d569db2-f3…"
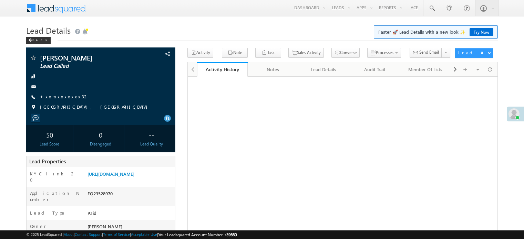
click at [126, 177] on link "[URL][DOMAIN_NAME]" at bounding box center [111, 174] width 47 height 6
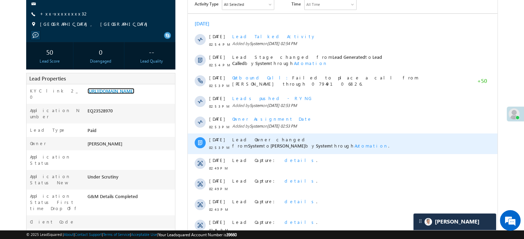
scroll to position [34, 0]
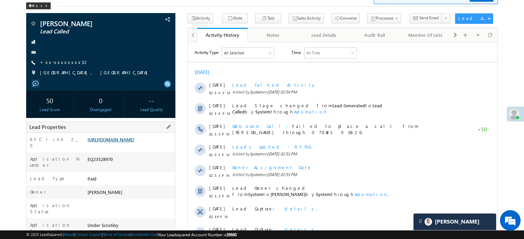
click at [112, 143] on link "[URL][DOMAIN_NAME]" at bounding box center [111, 140] width 47 height 6
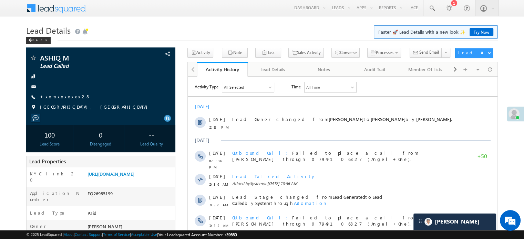
scroll to position [3236, 0]
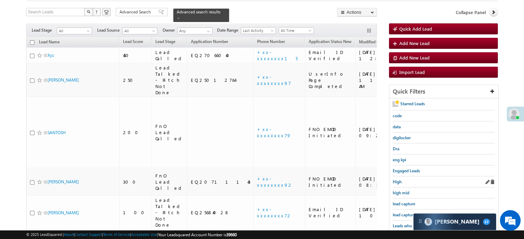
scroll to position [69, 0]
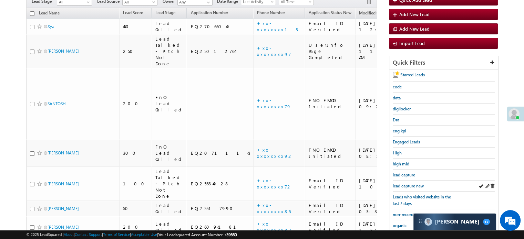
click at [412, 188] on div "lead capture new" at bounding box center [444, 186] width 102 height 11
click at [411, 187] on span "lead capture new" at bounding box center [408, 186] width 31 height 5
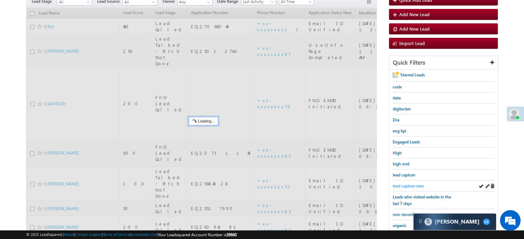
click at [411, 186] on span "lead capture new" at bounding box center [408, 186] width 31 height 5
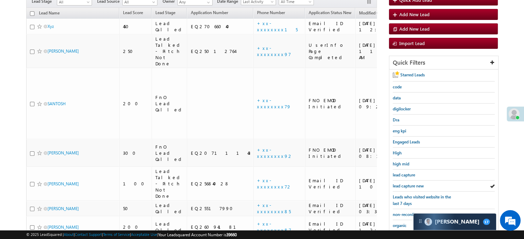
scroll to position [148, 0]
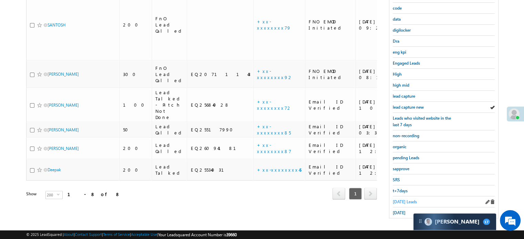
click at [405, 200] on span "Today's Leads" at bounding box center [405, 202] width 24 height 5
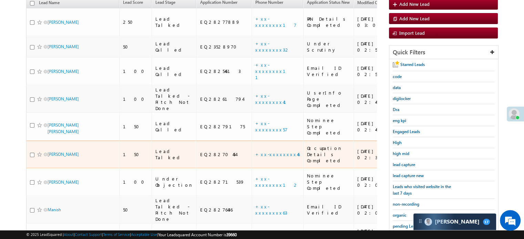
scroll to position [90, 0]
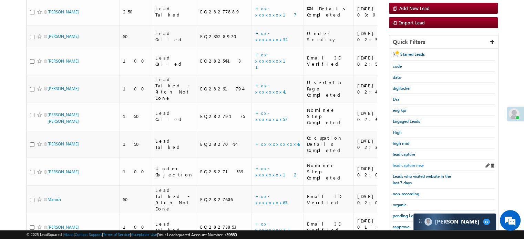
click at [407, 165] on span "lead capture new" at bounding box center [408, 165] width 31 height 5
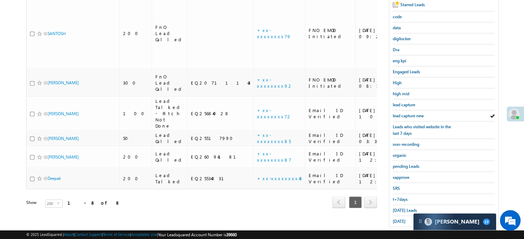
scroll to position [148, 0]
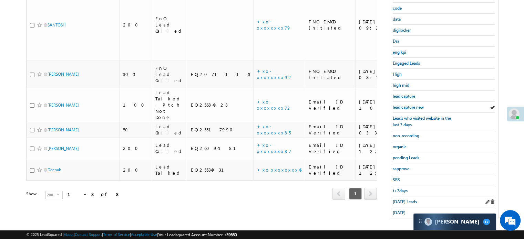
click at [408, 202] on div "[DATE] Leads" at bounding box center [444, 202] width 102 height 11
click at [405, 200] on span "[DATE] Leads" at bounding box center [405, 202] width 24 height 5
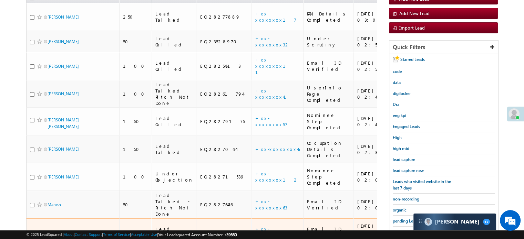
scroll to position [113, 0]
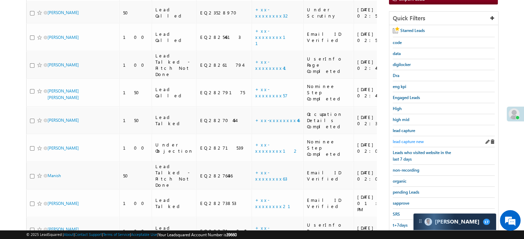
click at [402, 139] on link "lead capture new" at bounding box center [408, 142] width 31 height 7
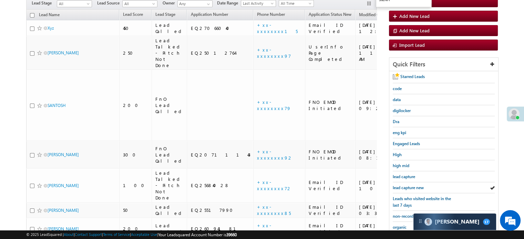
scroll to position [10, 0]
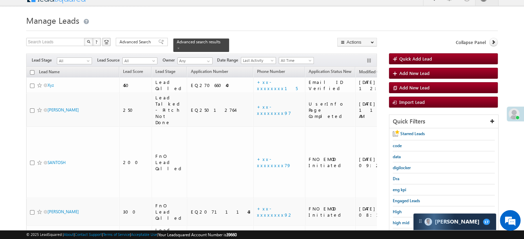
click at [365, 21] on h1 "Manage Leads" at bounding box center [262, 19] width 472 height 13
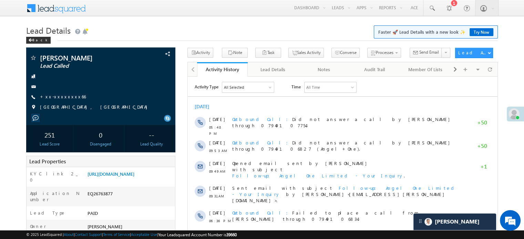
scroll to position [3236, 0]
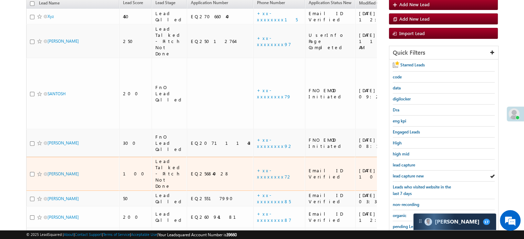
scroll to position [3220, 0]
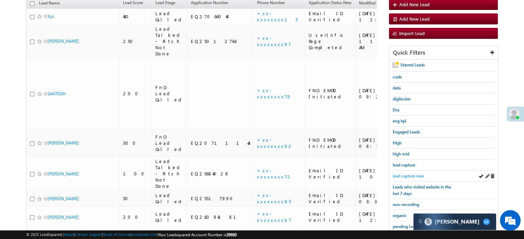
click at [405, 174] on span "lead capture new" at bounding box center [408, 176] width 31 height 5
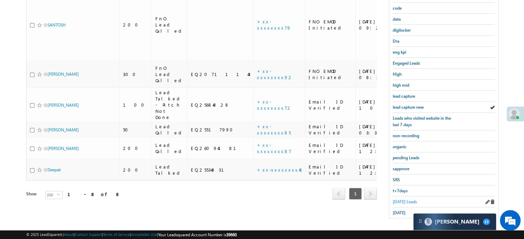
click at [398, 200] on span "[DATE] Leads" at bounding box center [405, 202] width 24 height 5
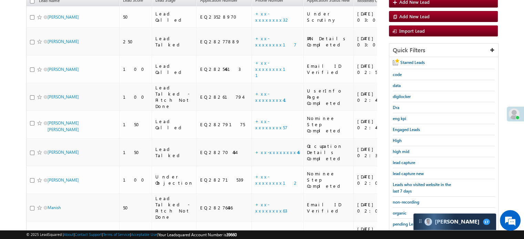
scroll to position [90, 0]
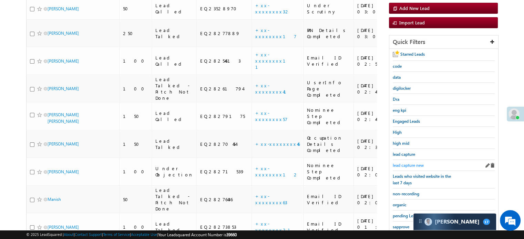
click at [407, 165] on span "lead capture new" at bounding box center [408, 165] width 31 height 5
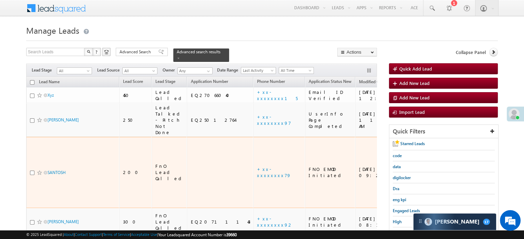
scroll to position [69, 0]
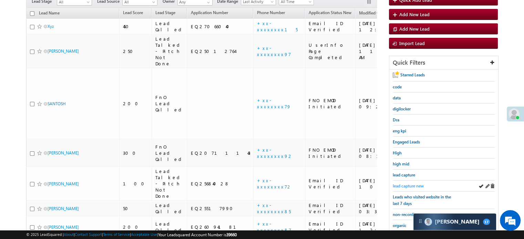
click at [397, 187] on span "lead capture new" at bounding box center [408, 186] width 31 height 5
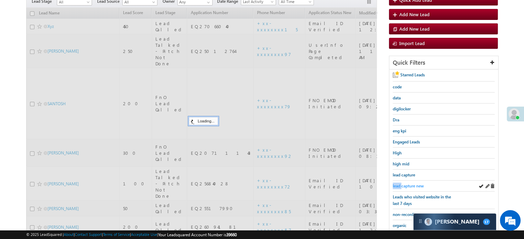
click at [397, 186] on span "lead capture new" at bounding box center [408, 186] width 31 height 5
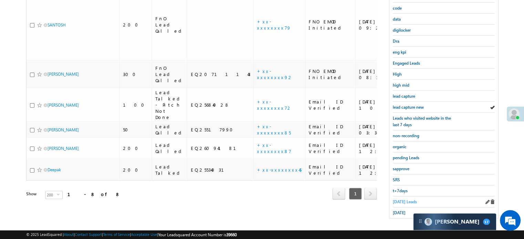
click at [407, 200] on span "Today's Leads" at bounding box center [405, 202] width 24 height 5
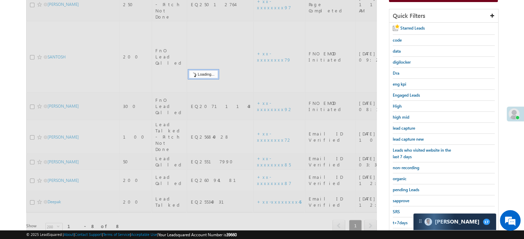
scroll to position [79, 0]
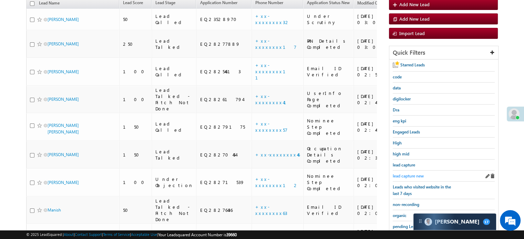
click at [411, 176] on span "lead capture new" at bounding box center [408, 176] width 31 height 5
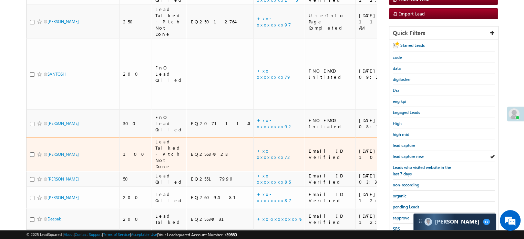
scroll to position [103, 0]
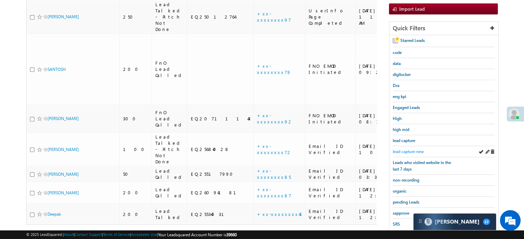
click at [407, 149] on span "lead capture new" at bounding box center [408, 151] width 31 height 5
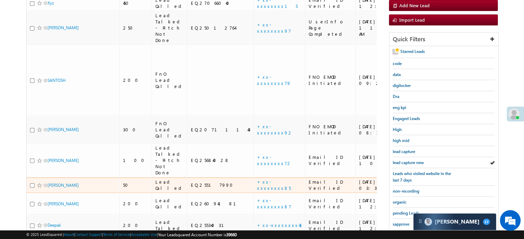
scroll to position [148, 0]
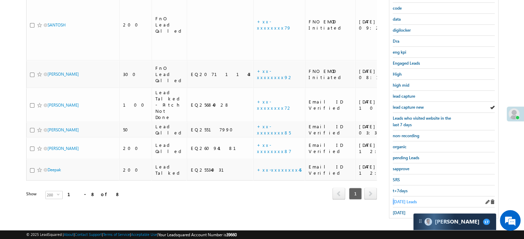
click at [394, 200] on span "Today's Leads" at bounding box center [405, 202] width 24 height 5
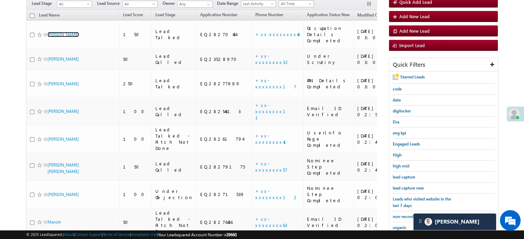
scroll to position [79, 0]
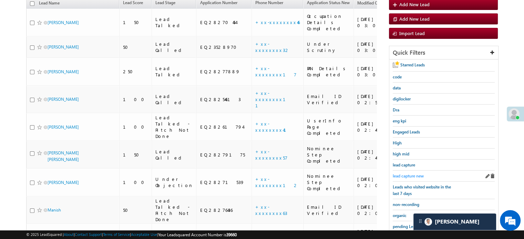
click at [401, 174] on span "lead capture new" at bounding box center [408, 176] width 31 height 5
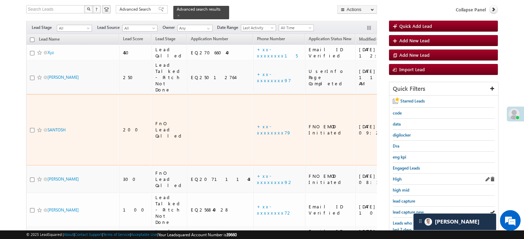
scroll to position [69, 0]
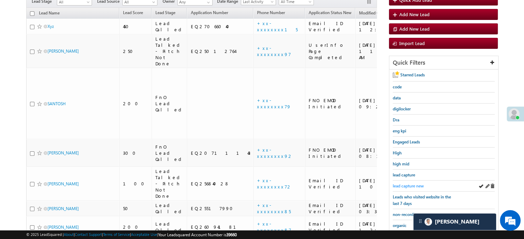
click at [408, 186] on span "lead capture new" at bounding box center [408, 186] width 31 height 5
click at [408, 184] on span "lead capture new" at bounding box center [408, 186] width 31 height 5
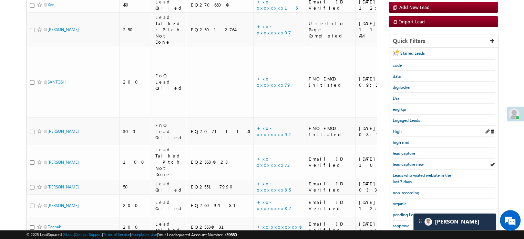
scroll to position [138, 0]
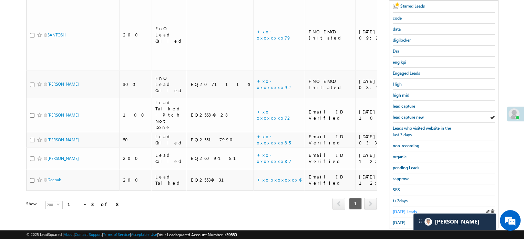
click at [393, 210] on span "Today's Leads" at bounding box center [405, 212] width 24 height 5
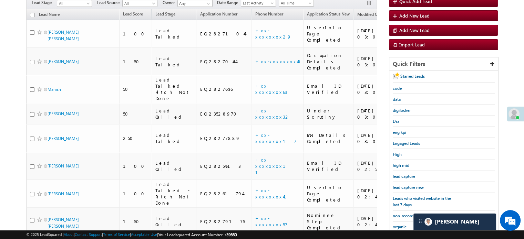
scroll to position [90, 0]
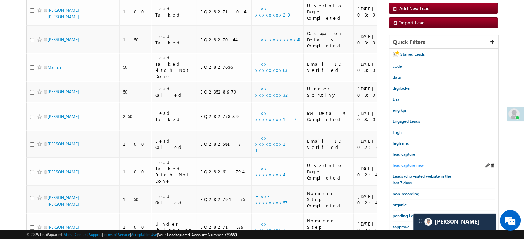
click at [407, 164] on span "lead capture new" at bounding box center [408, 165] width 31 height 5
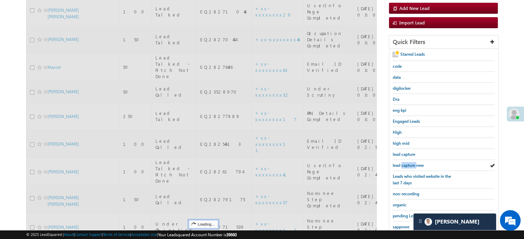
click at [407, 164] on span "lead capture new" at bounding box center [408, 165] width 31 height 5
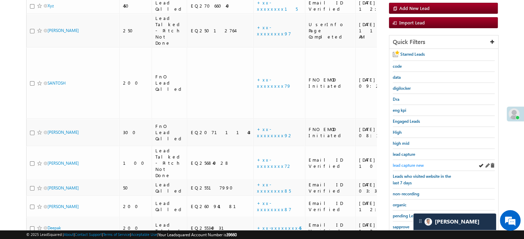
click at [406, 163] on span "lead capture new" at bounding box center [408, 165] width 31 height 5
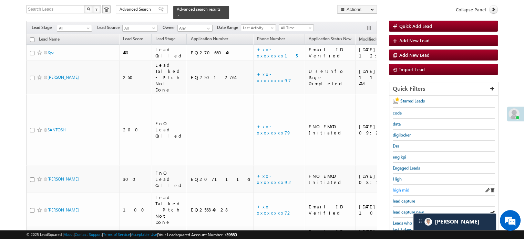
scroll to position [55, 0]
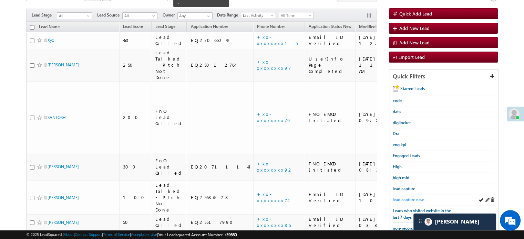
click at [420, 198] on span "lead capture new" at bounding box center [408, 199] width 31 height 5
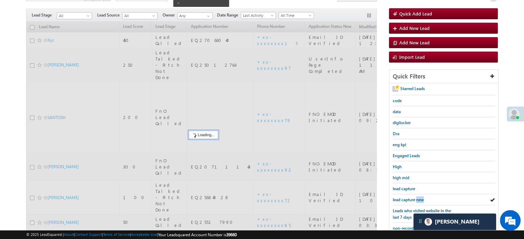
click at [420, 198] on span "lead capture new" at bounding box center [408, 199] width 31 height 5
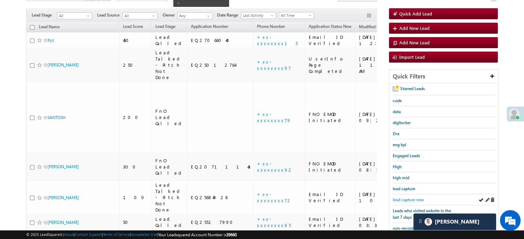
click at [406, 200] on span "lead capture new" at bounding box center [408, 199] width 31 height 5
click at [404, 197] on span "lead capture new" at bounding box center [408, 199] width 31 height 5
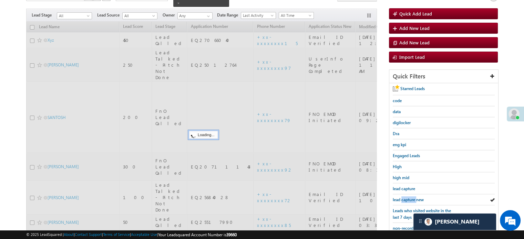
click at [404, 197] on span "lead capture new" at bounding box center [408, 199] width 31 height 5
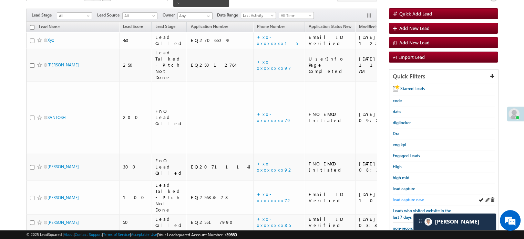
click at [404, 198] on span "lead capture new" at bounding box center [408, 199] width 31 height 5
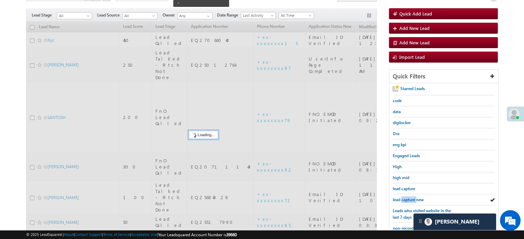
click at [404, 198] on span "lead capture new" at bounding box center [408, 199] width 31 height 5
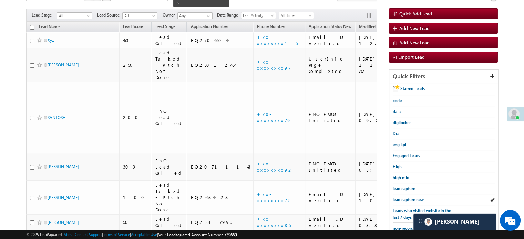
click at [404, 198] on span "lead capture new" at bounding box center [408, 199] width 31 height 5
click at [409, 202] on div "lead capture new" at bounding box center [444, 200] width 102 height 11
click at [409, 198] on span "lead capture new" at bounding box center [408, 199] width 31 height 5
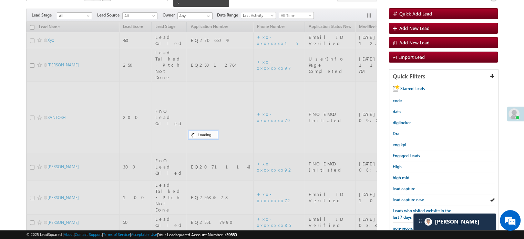
click at [409, 198] on span "lead capture new" at bounding box center [408, 199] width 31 height 5
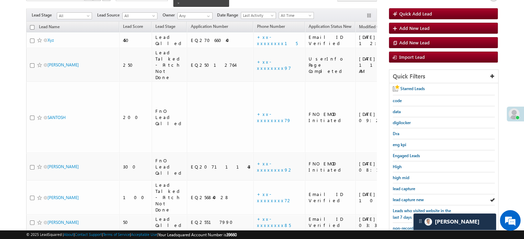
click at [409, 198] on span "lead capture new" at bounding box center [408, 199] width 31 height 5
click at [411, 197] on span "lead capture new" at bounding box center [408, 199] width 31 height 5
click at [409, 197] on span "lead capture new" at bounding box center [408, 199] width 31 height 5
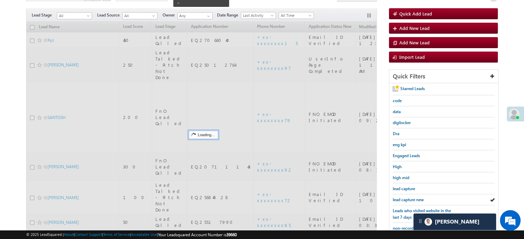
click at [409, 197] on span "lead capture new" at bounding box center [408, 199] width 31 height 5
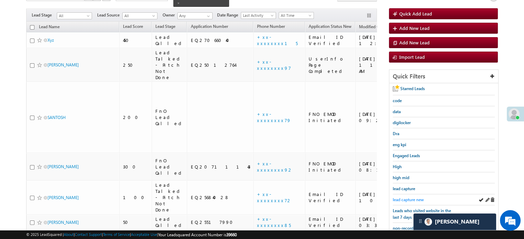
click at [410, 197] on span "lead capture new" at bounding box center [408, 199] width 31 height 5
click at [407, 197] on span "lead capture new" at bounding box center [408, 199] width 31 height 5
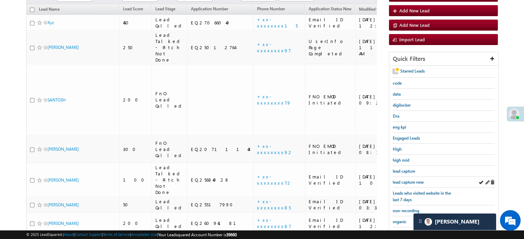
scroll to position [90, 0]
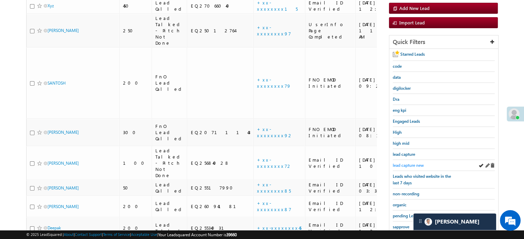
click at [412, 164] on span "lead capture new" at bounding box center [408, 165] width 31 height 5
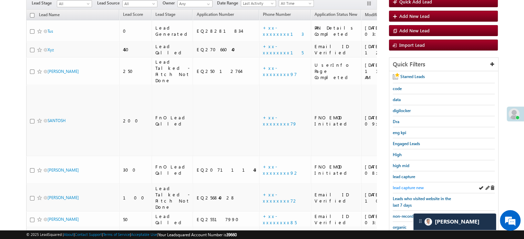
scroll to position [55, 0]
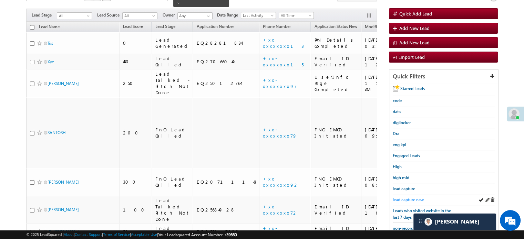
click at [406, 197] on span "lead capture new" at bounding box center [408, 199] width 31 height 5
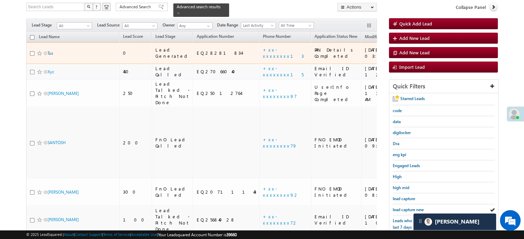
scroll to position [21, 0]
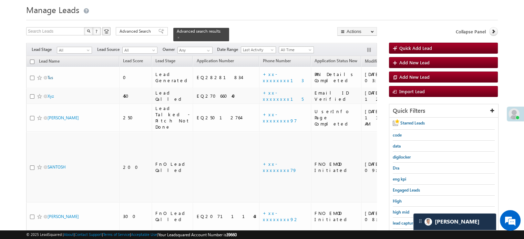
drag, startPoint x: 51, startPoint y: 36, endPoint x: 48, endPoint y: 70, distance: 33.9
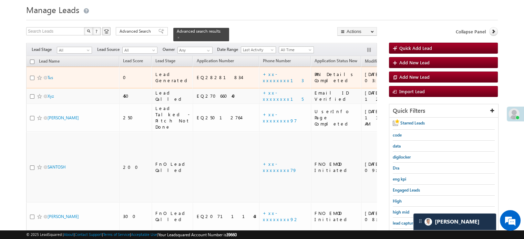
drag, startPoint x: 48, startPoint y: 70, endPoint x: 73, endPoint y: 73, distance: 25.0
click at [73, 74] on span "Tus" at bounding box center [71, 77] width 47 height 7
drag, startPoint x: 73, startPoint y: 73, endPoint x: 74, endPoint y: 77, distance: 4.3
click at [74, 77] on td "Tus" at bounding box center [72, 78] width 93 height 22
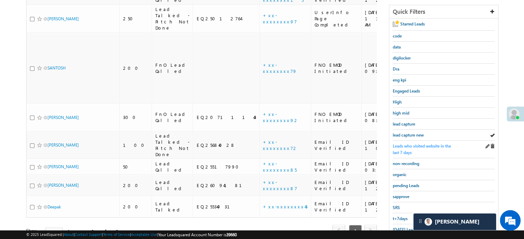
scroll to position [124, 0]
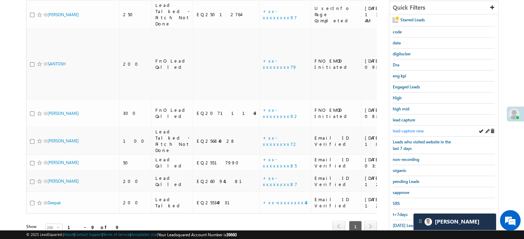
click at [412, 131] on span "lead capture new" at bounding box center [408, 131] width 31 height 5
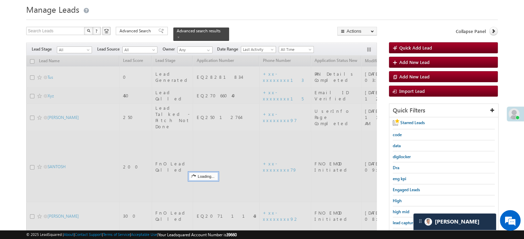
scroll to position [21, 0]
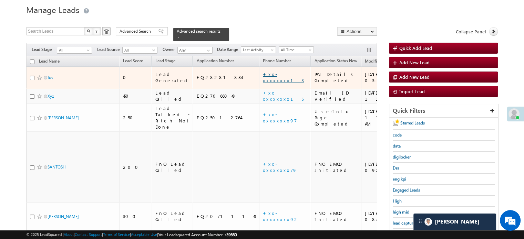
click at [263, 71] on link "+xx-xxxxxxxx13" at bounding box center [283, 77] width 41 height 12
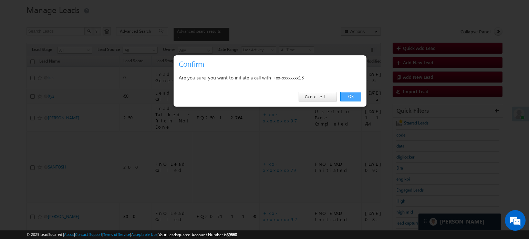
click at [349, 92] on link "OK" at bounding box center [350, 97] width 21 height 10
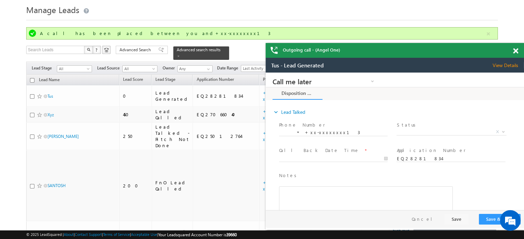
scroll to position [0, 0]
click at [514, 49] on span at bounding box center [515, 51] width 5 height 6
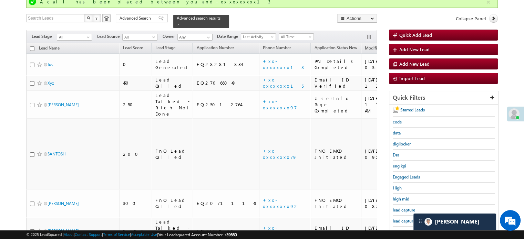
scroll to position [90, 0]
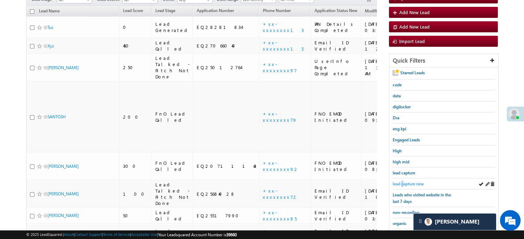
click at [403, 182] on span "lead capture new" at bounding box center [408, 184] width 31 height 5
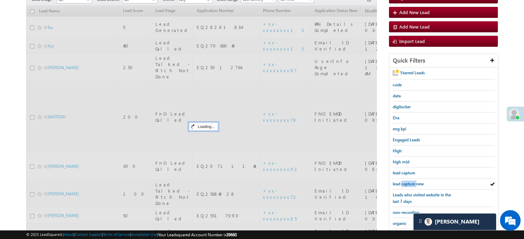
click at [403, 182] on span "lead capture new" at bounding box center [408, 184] width 31 height 5
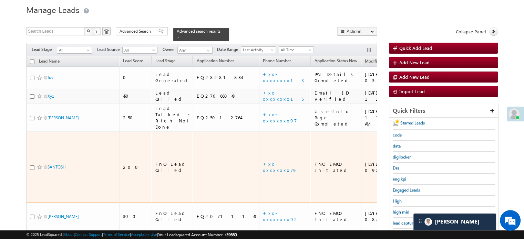
scroll to position [55, 0]
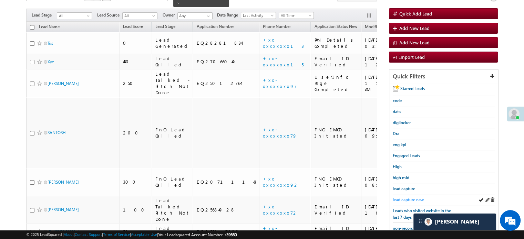
click at [405, 200] on span "lead capture new" at bounding box center [408, 199] width 31 height 5
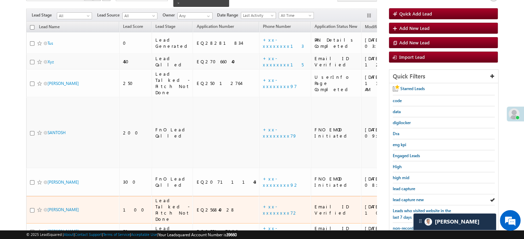
scroll to position [21, 0]
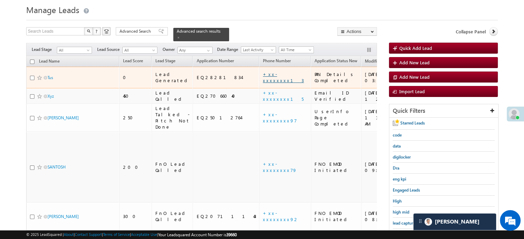
click at [263, 71] on link "+xx-xxxxxxxx13" at bounding box center [283, 77] width 41 height 12
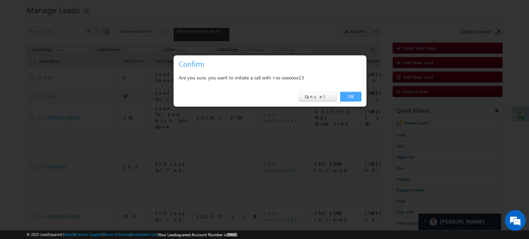
click at [351, 96] on link "OK" at bounding box center [350, 97] width 21 height 10
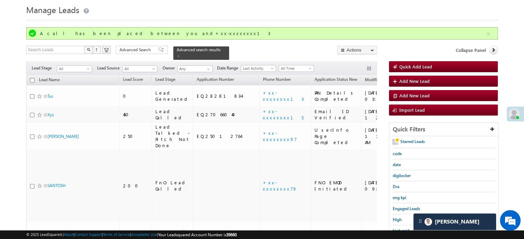
scroll to position [166, 0]
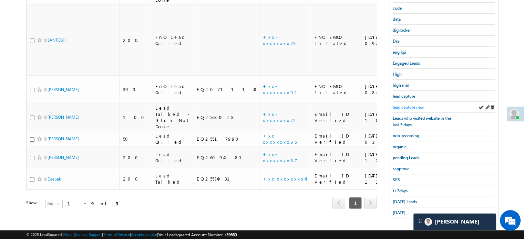
click at [406, 105] on span "lead capture new" at bounding box center [408, 107] width 31 height 5
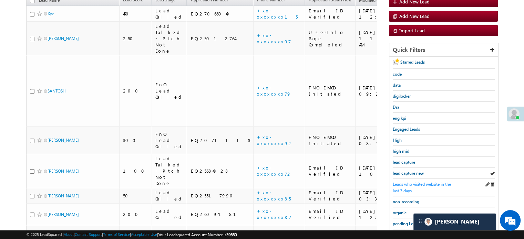
scroll to position [148, 0]
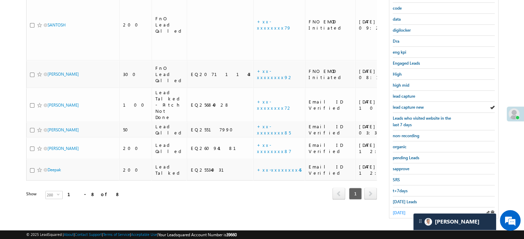
click at [406, 211] on span "yesterday" at bounding box center [399, 213] width 13 height 5
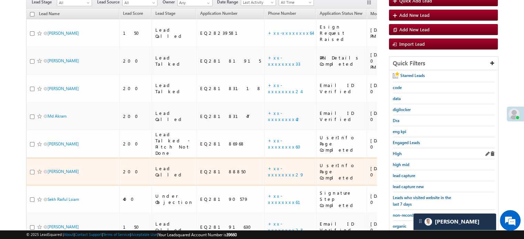
scroll to position [69, 0]
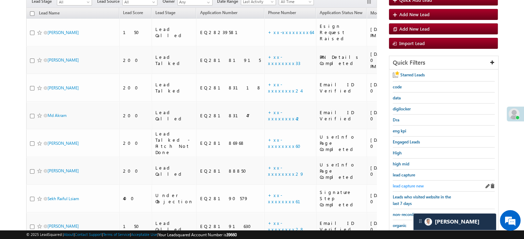
click at [407, 184] on span "lead capture new" at bounding box center [408, 186] width 31 height 5
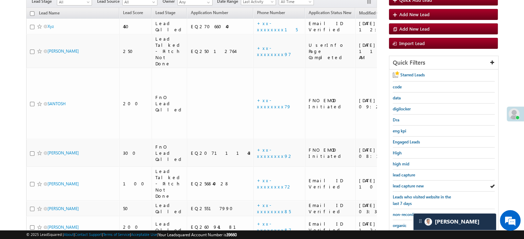
click at [407, 184] on span "lead capture new" at bounding box center [408, 186] width 31 height 5
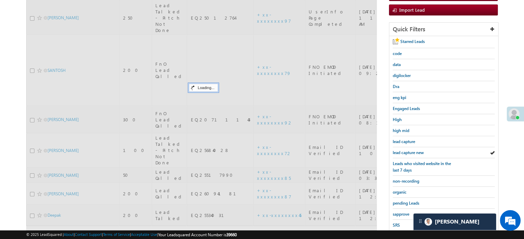
scroll to position [148, 0]
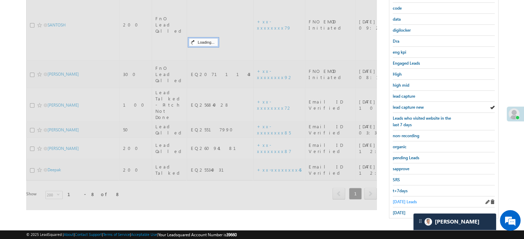
click at [404, 199] on link "Today's Leads" at bounding box center [405, 202] width 24 height 7
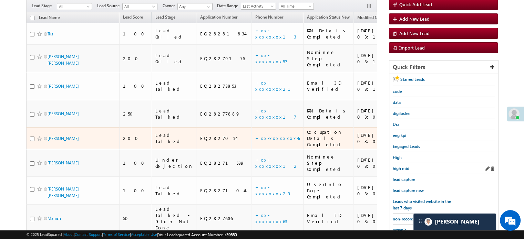
scroll to position [79, 0]
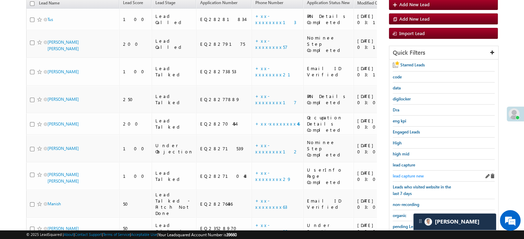
click at [415, 173] on link "lead capture new" at bounding box center [408, 176] width 31 height 7
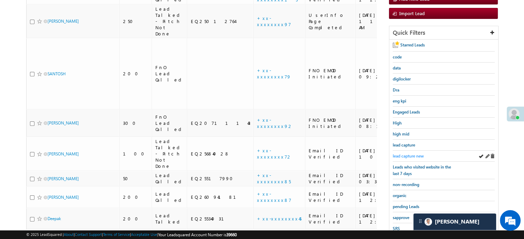
scroll to position [103, 0]
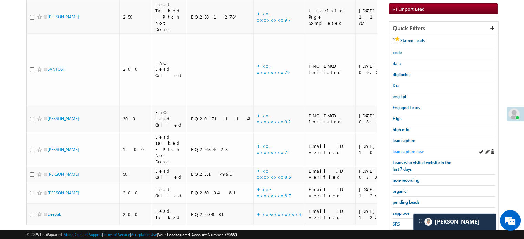
click at [407, 149] on span "lead capture new" at bounding box center [408, 151] width 31 height 5
click at [411, 149] on link "lead capture new" at bounding box center [408, 152] width 31 height 7
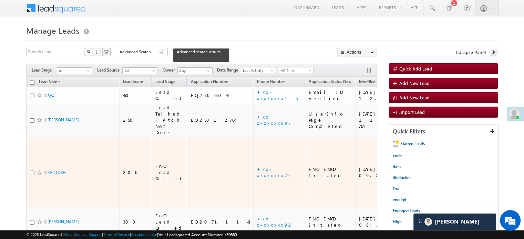
scroll to position [69, 0]
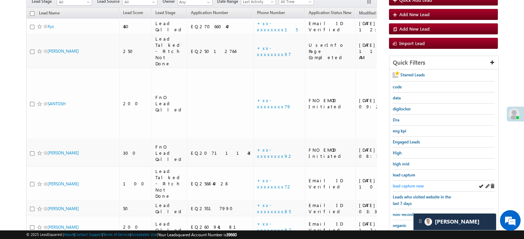
click at [407, 184] on span "lead capture new" at bounding box center [408, 186] width 31 height 5
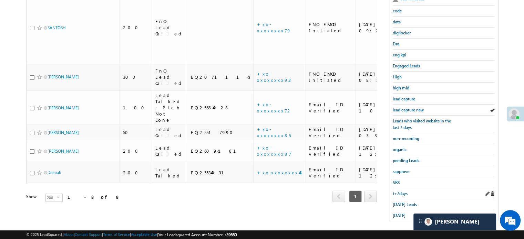
scroll to position [148, 0]
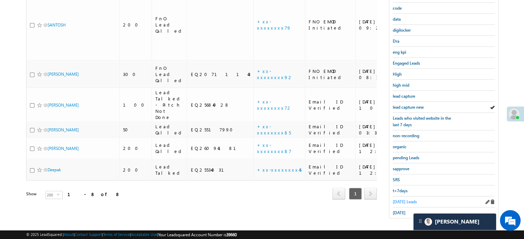
click at [395, 200] on span "Today's Leads" at bounding box center [405, 202] width 24 height 5
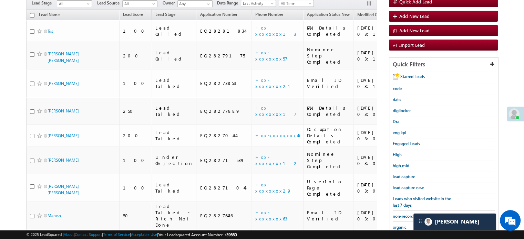
scroll to position [79, 0]
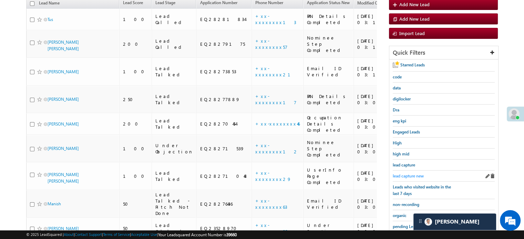
click at [411, 174] on span "lead capture new" at bounding box center [408, 176] width 31 height 5
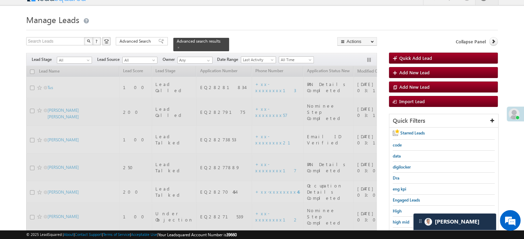
scroll to position [10, 0]
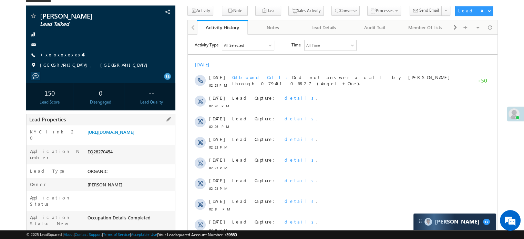
scroll to position [34, 0]
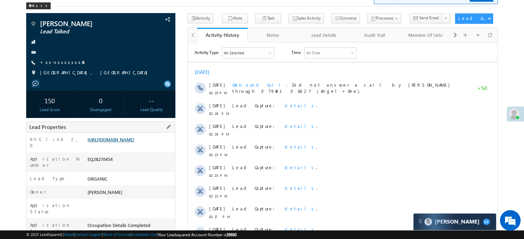
click at [133, 143] on link "[URL][DOMAIN_NAME]" at bounding box center [111, 140] width 47 height 6
click at [51, 63] on link "+xx-xxxxxxxx46" at bounding box center [62, 62] width 44 height 6
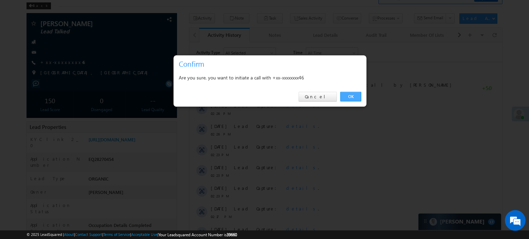
click at [355, 98] on link "OK" at bounding box center [350, 97] width 21 height 10
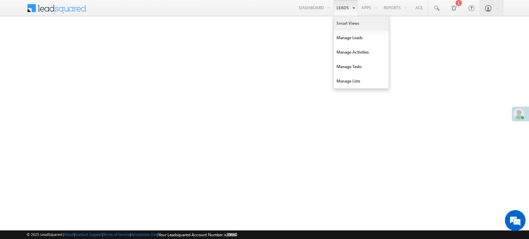
click at [347, 25] on link "Smart Views" at bounding box center [361, 23] width 55 height 14
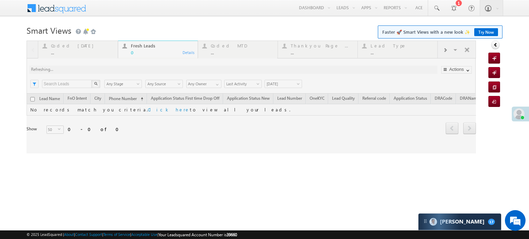
scroll to position [3220, 0]
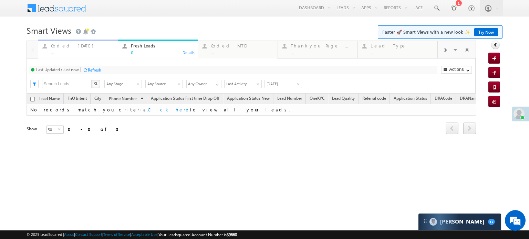
click at [69, 47] on div "Coded [DATE]" at bounding box center [82, 46] width 63 height 6
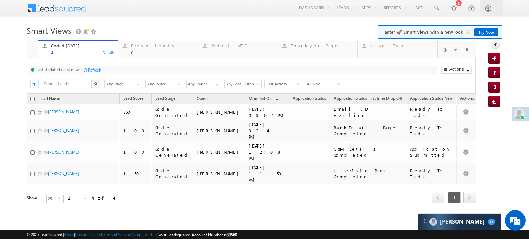
scroll to position [0, 0]
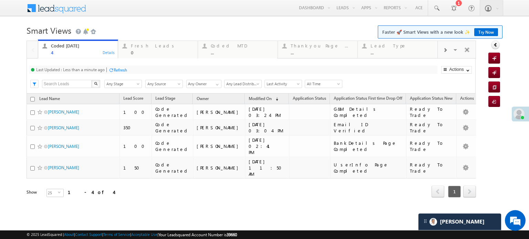
click at [118, 69] on div "Refresh" at bounding box center [120, 70] width 13 height 5
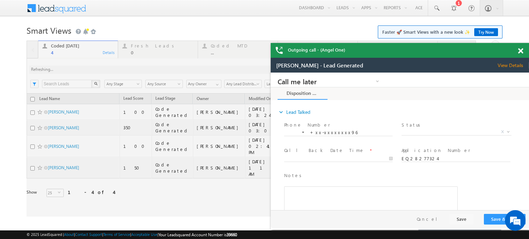
click at [520, 49] on span at bounding box center [520, 51] width 5 height 6
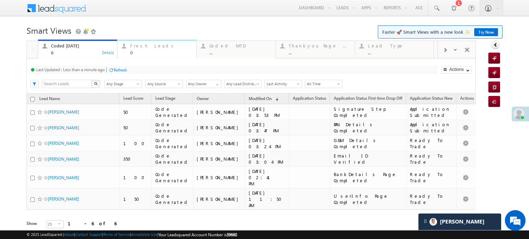
click at [147, 48] on div "Fresh Leads" at bounding box center [161, 46] width 62 height 6
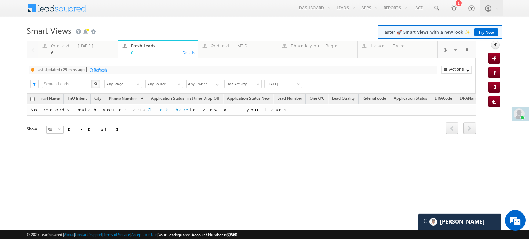
click at [103, 70] on div "Refresh" at bounding box center [100, 70] width 13 height 5
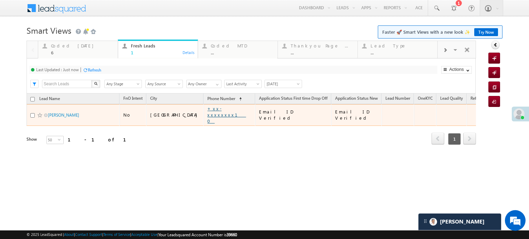
click at [207, 112] on link "+xx-xxxxxxxx10" at bounding box center [226, 115] width 39 height 18
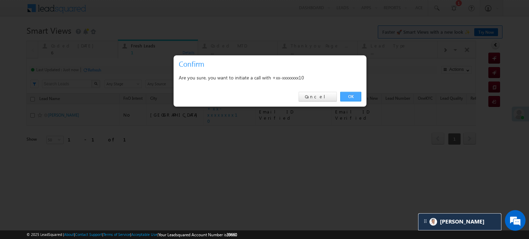
click at [343, 95] on link "OK" at bounding box center [350, 97] width 21 height 10
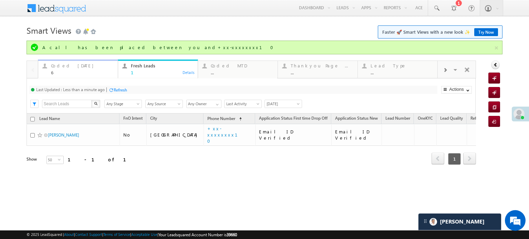
drag, startPoint x: 80, startPoint y: 66, endPoint x: 92, endPoint y: 71, distance: 12.6
click at [80, 66] on div "Coded [DATE]" at bounding box center [82, 66] width 63 height 6
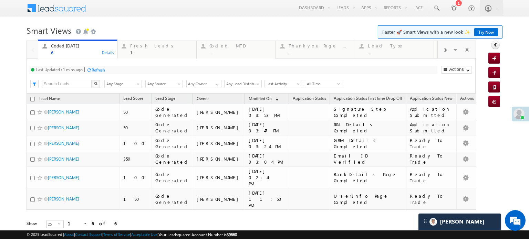
click at [102, 69] on div "Refresh" at bounding box center [98, 70] width 13 height 5
click at [147, 48] on div "Fresh Leads" at bounding box center [161, 46] width 62 height 6
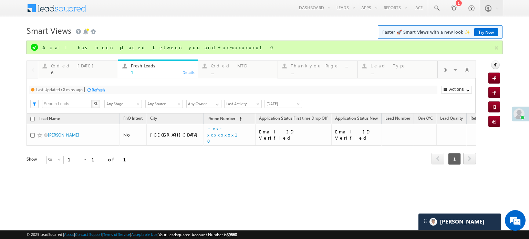
click at [96, 89] on div "Refresh" at bounding box center [98, 90] width 13 height 5
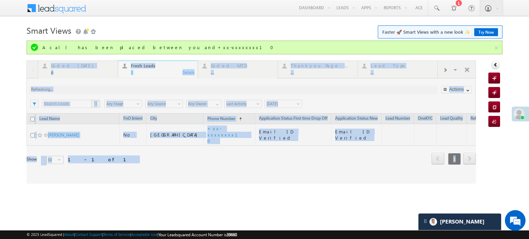
click at [96, 89] on div at bounding box center [252, 122] width 450 height 123
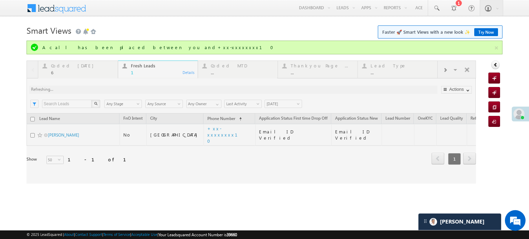
click at [96, 89] on div at bounding box center [252, 122] width 450 height 123
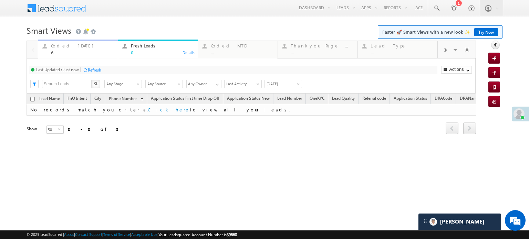
click at [64, 45] on div "Coded [DATE]" at bounding box center [82, 46] width 63 height 6
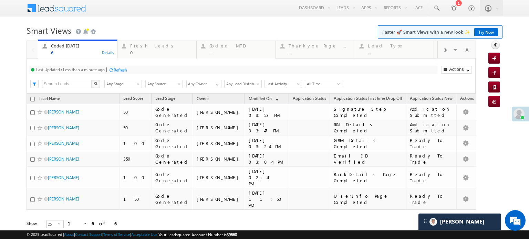
click at [116, 70] on div "Refresh" at bounding box center [120, 70] width 13 height 5
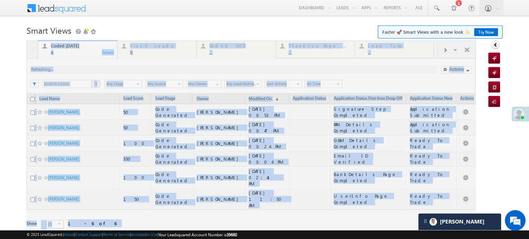
click at [116, 70] on div at bounding box center [252, 145] width 450 height 208
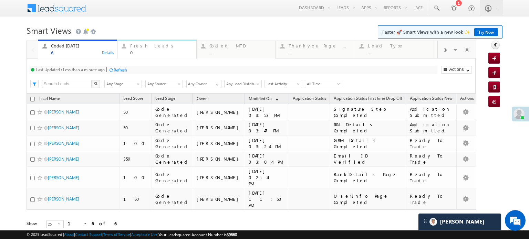
click at [152, 47] on div "Fresh Leads" at bounding box center [161, 46] width 62 height 6
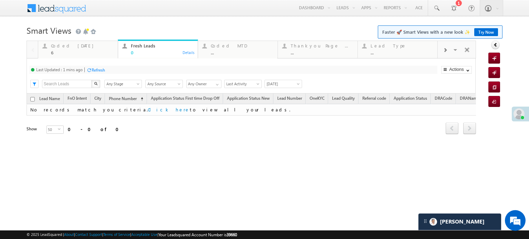
click at [101, 66] on div "Last Updated : 1 mins ago Refresh Refreshing..." at bounding box center [233, 70] width 408 height 8
click at [100, 68] on div "Refresh" at bounding box center [98, 70] width 13 height 5
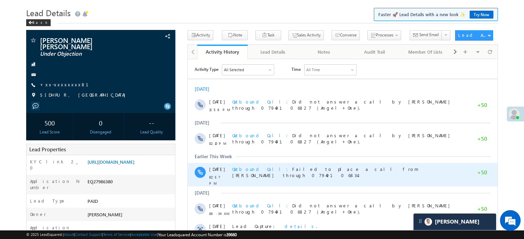
scroll to position [34, 0]
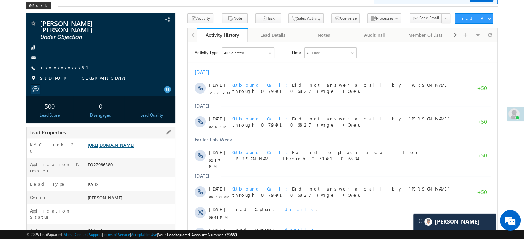
click at [109, 147] on link "[URL][DOMAIN_NAME]" at bounding box center [111, 145] width 47 height 6
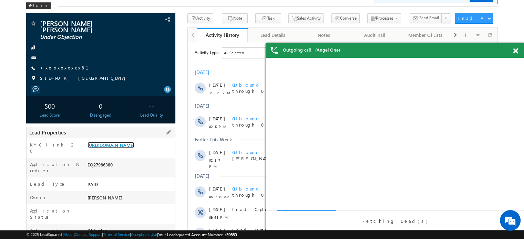
scroll to position [0, 0]
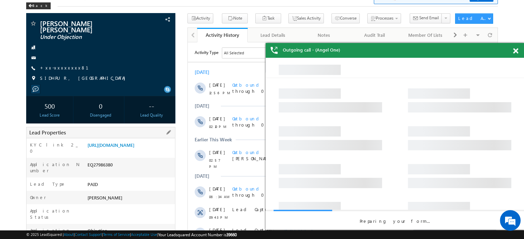
drag, startPoint x: 86, startPoint y: 144, endPoint x: 169, endPoint y: 162, distance: 84.4
click at [169, 152] on div "[URL][DOMAIN_NAME]" at bounding box center [130, 147] width 89 height 10
copy link "[URL][DOMAIN_NAME]"
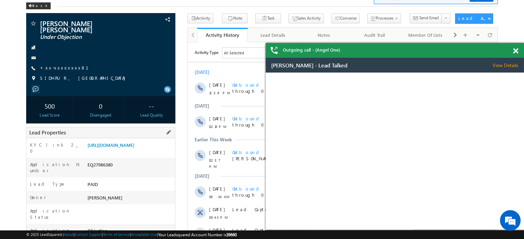
copy link "https://angelbroking1-pk3em7sa.customui-test.leadsquared.com?leadId=f58e8c38-9f…"
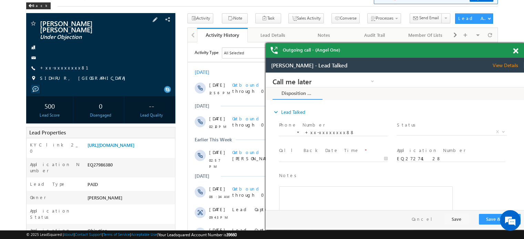
click at [153, 33] on div "Yuvrajsinh Laxmansinh solanki Under Objection +xx-xxxxxxxx81" at bounding box center [101, 52] width 142 height 65
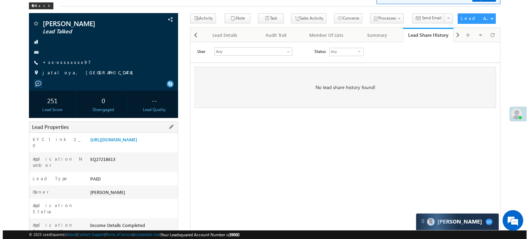
scroll to position [3220, 0]
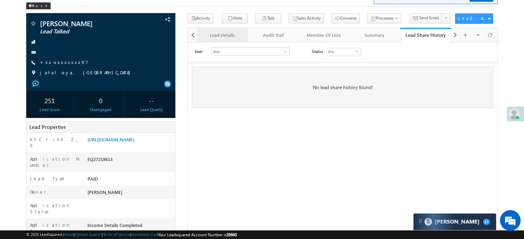
click at [226, 30] on link "Lead Details" at bounding box center [222, 35] width 51 height 14
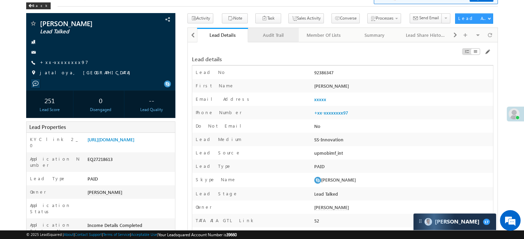
click at [284, 33] on div "Audit Trail" at bounding box center [273, 35] width 39 height 8
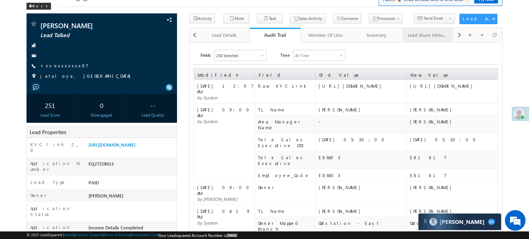
scroll to position [0, 0]
click at [451, 38] on link "Lead Share History" at bounding box center [427, 35] width 51 height 14
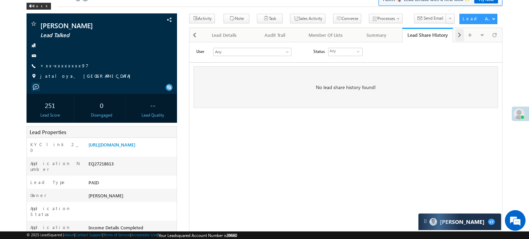
click at [460, 35] on span at bounding box center [460, 35] width 4 height 12
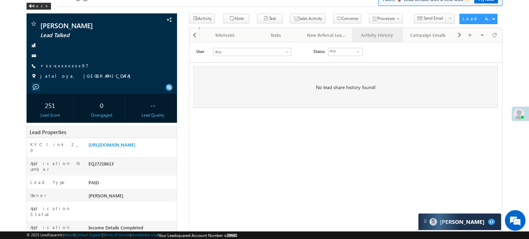
click at [383, 39] on div "Activity History" at bounding box center [377, 35] width 39 height 8
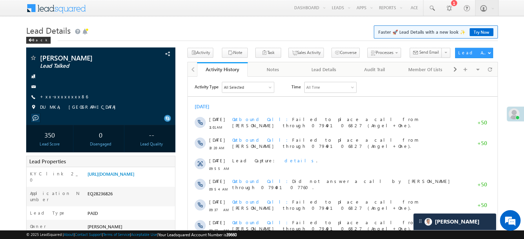
scroll to position [3236, 0]
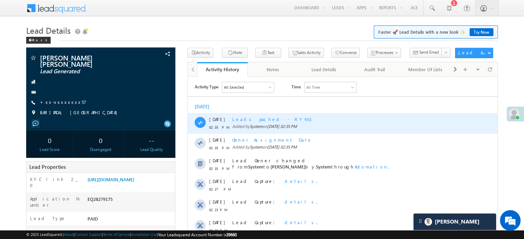
scroll to position [172, 0]
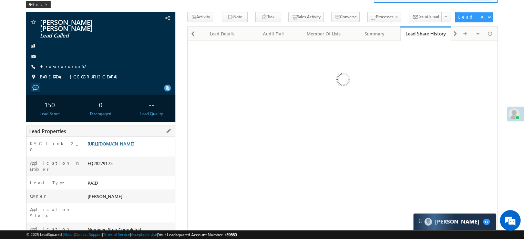
scroll to position [3220, 0]
click at [456, 30] on span at bounding box center [455, 34] width 4 height 12
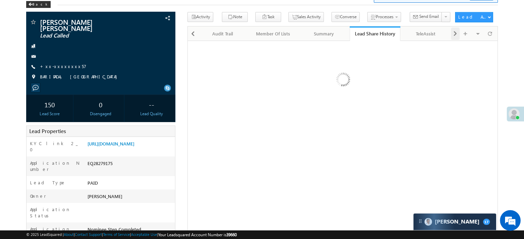
click at [456, 30] on span at bounding box center [455, 34] width 4 height 12
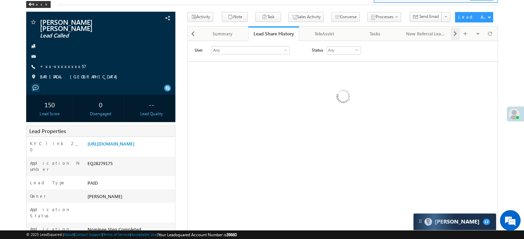
click at [456, 30] on span at bounding box center [455, 34] width 4 height 12
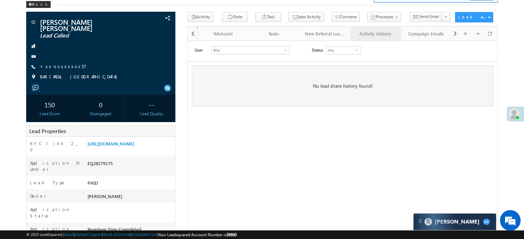
click at [361, 31] on div "Activity History" at bounding box center [375, 34] width 39 height 8
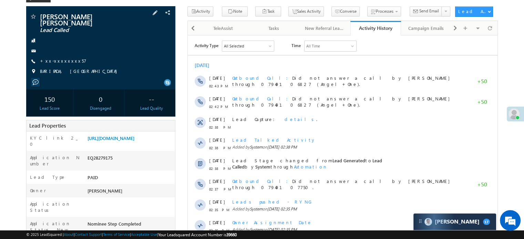
scroll to position [0, 0]
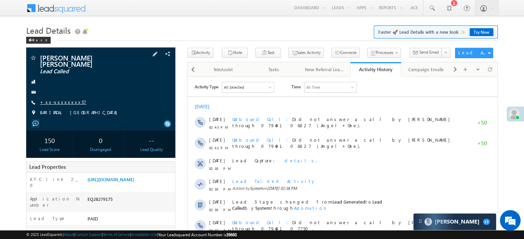
click at [62, 99] on link "+xx-xxxxxxxx57" at bounding box center [63, 102] width 47 height 6
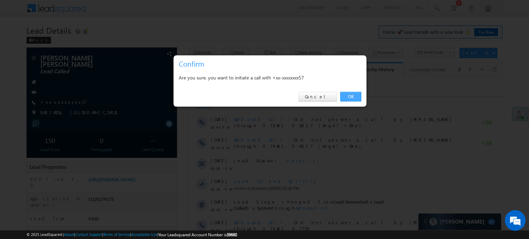
drag, startPoint x: 351, startPoint y: 93, endPoint x: 163, endPoint y: 16, distance: 202.9
click at [351, 93] on link "OK" at bounding box center [350, 97] width 21 height 10
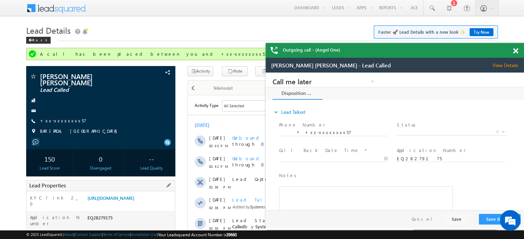
click at [121, 216] on div "EQ28279175" at bounding box center [130, 220] width 89 height 10
click at [125, 201] on link "https://angelbroking1-pk3em7sa.customui-test.leadsquared.com?leadId=16702afb-b7…" at bounding box center [111, 198] width 47 height 6
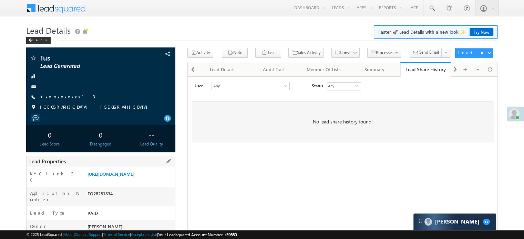
scroll to position [3220, 0]
click at [455, 68] on span at bounding box center [455, 69] width 4 height 12
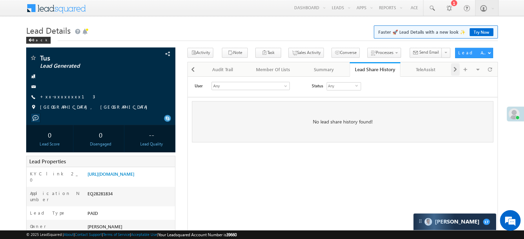
click at [455, 68] on span at bounding box center [455, 69] width 4 height 12
click at [438, 71] on div "Activity History" at bounding box center [426, 69] width 39 height 8
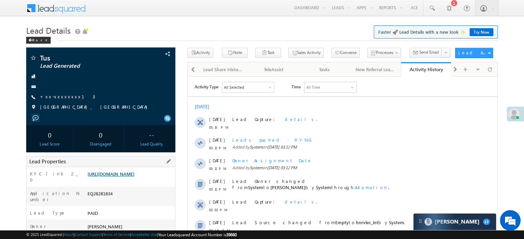
click at [128, 177] on link "https://angelbroking1-pk3em7sa.customui-test.leadsquared.com?leadId=8304202c-2e…" at bounding box center [111, 174] width 47 height 6
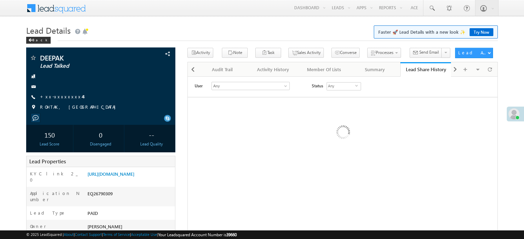
scroll to position [69, 0]
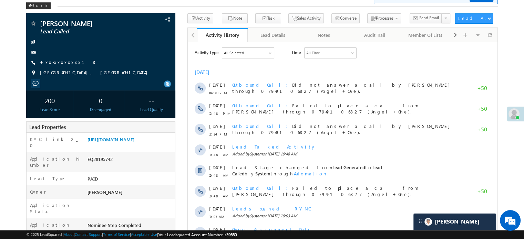
scroll to position [3236, 0]
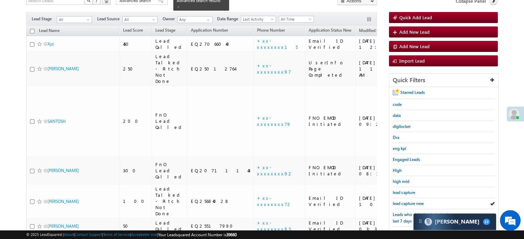
scroll to position [113, 0]
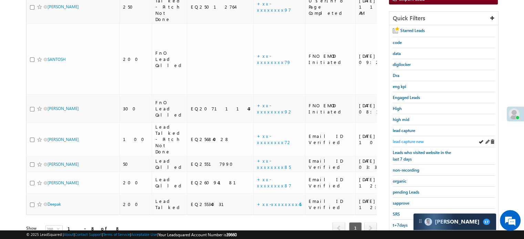
click at [414, 139] on span "lead capture new" at bounding box center [408, 141] width 31 height 5
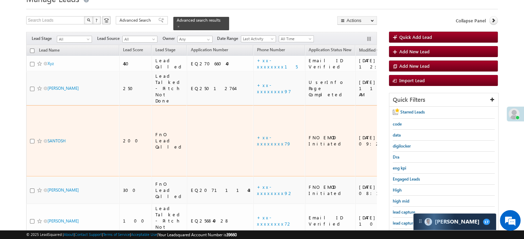
scroll to position [69, 0]
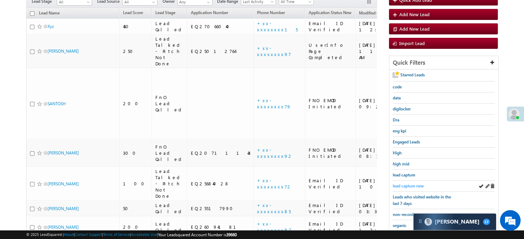
click at [416, 185] on span "lead capture new" at bounding box center [408, 186] width 31 height 5
click at [411, 184] on span "lead capture new" at bounding box center [408, 186] width 31 height 5
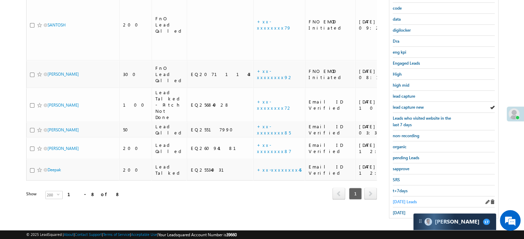
click at [398, 200] on span "Today's Leads" at bounding box center [405, 202] width 24 height 5
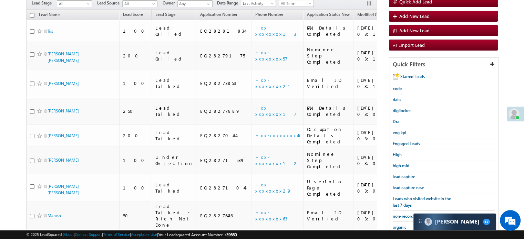
scroll to position [79, 0]
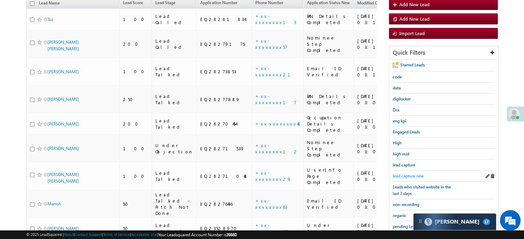
click at [410, 174] on span "lead capture new" at bounding box center [408, 176] width 31 height 5
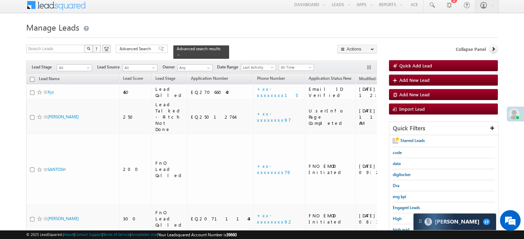
scroll to position [0, 0]
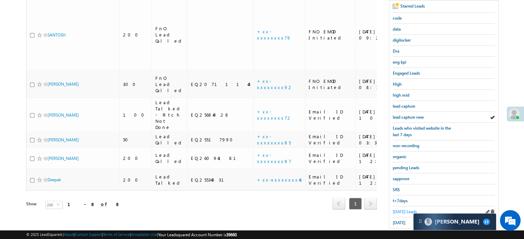
click at [397, 212] on link "Today's Leads" at bounding box center [405, 212] width 24 height 7
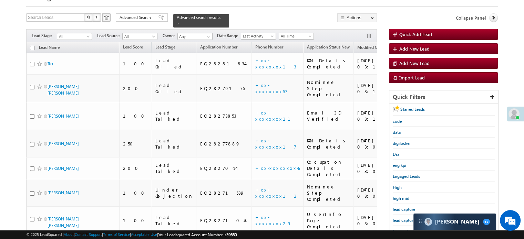
scroll to position [69, 0]
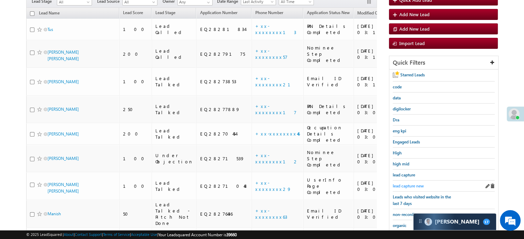
click at [409, 184] on span "lead capture new" at bounding box center [408, 186] width 31 height 5
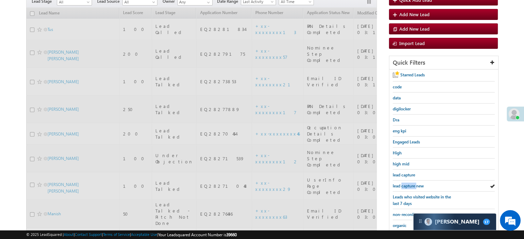
click at [409, 184] on span "lead capture new" at bounding box center [408, 186] width 31 height 5
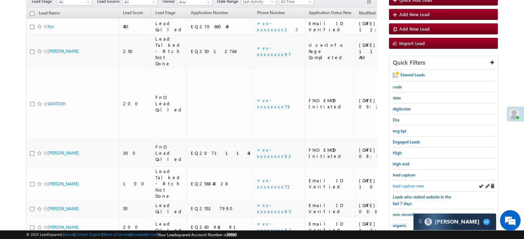
click at [408, 185] on span "lead capture new" at bounding box center [408, 186] width 31 height 5
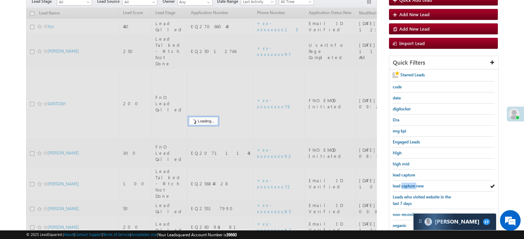
click at [408, 185] on span "lead capture new" at bounding box center [408, 186] width 31 height 5
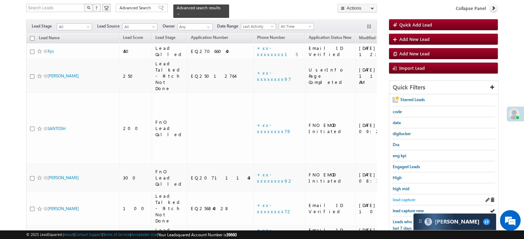
scroll to position [44, 0]
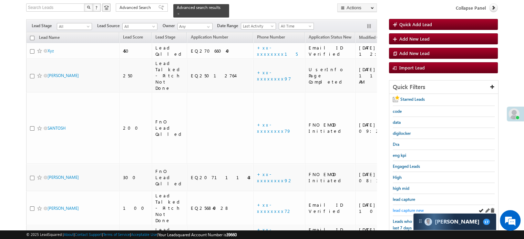
click at [408, 208] on span "lead capture new" at bounding box center [408, 210] width 31 height 5
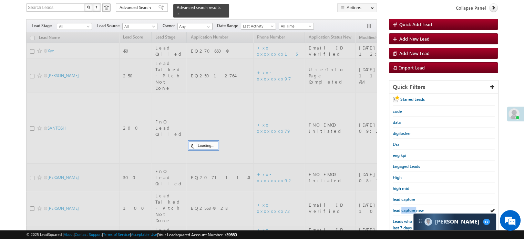
click at [408, 208] on span "lead capture new" at bounding box center [408, 210] width 31 height 5
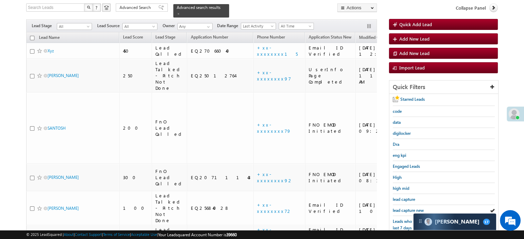
click at [408, 208] on span "lead capture new" at bounding box center [408, 210] width 31 height 5
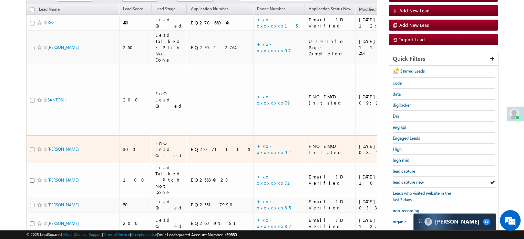
scroll to position [113, 0]
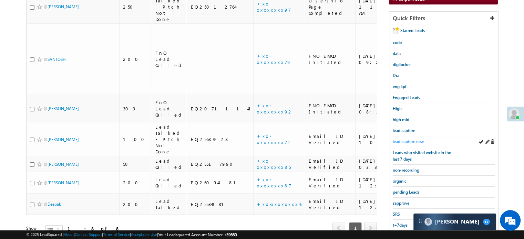
click at [410, 140] on span "lead capture new" at bounding box center [408, 141] width 31 height 5
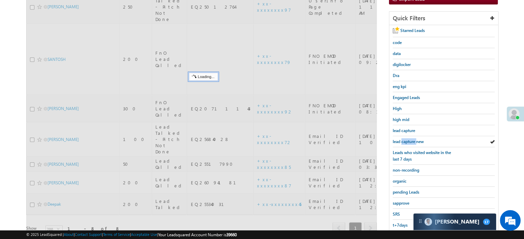
click at [410, 140] on span "lead capture new" at bounding box center [408, 141] width 31 height 5
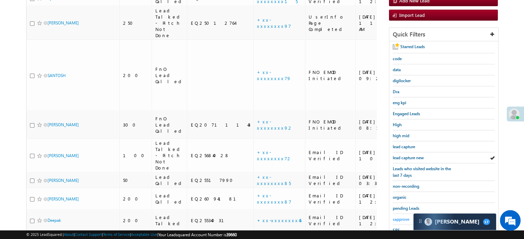
scroll to position [148, 0]
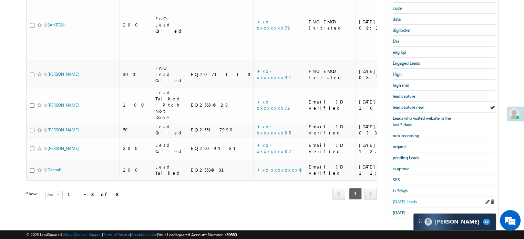
click at [401, 201] on span "Today's Leads" at bounding box center [405, 202] width 24 height 5
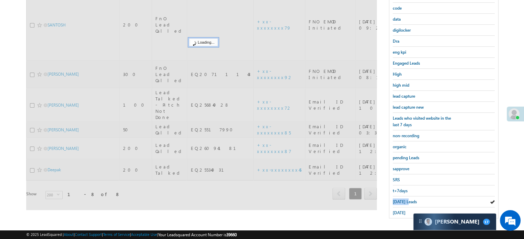
click at [401, 201] on span "Today's Leads" at bounding box center [405, 202] width 24 height 5
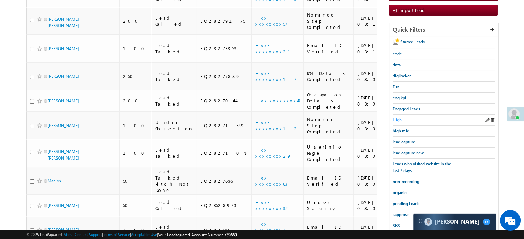
scroll to position [99, 0]
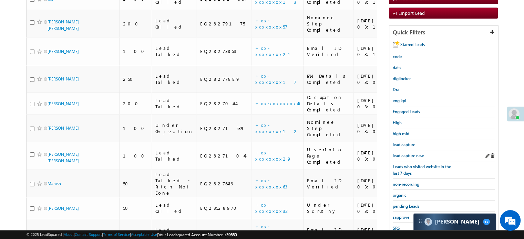
click at [413, 151] on div "lead capture new" at bounding box center [444, 156] width 102 height 11
click at [413, 153] on span "lead capture new" at bounding box center [408, 155] width 31 height 5
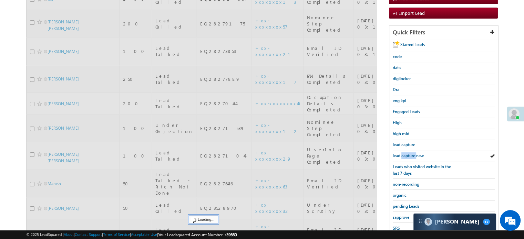
click at [413, 153] on span "lead capture new" at bounding box center [408, 155] width 31 height 5
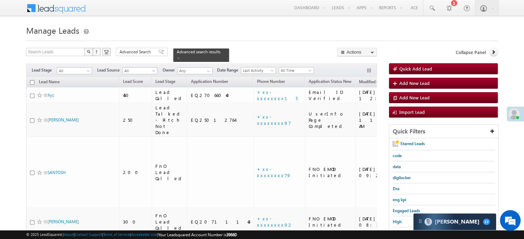
scroll to position [69, 0]
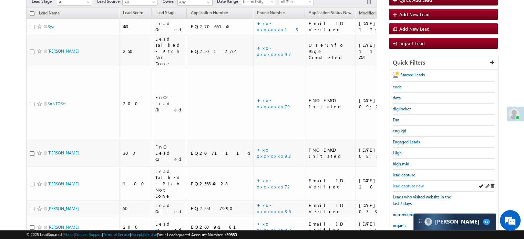
click at [398, 184] on span "lead capture new" at bounding box center [408, 186] width 31 height 5
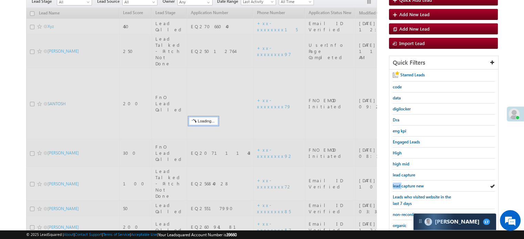
click at [398, 184] on span "lead capture new" at bounding box center [408, 186] width 31 height 5
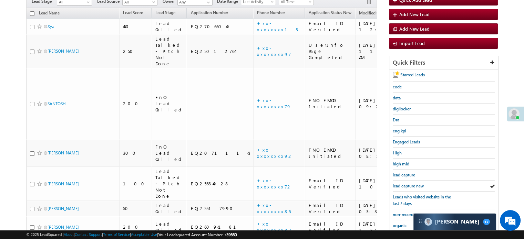
click at [399, 184] on span "lead capture new" at bounding box center [408, 186] width 31 height 5
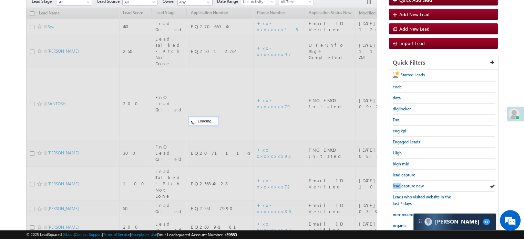
click at [399, 184] on span "lead capture new" at bounding box center [408, 186] width 31 height 5
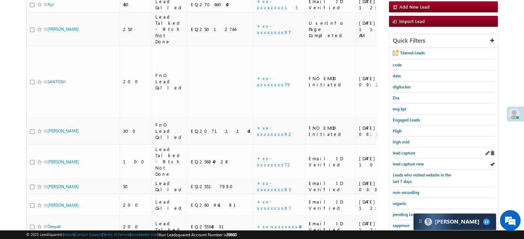
scroll to position [103, 0]
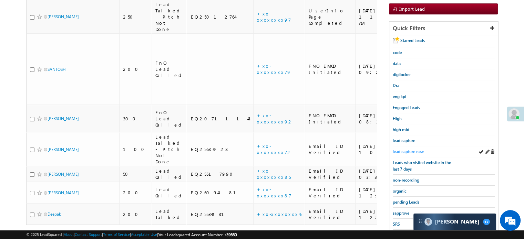
click at [408, 151] on span "lead capture new" at bounding box center [408, 151] width 31 height 5
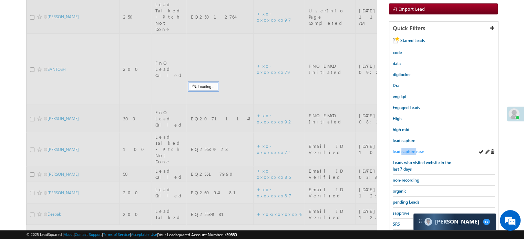
click at [408, 151] on span "lead capture new" at bounding box center [408, 151] width 31 height 5
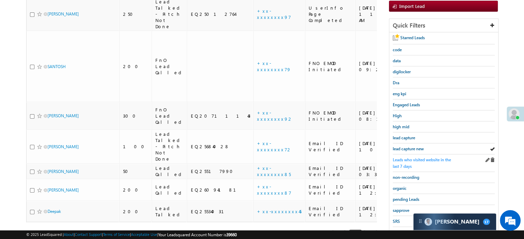
scroll to position [148, 0]
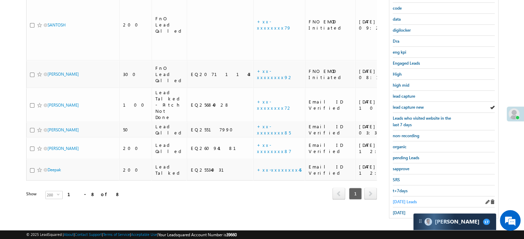
click at [399, 200] on span "Today's Leads" at bounding box center [405, 202] width 24 height 5
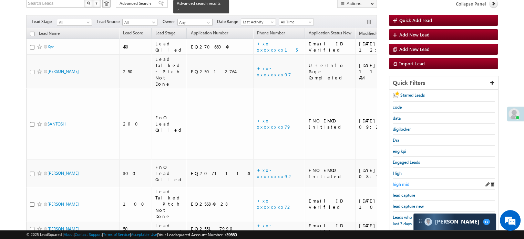
scroll to position [44, 0]
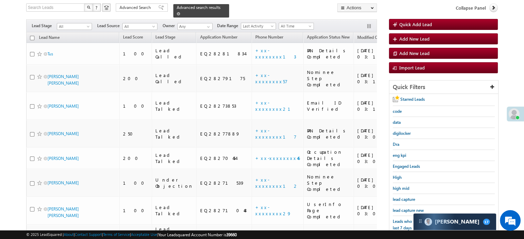
click at [180, 11] on link at bounding box center [178, 14] width 3 height 6
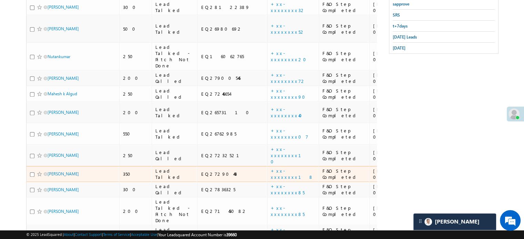
scroll to position [251, 0]
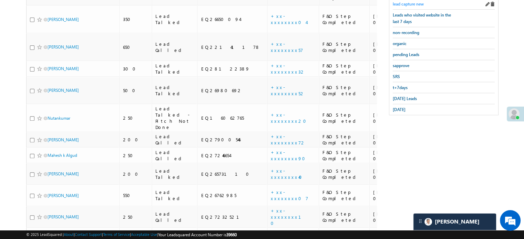
click at [399, 1] on span "lead capture new" at bounding box center [408, 3] width 31 height 5
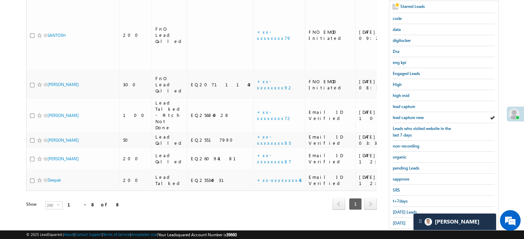
scroll to position [138, 0]
click at [405, 116] on span "lead capture new" at bounding box center [408, 117] width 31 height 5
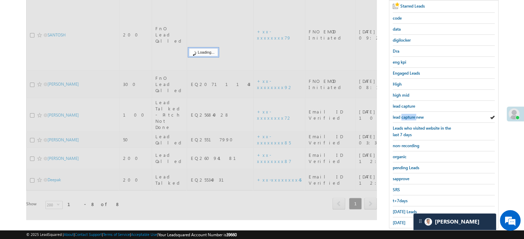
click at [405, 116] on span "lead capture new" at bounding box center [408, 117] width 31 height 5
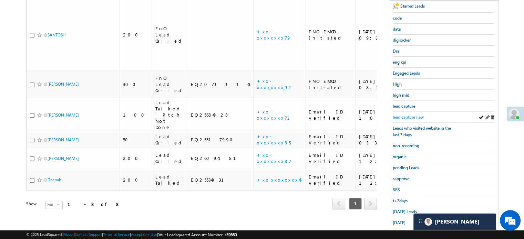
click at [418, 115] on span "lead capture new" at bounding box center [408, 117] width 31 height 5
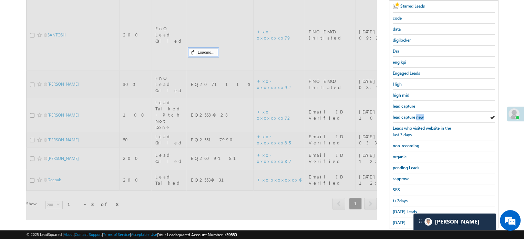
click at [418, 115] on span "lead capture new" at bounding box center [408, 117] width 31 height 5
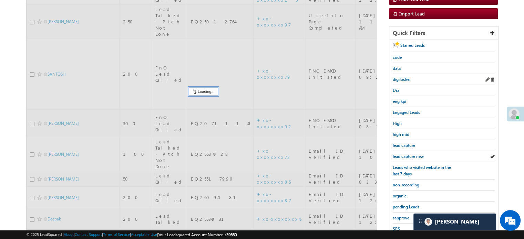
scroll to position [69, 0]
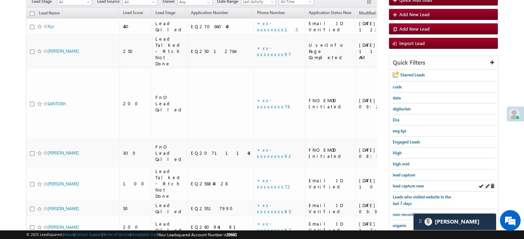
click at [406, 181] on div "lead capture new" at bounding box center [444, 186] width 102 height 11
click at [406, 184] on span "lead capture new" at bounding box center [408, 186] width 31 height 5
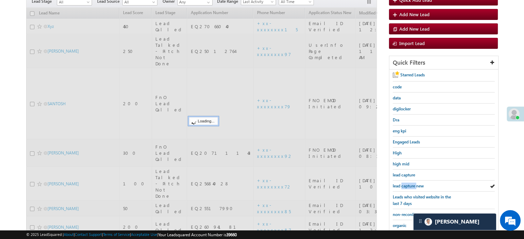
click at [406, 184] on span "lead capture new" at bounding box center [408, 186] width 31 height 5
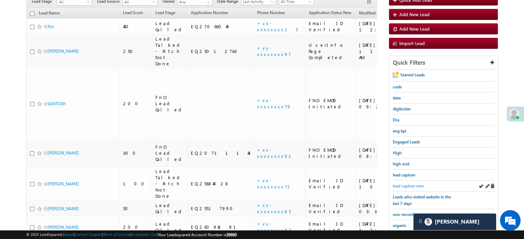
click at [403, 184] on span "lead capture new" at bounding box center [408, 186] width 31 height 5
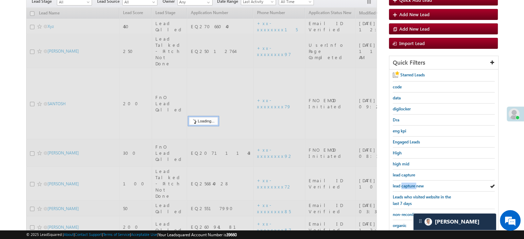
click at [403, 184] on span "lead capture new" at bounding box center [408, 186] width 31 height 5
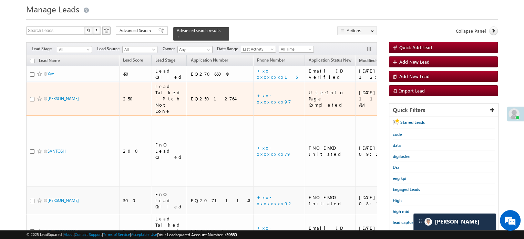
scroll to position [103, 0]
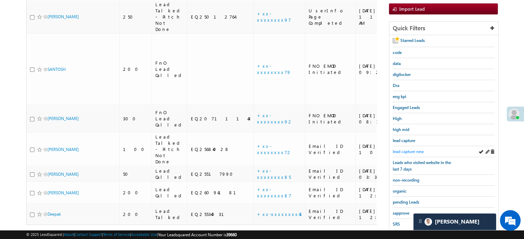
click at [414, 149] on span "lead capture new" at bounding box center [408, 151] width 31 height 5
click at [410, 150] on span "lead capture new" at bounding box center [408, 151] width 31 height 5
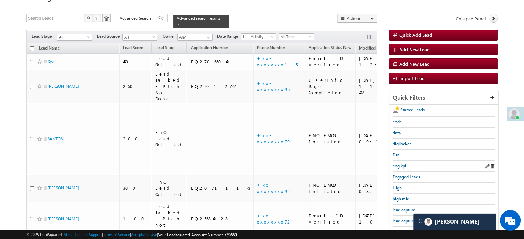
scroll to position [69, 0]
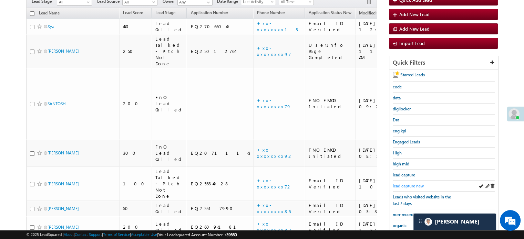
click at [401, 185] on span "lead capture new" at bounding box center [408, 186] width 31 height 5
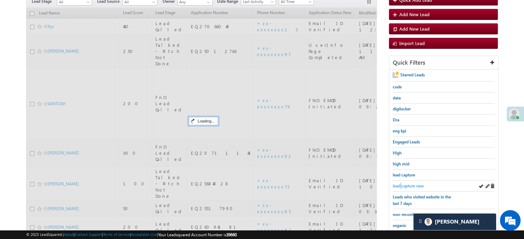
click at [401, 185] on span "lead capture new" at bounding box center [408, 186] width 31 height 5
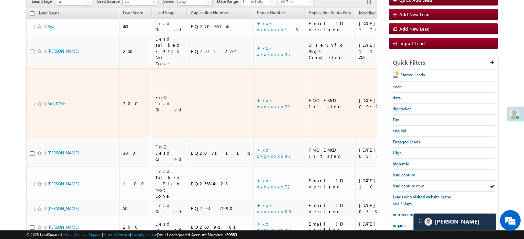
scroll to position [0, 0]
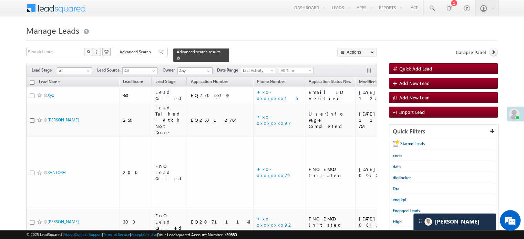
click at [216, 52] on div "Advanced search results" at bounding box center [201, 55] width 56 height 13
click at [180, 57] on span at bounding box center [178, 58] width 3 height 3
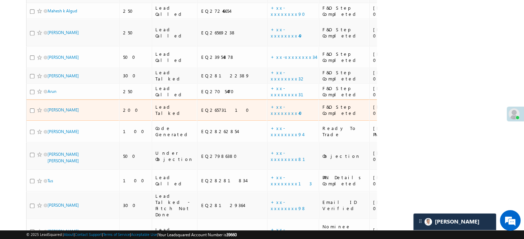
scroll to position [482, 0]
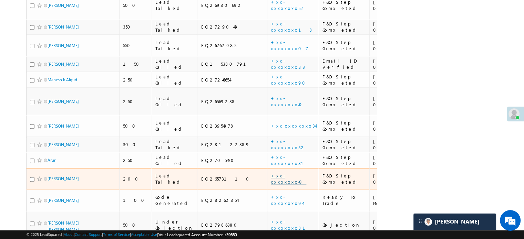
click at [271, 173] on link "+xx-xxxxxxxx40" at bounding box center [288, 179] width 35 height 12
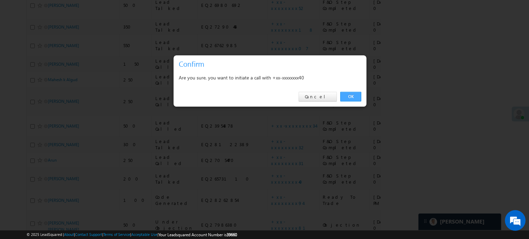
click at [355, 95] on link "OK" at bounding box center [350, 97] width 21 height 10
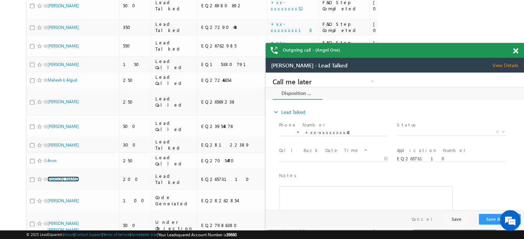
scroll to position [0, 0]
click at [513, 52] on span at bounding box center [515, 51] width 5 height 6
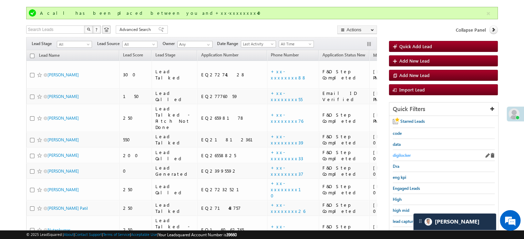
scroll to position [53, 0]
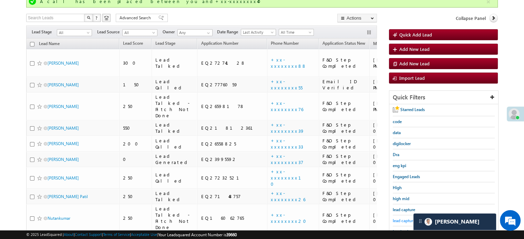
click at [407, 218] on span "lead capture new" at bounding box center [408, 220] width 31 height 5
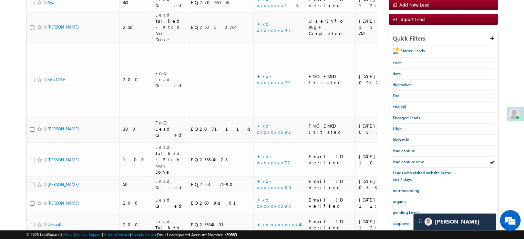
scroll to position [148, 0]
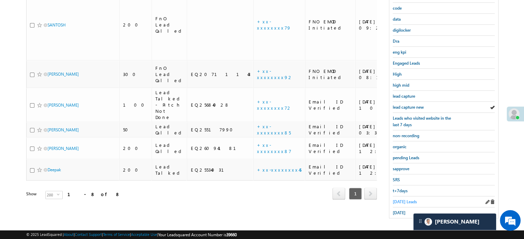
click at [404, 200] on span "Today's Leads" at bounding box center [405, 202] width 24 height 5
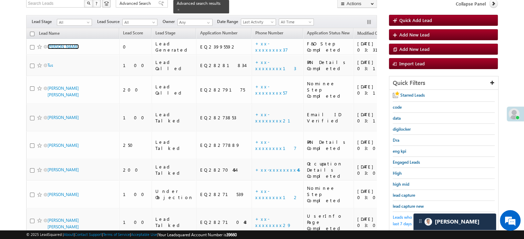
scroll to position [103, 0]
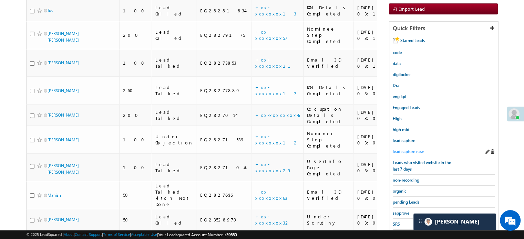
click at [406, 149] on span "lead capture new" at bounding box center [408, 151] width 31 height 5
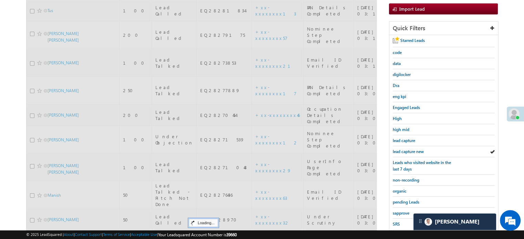
click at [406, 149] on span "lead capture new" at bounding box center [408, 151] width 31 height 5
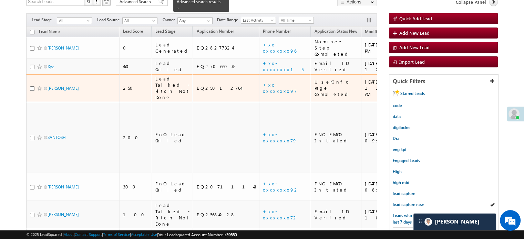
scroll to position [138, 0]
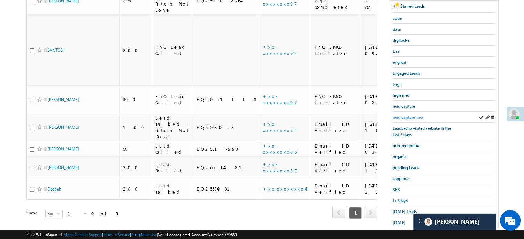
click at [408, 116] on span "lead capture new" at bounding box center [408, 117] width 31 height 5
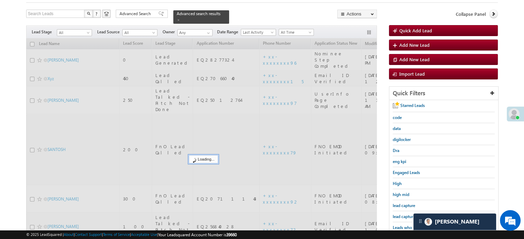
scroll to position [34, 0]
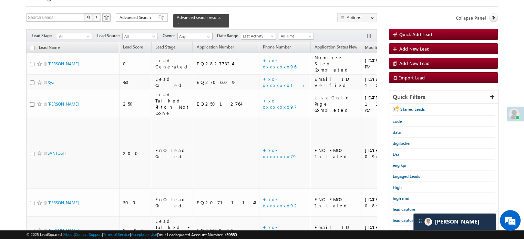
click at [400, 218] on span "lead capture new" at bounding box center [408, 220] width 31 height 5
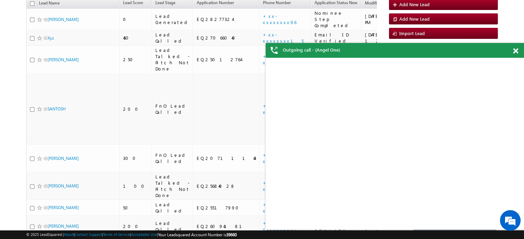
scroll to position [0, 0]
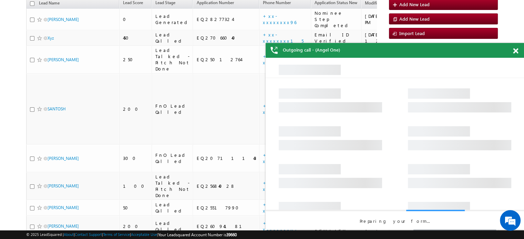
click at [516, 51] on span at bounding box center [515, 51] width 5 height 6
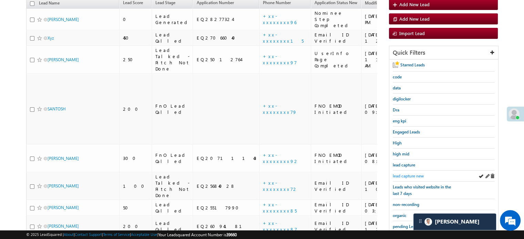
click at [407, 175] on span "lead capture new" at bounding box center [408, 176] width 31 height 5
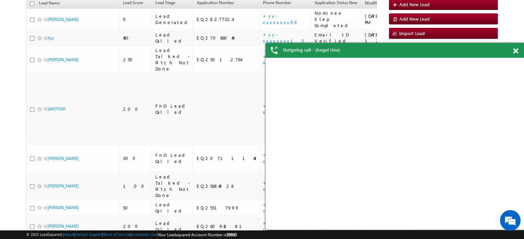
click at [516, 53] on span at bounding box center [515, 51] width 5 height 6
click at [515, 51] on div "Outgoing call - (Angel One)" at bounding box center [395, 50] width 258 height 15
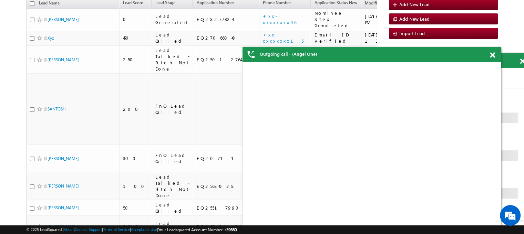
drag, startPoint x: 518, startPoint y: 58, endPoint x: 488, endPoint y: 58, distance: 30.0
click at [488, 58] on div "Outgoing call - (Angel One)" at bounding box center [372, 54] width 258 height 15
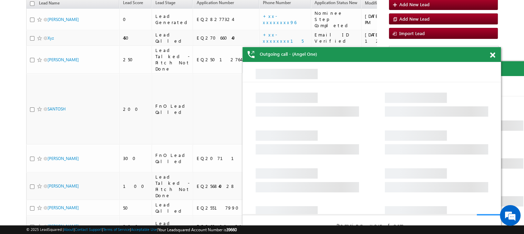
click at [493, 57] on span at bounding box center [492, 55] width 5 height 6
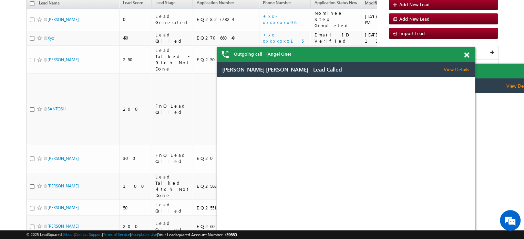
drag, startPoint x: 719, startPoint y: 133, endPoint x: 656, endPoint y: 130, distance: 62.8
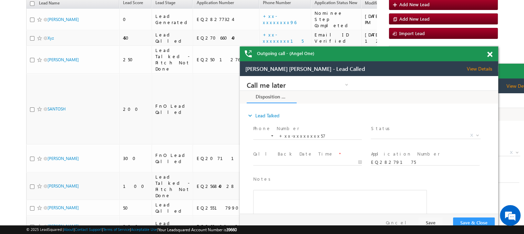
click at [463, 54] on div "Outgoing call - (Angel One)" at bounding box center [369, 54] width 258 height 15
click at [488, 53] on span at bounding box center [489, 55] width 5 height 6
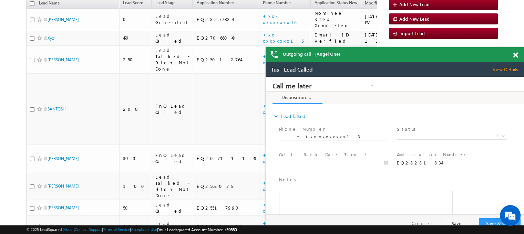
drag, startPoint x: 766, startPoint y: 145, endPoint x: 398, endPoint y: 66, distance: 376.1
click at [472, 71] on div "Tus - Lead Called View Details Change Lead" at bounding box center [395, 69] width 258 height 15
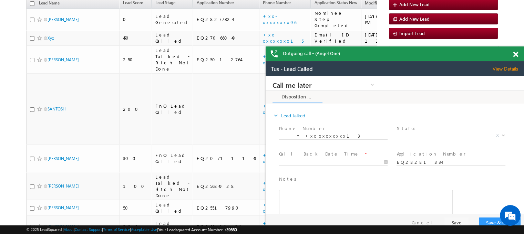
click at [516, 55] on span at bounding box center [515, 55] width 5 height 6
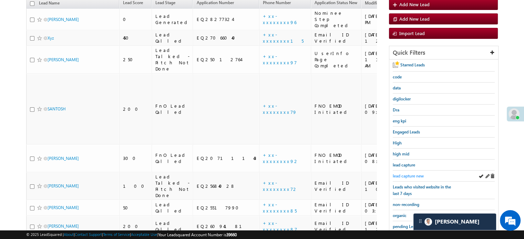
click at [409, 174] on span "lead capture new" at bounding box center [408, 176] width 31 height 5
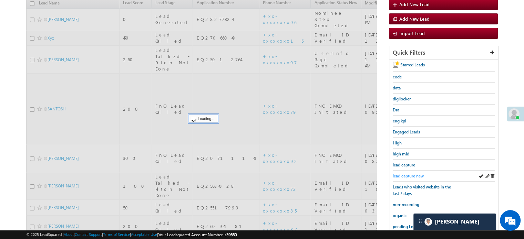
click at [410, 174] on span "lead capture new" at bounding box center [408, 176] width 31 height 5
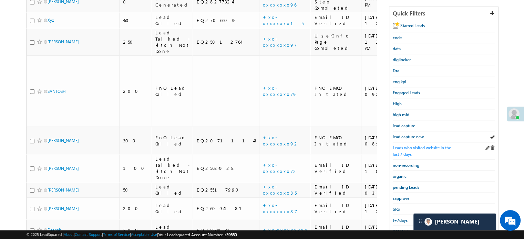
scroll to position [148, 0]
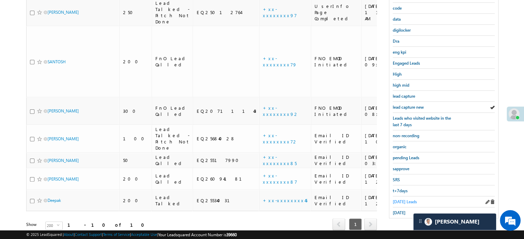
click at [400, 200] on span "Today's Leads" at bounding box center [405, 202] width 24 height 5
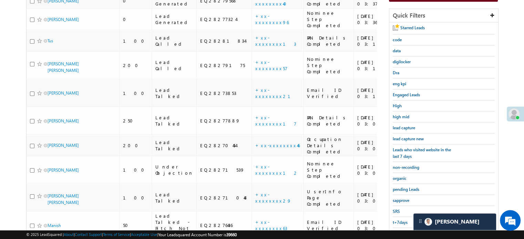
scroll to position [44, 0]
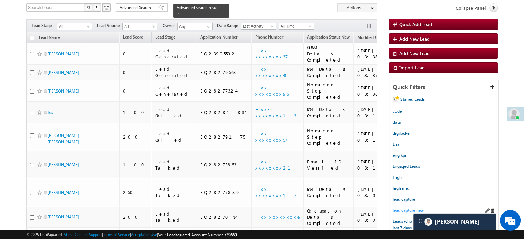
click at [402, 208] on span "lead capture new" at bounding box center [408, 210] width 31 height 5
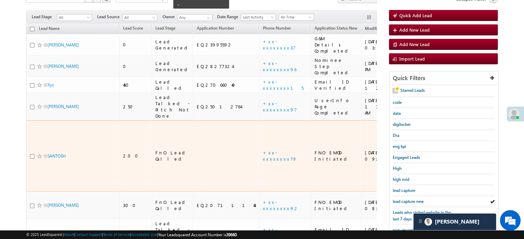
scroll to position [113, 0]
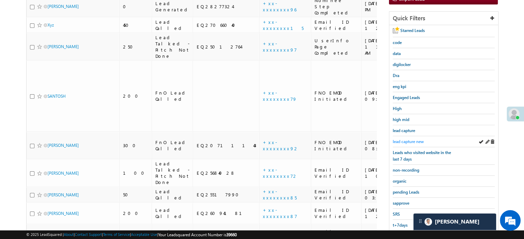
click at [411, 139] on span "lead capture new" at bounding box center [408, 141] width 31 height 5
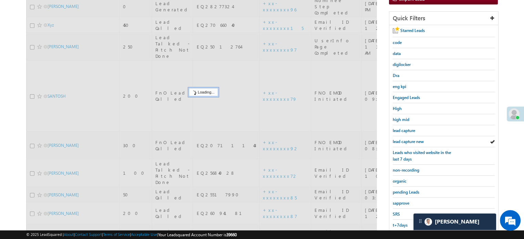
click at [411, 139] on span "lead capture new" at bounding box center [408, 141] width 31 height 5
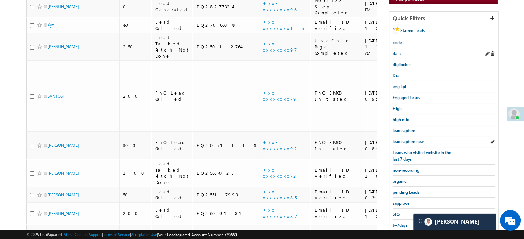
scroll to position [44, 0]
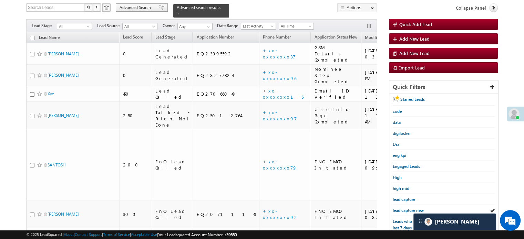
click at [408, 208] on span "lead capture new" at bounding box center [408, 210] width 31 height 5
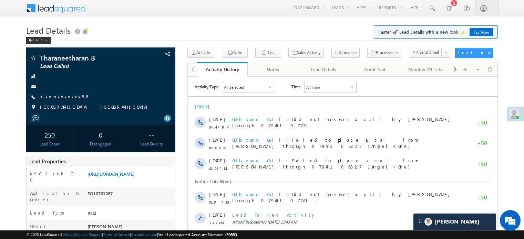
scroll to position [32, 0]
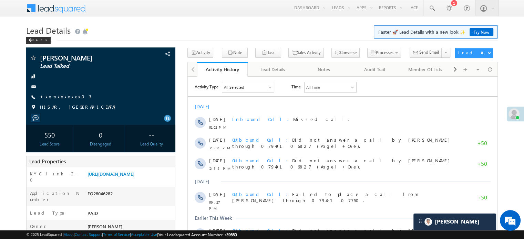
scroll to position [3236, 0]
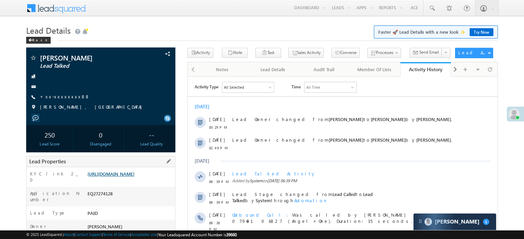
click at [125, 176] on link "[URL][DOMAIN_NAME]" at bounding box center [111, 174] width 47 height 6
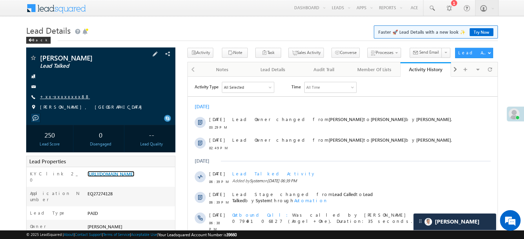
click at [134, 177] on link "https://angelbroking1-pk3em7sa.customui-test.leadsquared.com?leadId=5114c0c4-29…" at bounding box center [111, 174] width 47 height 6
click at [113, 177] on link "https://angelbroking1-pk3em7sa.customui-test.leadsquared.com?leadId=5114c0c4-29…" at bounding box center [111, 174] width 47 height 6
click at [59, 96] on link "+xx-xxxxxxxx88" at bounding box center [65, 97] width 50 height 6
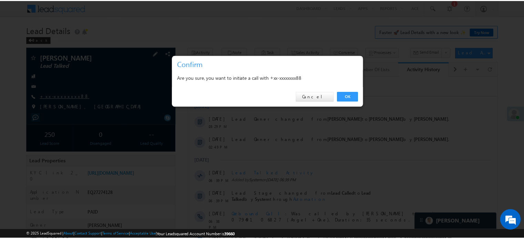
scroll to position [69, 0]
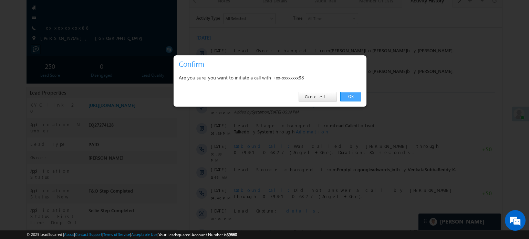
click at [352, 94] on link "OK" at bounding box center [350, 97] width 21 height 10
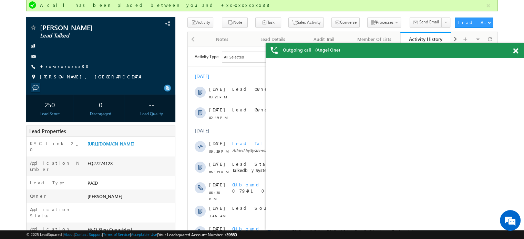
scroll to position [0, 0]
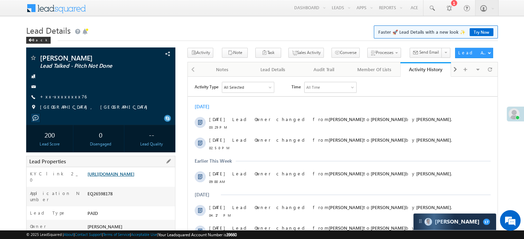
click at [134, 177] on link "[URL][DOMAIN_NAME]" at bounding box center [111, 174] width 47 height 6
click at [54, 98] on link "+xx-xxxxxxxx76" at bounding box center [63, 97] width 47 height 6
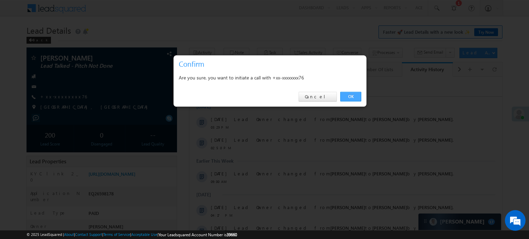
click at [355, 97] on link "OK" at bounding box center [350, 97] width 21 height 10
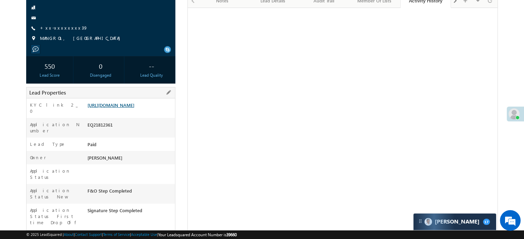
scroll to position [3220, 0]
click at [134, 108] on link "https://angelbroking1-pk3em7sa.customui-test.leadsquared.com?leadId=00260444-eb…" at bounding box center [111, 105] width 47 height 6
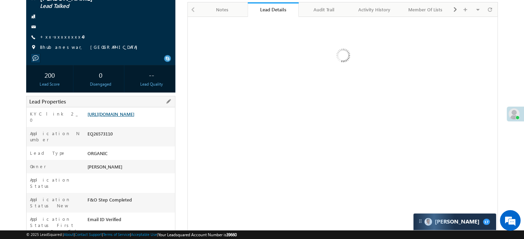
scroll to position [69, 0]
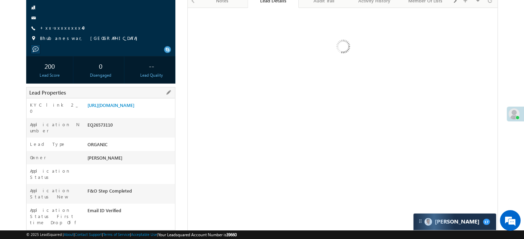
click at [136, 125] on div "Application Number EQ26573110" at bounding box center [101, 128] width 149 height 20
click at [134, 108] on link "[URL][DOMAIN_NAME]" at bounding box center [111, 105] width 47 height 6
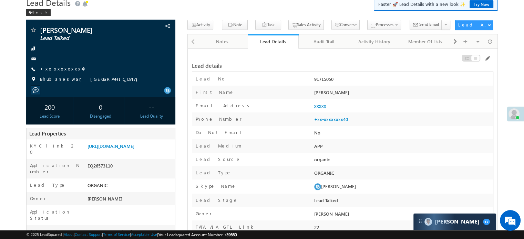
scroll to position [0, 0]
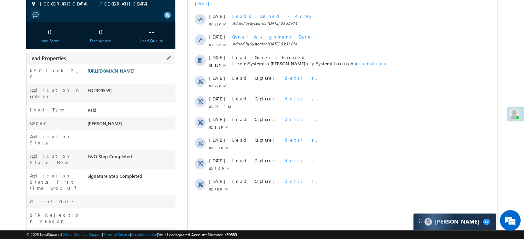
scroll to position [3220, 0]
click at [121, 74] on link "[URL][DOMAIN_NAME]" at bounding box center [111, 71] width 47 height 6
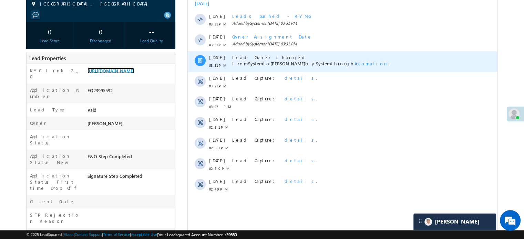
scroll to position [0, 0]
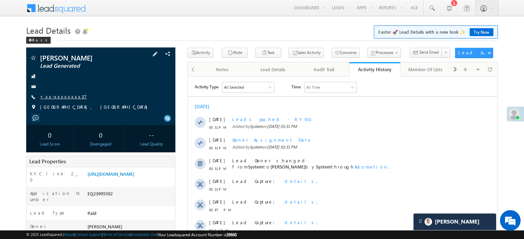
click at [63, 95] on link "+xx-xxxxxxxx37" at bounding box center [63, 97] width 47 height 6
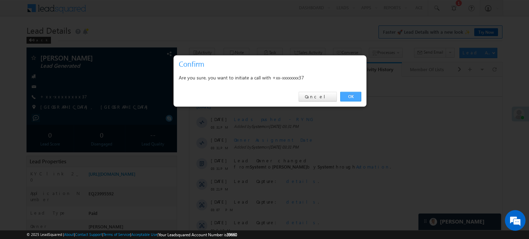
click at [346, 98] on link "OK" at bounding box center [350, 97] width 21 height 10
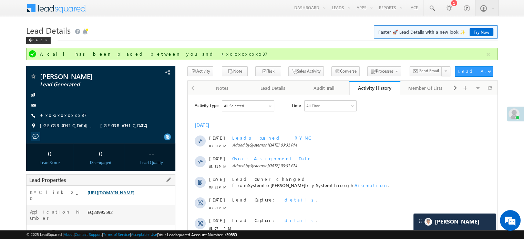
click at [134, 192] on link "https://angelbroking1-pk3em7sa.customui-test.leadsquared.com?leadId=b89e1c06-6d…" at bounding box center [111, 193] width 47 height 6
click at [134, 195] on link "https://angelbroking1-pk3em7sa.customui-test.leadsquared.com?leadId=b89e1c06-6d…" at bounding box center [111, 193] width 47 height 6
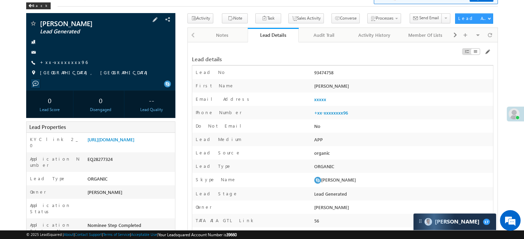
scroll to position [3220, 0]
click at [379, 35] on div "Activity History" at bounding box center [374, 35] width 39 height 8
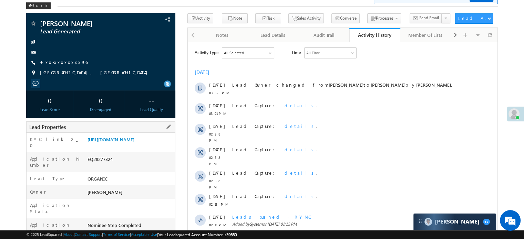
scroll to position [0, 0]
click at [122, 142] on link "[URL][DOMAIN_NAME]" at bounding box center [111, 140] width 47 height 6
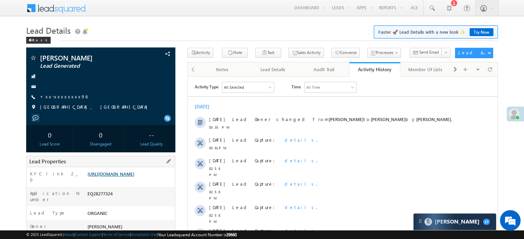
click at [133, 177] on link "[URL][DOMAIN_NAME]" at bounding box center [111, 174] width 47 height 6
click at [134, 177] on link "[URL][DOMAIN_NAME]" at bounding box center [111, 174] width 47 height 6
click at [124, 172] on link "[URL][DOMAIN_NAME]" at bounding box center [111, 174] width 47 height 6
click at [126, 177] on link "[URL][DOMAIN_NAME]" at bounding box center [111, 174] width 47 height 6
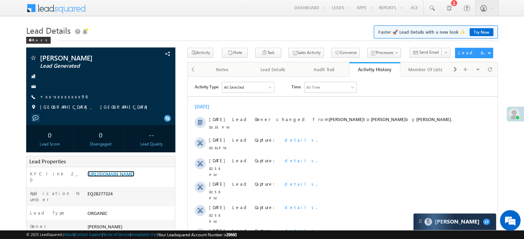
click at [126, 177] on link "[URL][DOMAIN_NAME]" at bounding box center [111, 174] width 47 height 6
click at [59, 99] on link "+xx-xxxxxxxx96" at bounding box center [64, 97] width 48 height 6
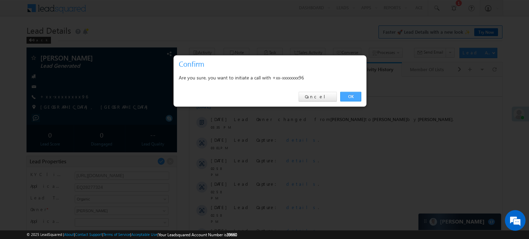
drag, startPoint x: 347, startPoint y: 95, endPoint x: 160, endPoint y: 19, distance: 202.6
click at [347, 95] on link "OK" at bounding box center [350, 97] width 21 height 10
